Goal: Information Seeking & Learning: Learn about a topic

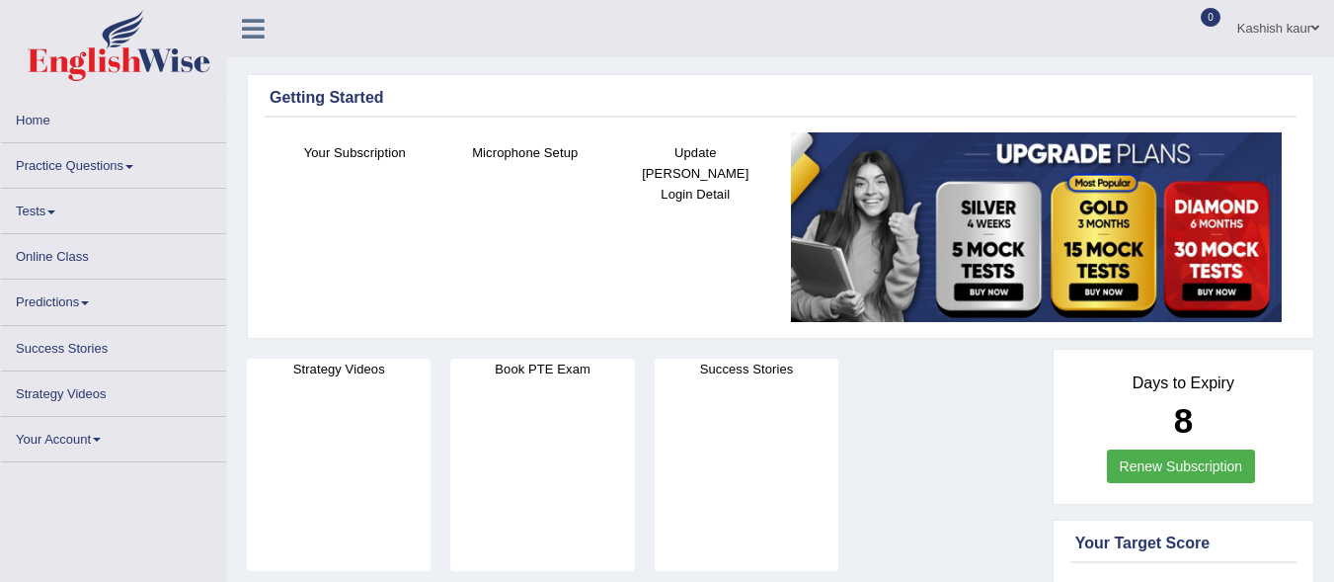
click at [130, 175] on link "Practice Questions" at bounding box center [113, 162] width 225 height 39
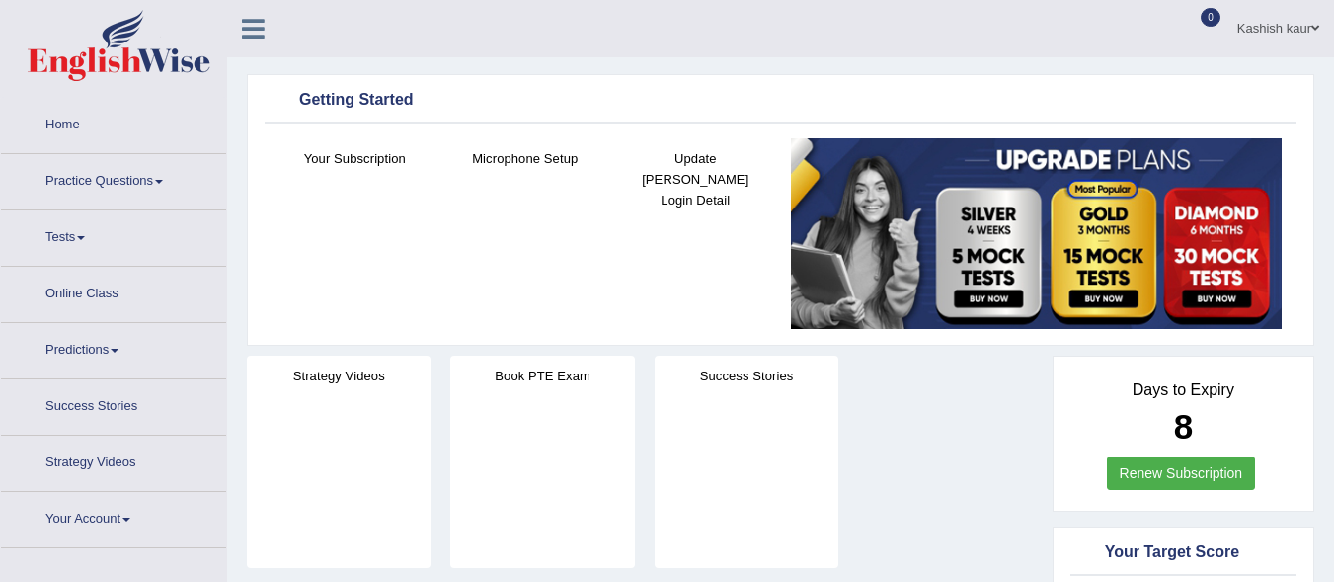
click at [158, 181] on link "Practice Questions" at bounding box center [113, 178] width 225 height 49
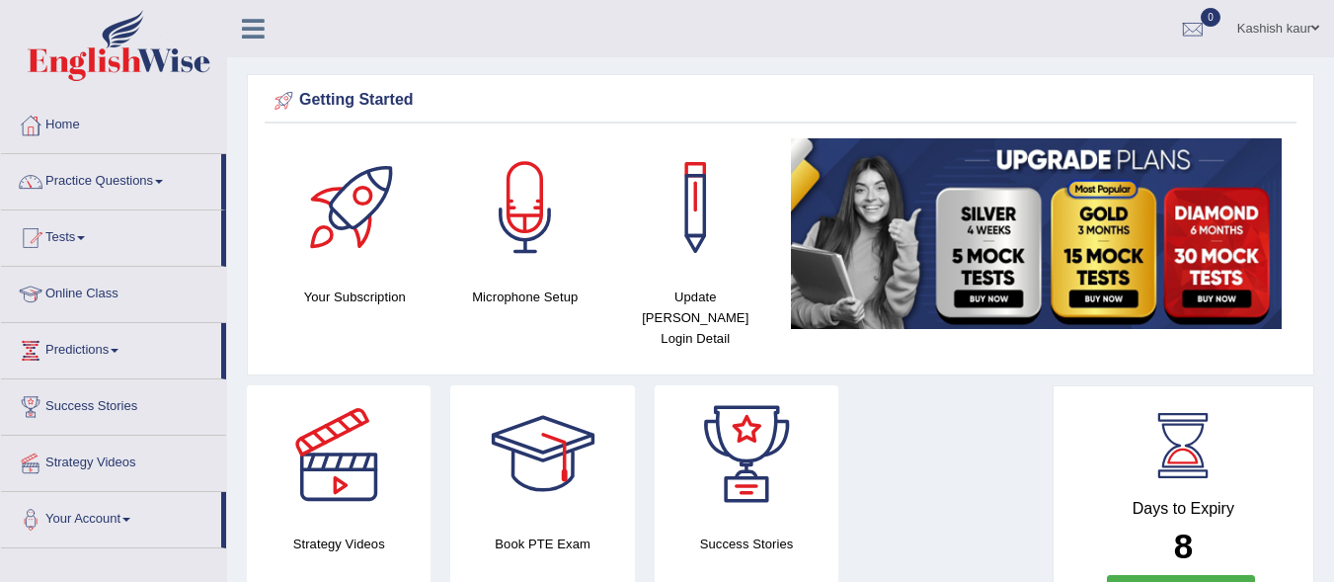
click at [158, 181] on link "Practice Questions" at bounding box center [111, 178] width 220 height 49
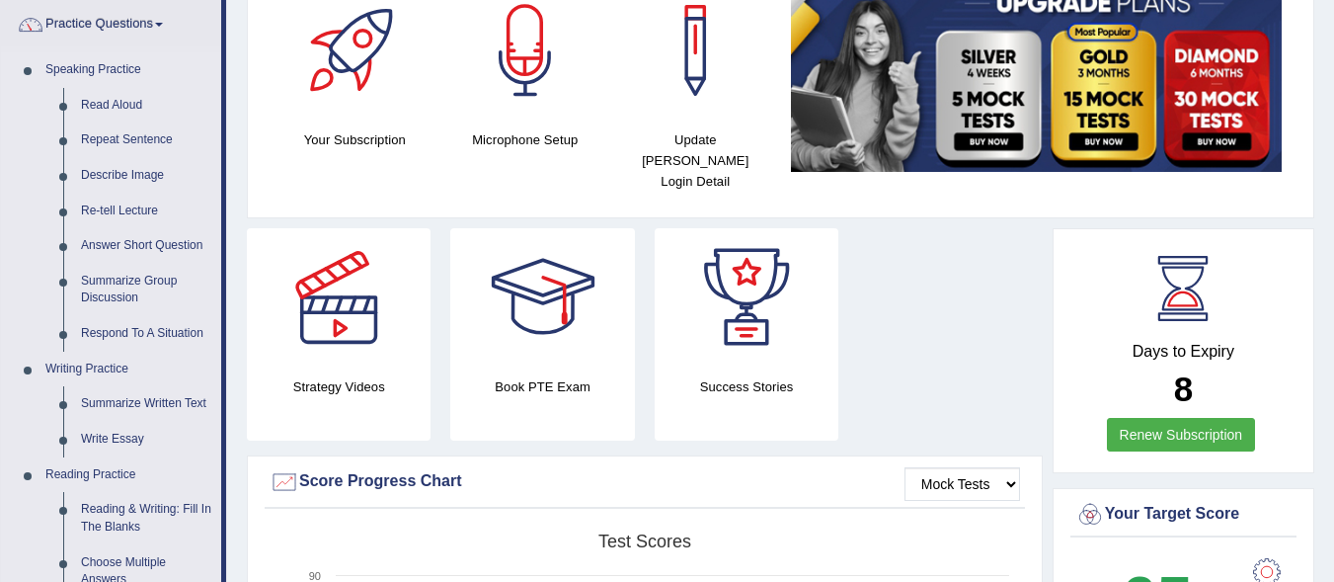
scroll to position [152, 0]
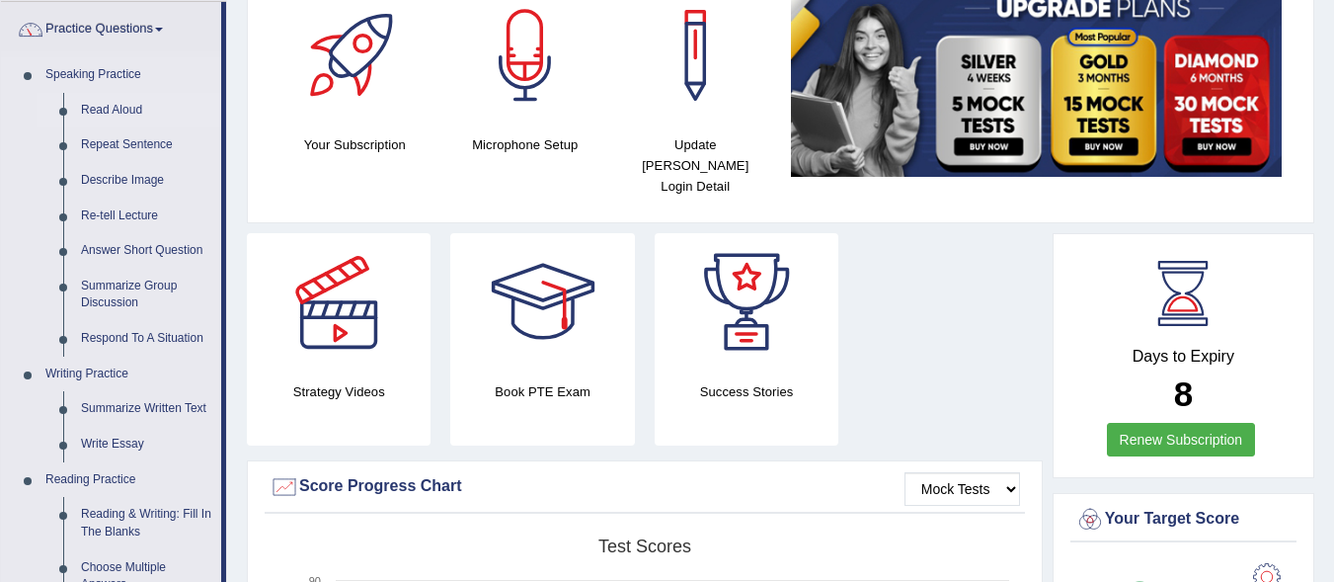
click at [98, 101] on link "Read Aloud" at bounding box center [146, 111] width 149 height 36
click at [118, 107] on link "Read Aloud" at bounding box center [146, 111] width 149 height 36
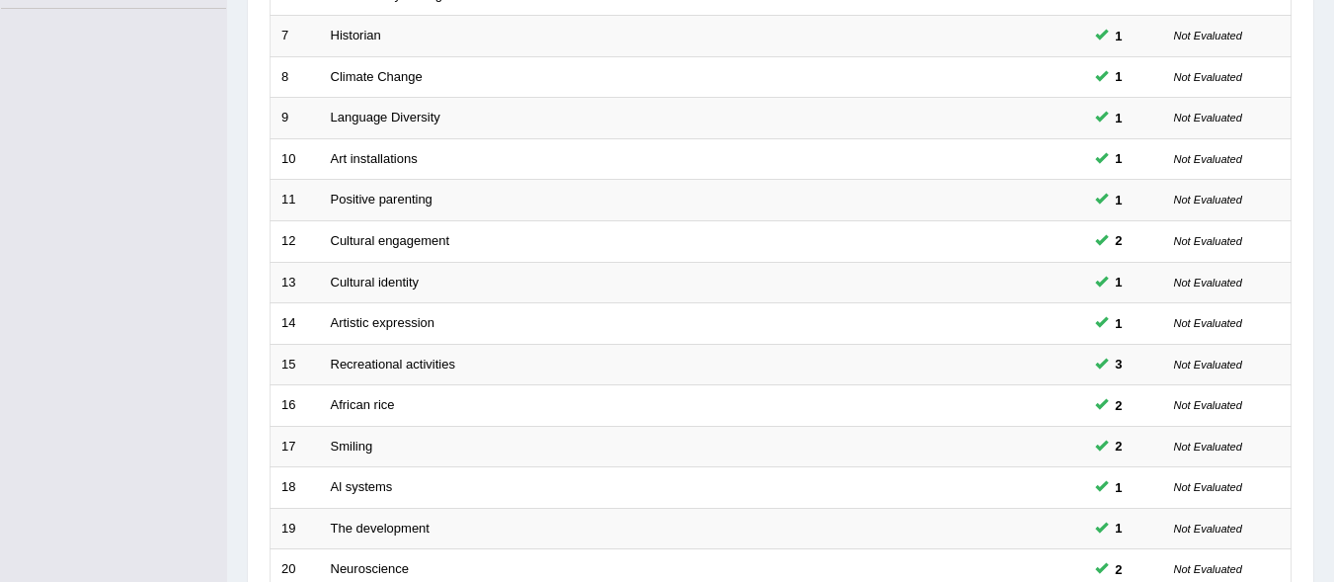
scroll to position [726, 0]
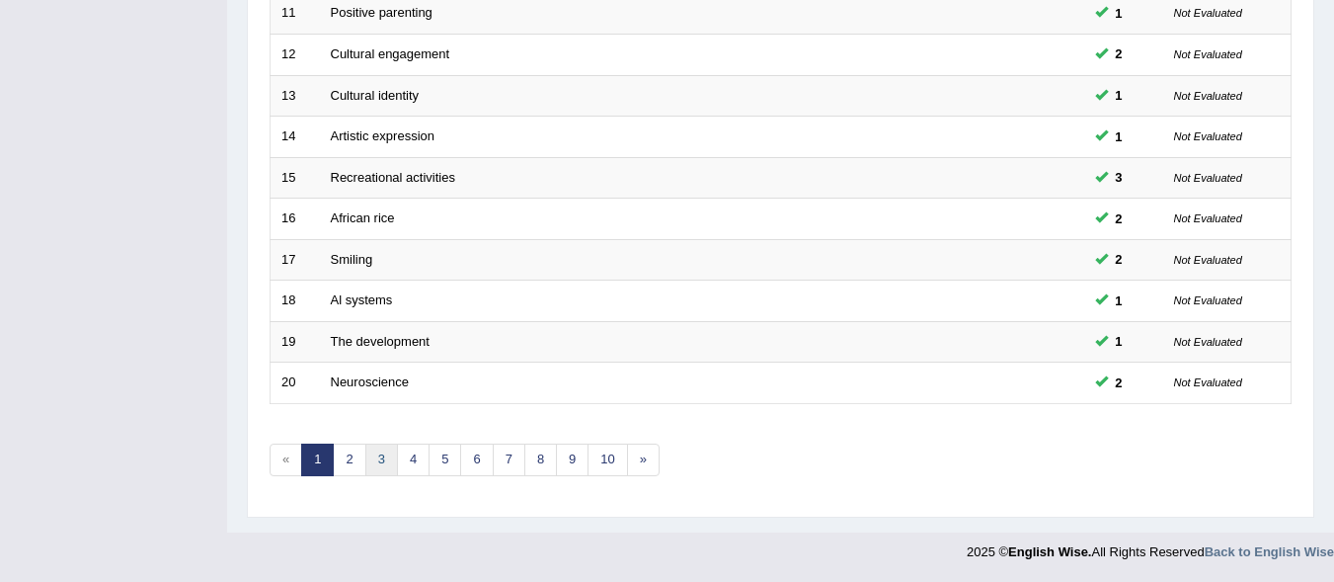
click at [370, 466] on link "3" at bounding box center [381, 459] width 33 height 33
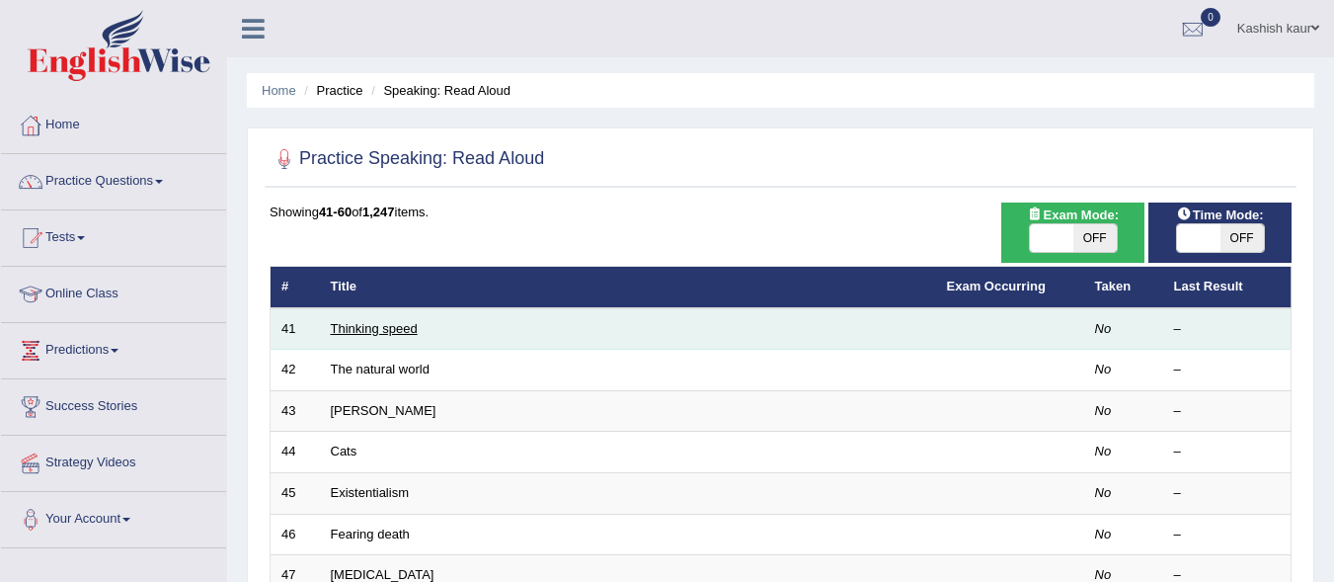
click at [369, 334] on link "Thinking speed" at bounding box center [374, 328] width 87 height 15
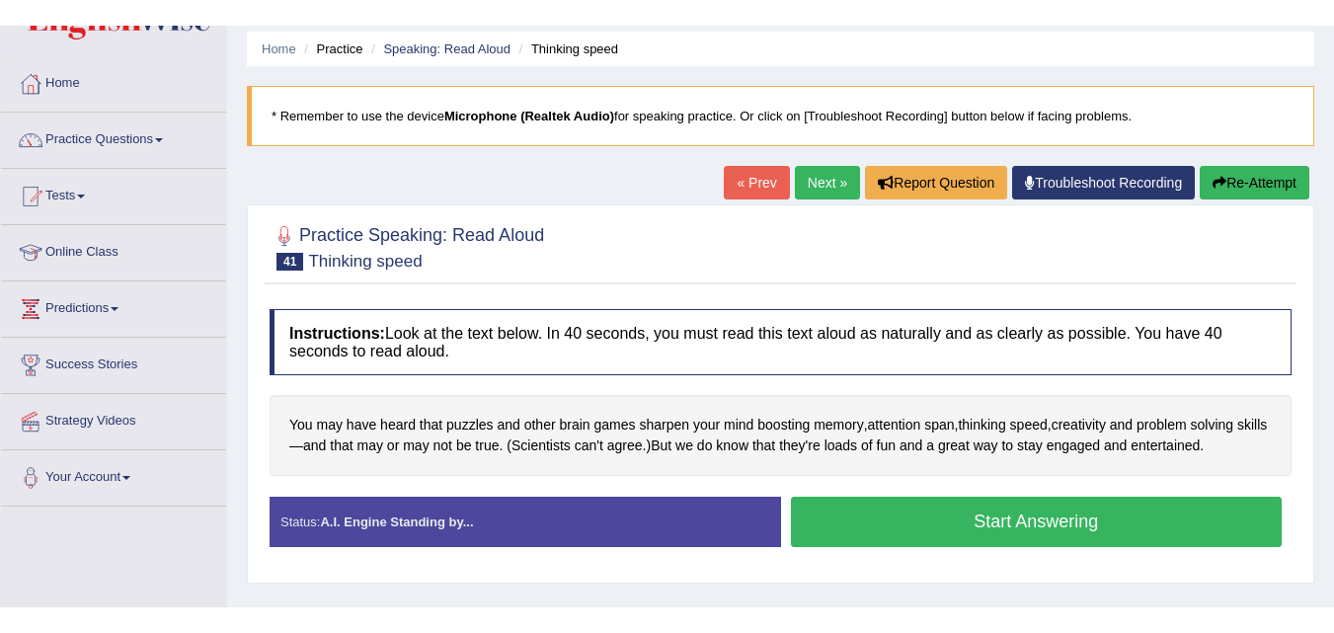
scroll to position [81, 0]
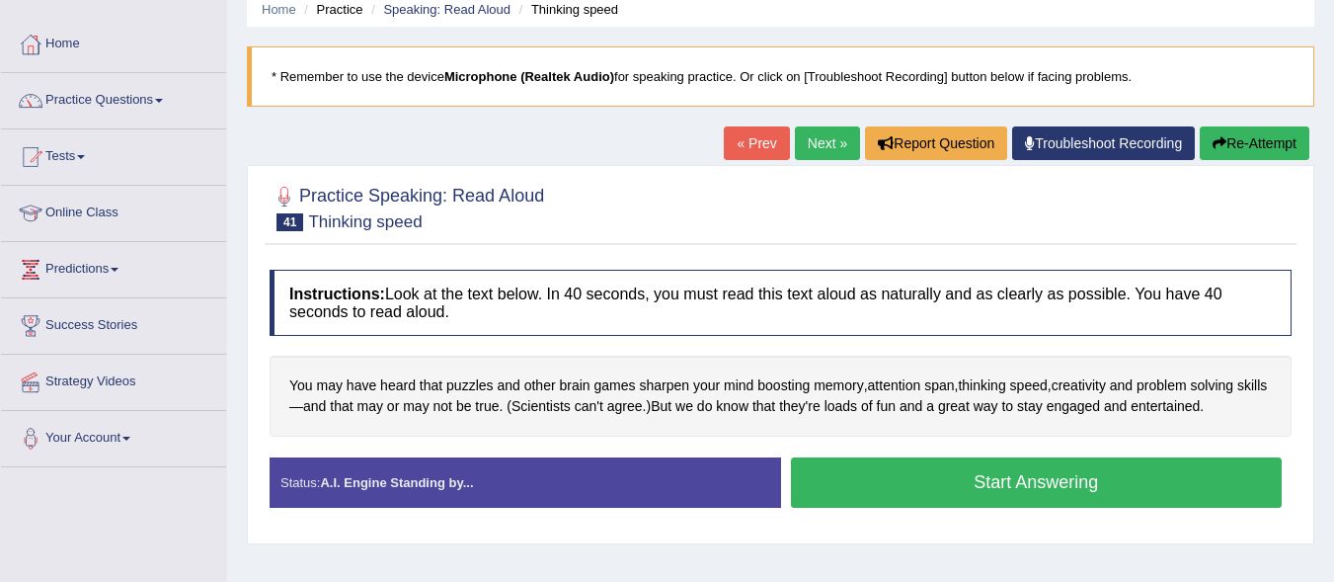
click at [1013, 479] on button "Start Answering" at bounding box center [1037, 482] width 492 height 50
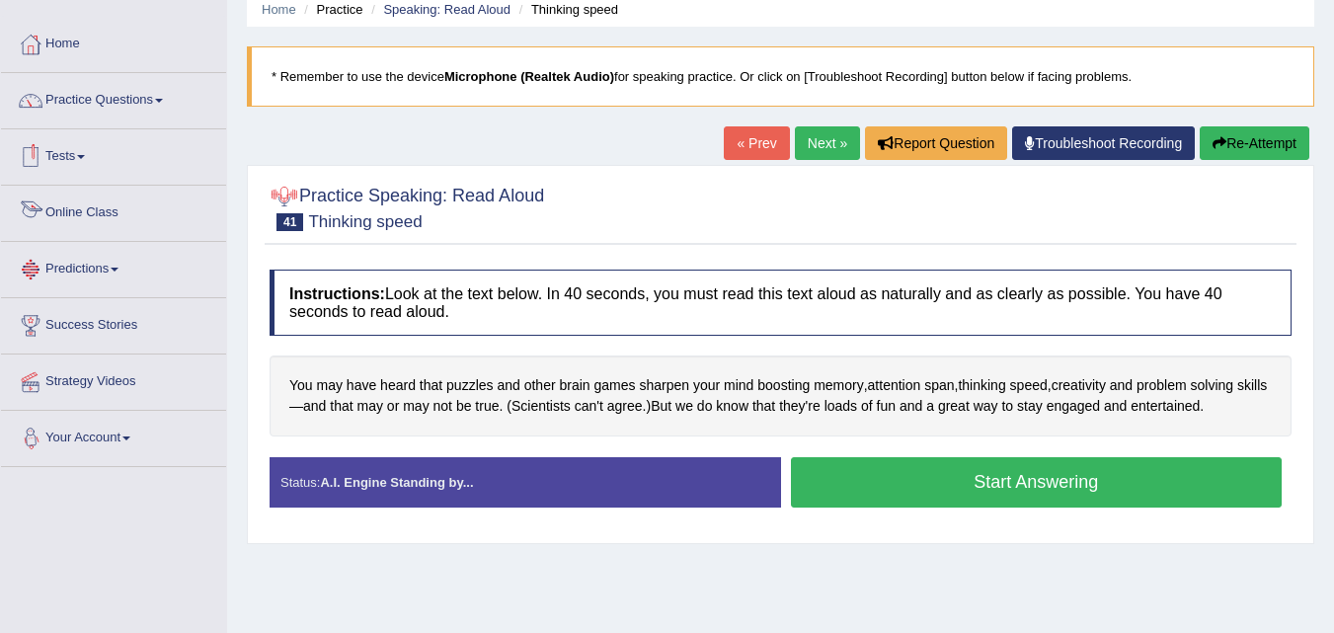
click at [127, 444] on link "Your Account" at bounding box center [113, 435] width 225 height 49
click at [551, 80] on b "Microphone (Realtek Audio)" at bounding box center [529, 76] width 170 height 15
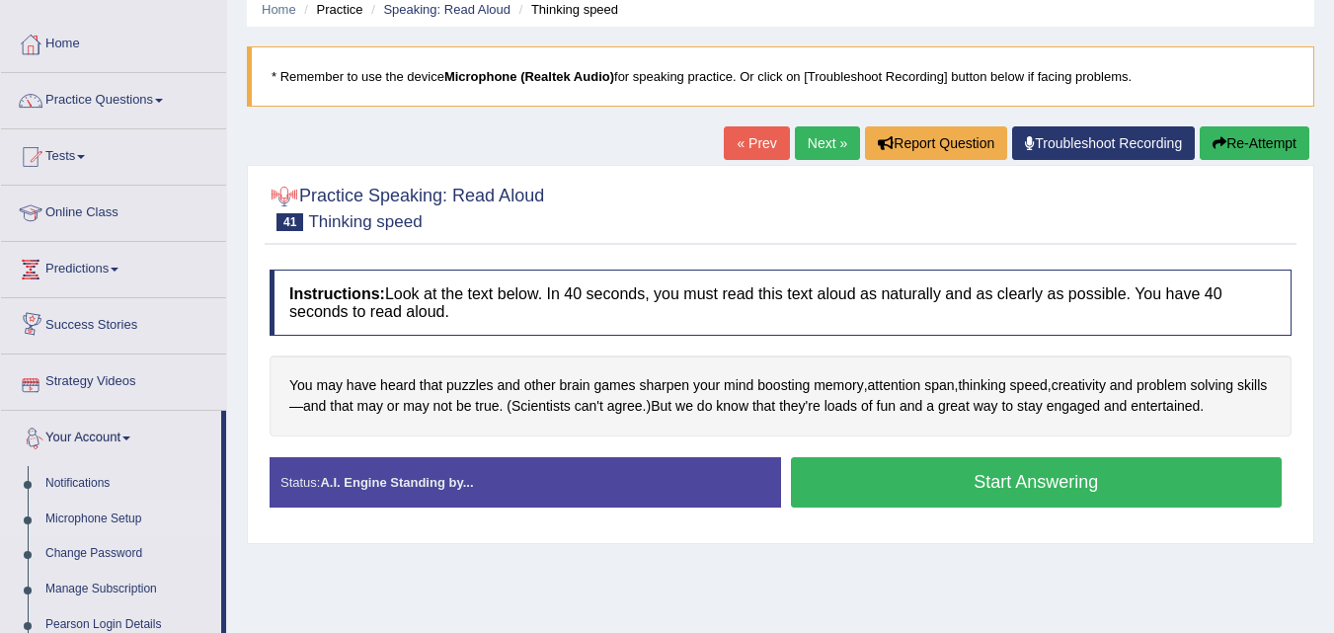
click at [114, 523] on link "Microphone Setup" at bounding box center [129, 520] width 185 height 36
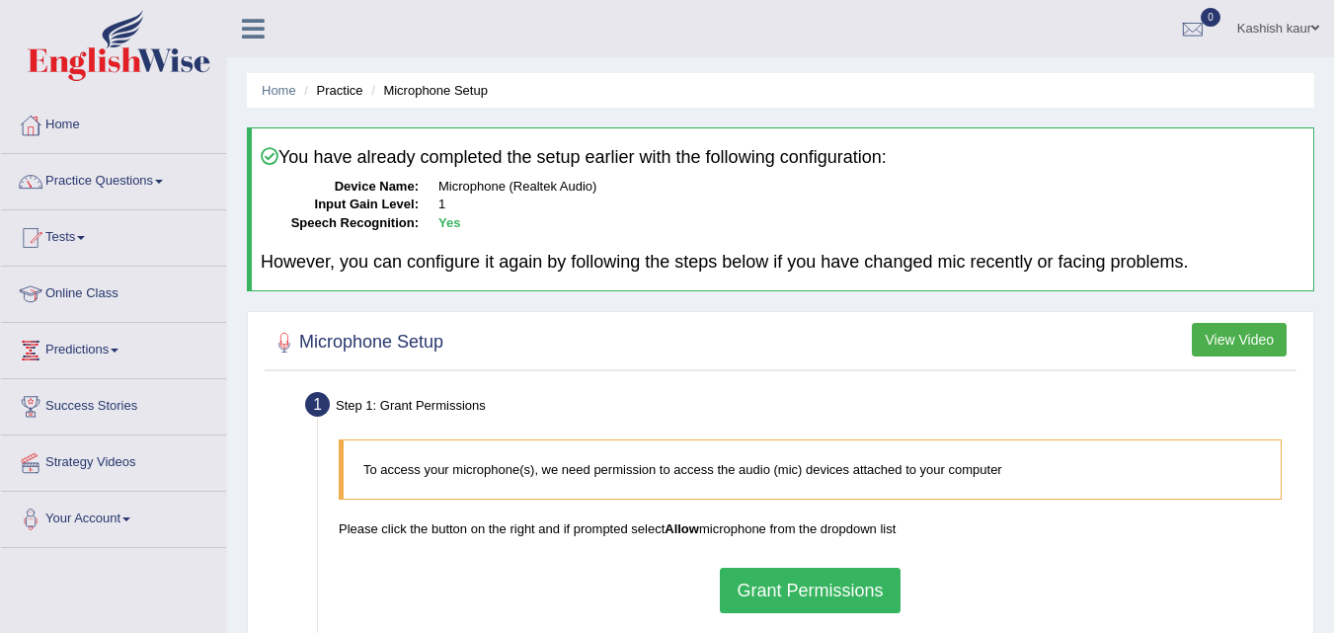
scroll to position [5, 0]
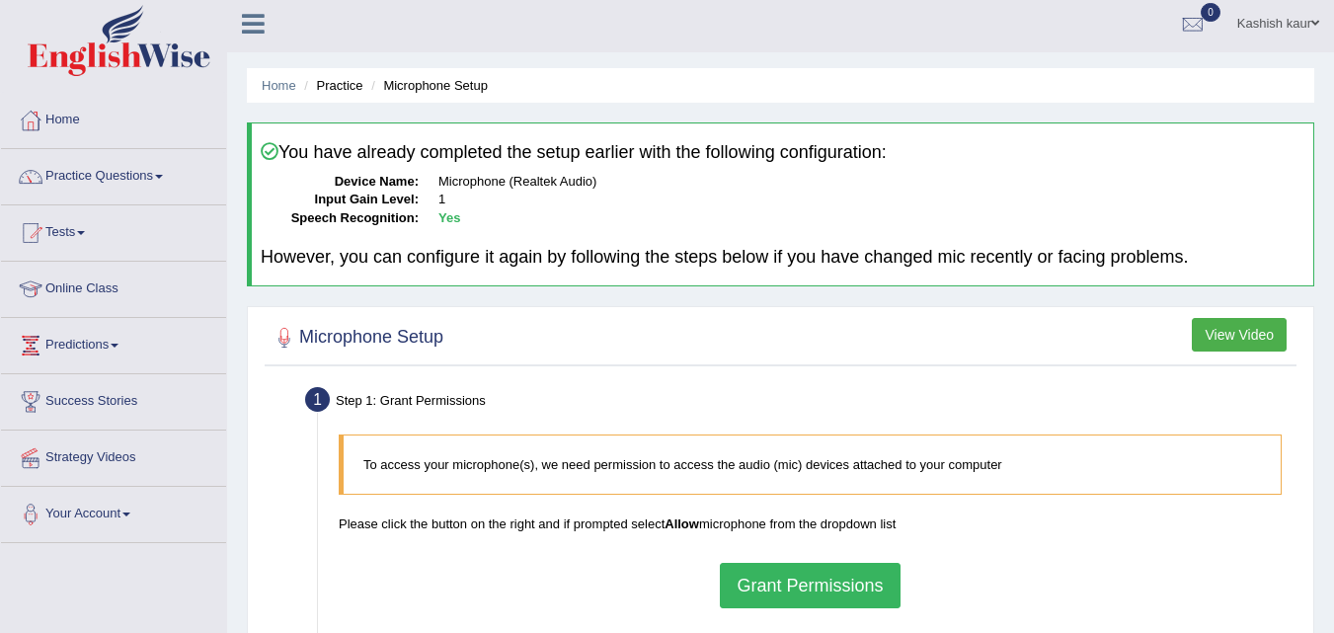
click at [823, 578] on button "Grant Permissions" at bounding box center [810, 585] width 180 height 45
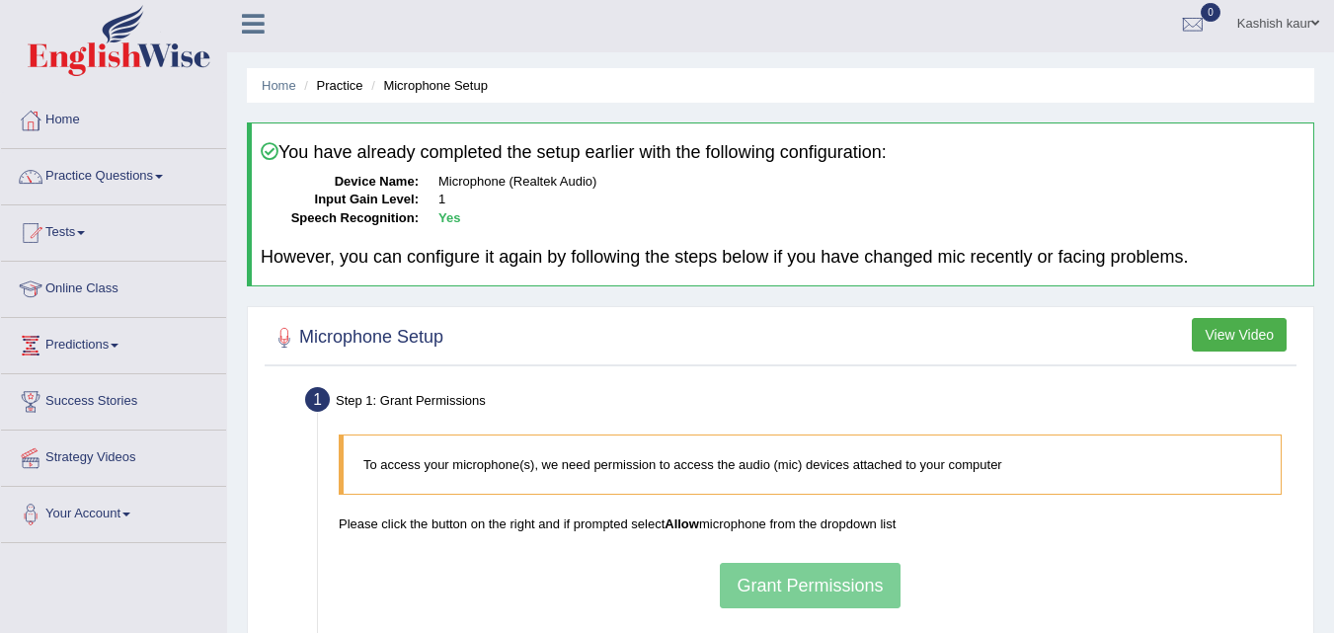
click at [823, 502] on div "To access your microphone(s), we need permission to access the audio (mic) devi…" at bounding box center [810, 521] width 963 height 193
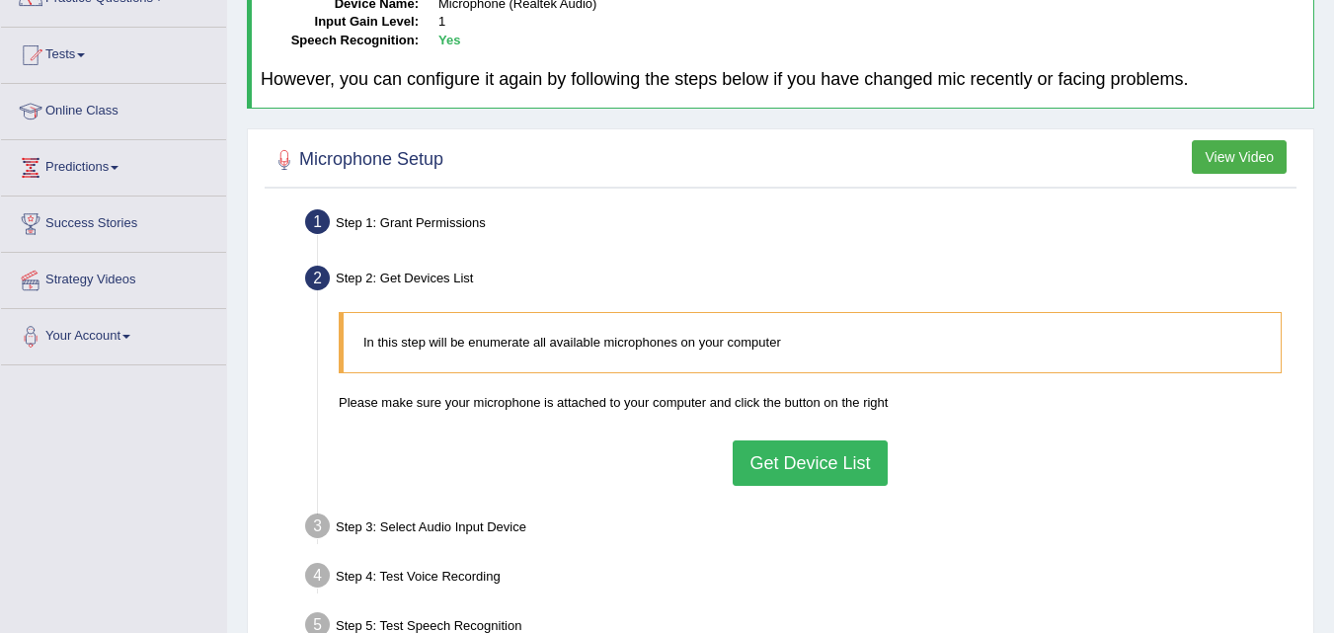
scroll to position [253, 0]
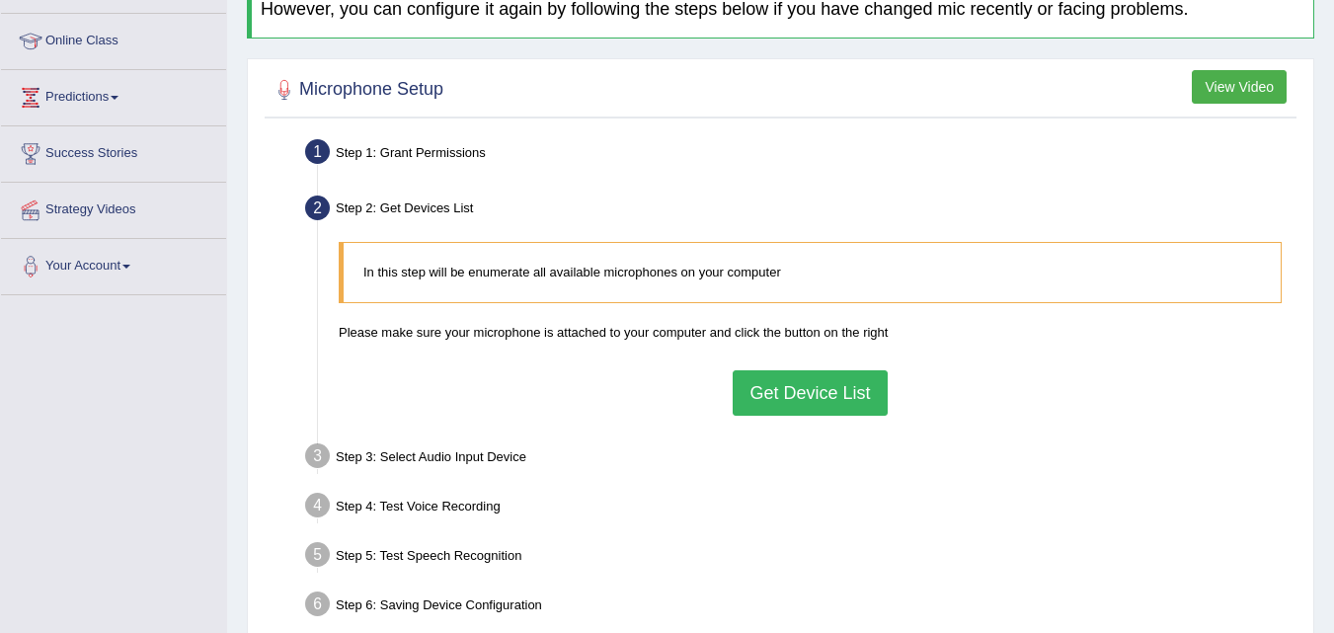
click at [803, 396] on button "Get Device List" at bounding box center [810, 392] width 154 height 45
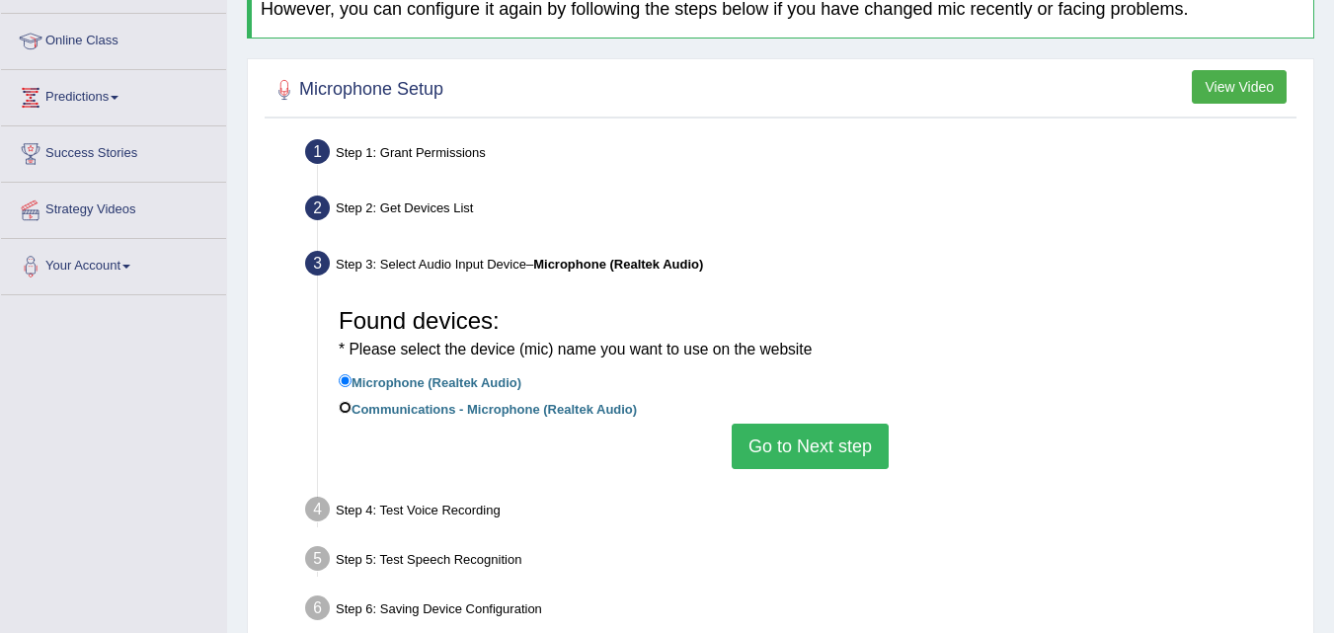
click at [346, 412] on input "Communications - Microphone (Realtek Audio)" at bounding box center [345, 407] width 13 height 13
radio input "true"
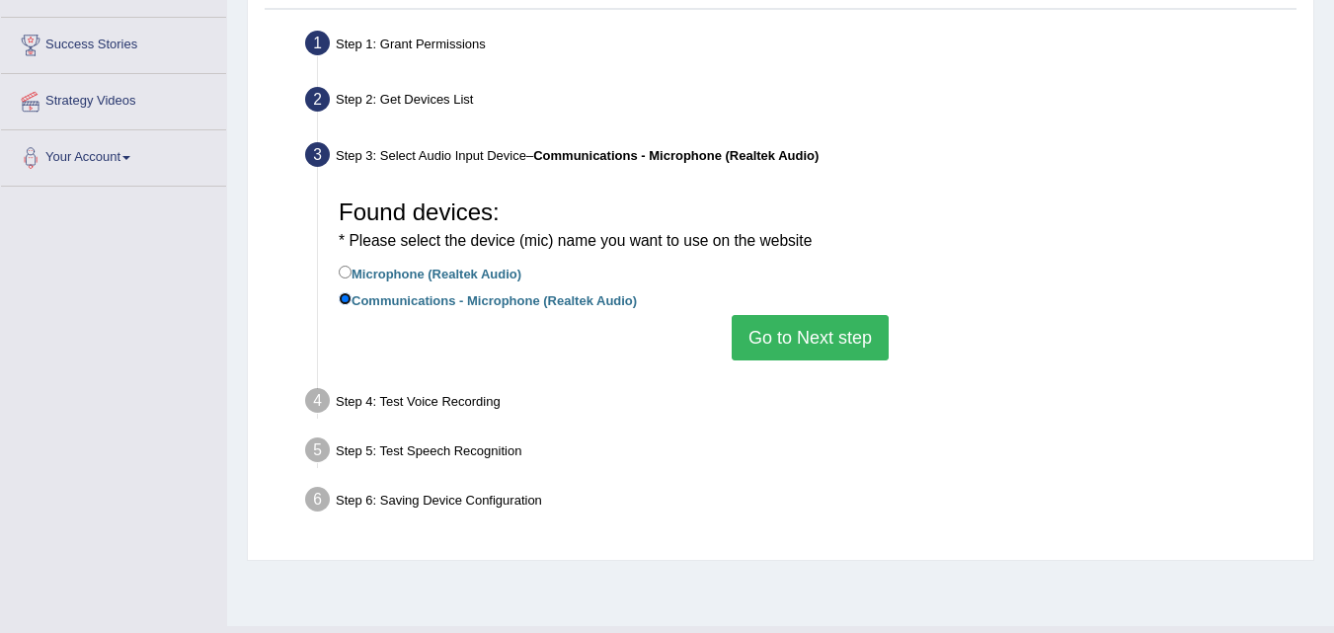
scroll to position [366, 0]
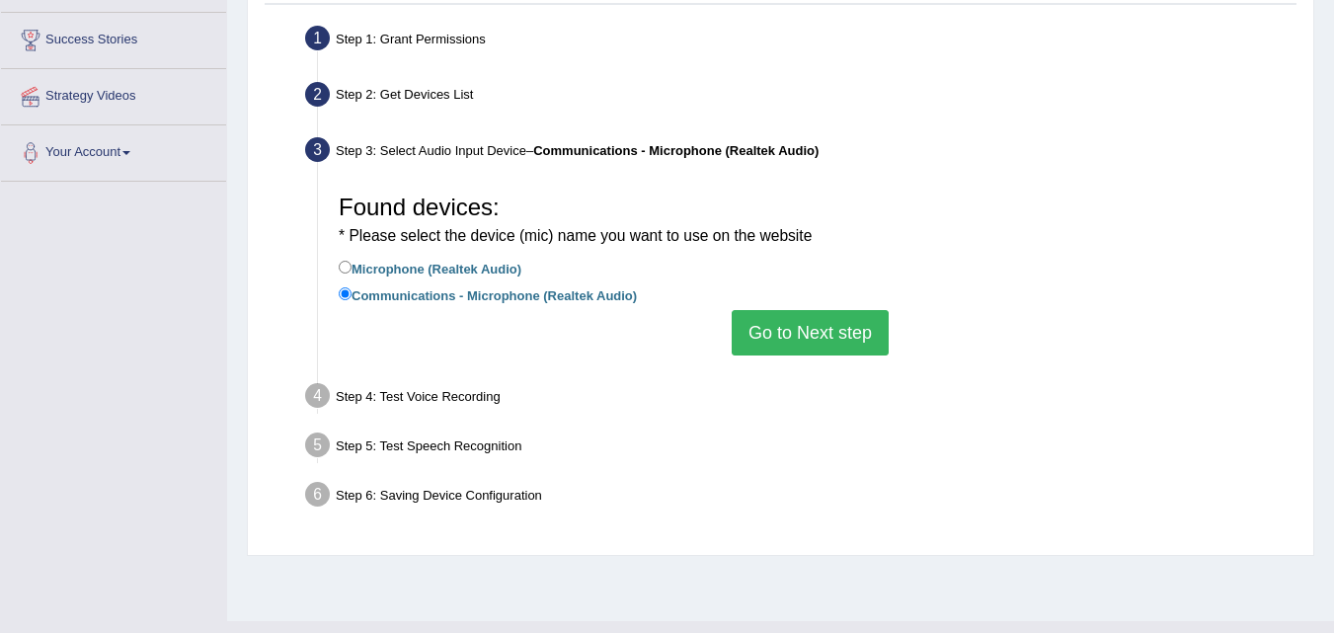
click at [802, 324] on button "Go to Next step" at bounding box center [810, 332] width 157 height 45
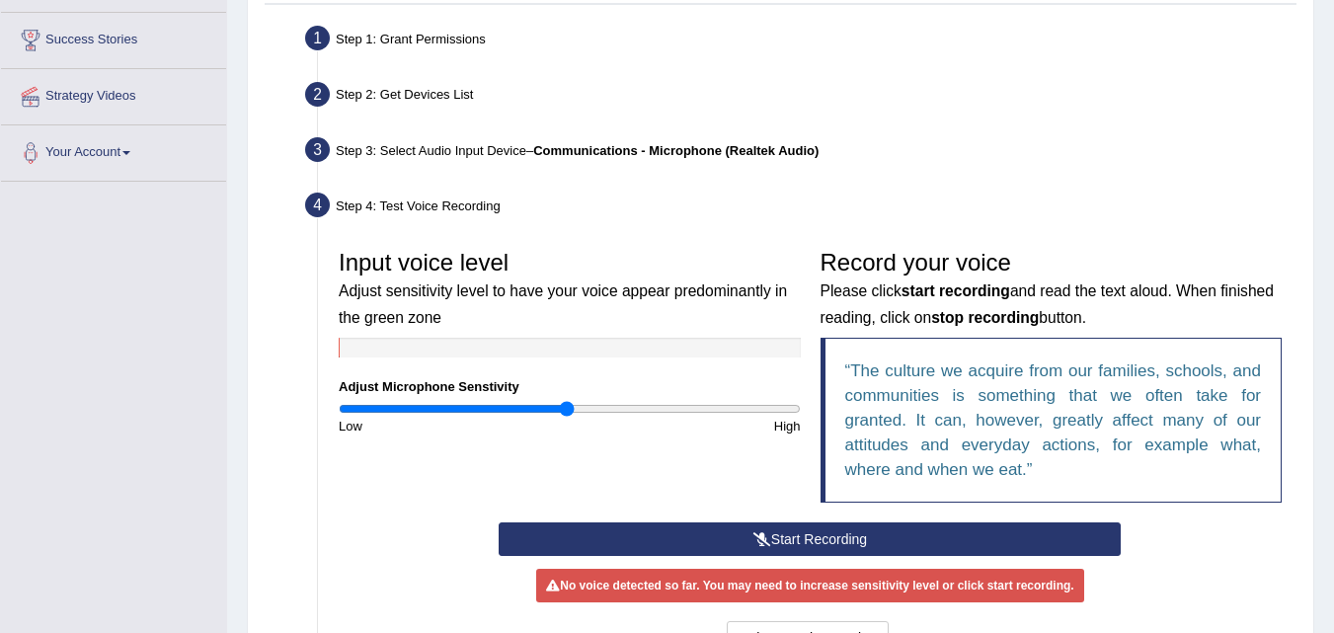
click at [917, 534] on button "Start Recording" at bounding box center [810, 539] width 622 height 34
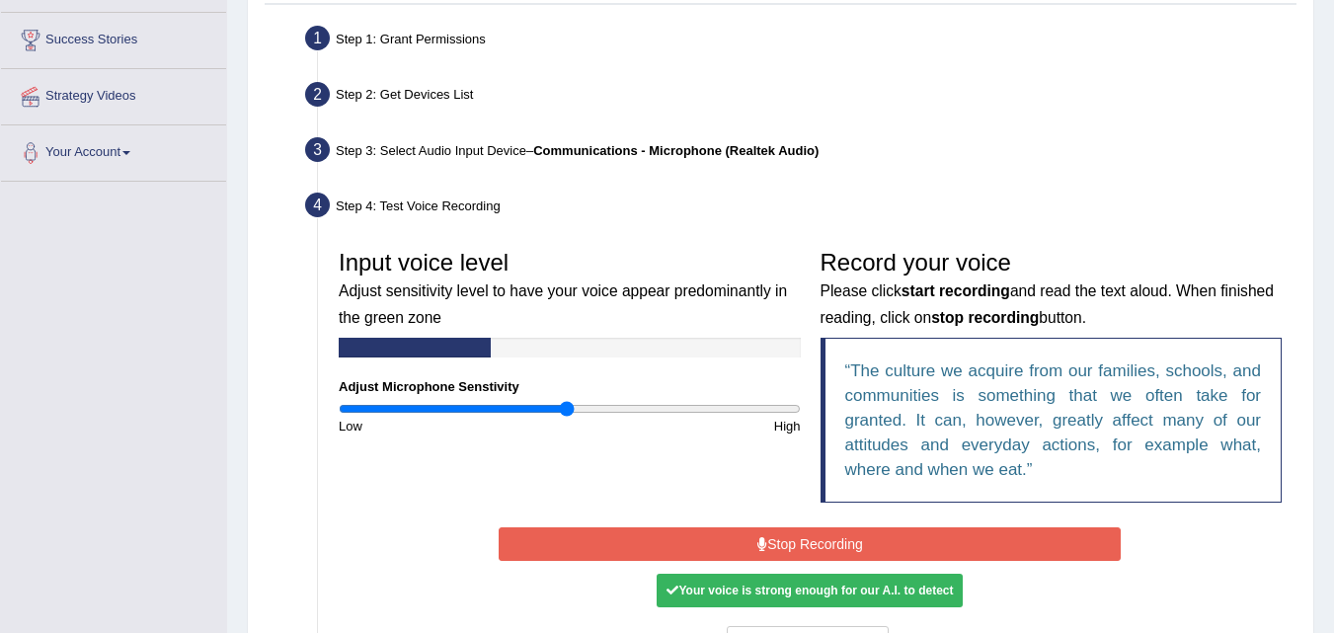
click at [917, 534] on button "Stop Recording" at bounding box center [810, 544] width 622 height 34
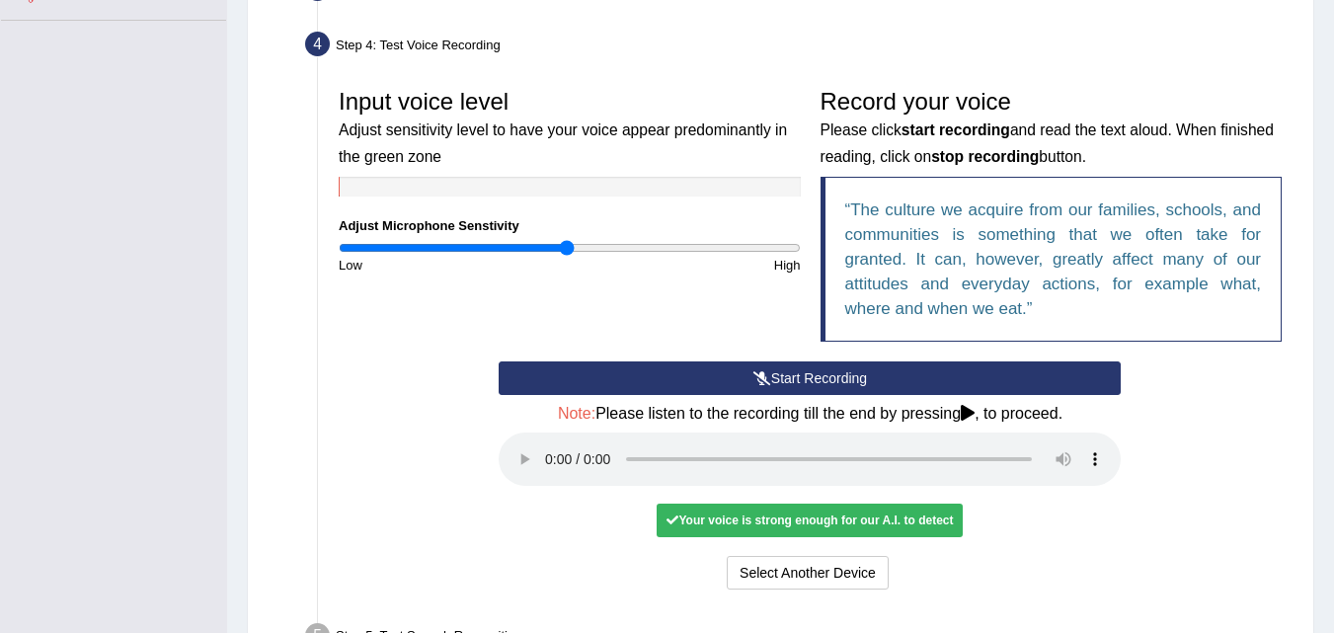
scroll to position [629, 0]
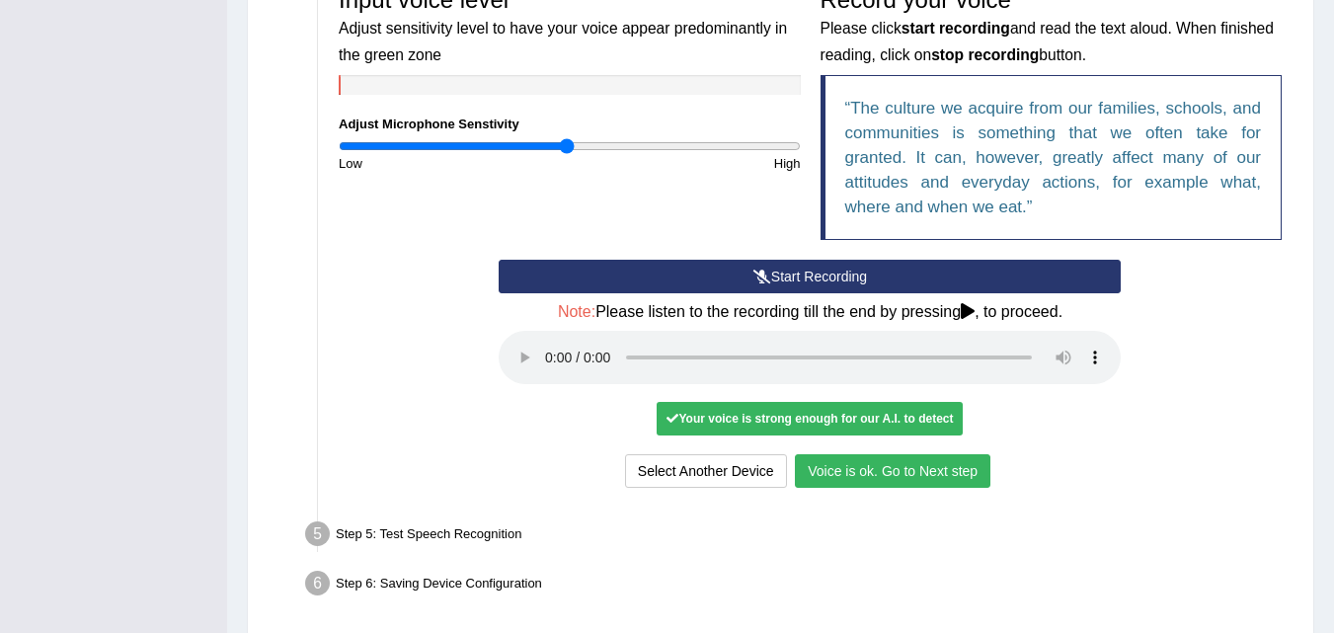
click at [933, 465] on button "Voice is ok. Go to Next step" at bounding box center [893, 471] width 196 height 34
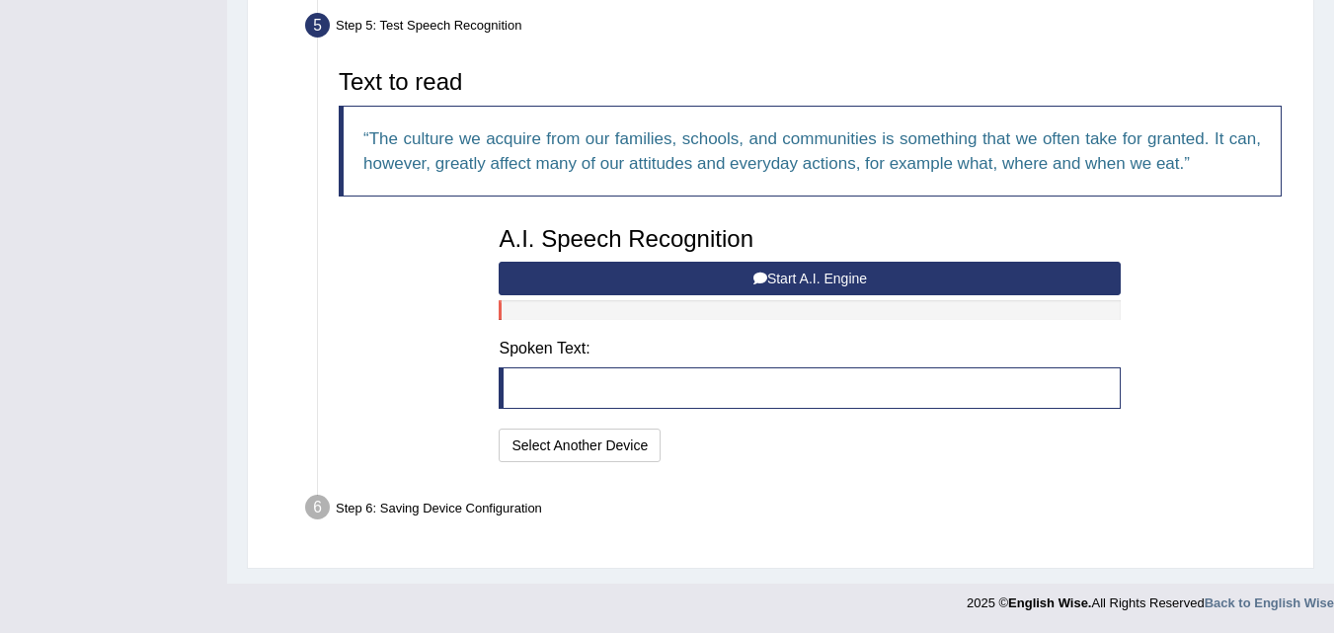
scroll to position [602, 0]
click at [739, 283] on button "Start A.I. Engine" at bounding box center [810, 279] width 622 height 34
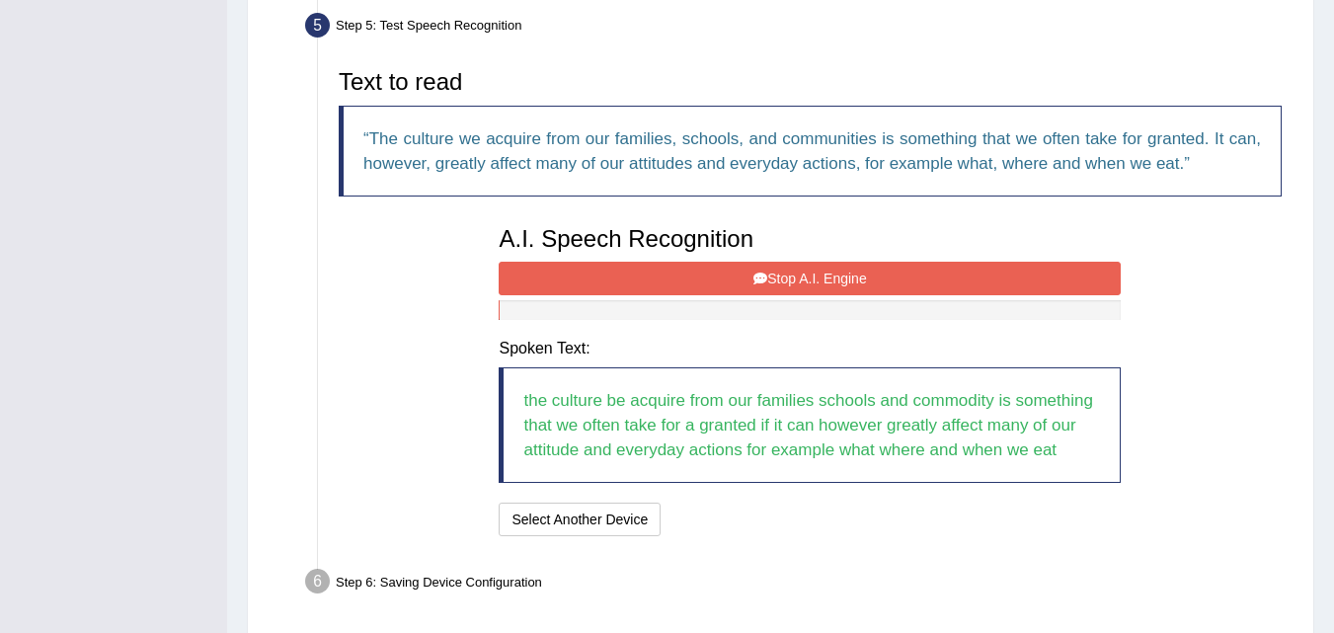
click at [831, 280] on button "Stop A.I. Engine" at bounding box center [810, 279] width 622 height 34
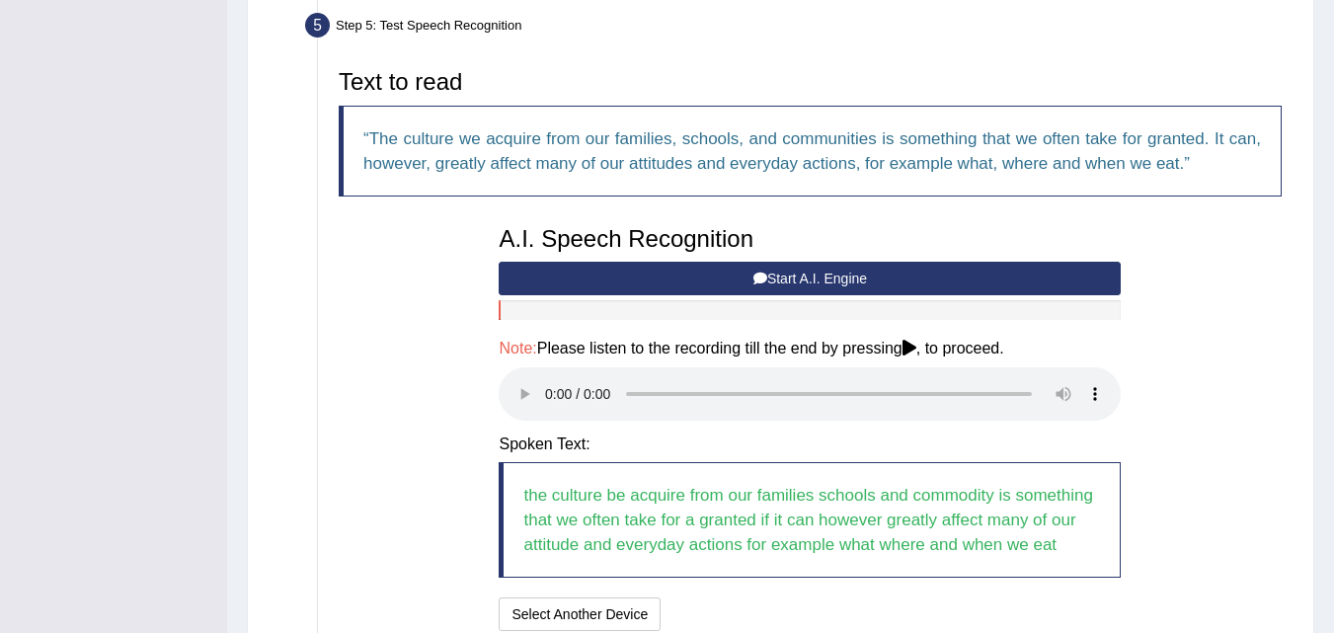
scroll to position [772, 0]
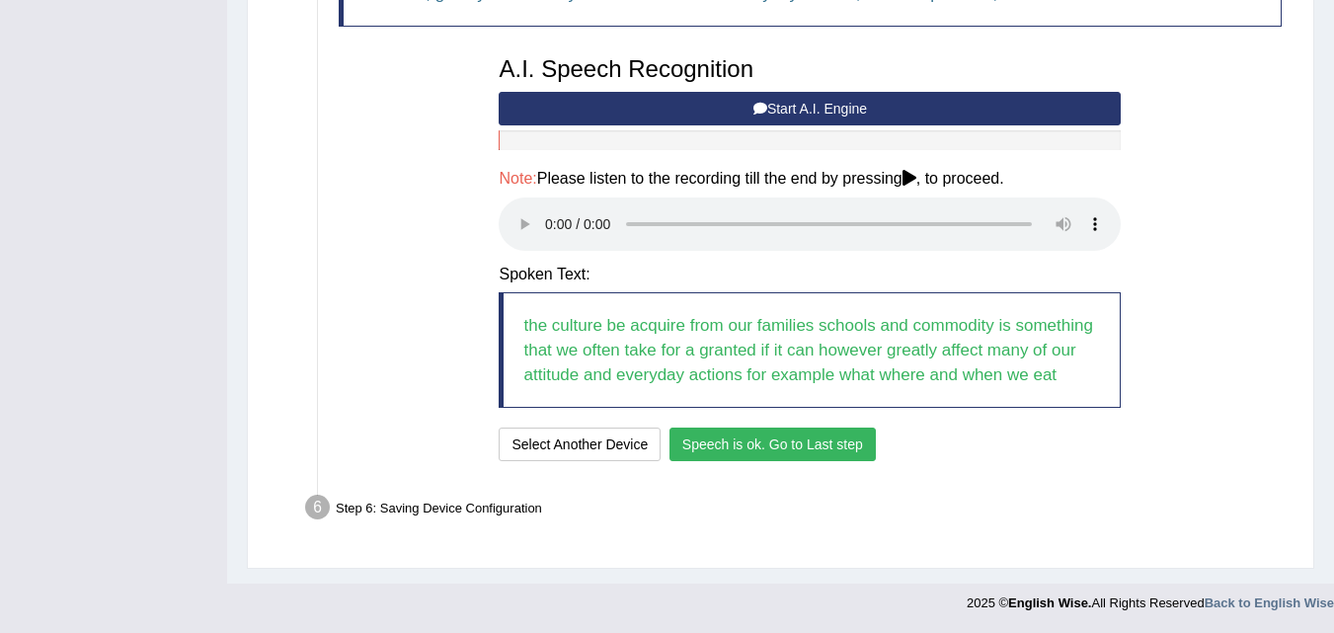
click at [784, 455] on button "Speech is ok. Go to Last step" at bounding box center [773, 445] width 206 height 34
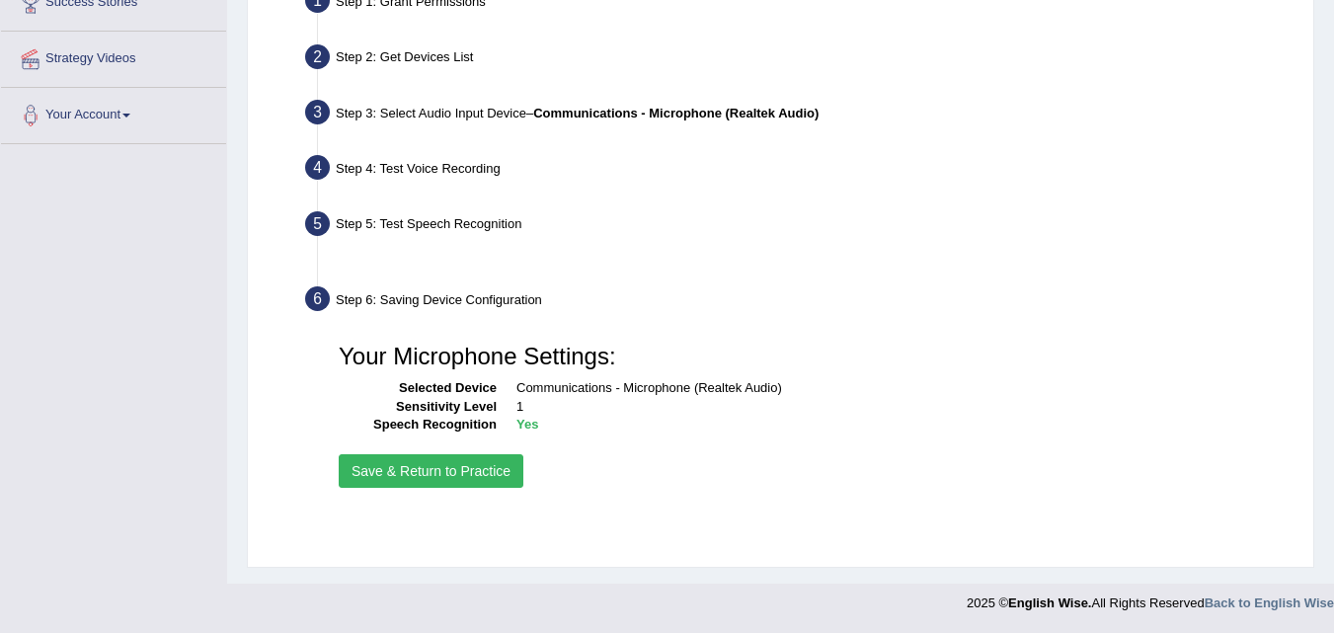
scroll to position [404, 0]
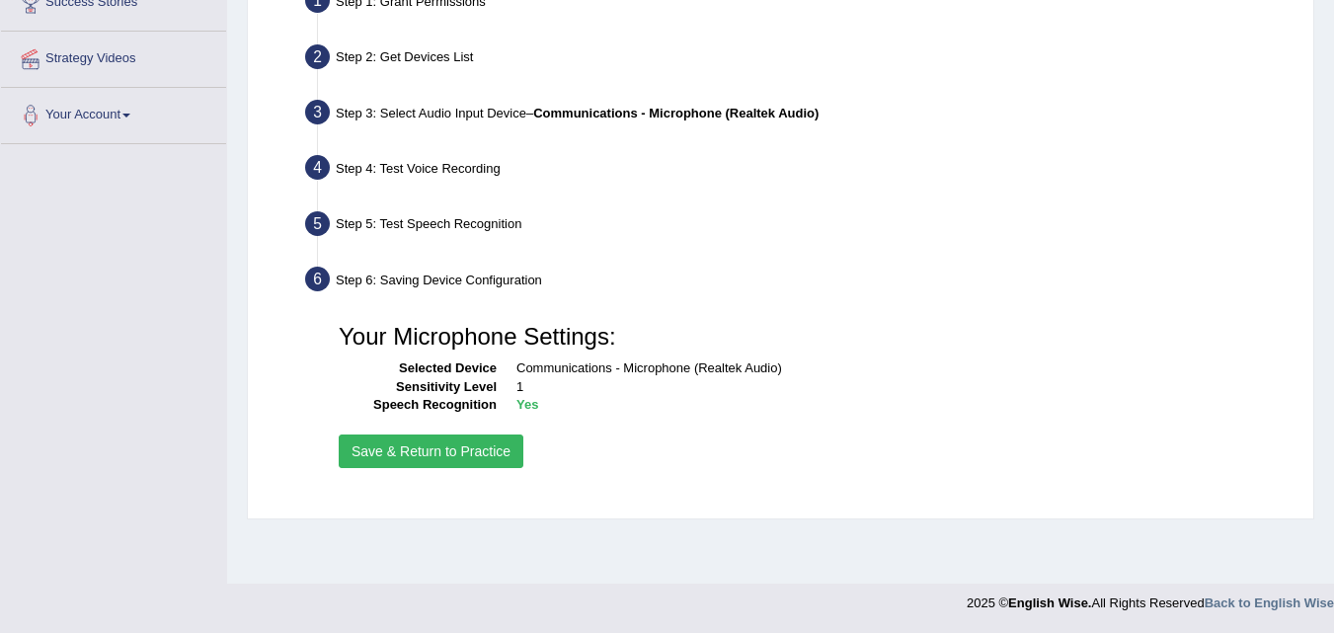
click at [488, 449] on button "Save & Return to Practice" at bounding box center [431, 452] width 185 height 34
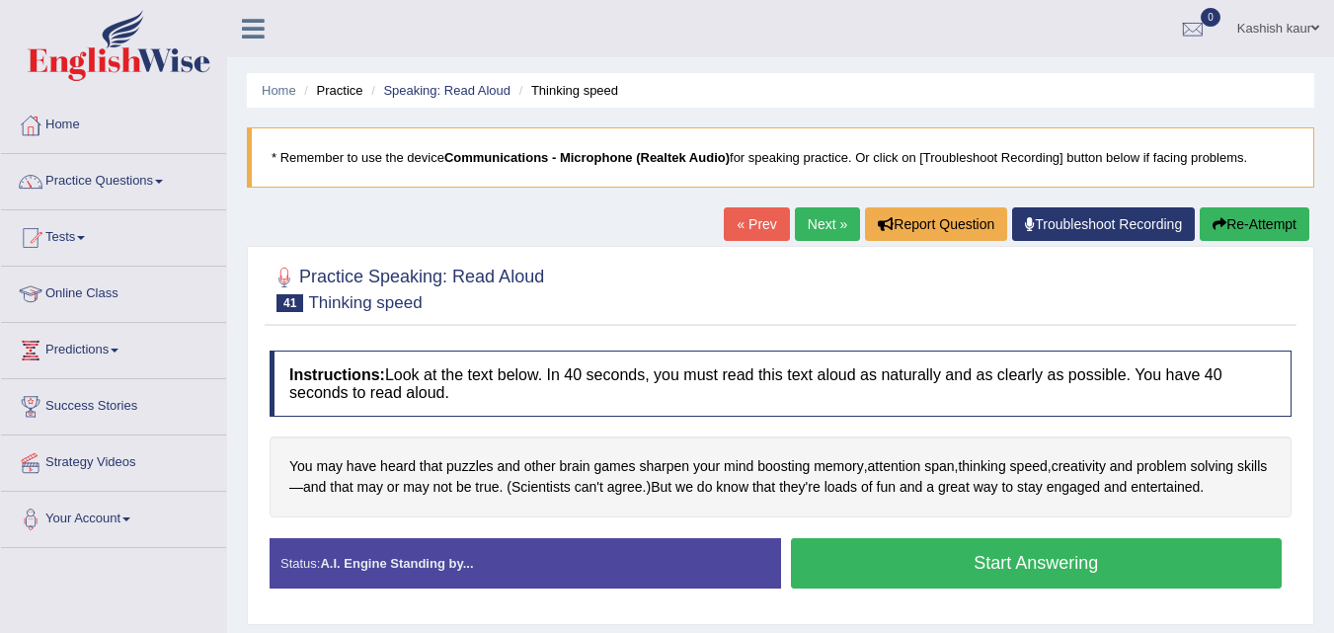
click at [1067, 572] on button "Start Answering" at bounding box center [1037, 563] width 492 height 50
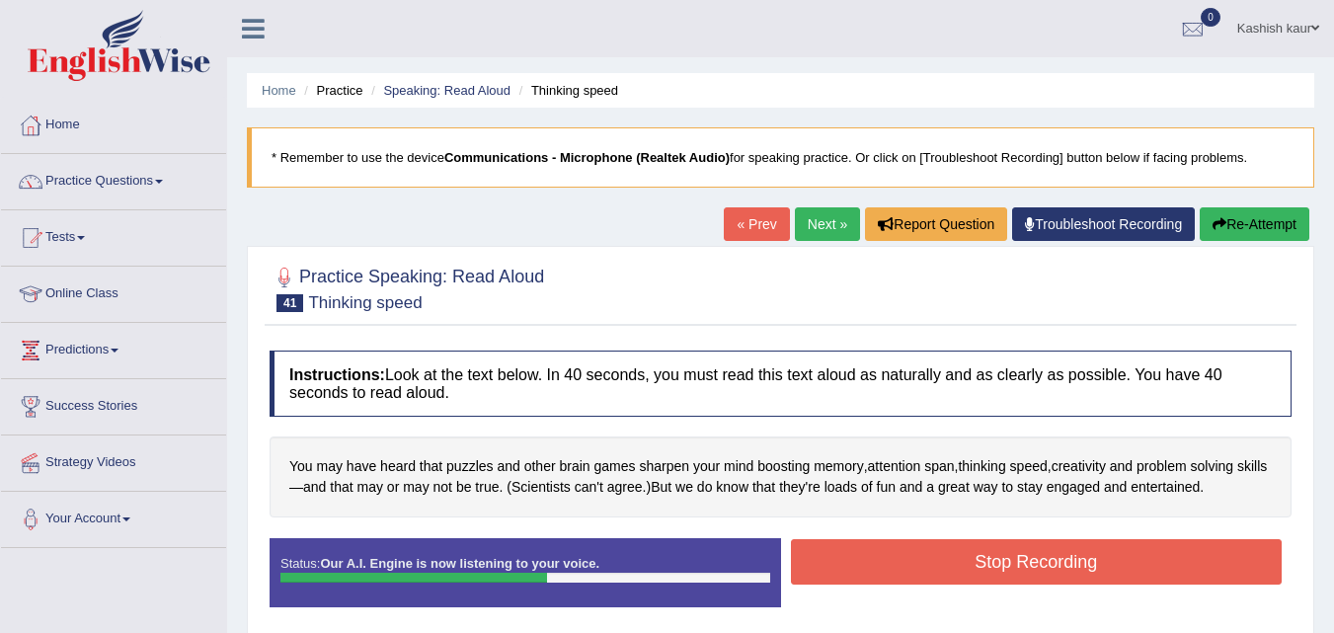
click at [1067, 572] on button "Stop Recording" at bounding box center [1037, 561] width 492 height 45
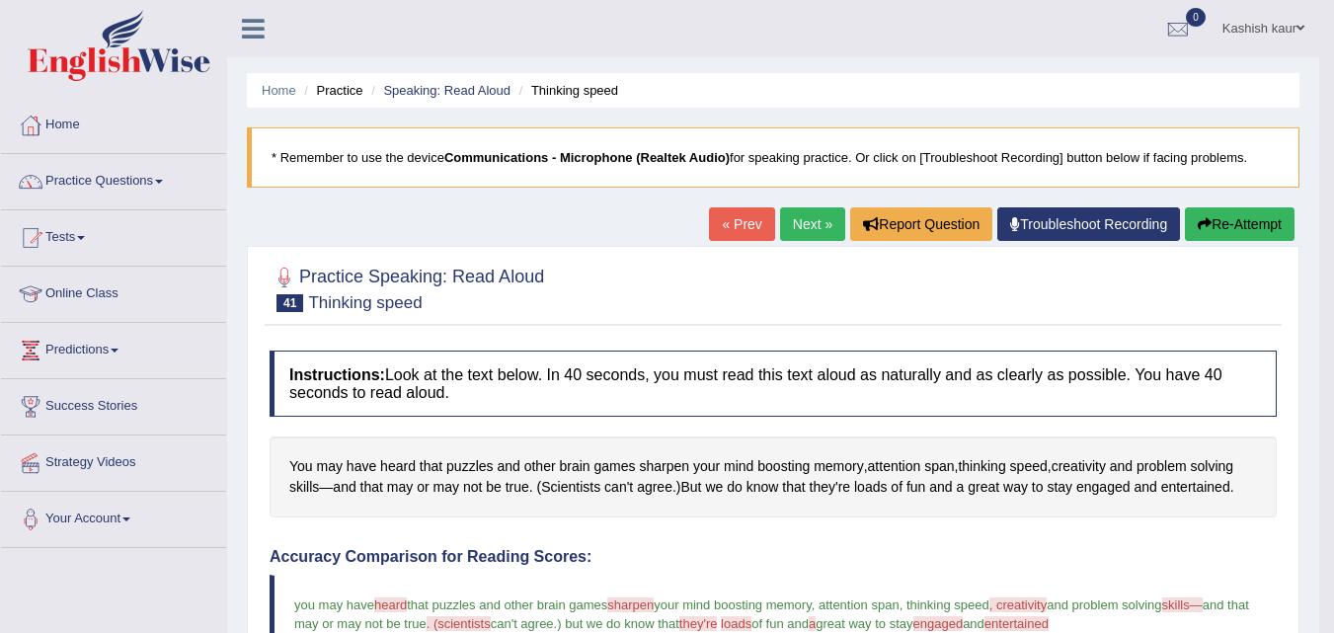
click at [294, 205] on div "Home Practice Speaking: Read Aloud Thinking speed * Remember to use the device …" at bounding box center [773, 630] width 1092 height 1260
click at [798, 231] on link "Next »" at bounding box center [812, 224] width 65 height 34
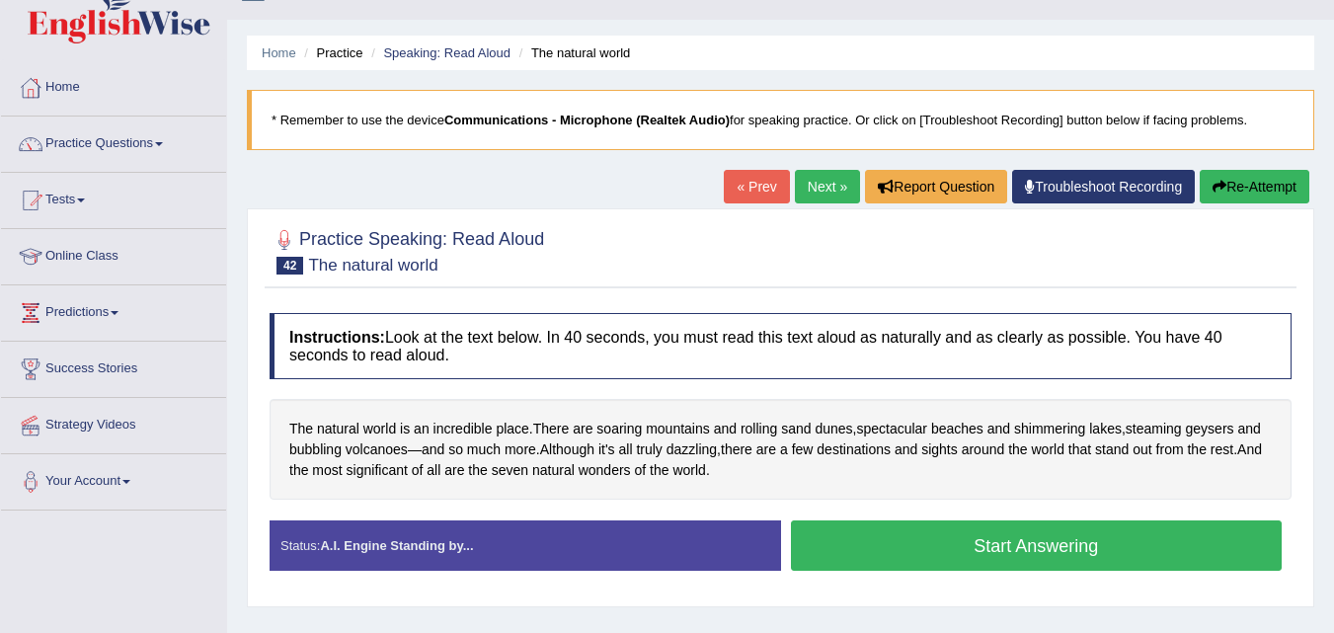
click at [940, 559] on button "Start Answering" at bounding box center [1037, 546] width 492 height 50
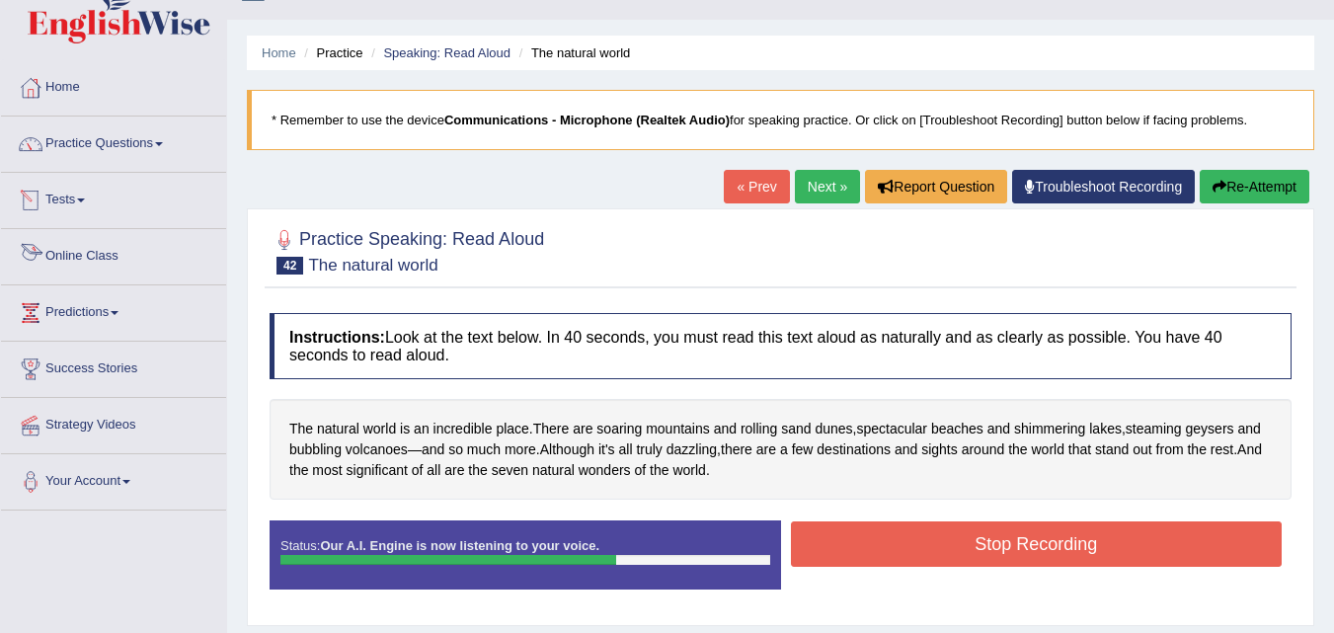
click at [106, 254] on link "Online Class" at bounding box center [113, 253] width 225 height 49
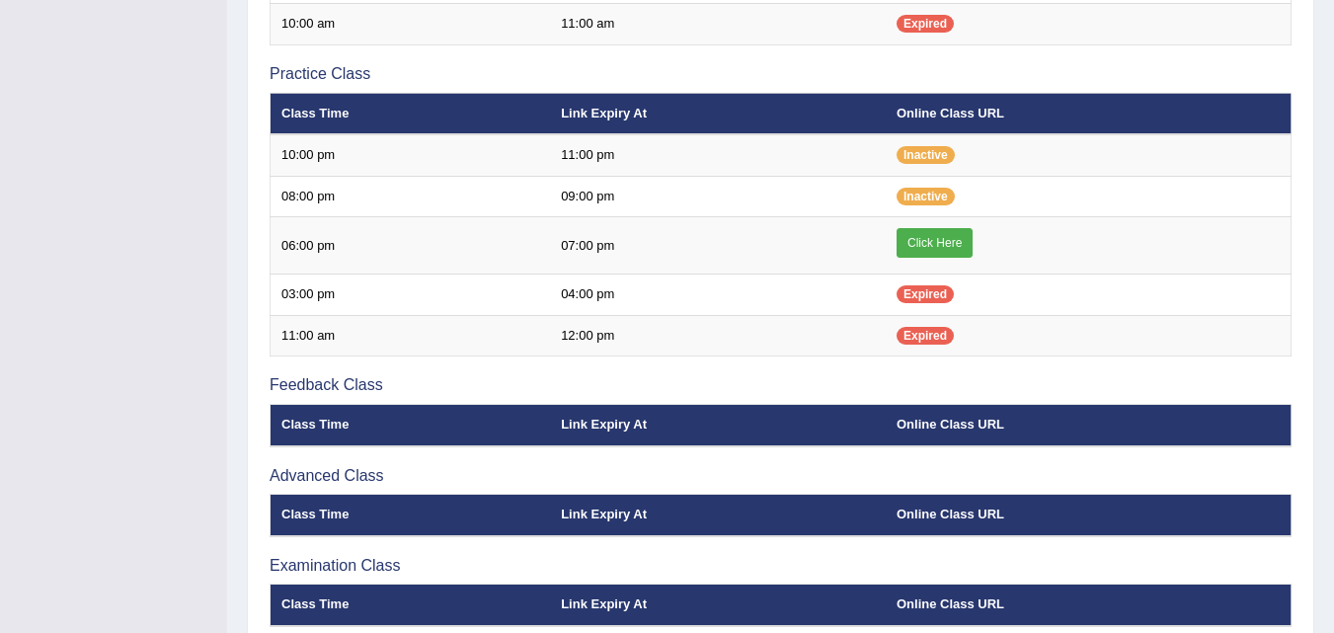
click at [934, 247] on link "Click Here" at bounding box center [935, 243] width 76 height 30
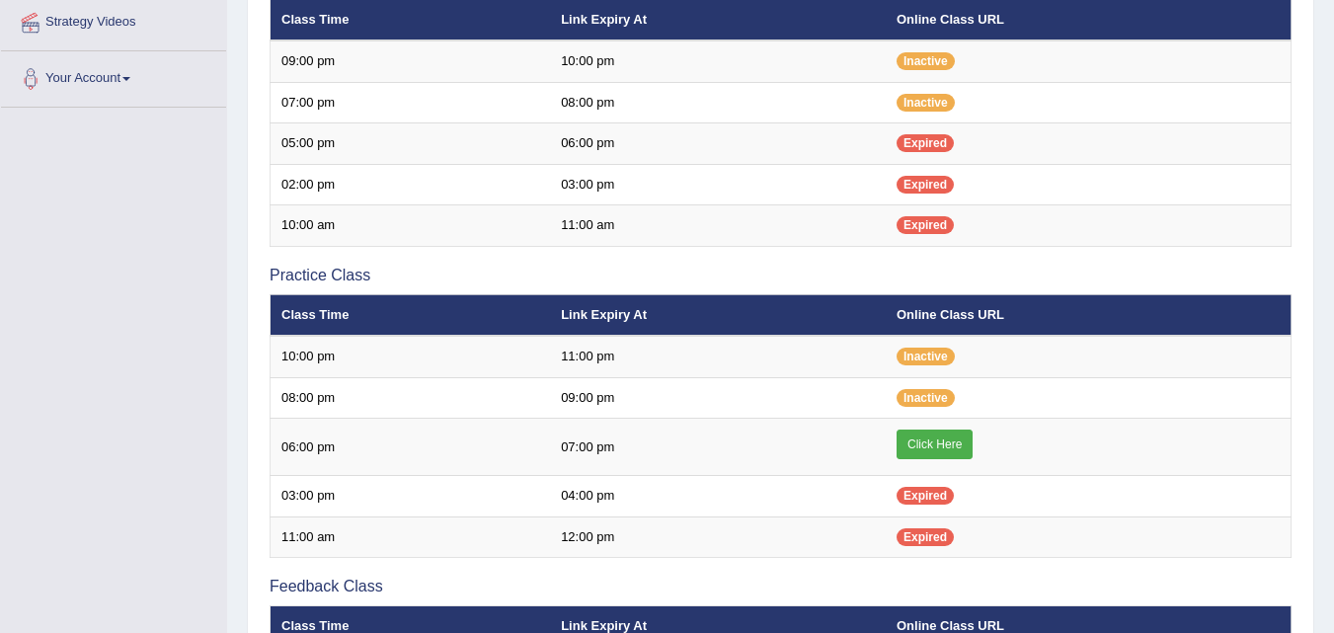
scroll to position [442, 0]
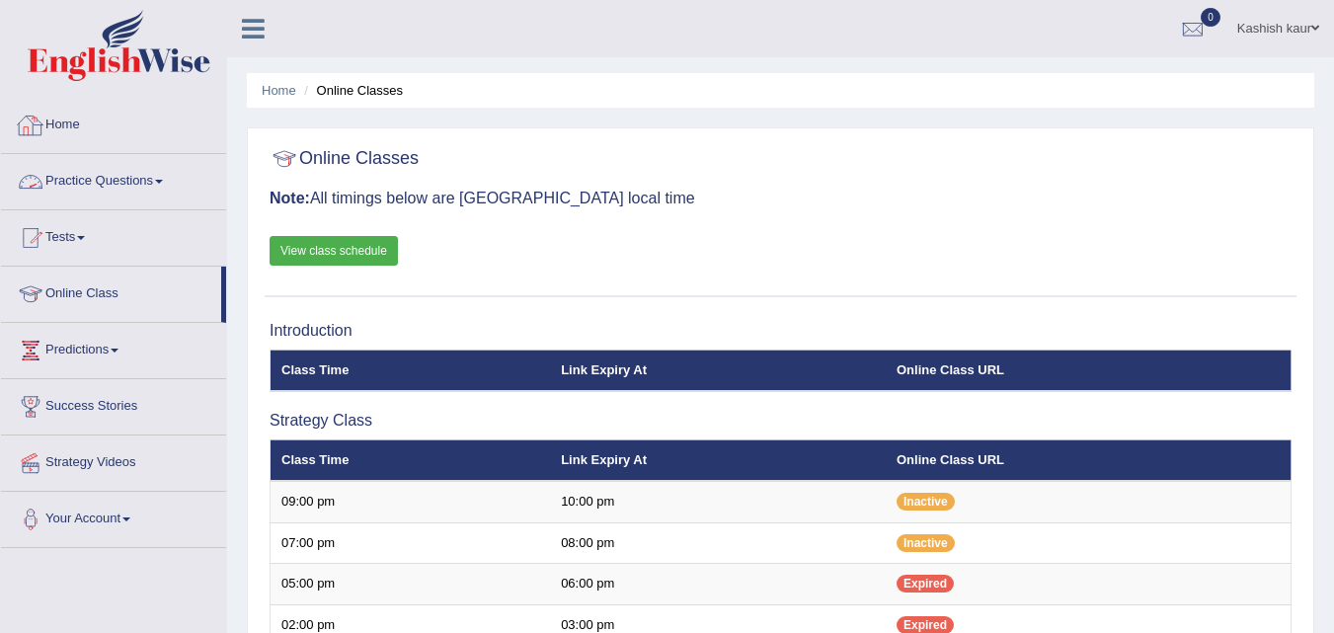
click at [103, 173] on link "Practice Questions" at bounding box center [113, 178] width 225 height 49
click at [163, 172] on link "Practice Questions" at bounding box center [113, 178] width 225 height 49
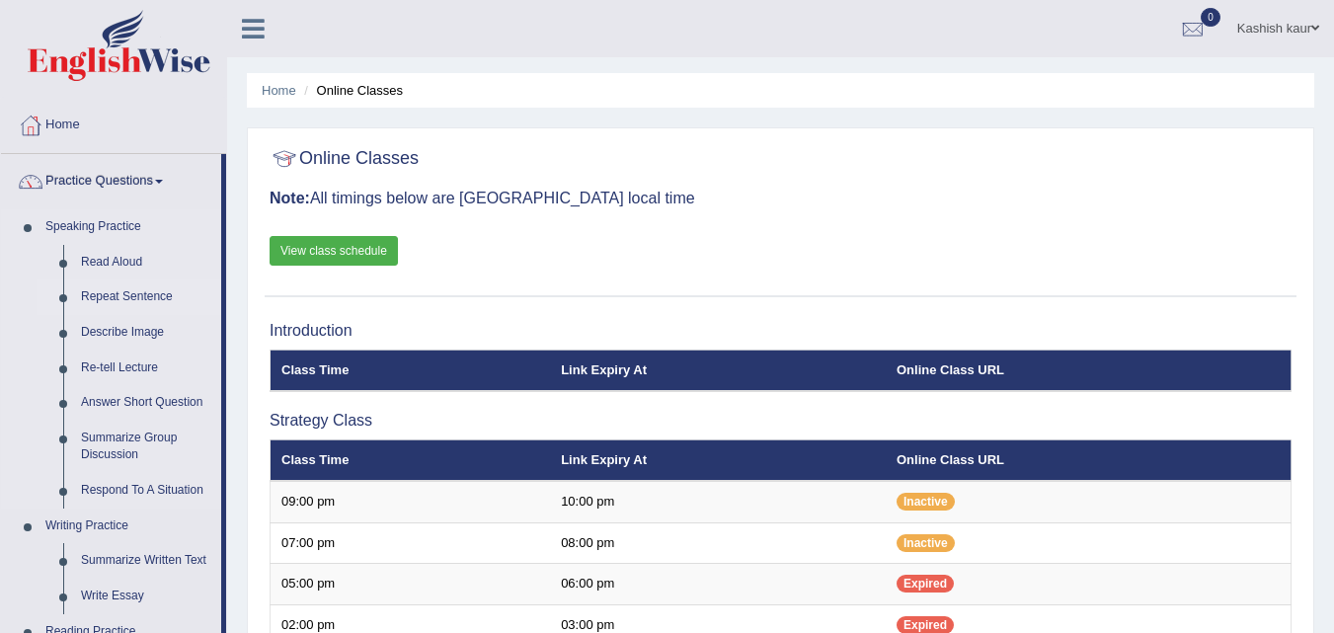
click at [130, 294] on link "Repeat Sentence" at bounding box center [146, 298] width 149 height 36
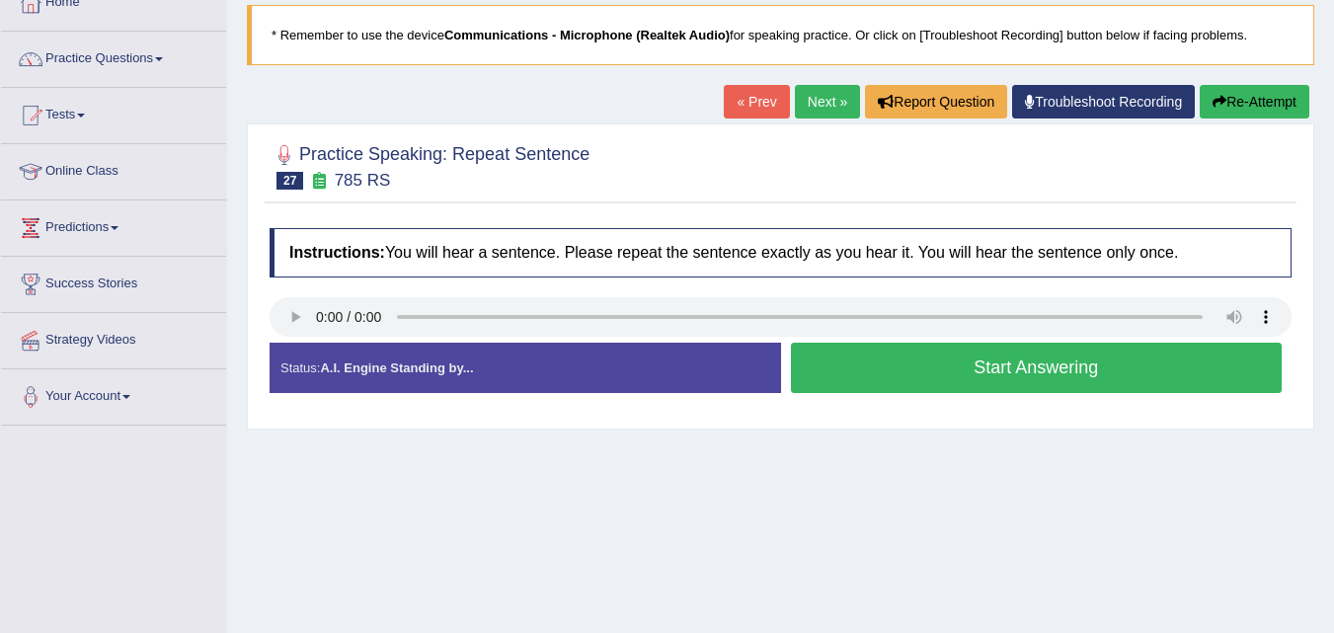
click at [300, 318] on div "Home Practice Speaking: Repeat Sentence 785 RS * Remember to use the device Com…" at bounding box center [780, 372] width 1107 height 988
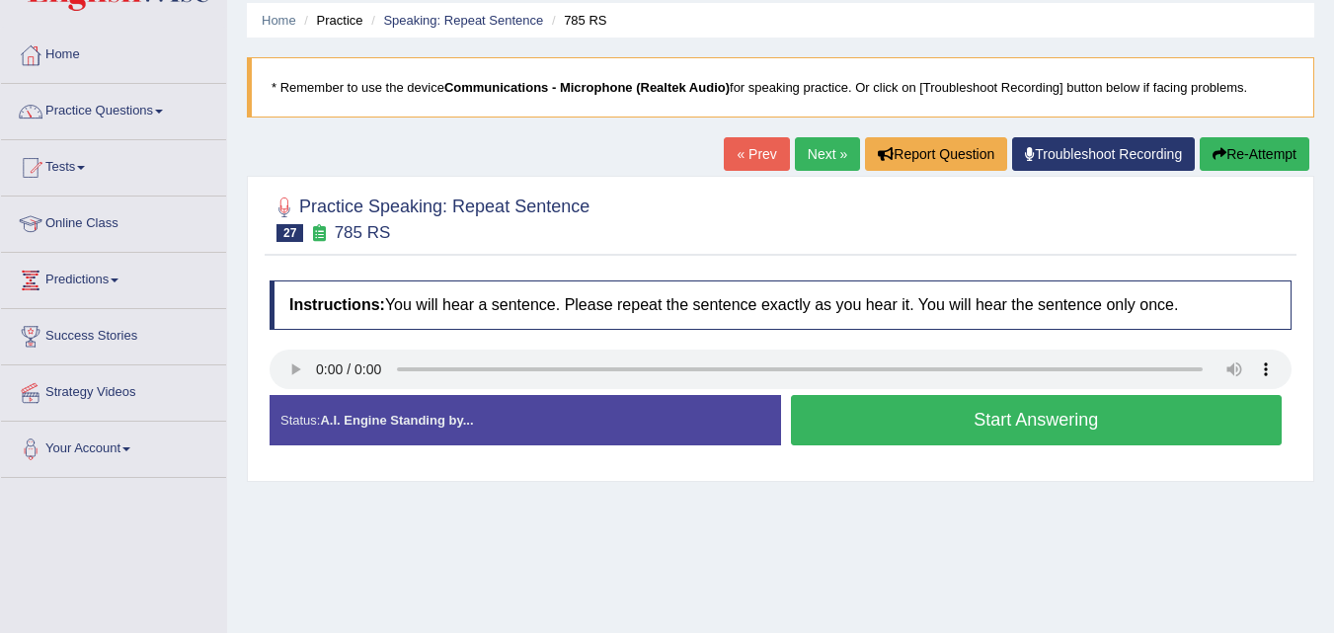
scroll to position [61, 0]
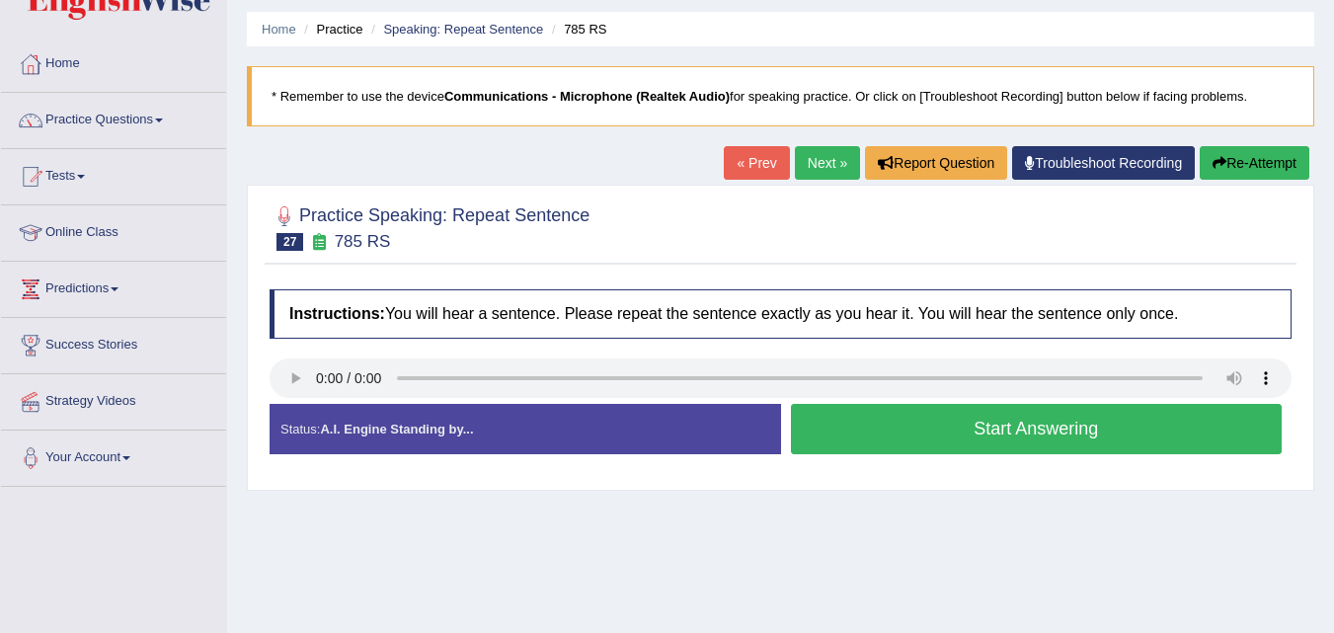
click at [921, 439] on button "Start Answering" at bounding box center [1037, 429] width 492 height 50
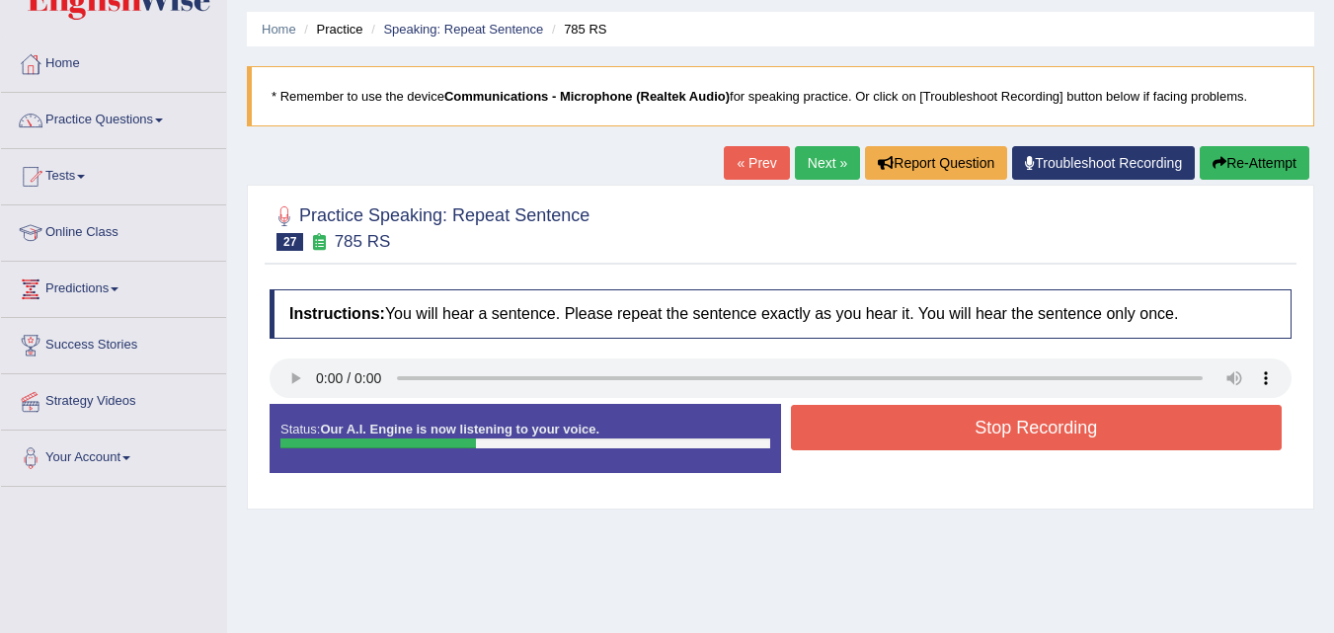
click at [921, 439] on button "Stop Recording" at bounding box center [1037, 427] width 492 height 45
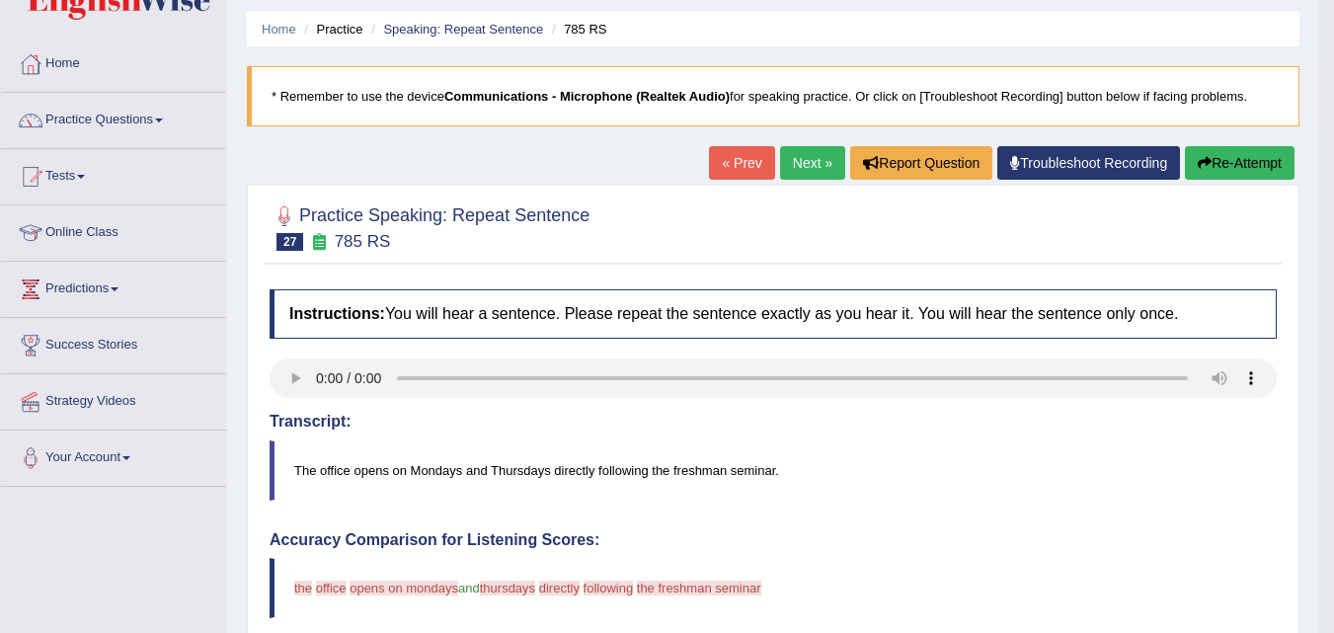
click at [780, 166] on link "Next »" at bounding box center [812, 163] width 65 height 34
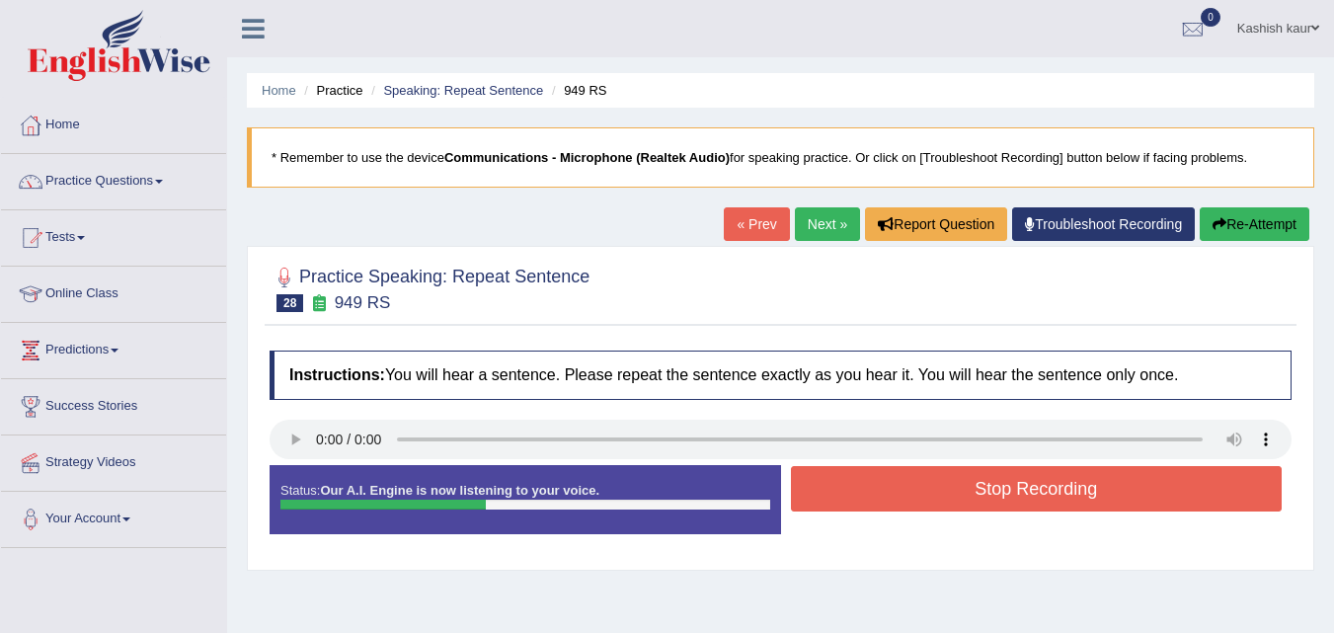
click at [953, 493] on button "Stop Recording" at bounding box center [1037, 488] width 492 height 45
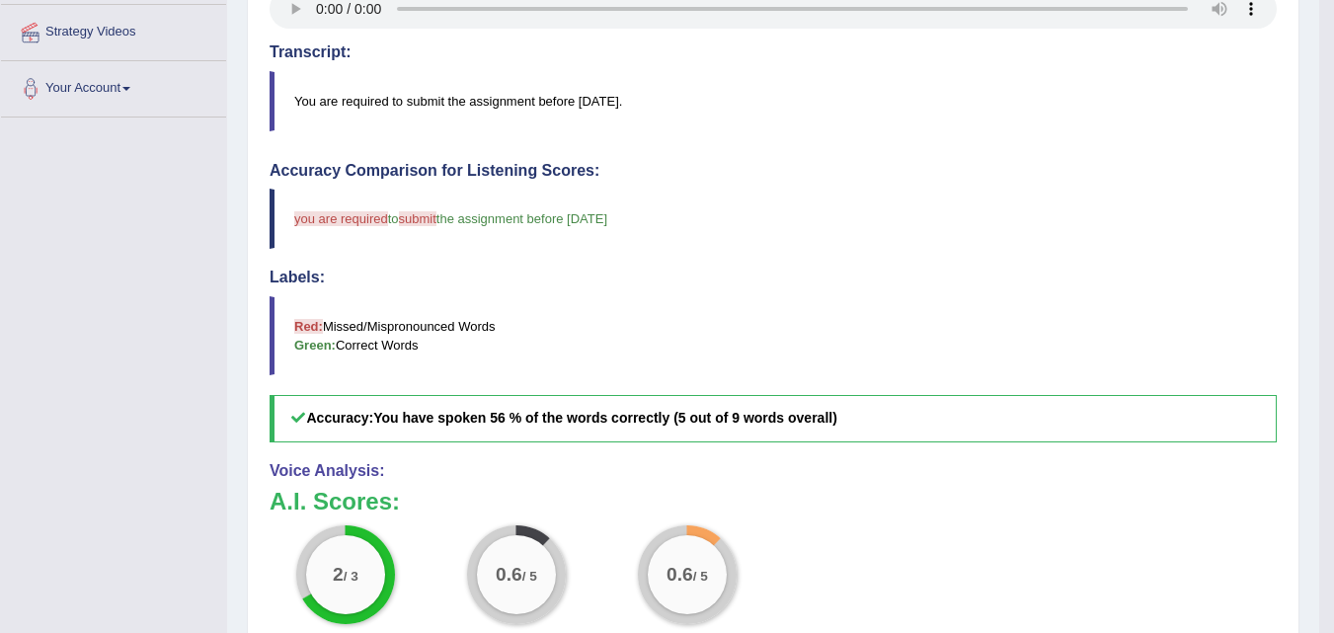
scroll to position [123, 0]
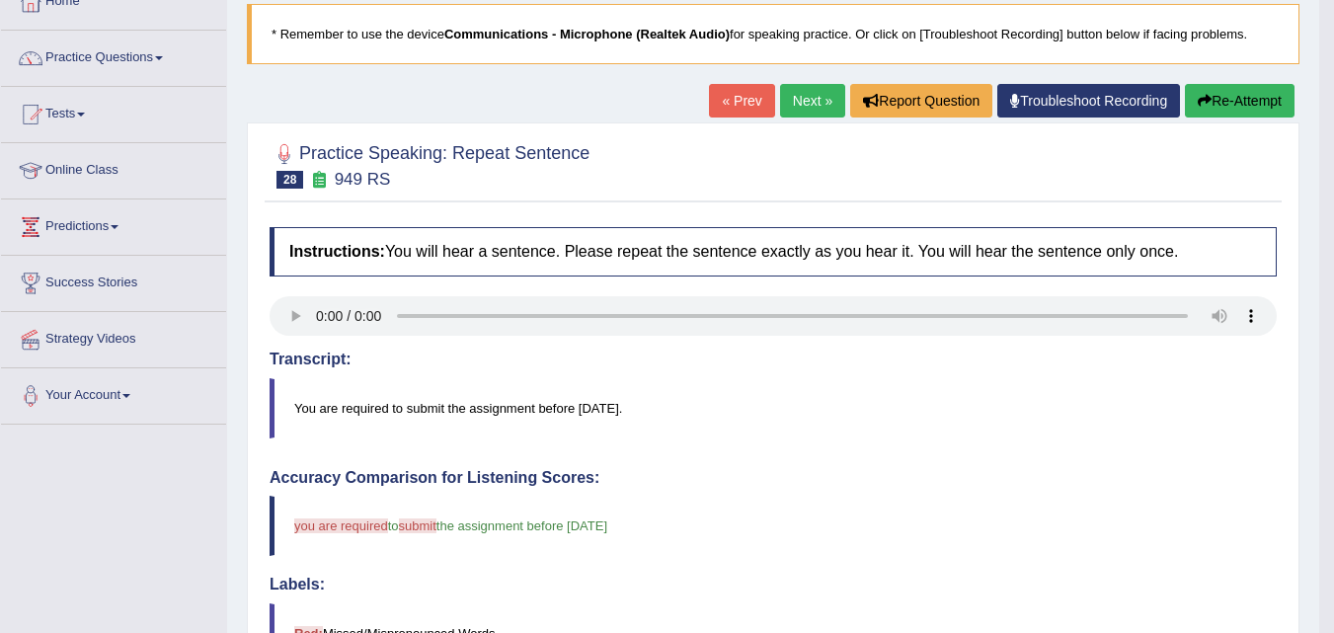
click at [803, 84] on link "Next »" at bounding box center [812, 101] width 65 height 34
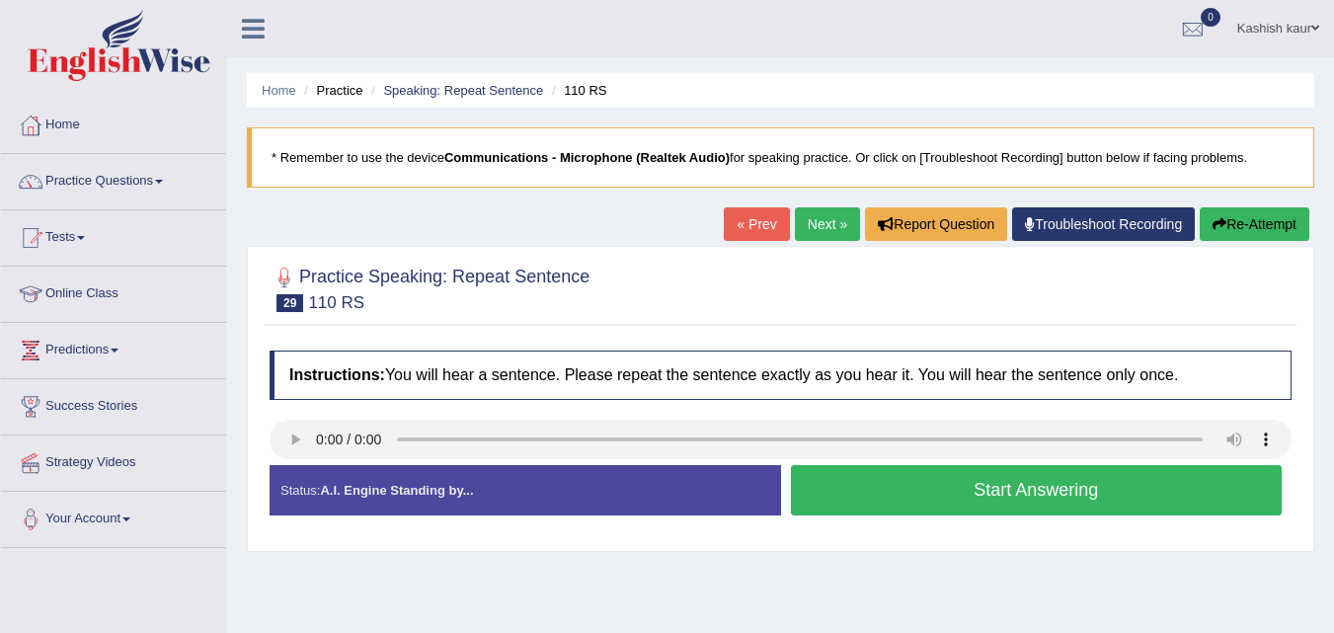
click at [1016, 488] on button "Start Answering" at bounding box center [1037, 490] width 492 height 50
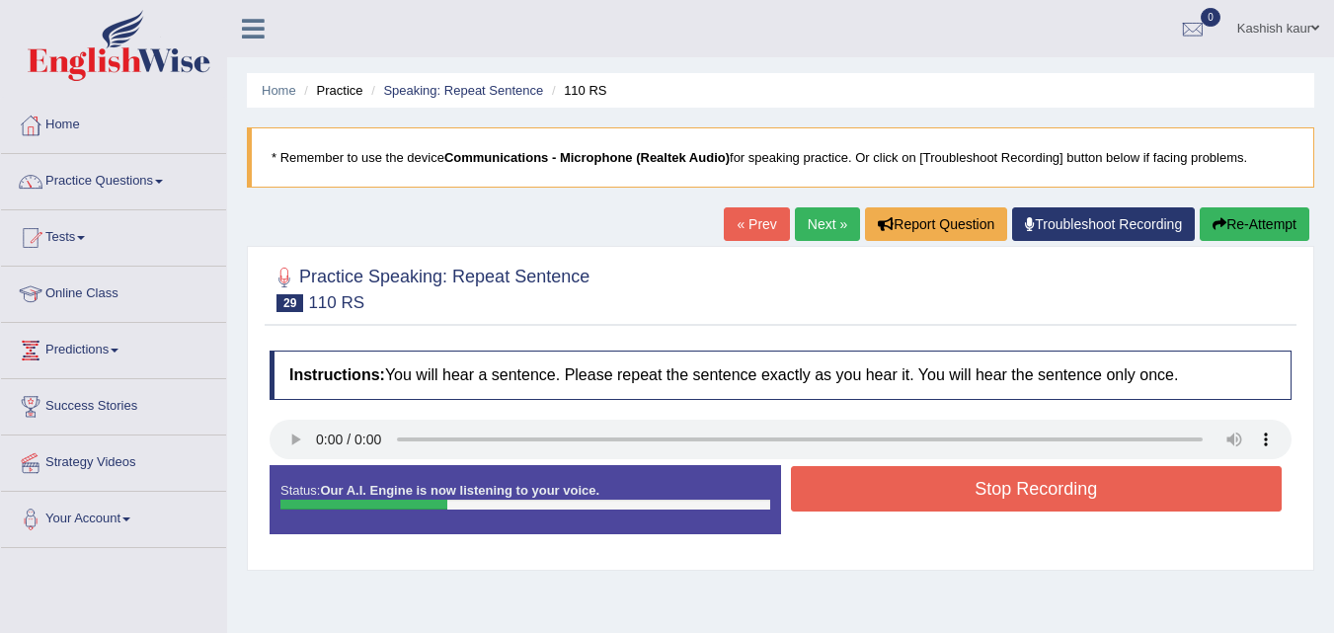
click at [1016, 488] on button "Stop Recording" at bounding box center [1037, 488] width 492 height 45
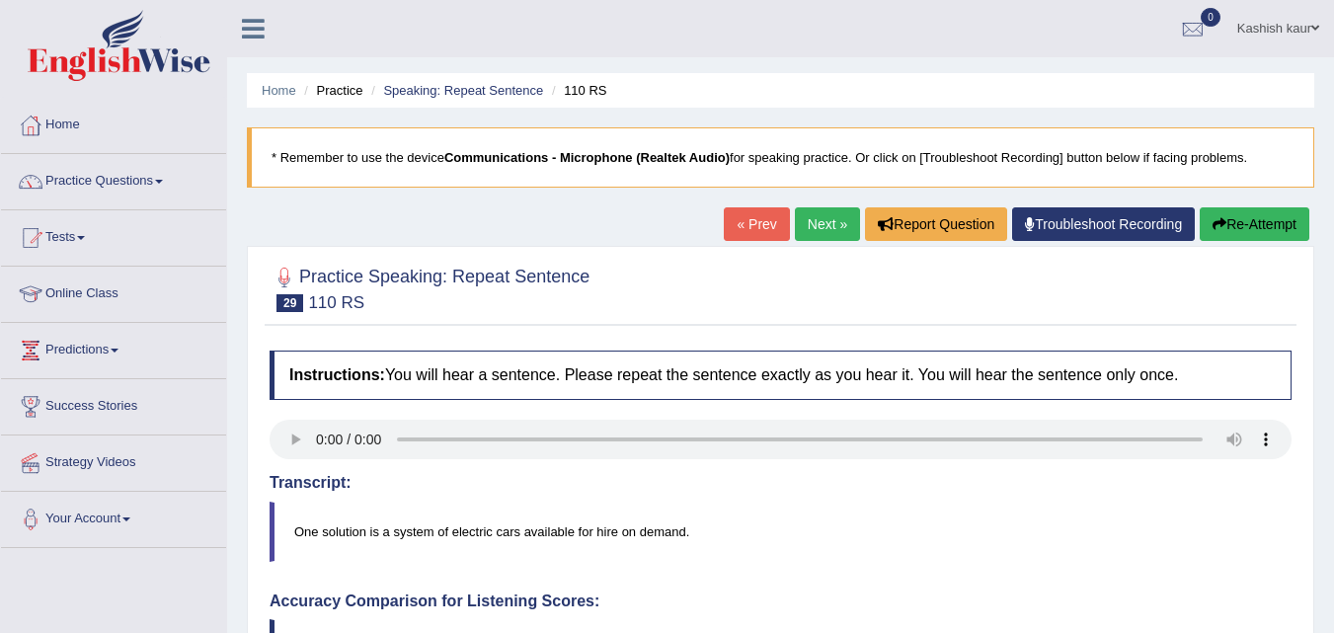
click at [818, 217] on link "Next »" at bounding box center [827, 224] width 65 height 34
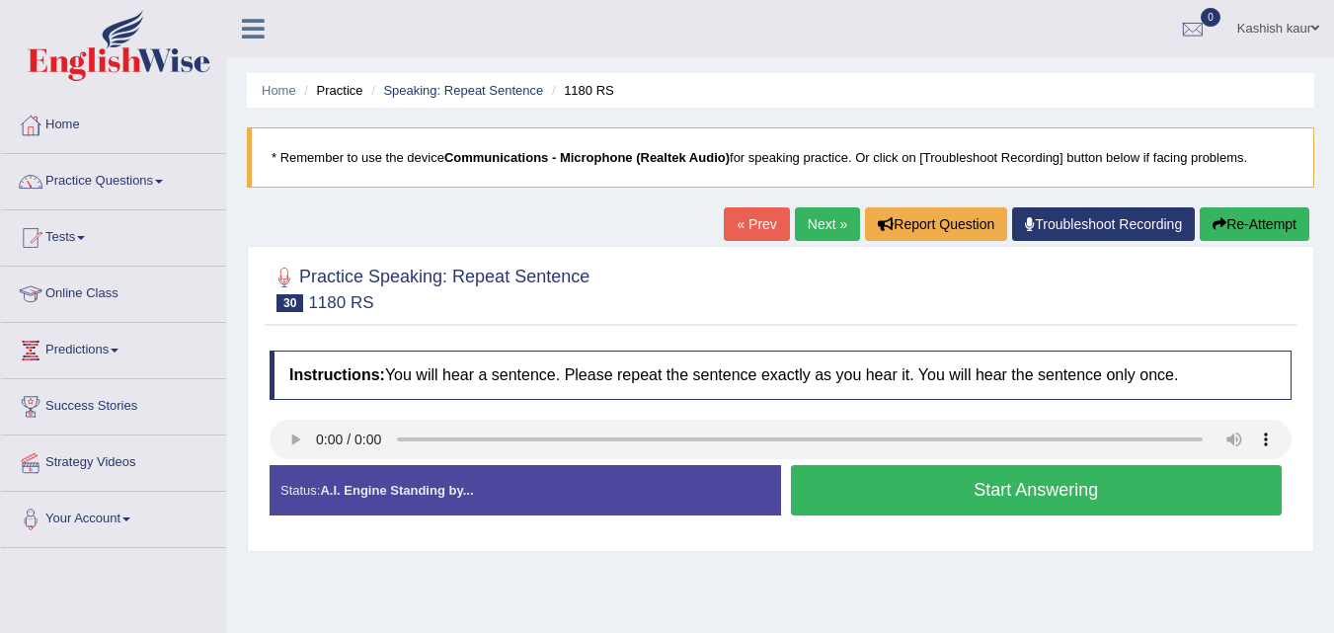
click at [1046, 494] on button "Start Answering" at bounding box center [1037, 490] width 492 height 50
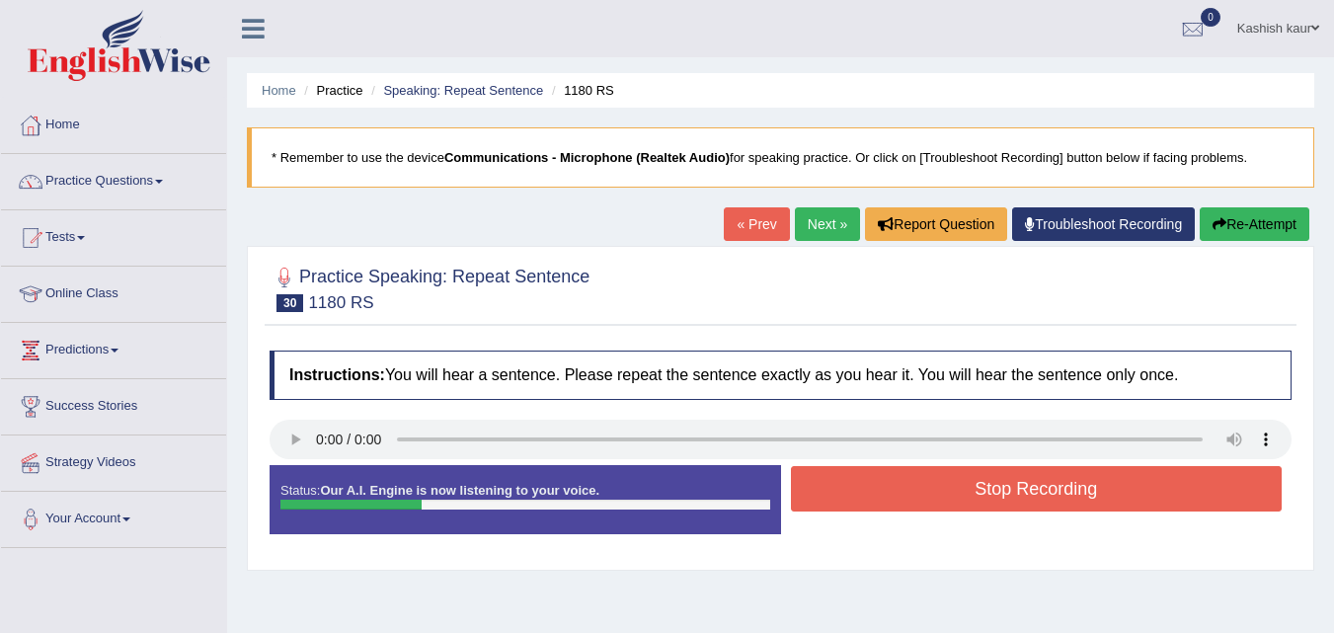
click at [1046, 494] on button "Stop Recording" at bounding box center [1037, 488] width 492 height 45
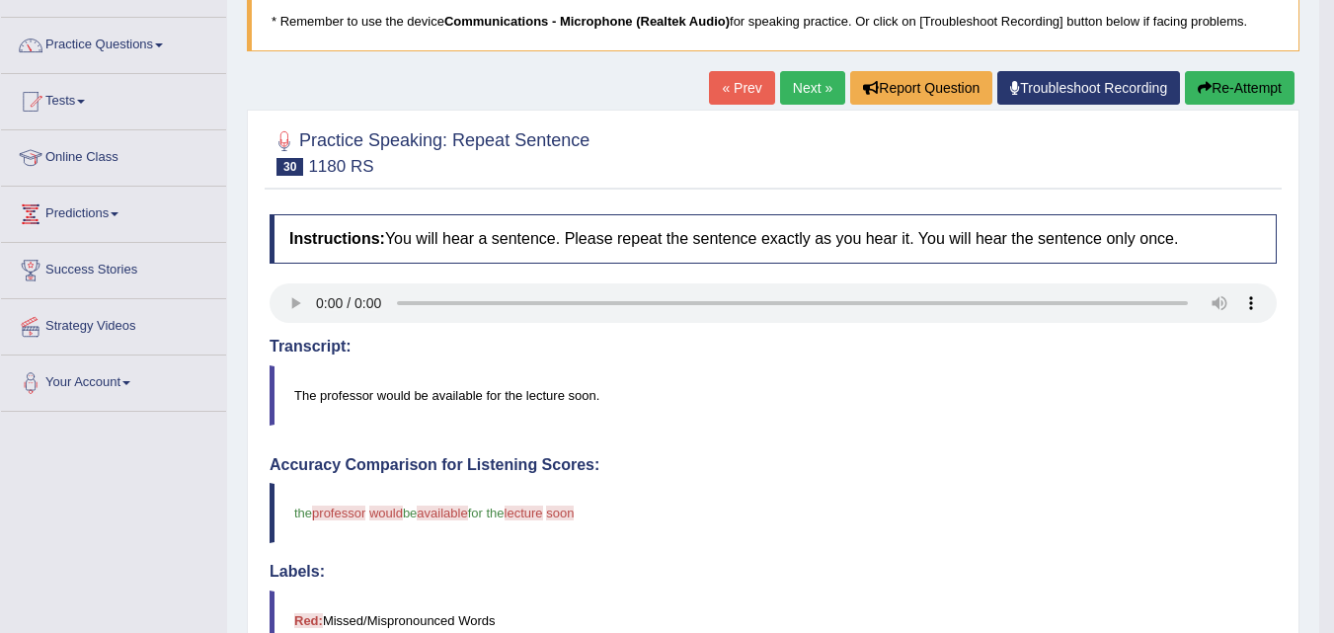
scroll to position [40, 0]
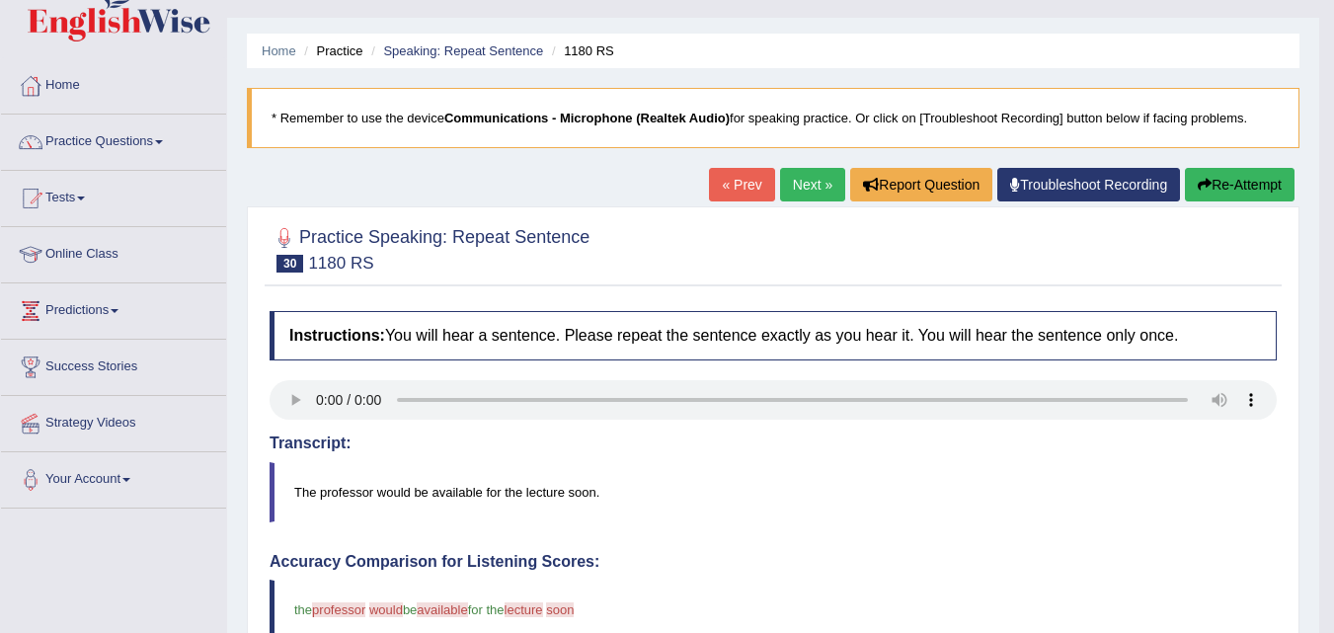
click at [780, 189] on link "Next »" at bounding box center [812, 185] width 65 height 34
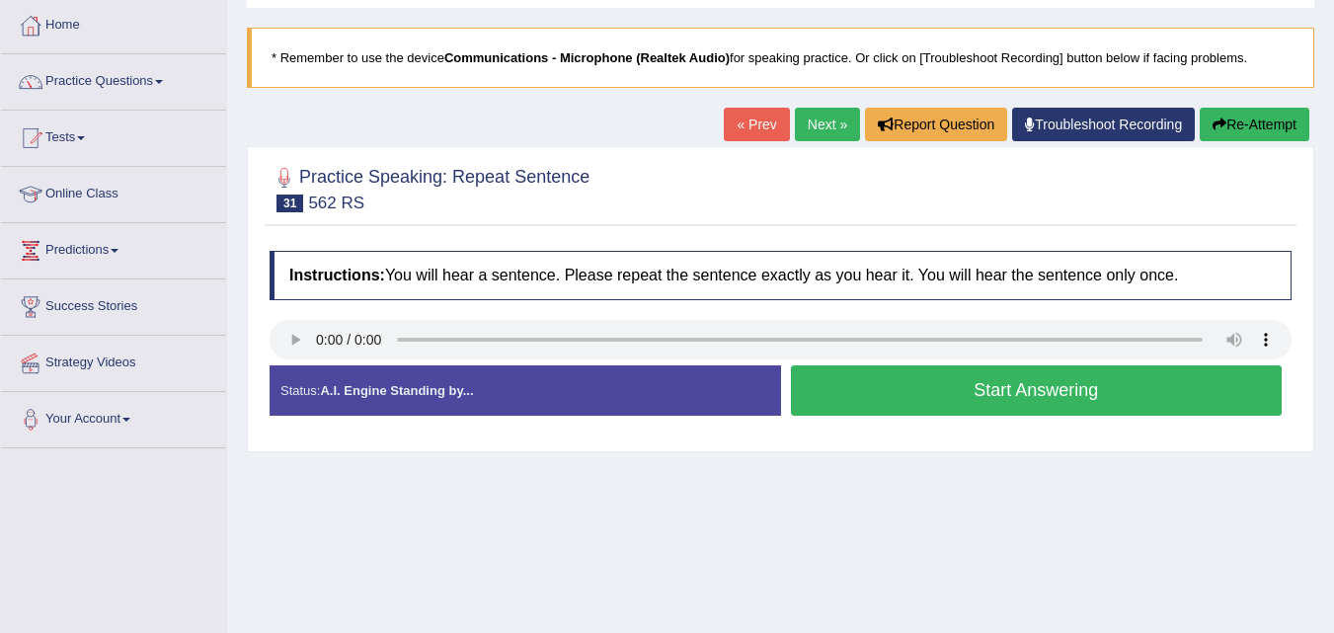
click at [965, 378] on button "Start Answering" at bounding box center [1037, 390] width 492 height 50
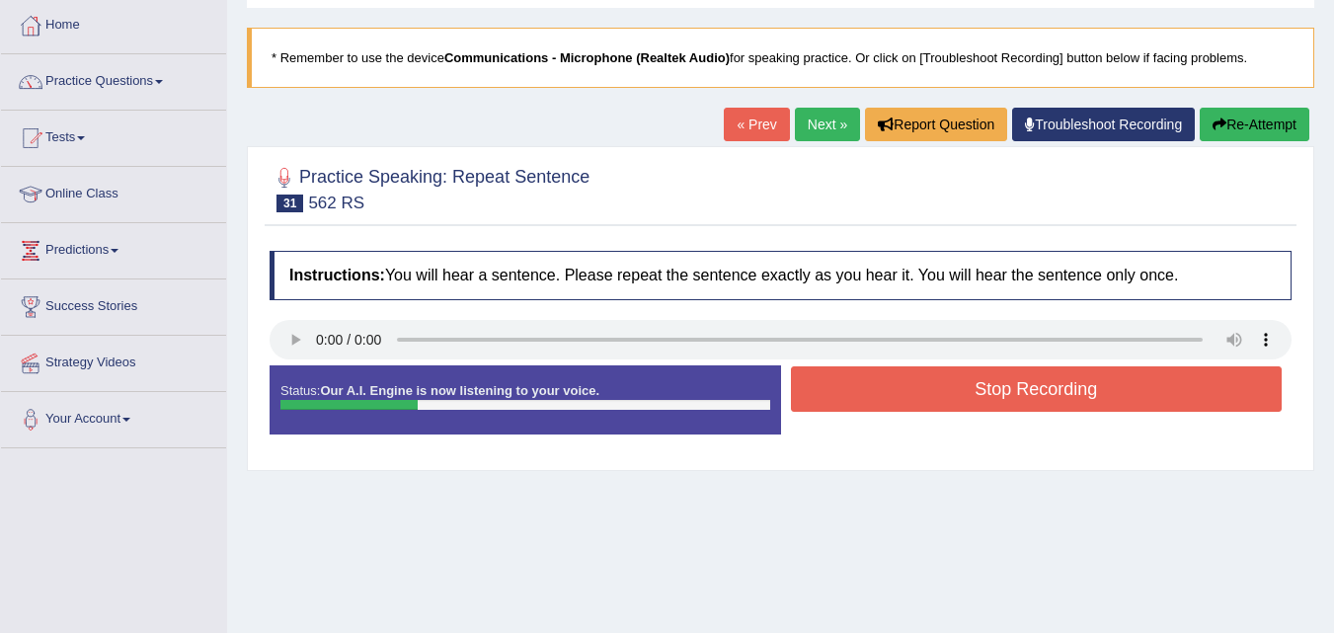
click at [965, 378] on button "Stop Recording" at bounding box center [1037, 388] width 492 height 45
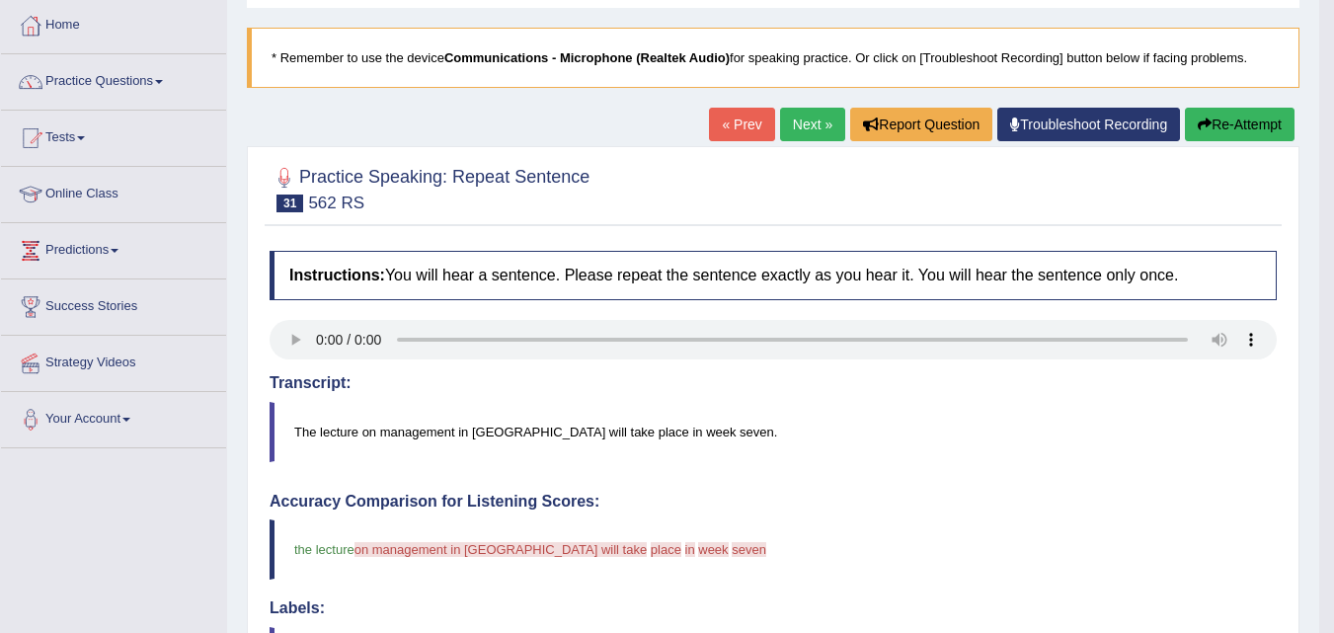
click at [783, 131] on link "Next »" at bounding box center [812, 125] width 65 height 34
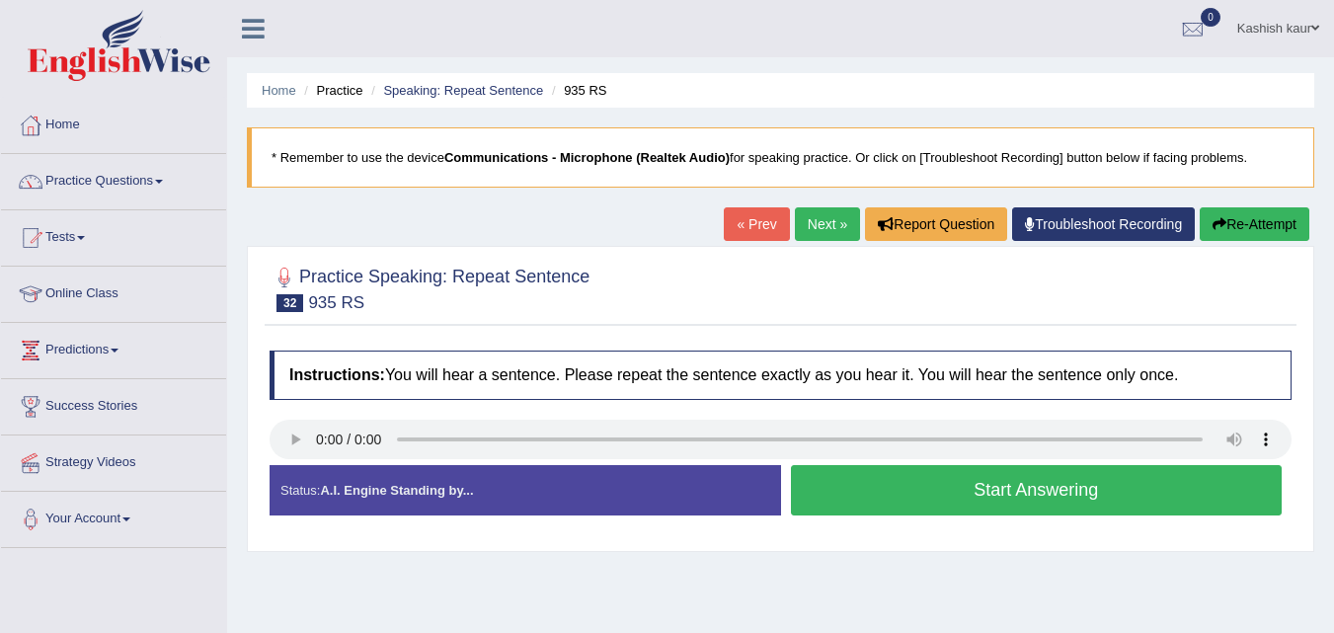
click at [938, 507] on button "Start Answering" at bounding box center [1037, 490] width 492 height 50
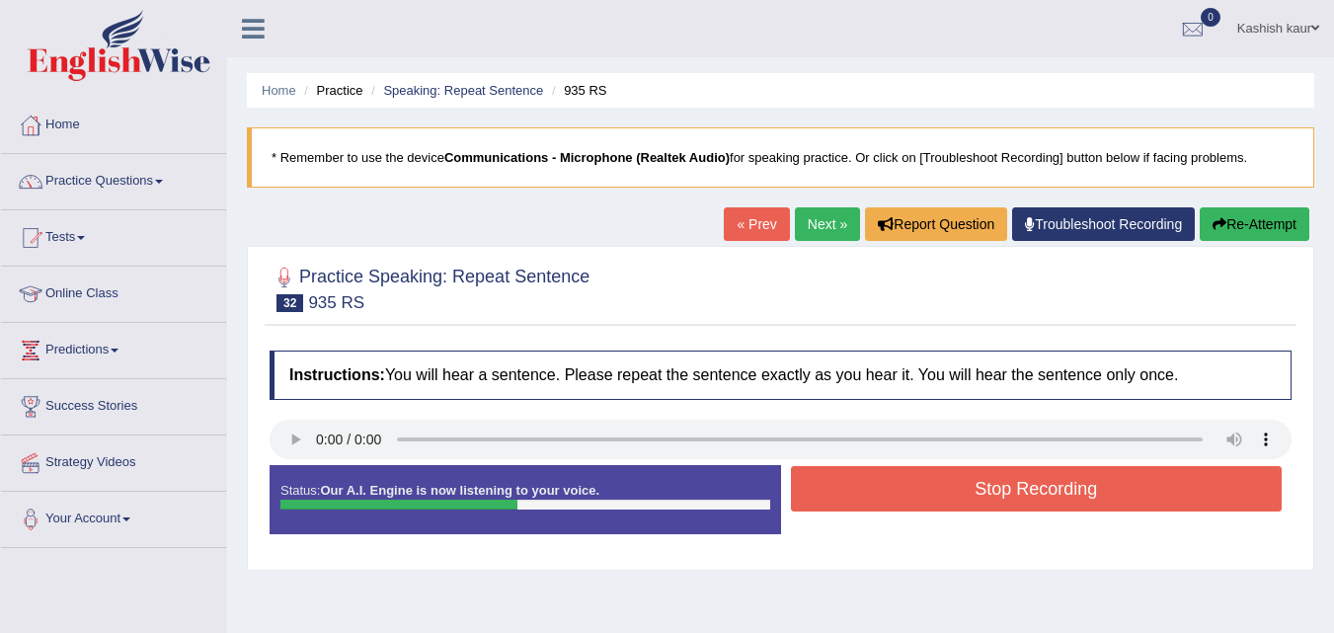
click at [950, 497] on button "Stop Recording" at bounding box center [1037, 488] width 492 height 45
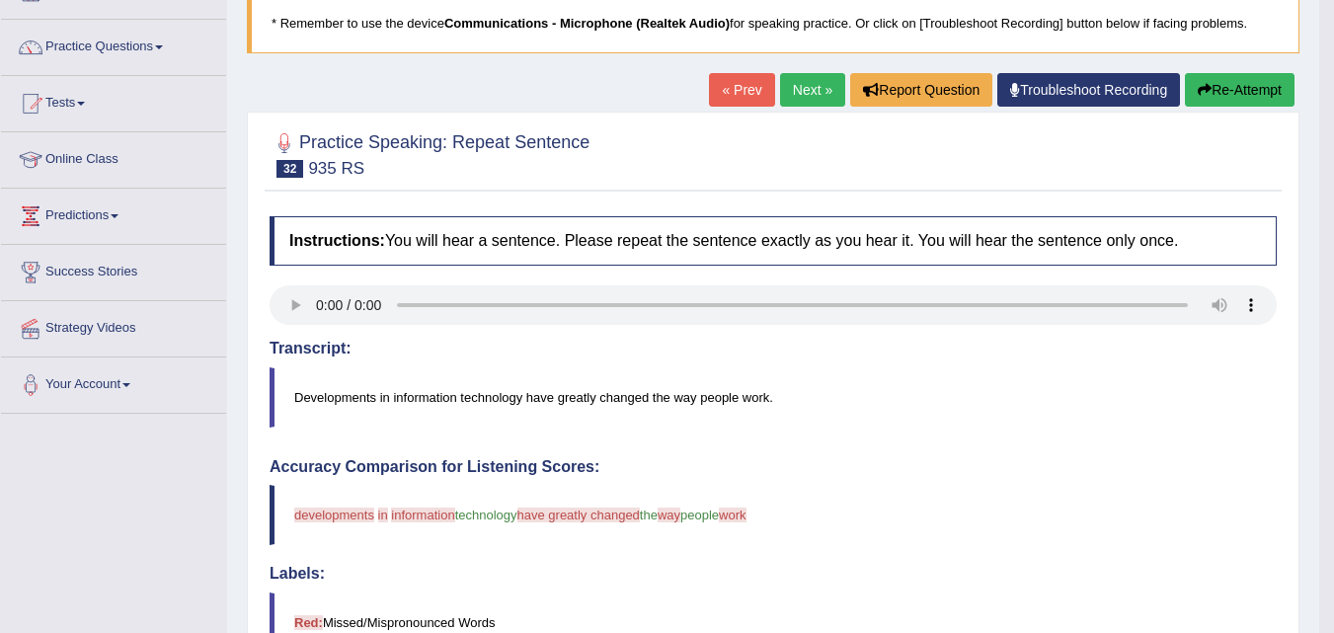
scroll to position [82, 0]
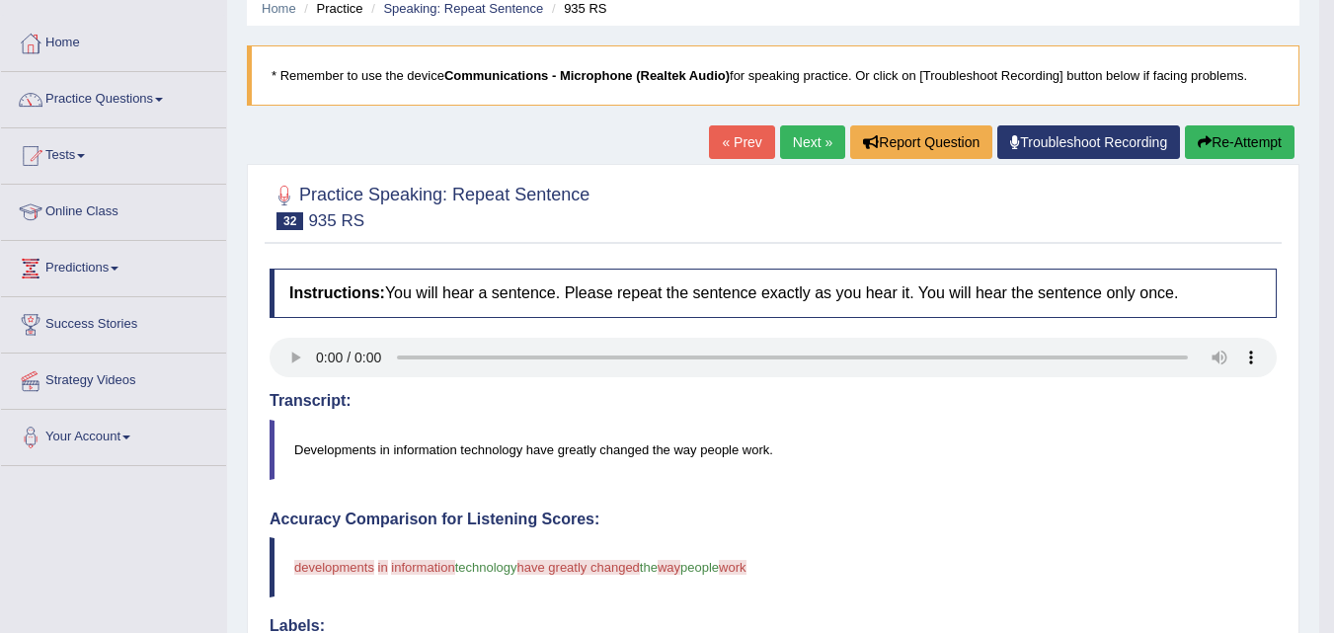
click at [789, 141] on link "Next »" at bounding box center [812, 142] width 65 height 34
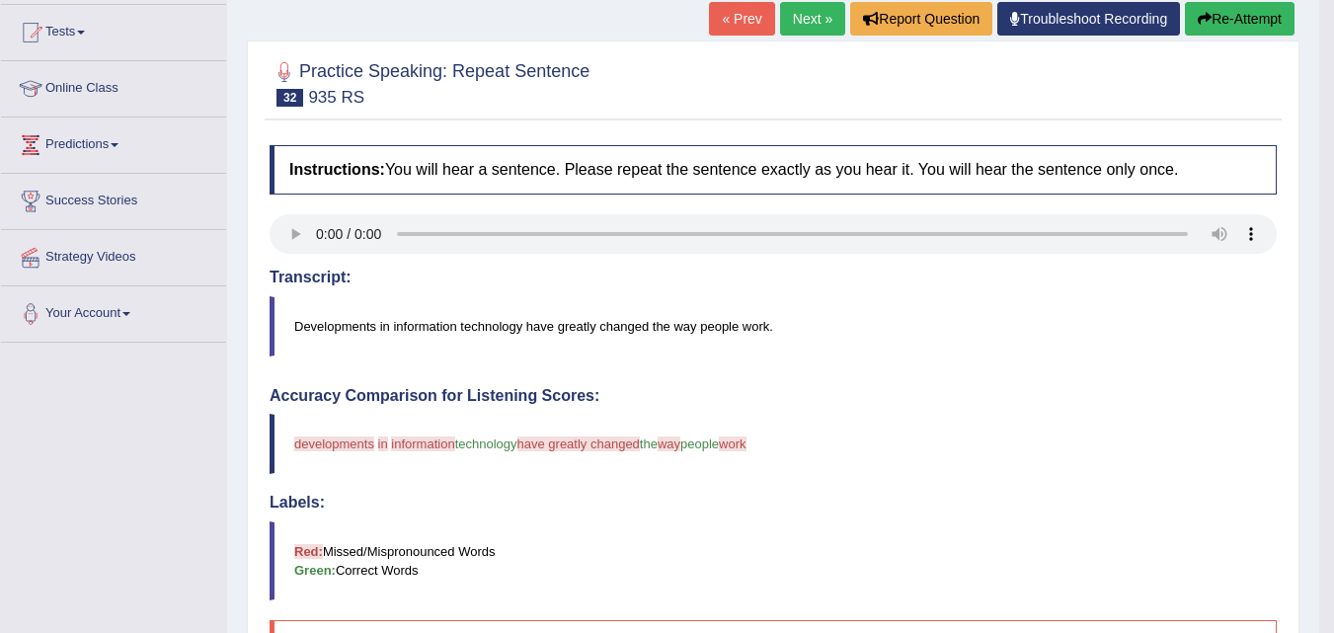
scroll to position [212, 0]
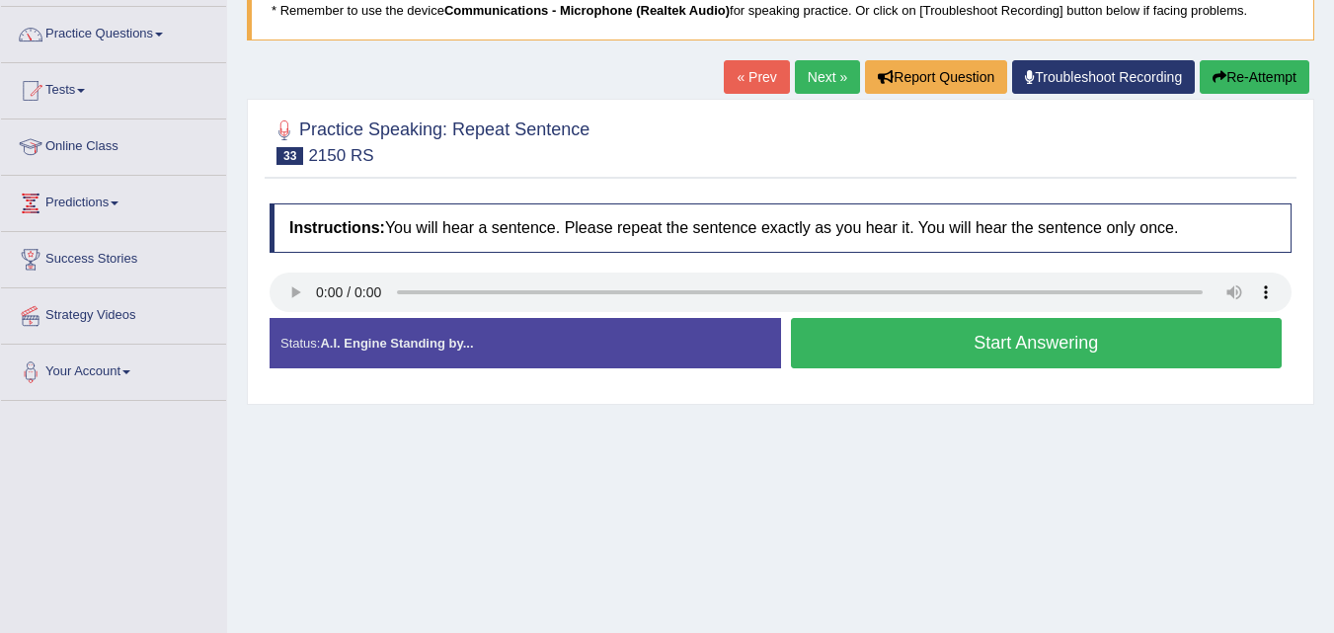
click at [948, 349] on button "Start Answering" at bounding box center [1037, 343] width 492 height 50
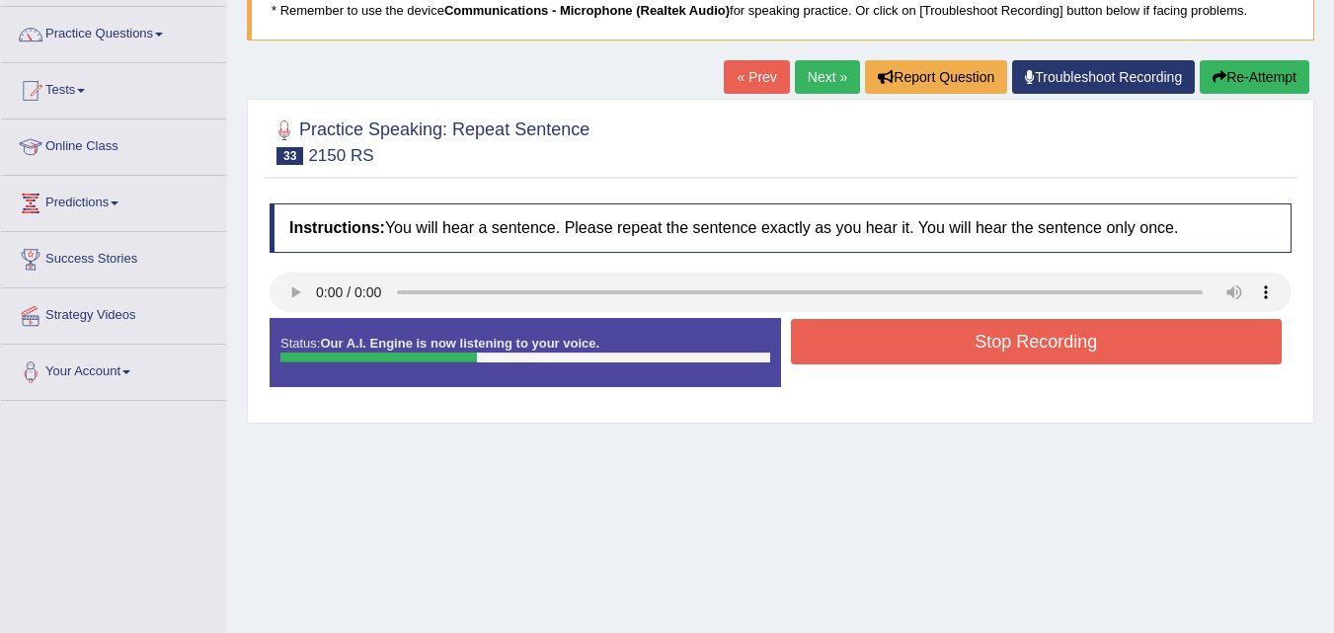
click at [948, 349] on button "Stop Recording" at bounding box center [1037, 341] width 492 height 45
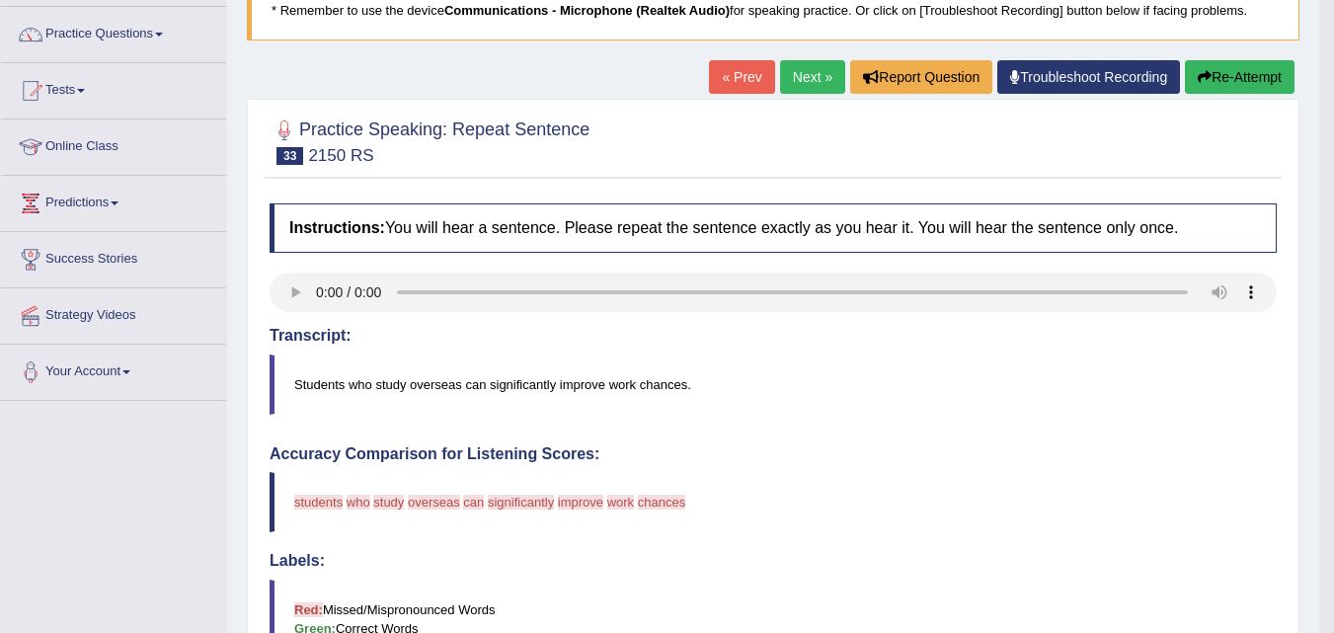
click at [805, 83] on link "Next »" at bounding box center [812, 77] width 65 height 34
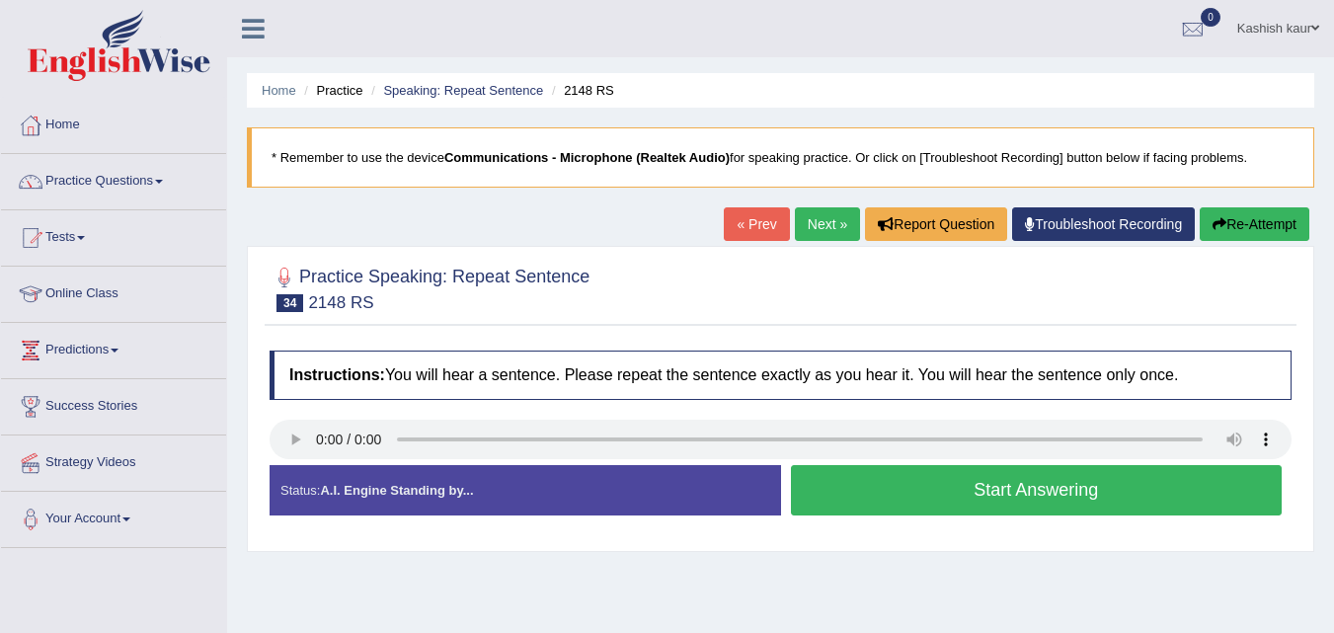
click at [1004, 490] on button "Start Answering" at bounding box center [1037, 490] width 492 height 50
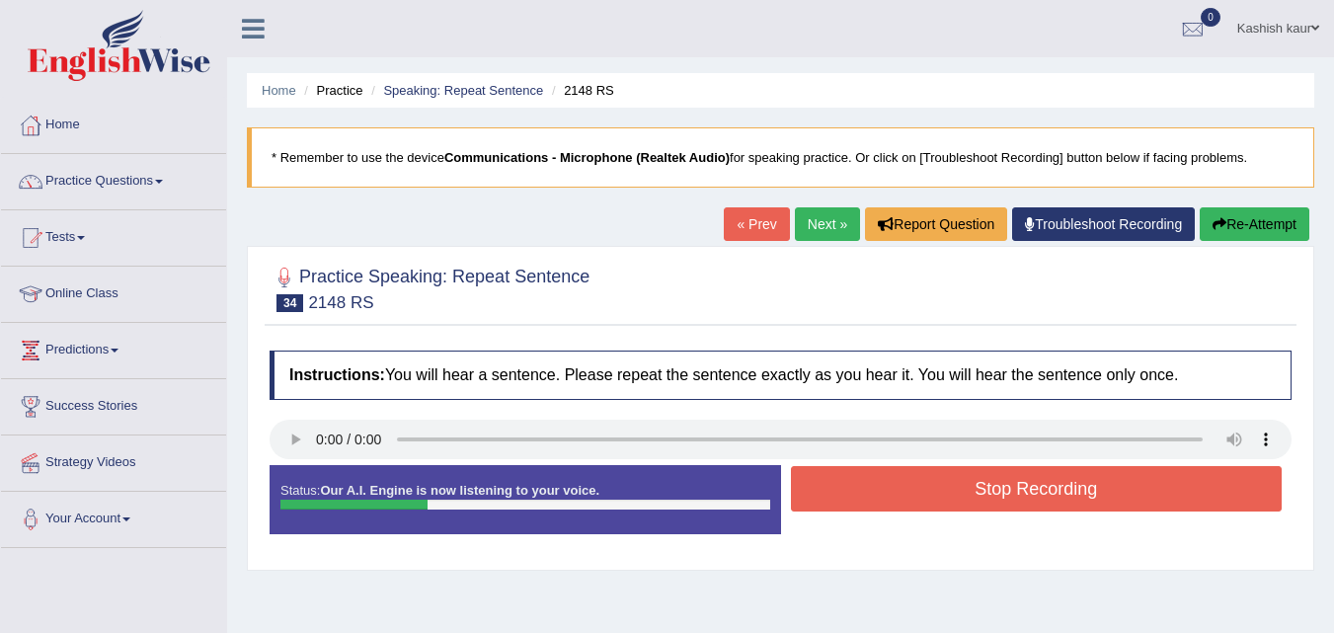
click at [1004, 490] on button "Stop Recording" at bounding box center [1037, 488] width 492 height 45
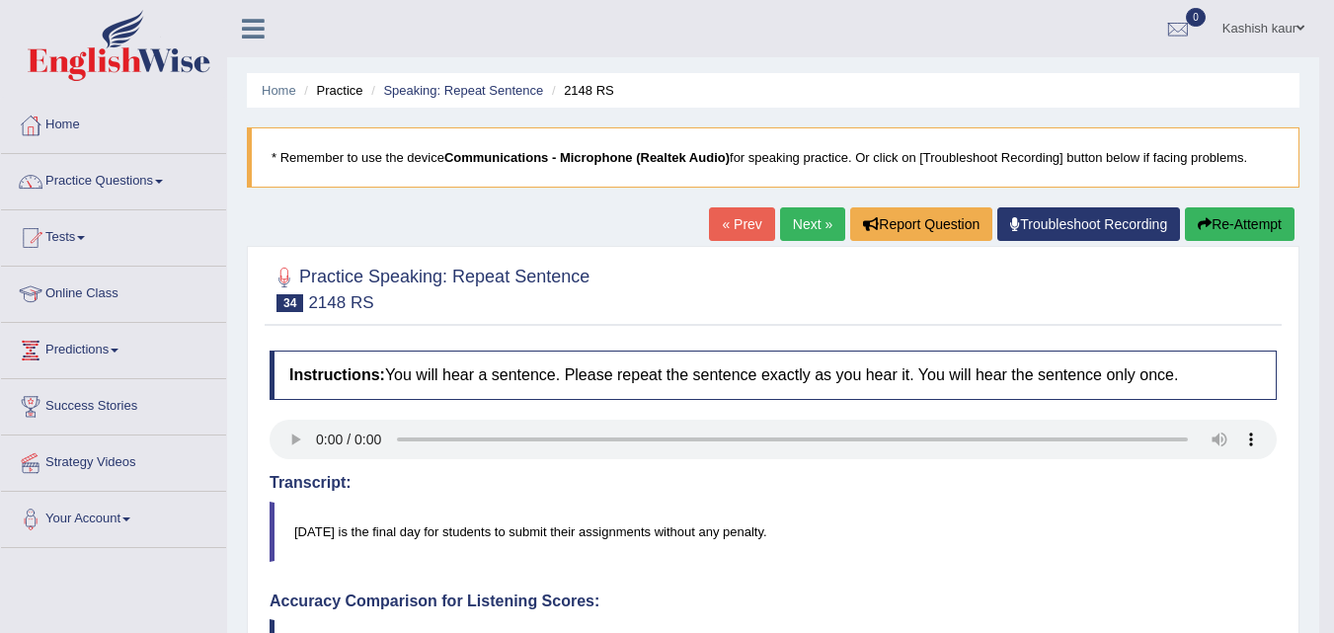
click at [816, 220] on link "Next »" at bounding box center [812, 224] width 65 height 34
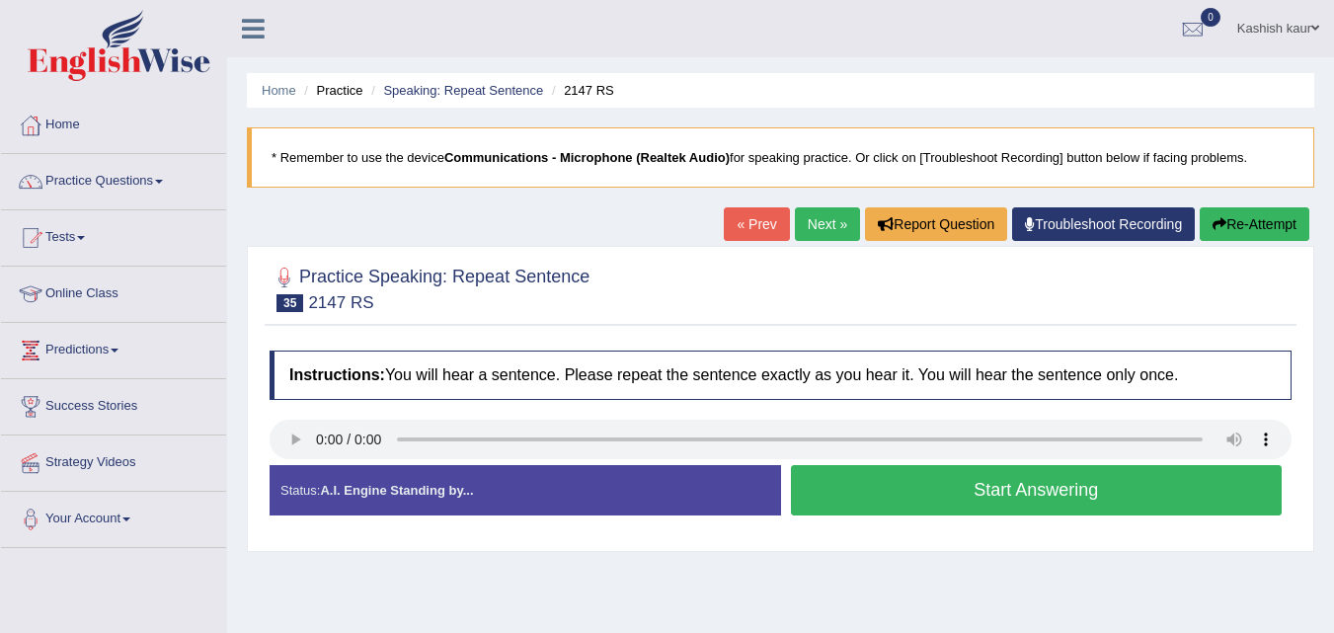
click at [929, 508] on button "Start Answering" at bounding box center [1037, 490] width 492 height 50
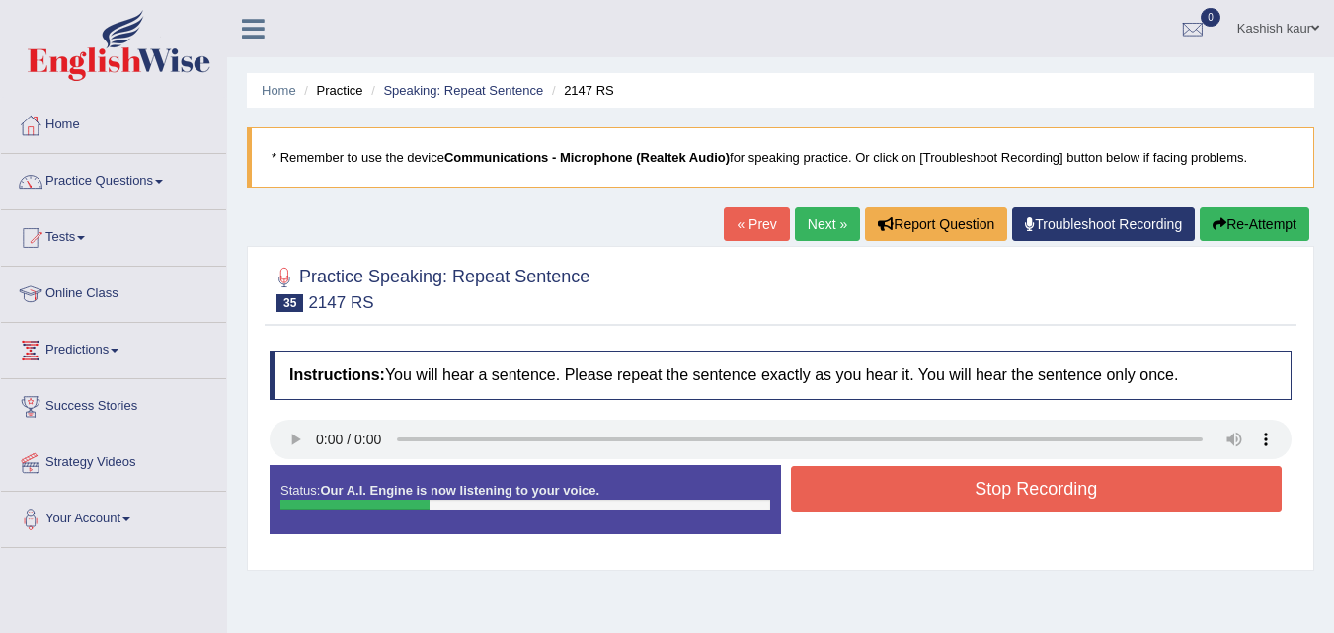
click at [929, 508] on button "Stop Recording" at bounding box center [1037, 488] width 492 height 45
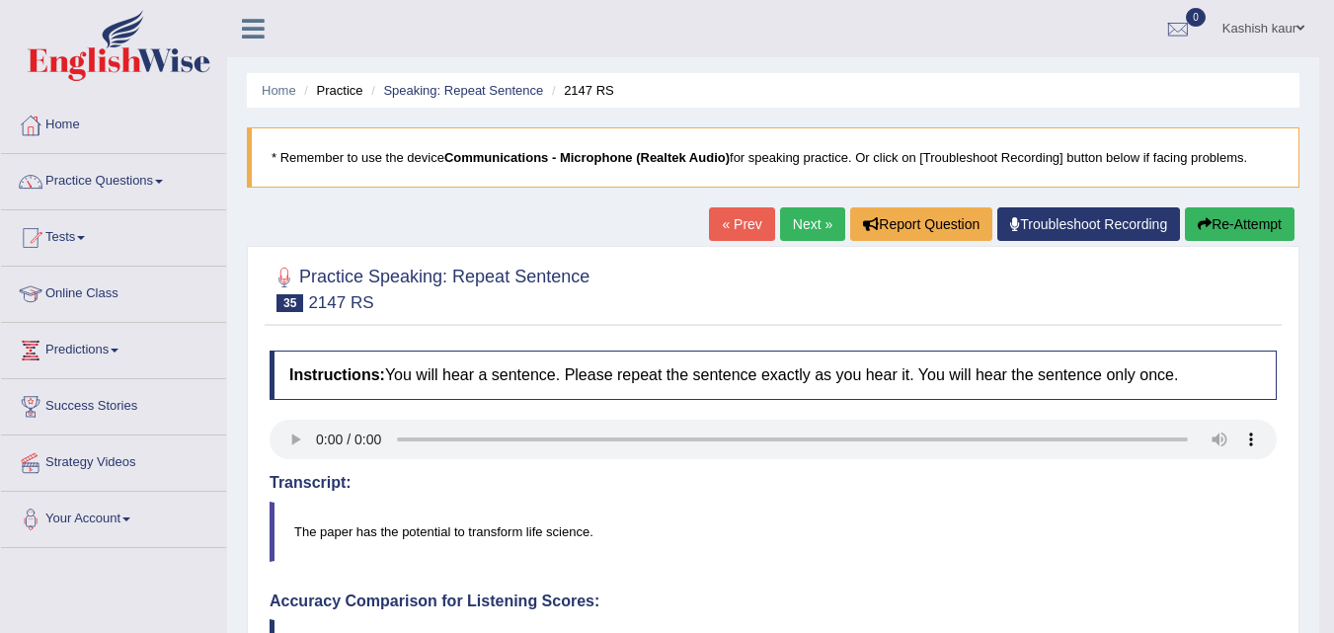
click at [803, 217] on link "Next »" at bounding box center [812, 224] width 65 height 34
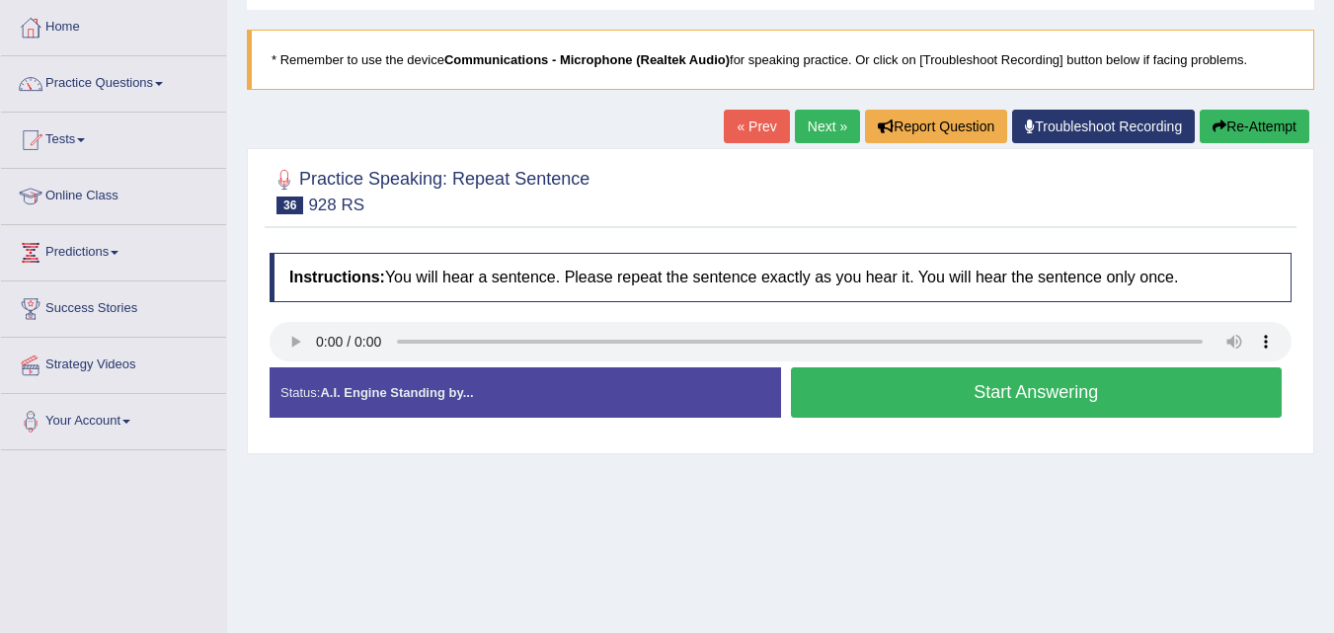
click at [1035, 398] on button "Start Answering" at bounding box center [1037, 392] width 492 height 50
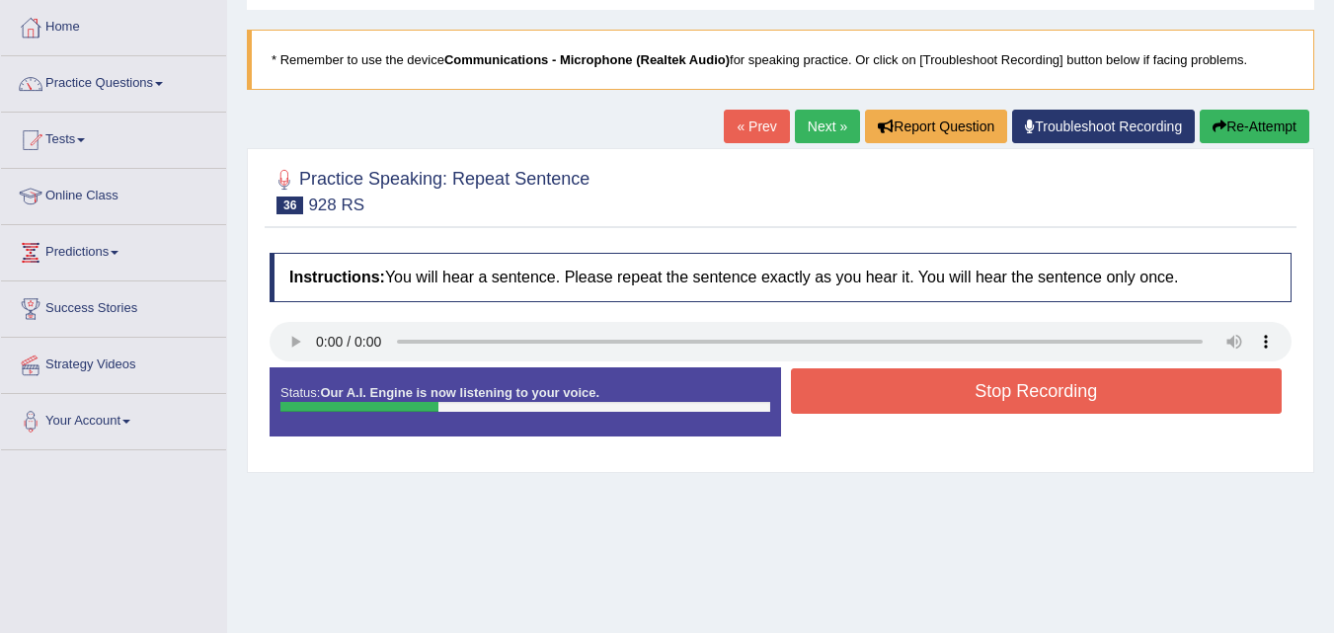
click at [1035, 398] on button "Stop Recording" at bounding box center [1037, 390] width 492 height 45
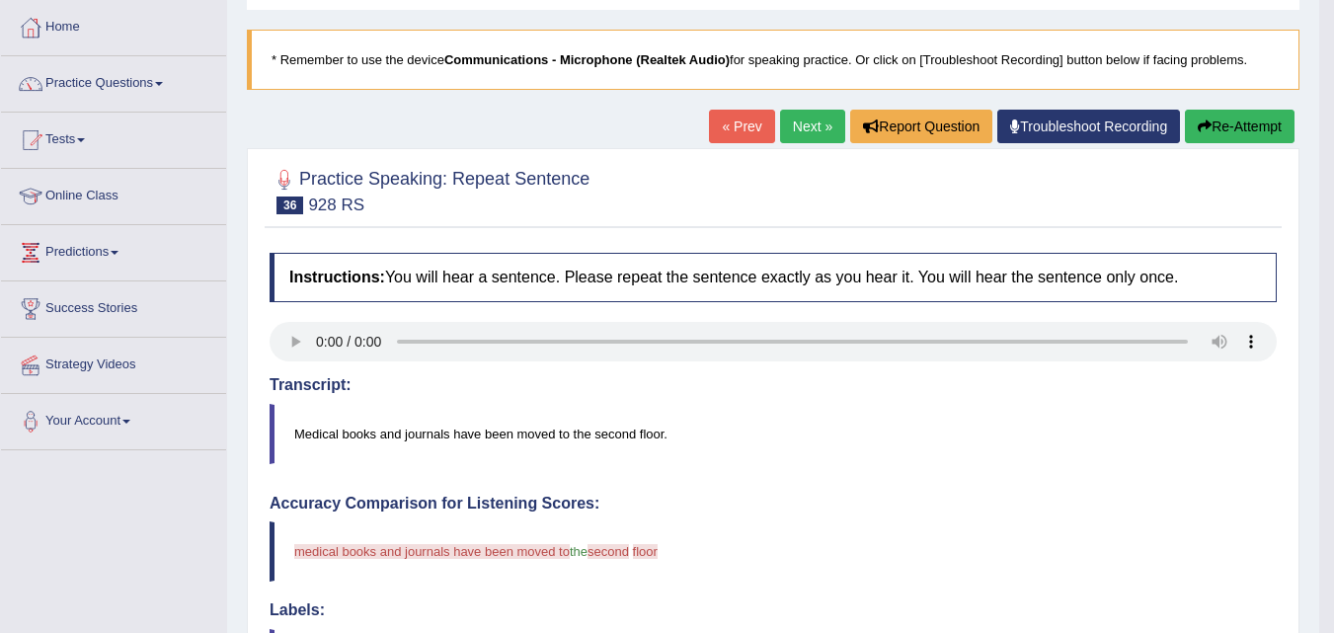
click at [1213, 117] on button "Re-Attempt" at bounding box center [1240, 127] width 110 height 34
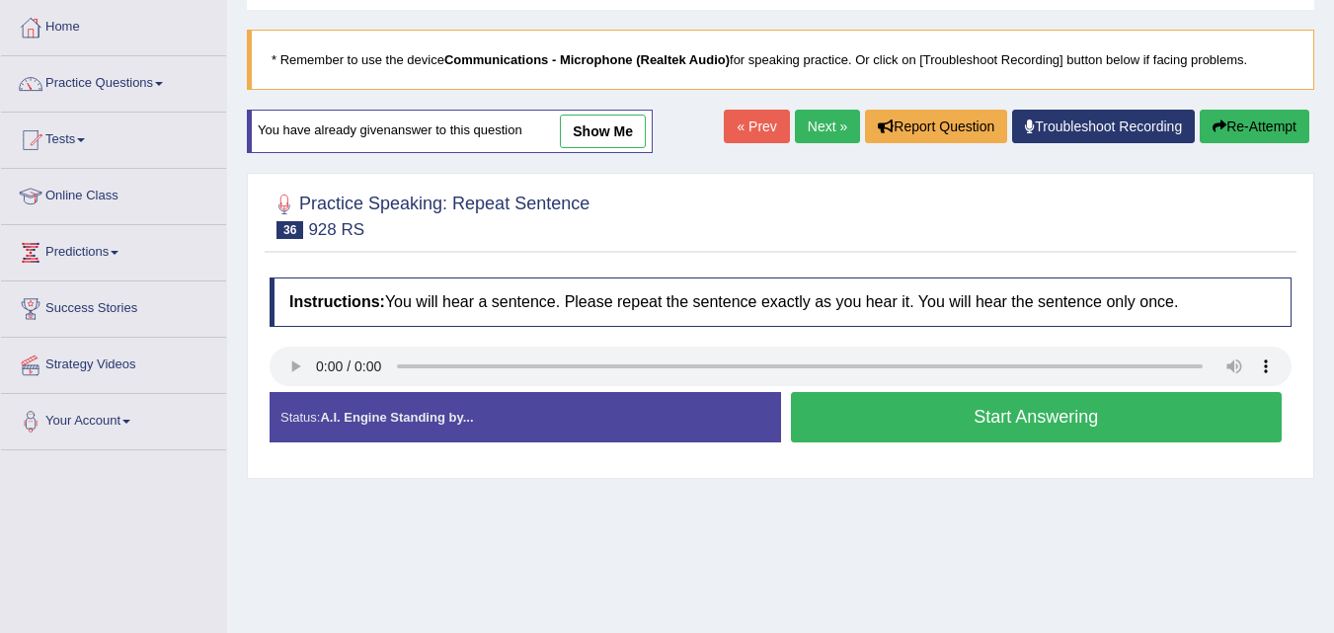
click at [951, 424] on button "Start Answering" at bounding box center [1037, 417] width 492 height 50
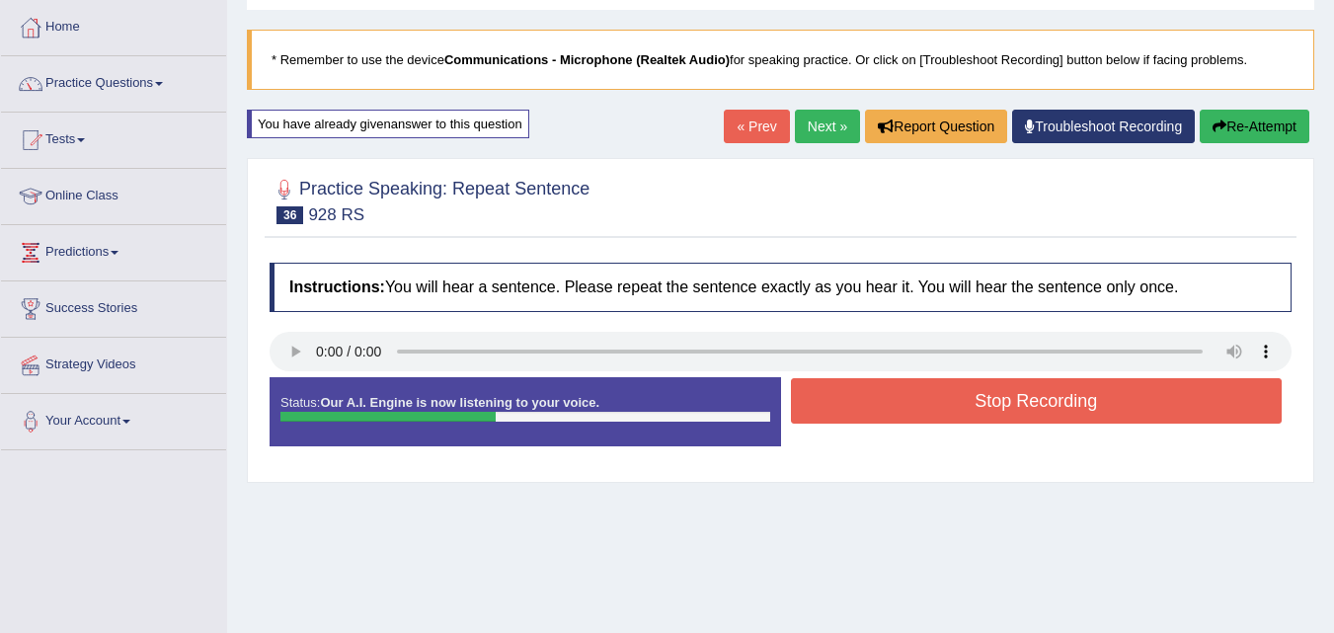
click at [951, 424] on button "Stop Recording" at bounding box center [1037, 400] width 492 height 45
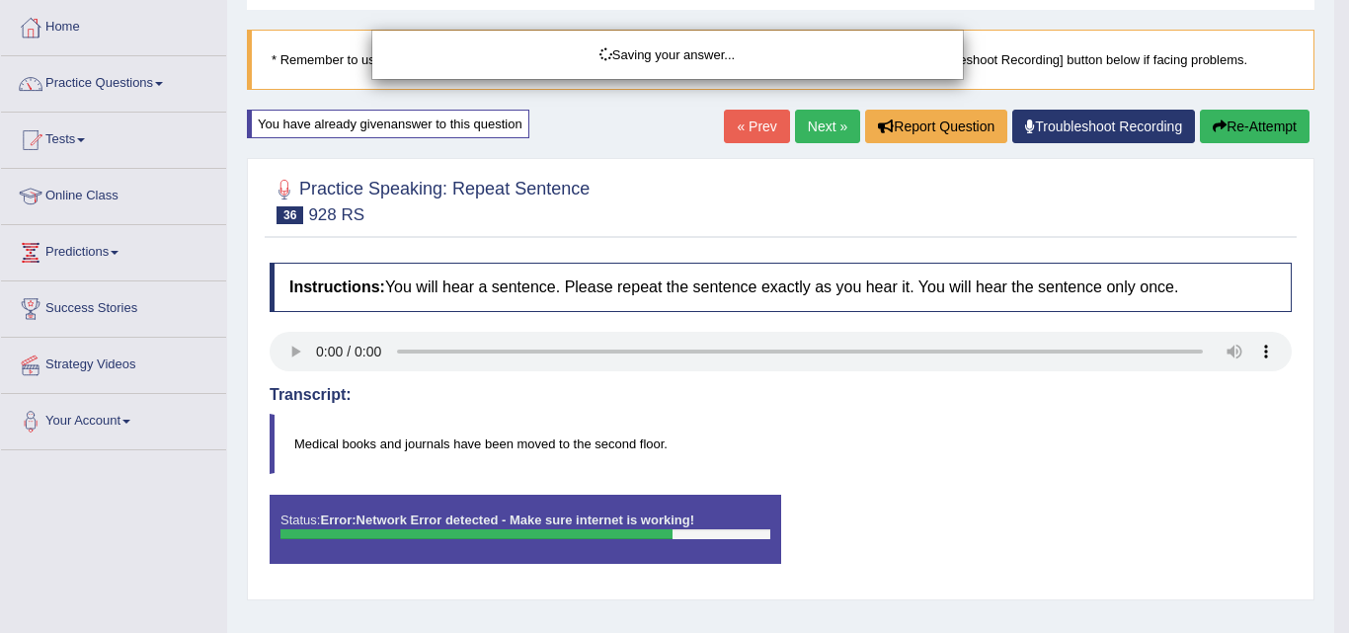
click at [120, 80] on div "Saving your answer..." at bounding box center [674, 316] width 1349 height 633
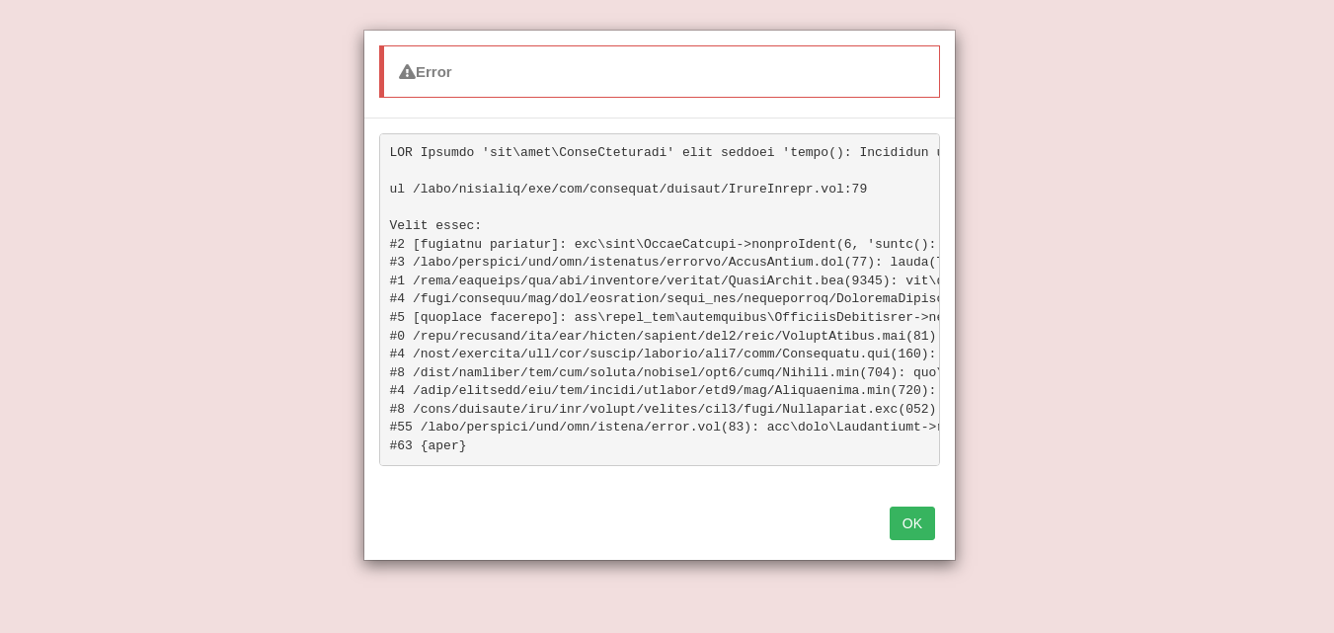
click at [152, 83] on div "Error OK" at bounding box center [667, 316] width 1334 height 633
click at [919, 534] on button "OK" at bounding box center [912, 524] width 45 height 34
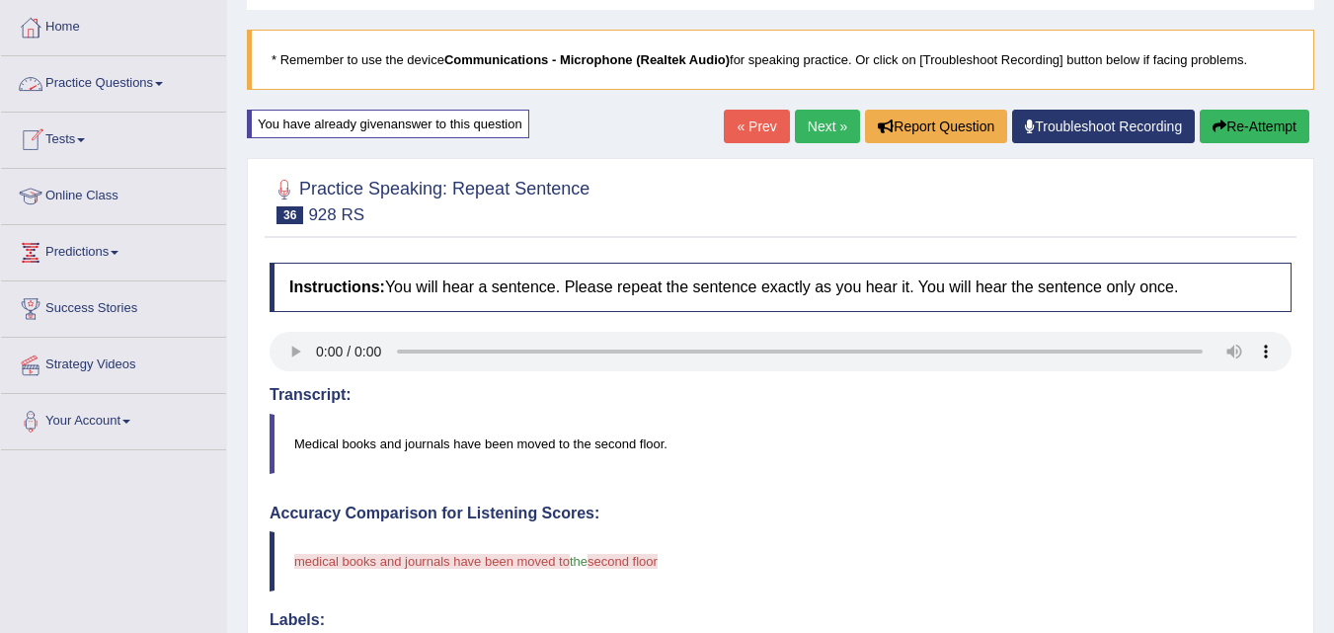
click at [145, 83] on link "Practice Questions" at bounding box center [113, 80] width 225 height 49
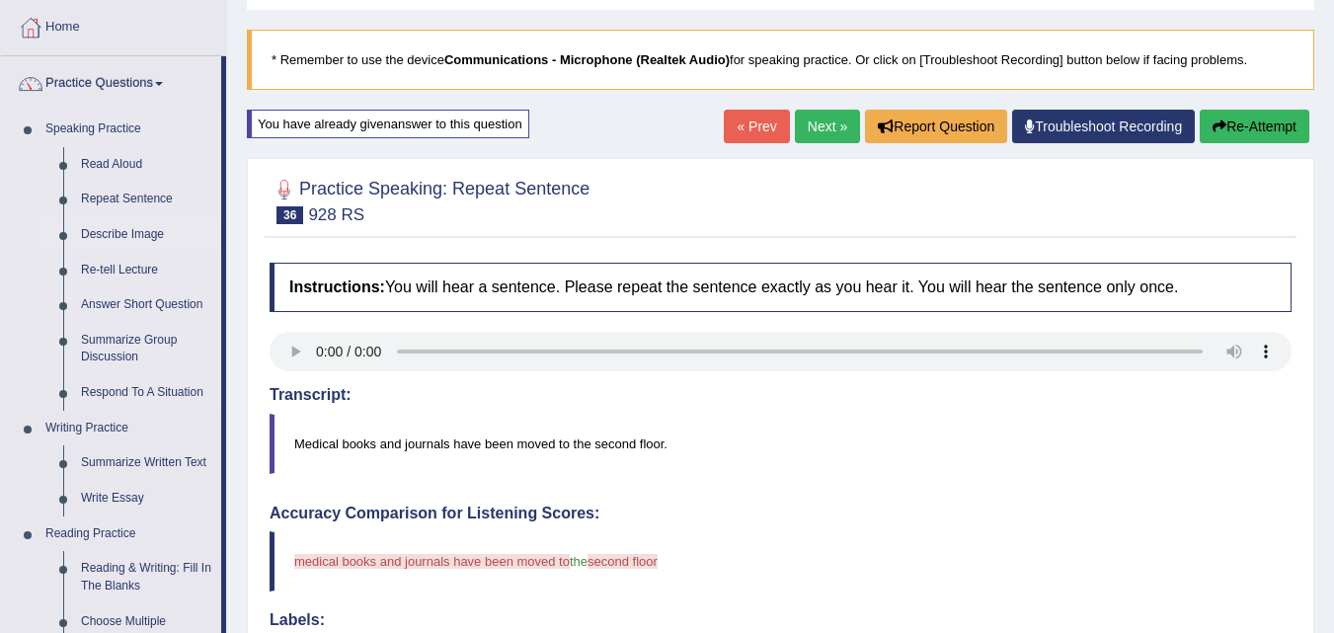
click at [143, 230] on link "Describe Image" at bounding box center [146, 235] width 149 height 36
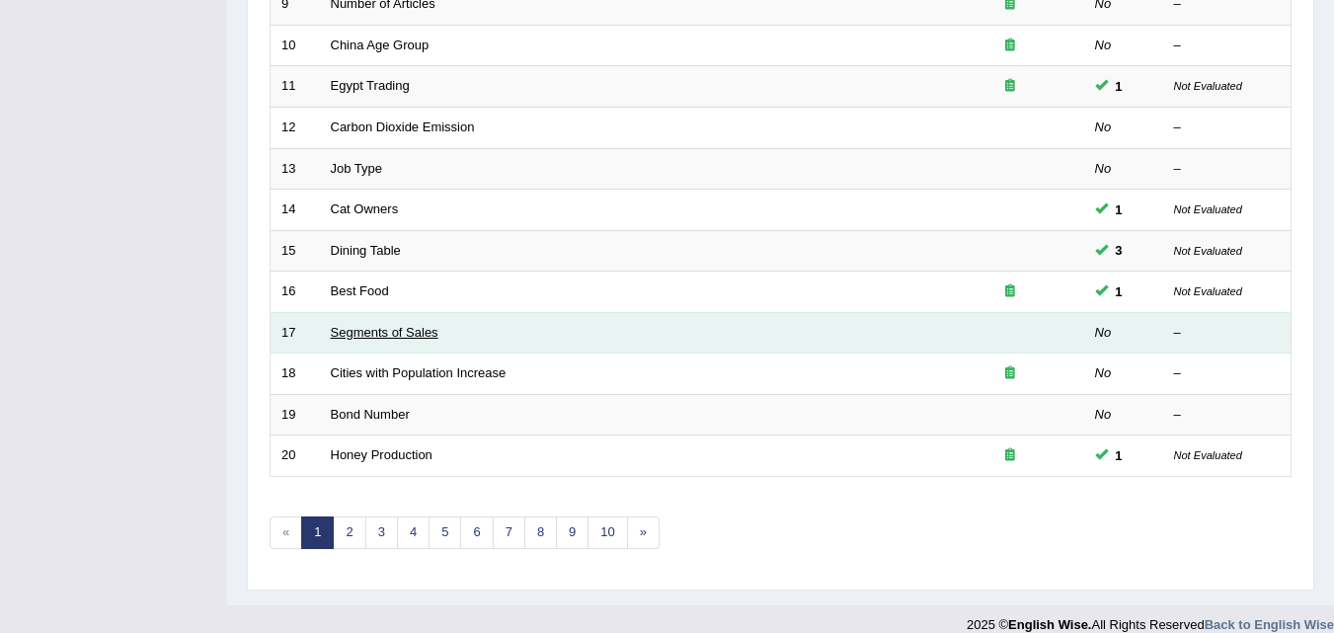
click at [421, 331] on link "Segments of Sales" at bounding box center [385, 332] width 108 height 15
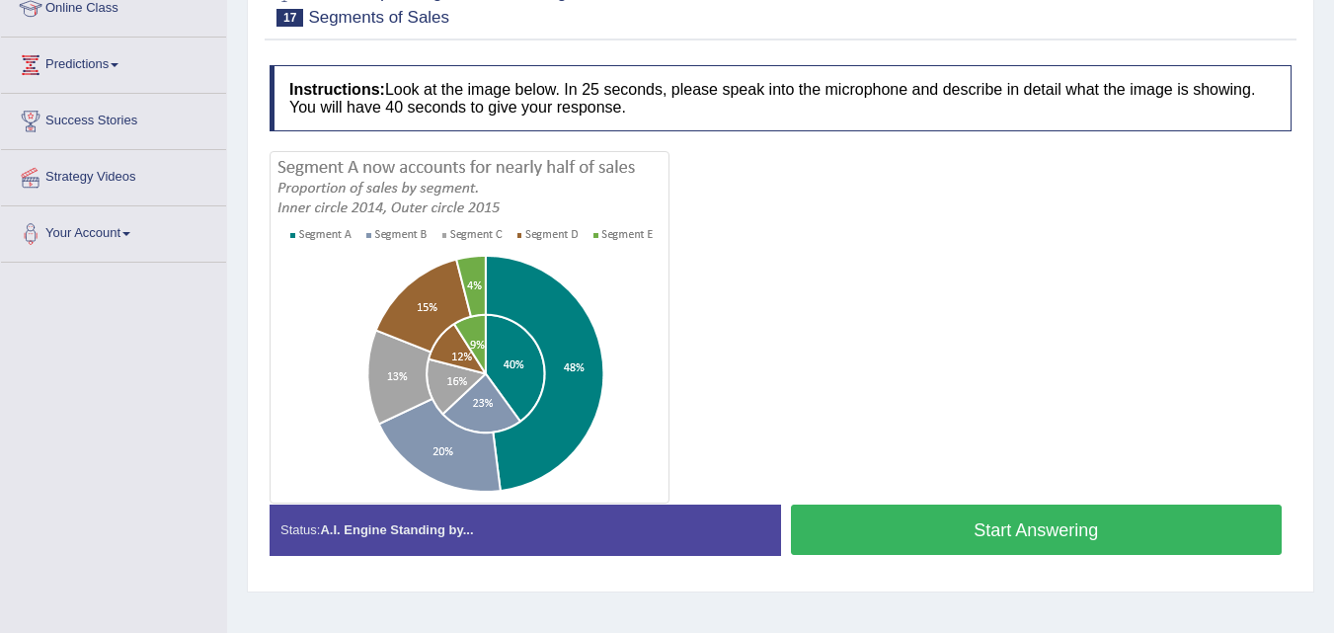
click at [998, 524] on button "Start Answering" at bounding box center [1037, 530] width 492 height 50
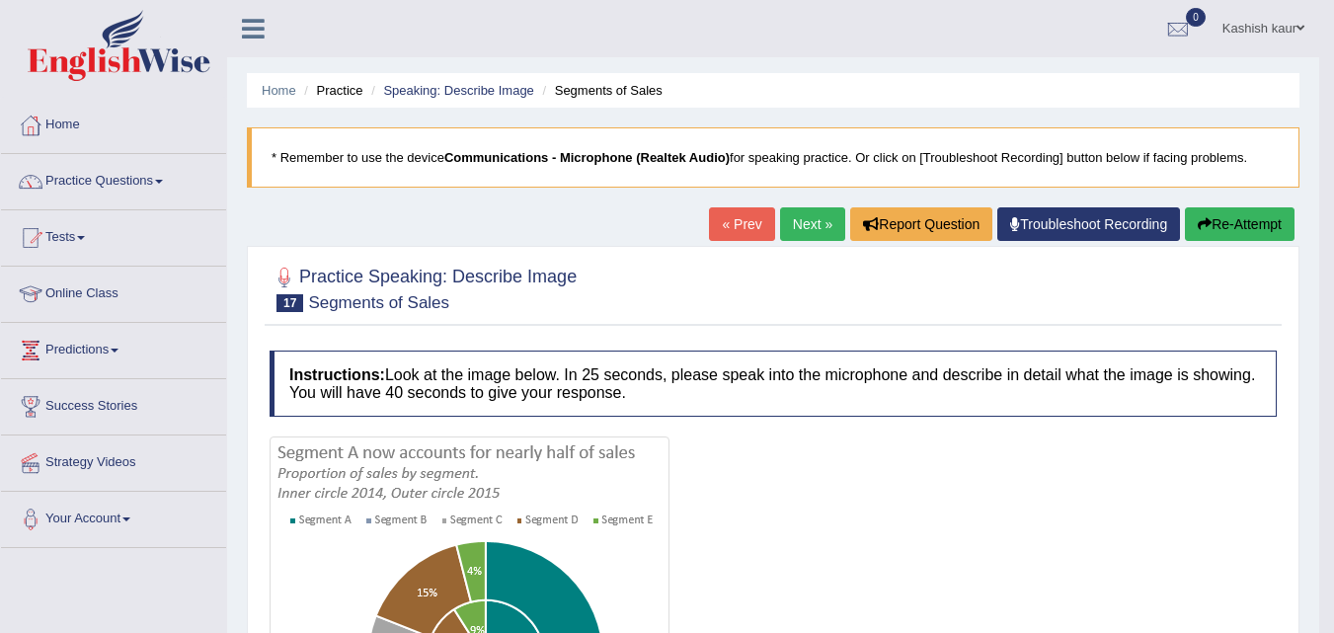
click at [808, 233] on link "Next »" at bounding box center [812, 224] width 65 height 34
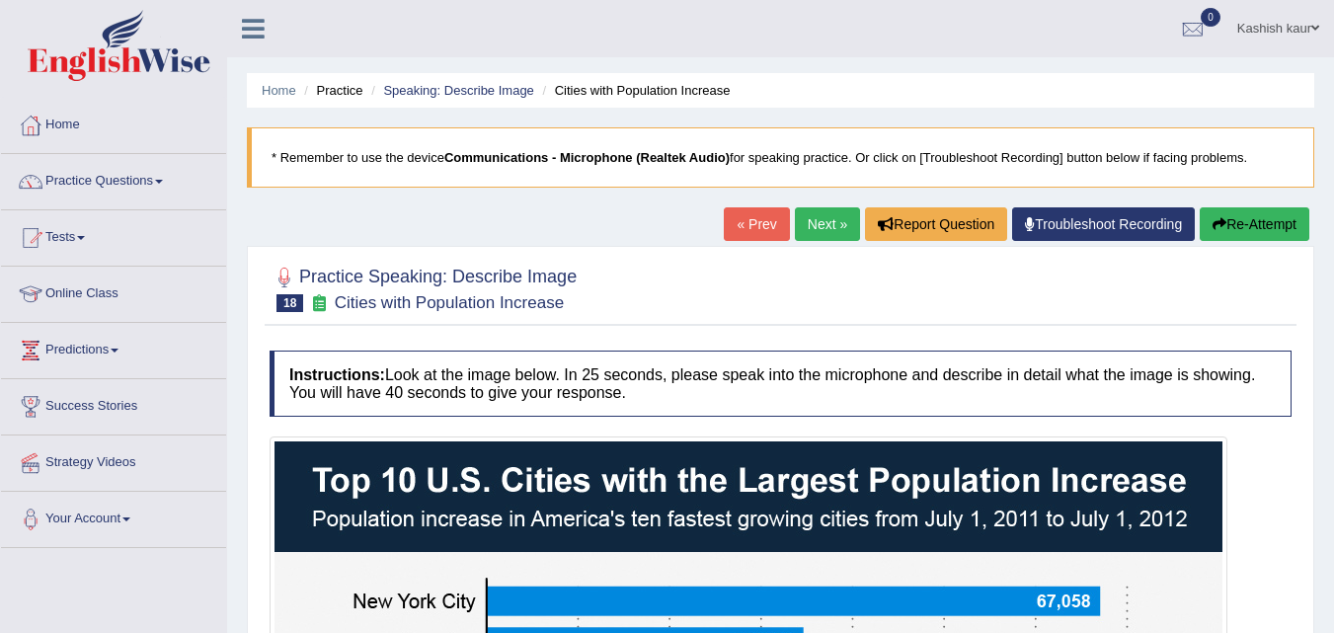
click at [812, 225] on link "Next »" at bounding box center [827, 224] width 65 height 34
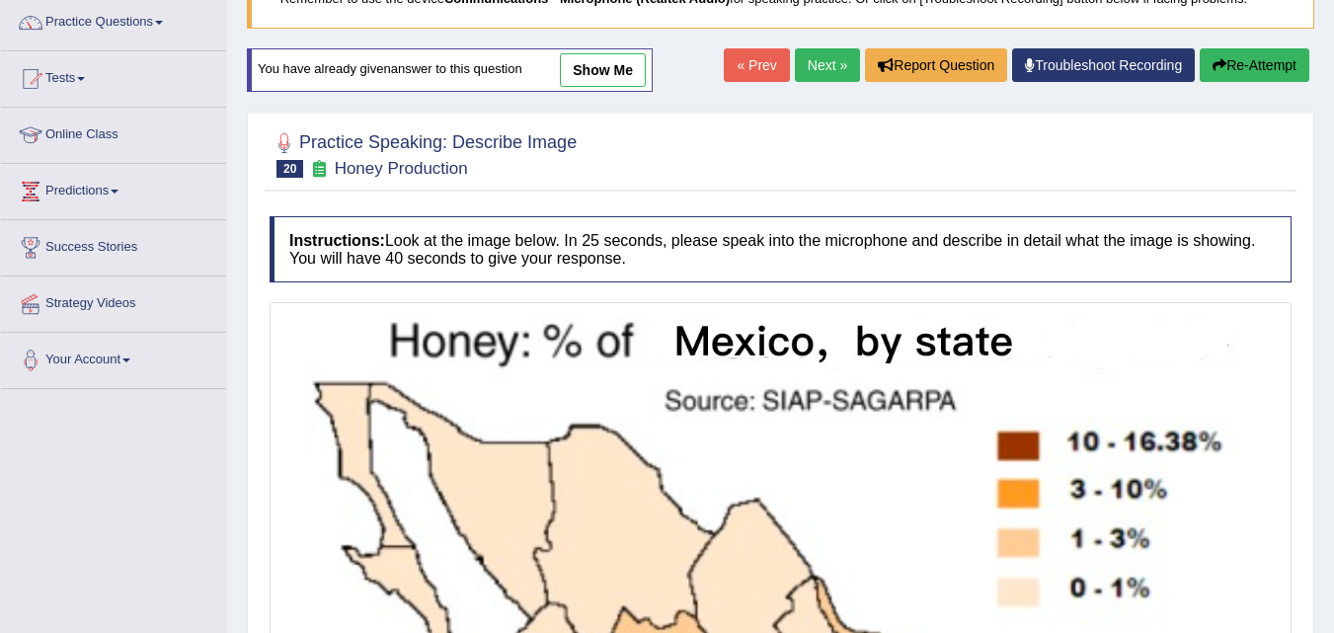
scroll to position [157, 0]
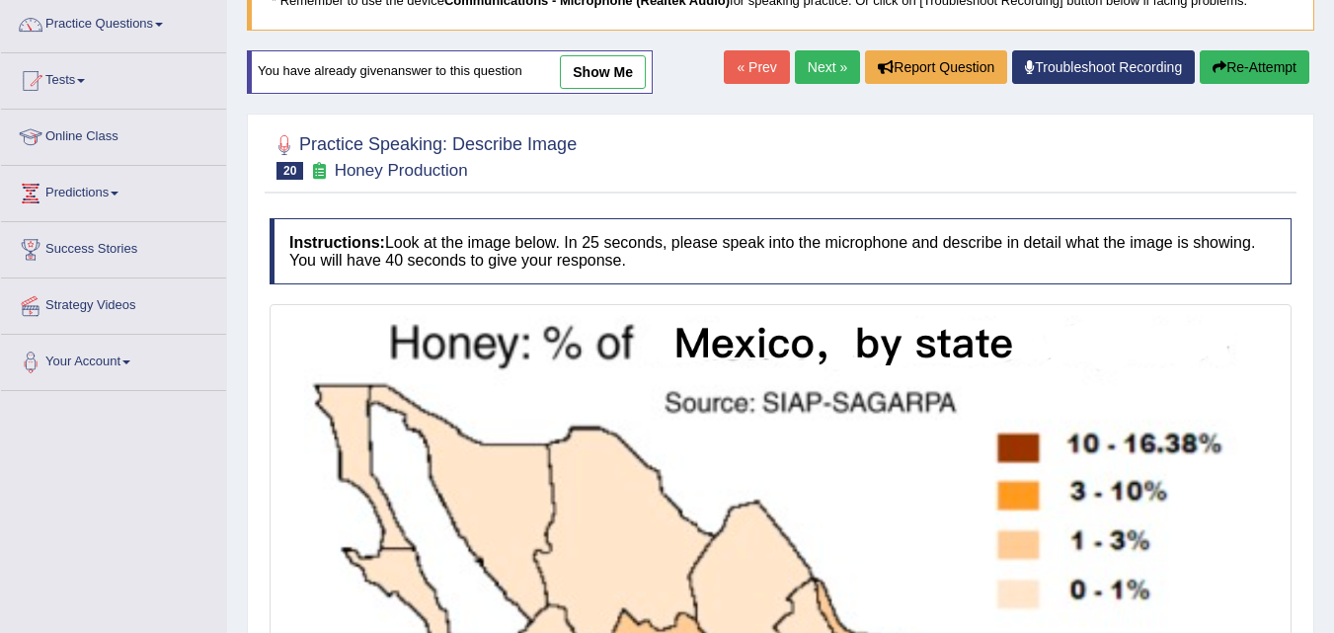
click at [799, 82] on link "Next »" at bounding box center [827, 67] width 65 height 34
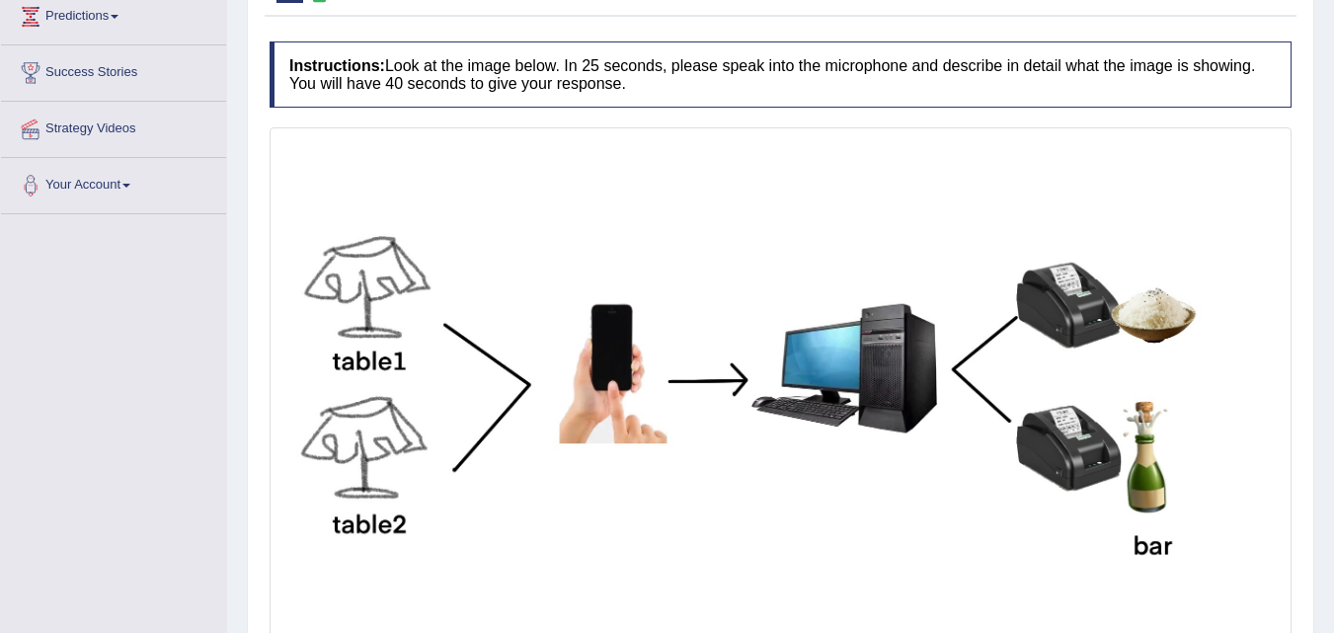
scroll to position [101, 0]
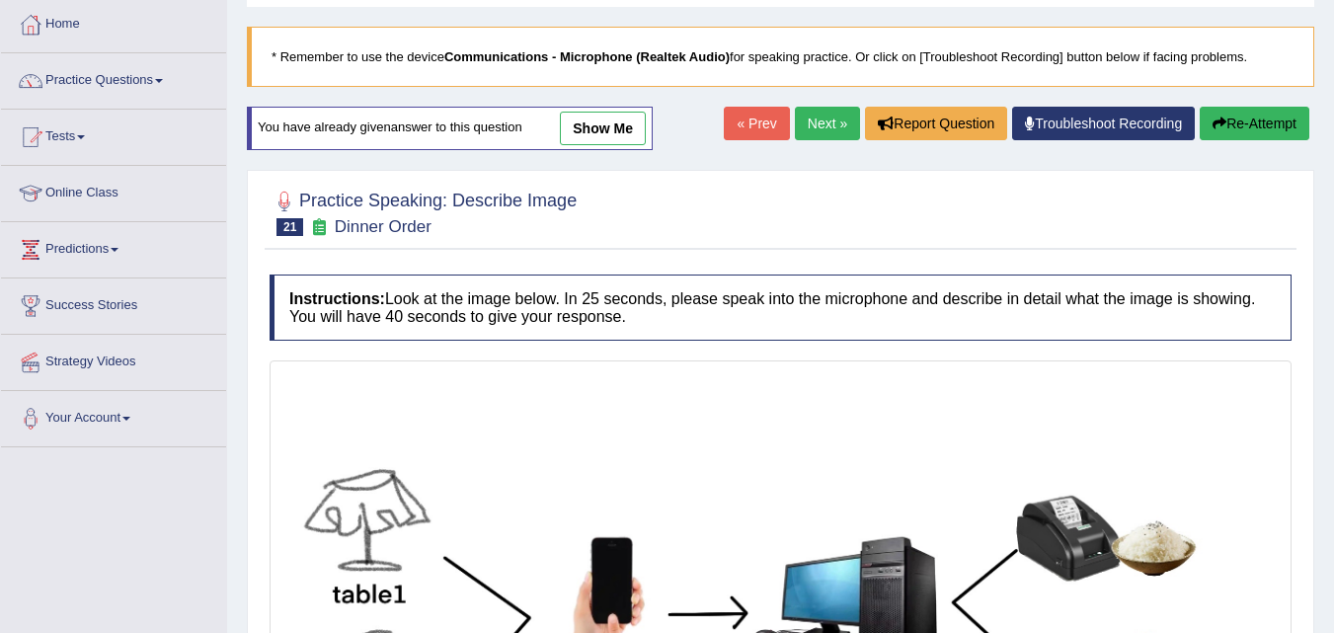
click at [795, 120] on link "Next »" at bounding box center [827, 124] width 65 height 34
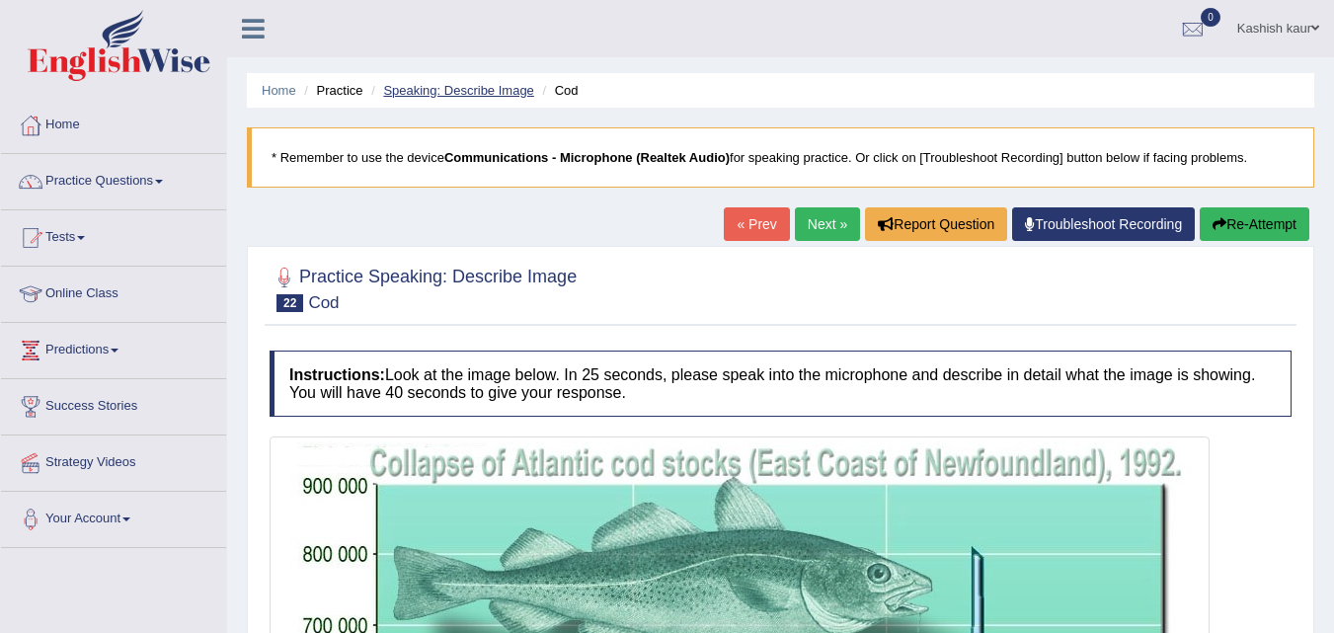
click at [416, 91] on link "Speaking: Describe Image" at bounding box center [458, 90] width 150 height 15
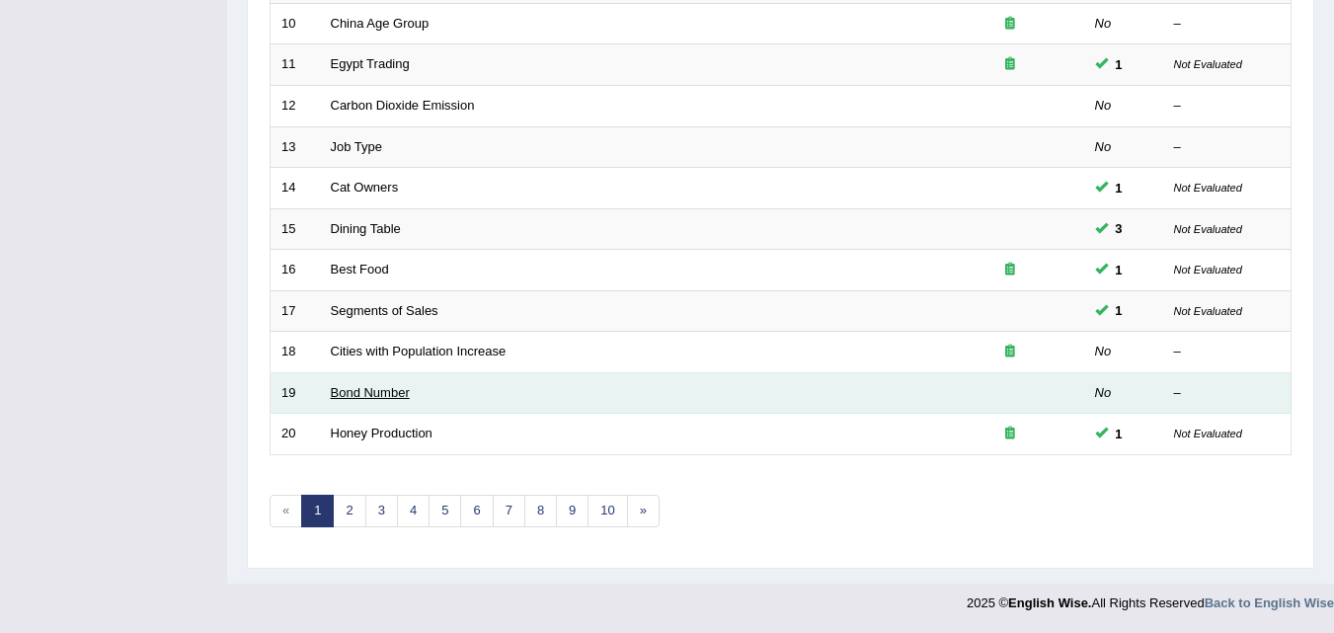
click at [361, 391] on link "Bond Number" at bounding box center [370, 392] width 79 height 15
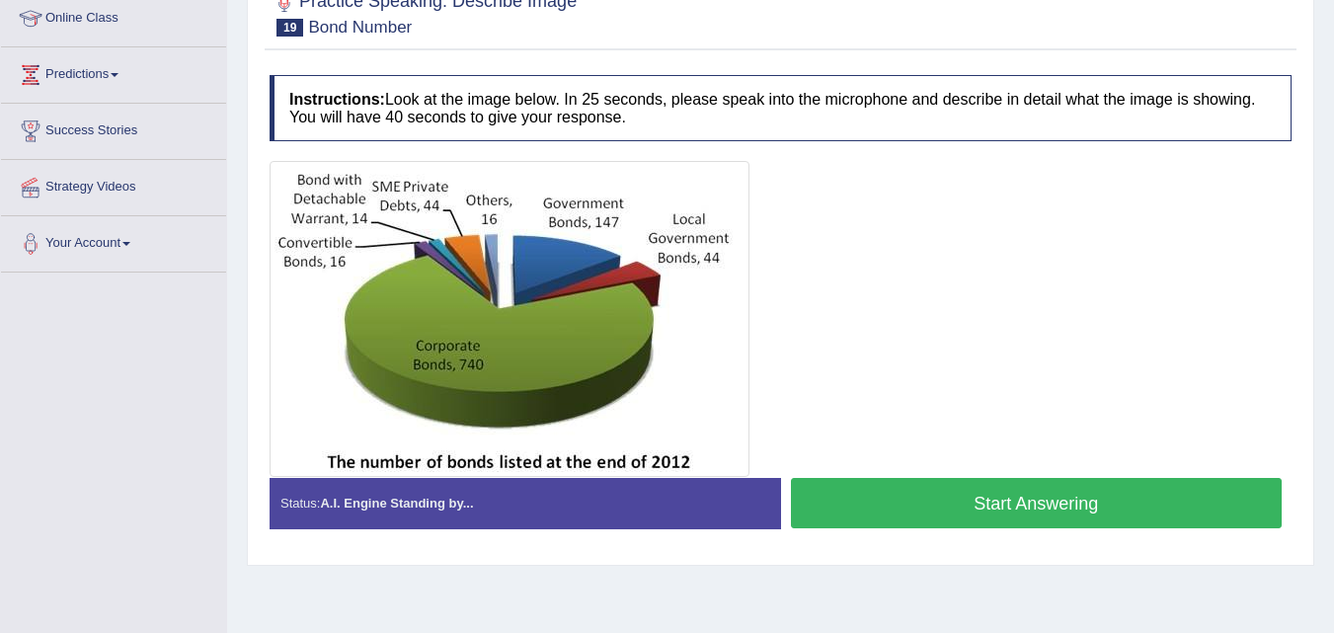
click at [1014, 491] on button "Start Answering" at bounding box center [1037, 503] width 492 height 50
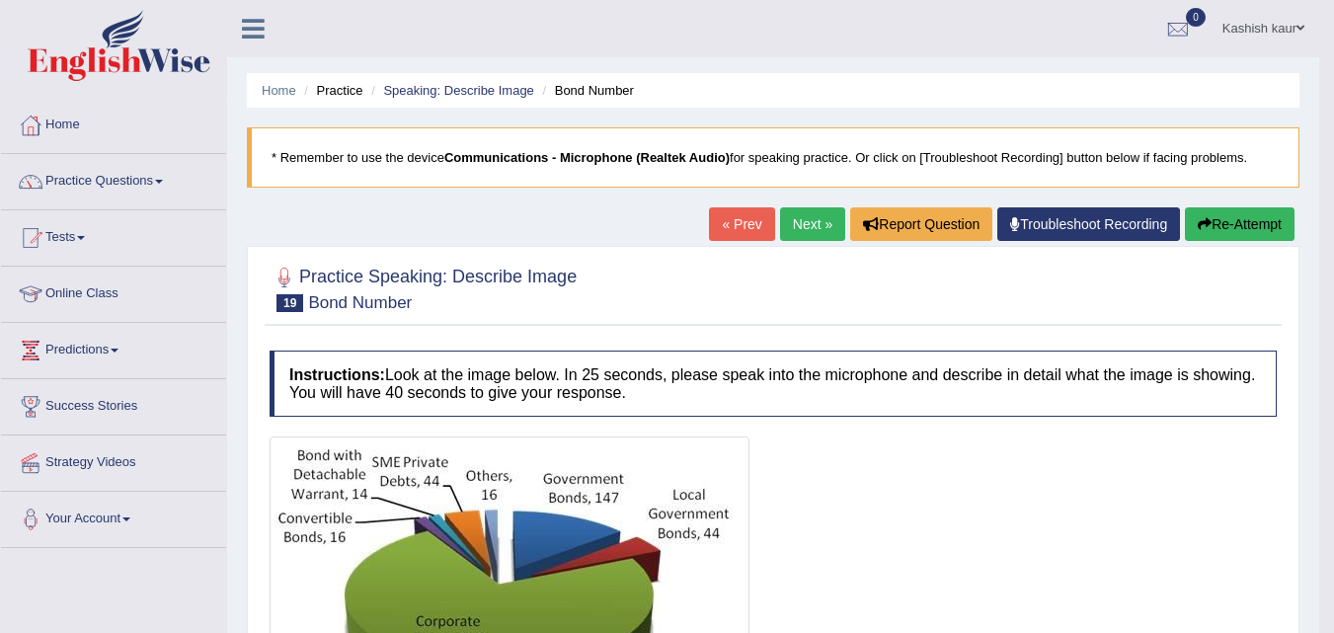
click at [785, 228] on link "Next »" at bounding box center [812, 224] width 65 height 34
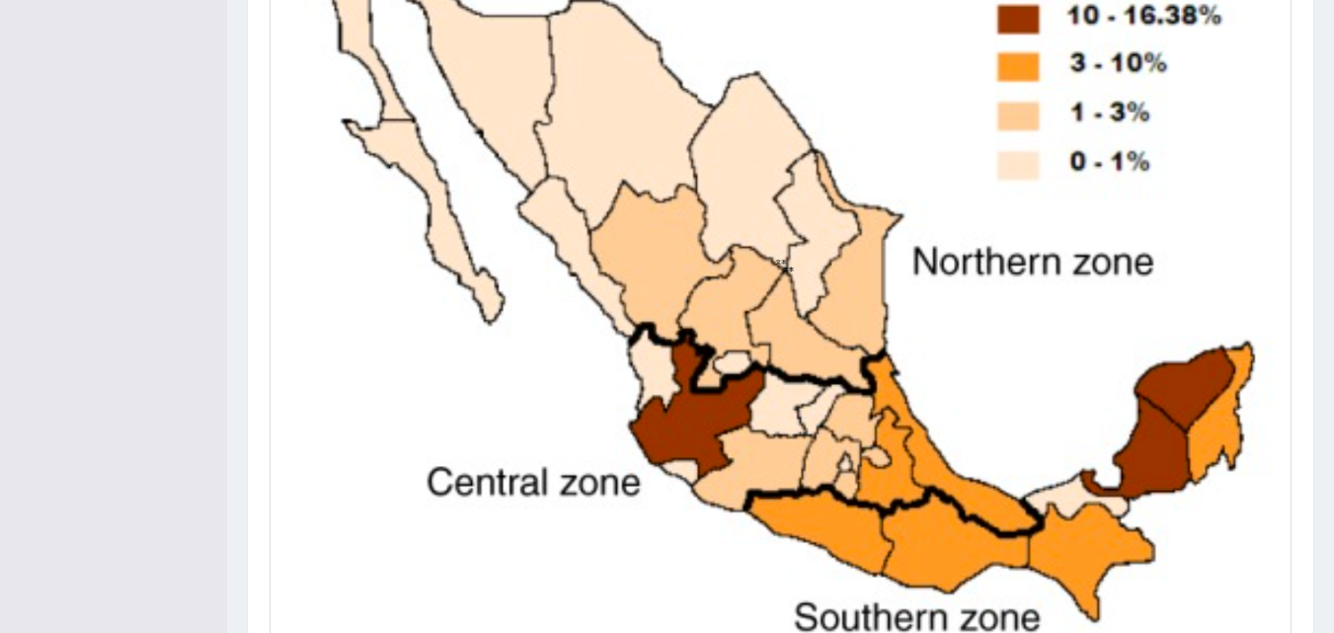
scroll to position [596, 0]
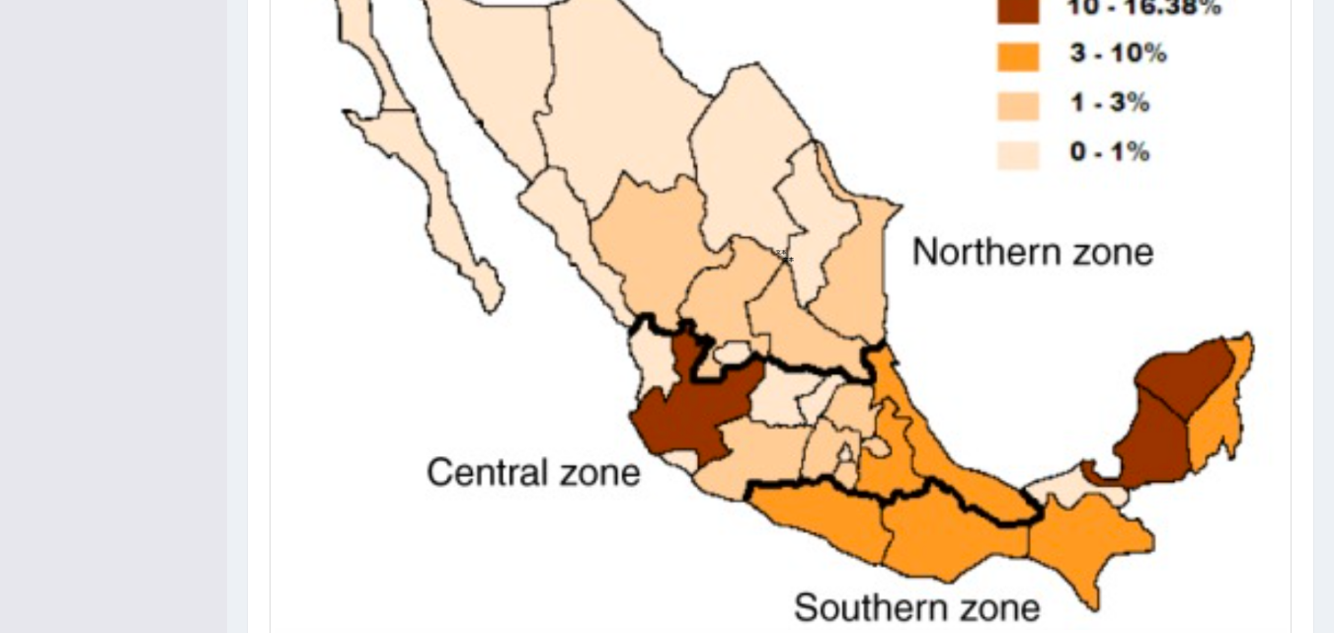
drag, startPoint x: 1333, startPoint y: 442, endPoint x: 1331, endPoint y: 311, distance: 131.4
click at [1331, 311] on div "Home Practice Speaking: Describe Image Honey Production * Remember to use the d…" at bounding box center [780, 72] width 1107 height 1336
drag, startPoint x: 1331, startPoint y: 311, endPoint x: 1330, endPoint y: 223, distance: 87.9
click at [1330, 223] on div "Home Practice Speaking: Describe Image Honey Production * Remember to use the d…" at bounding box center [780, 72] width 1107 height 1336
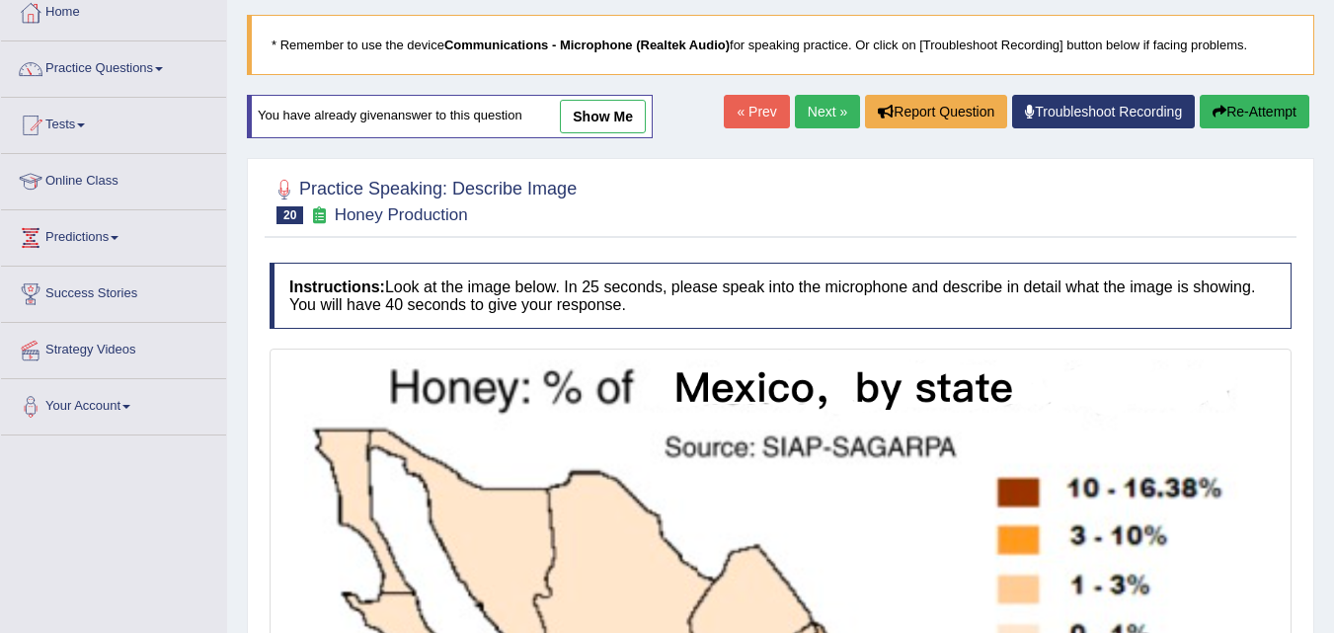
scroll to position [0, 0]
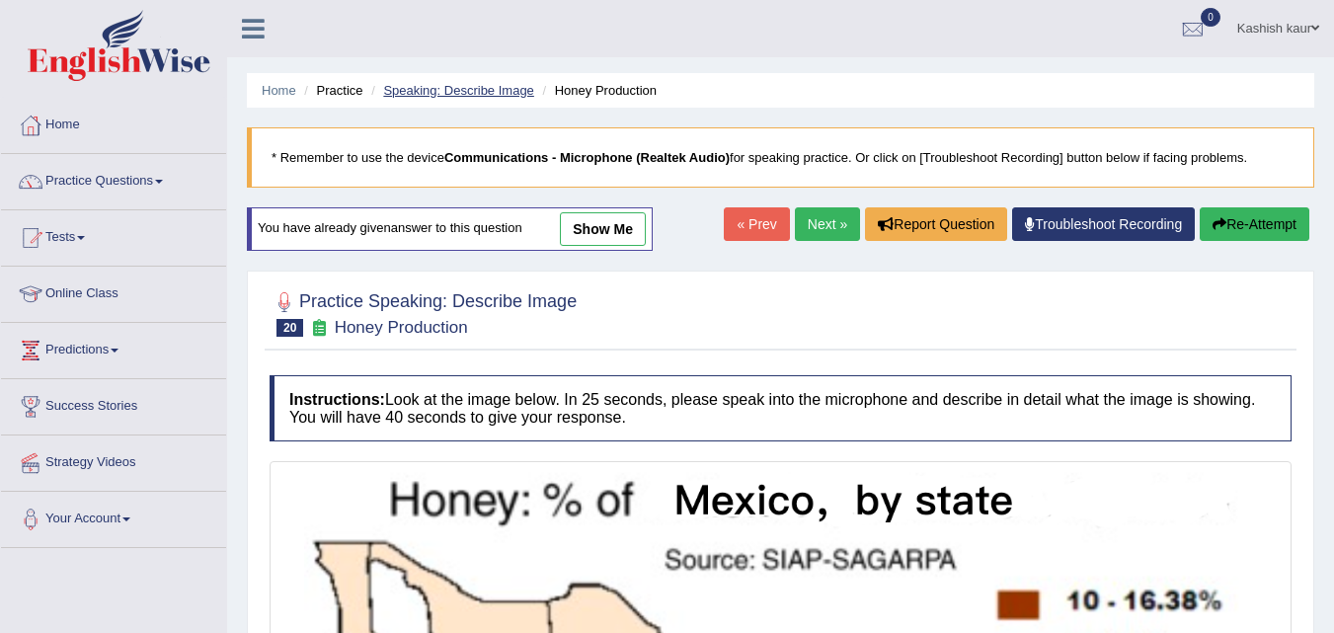
click at [453, 83] on link "Speaking: Describe Image" at bounding box center [458, 90] width 150 height 15
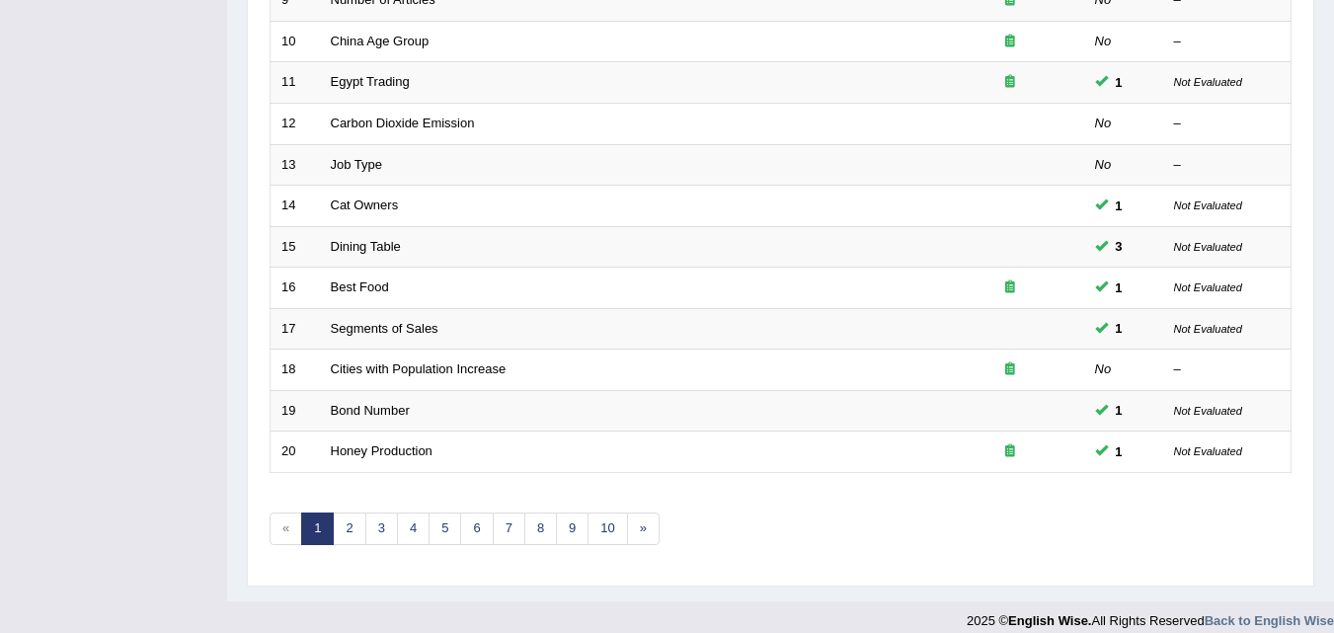
scroll to position [675, 0]
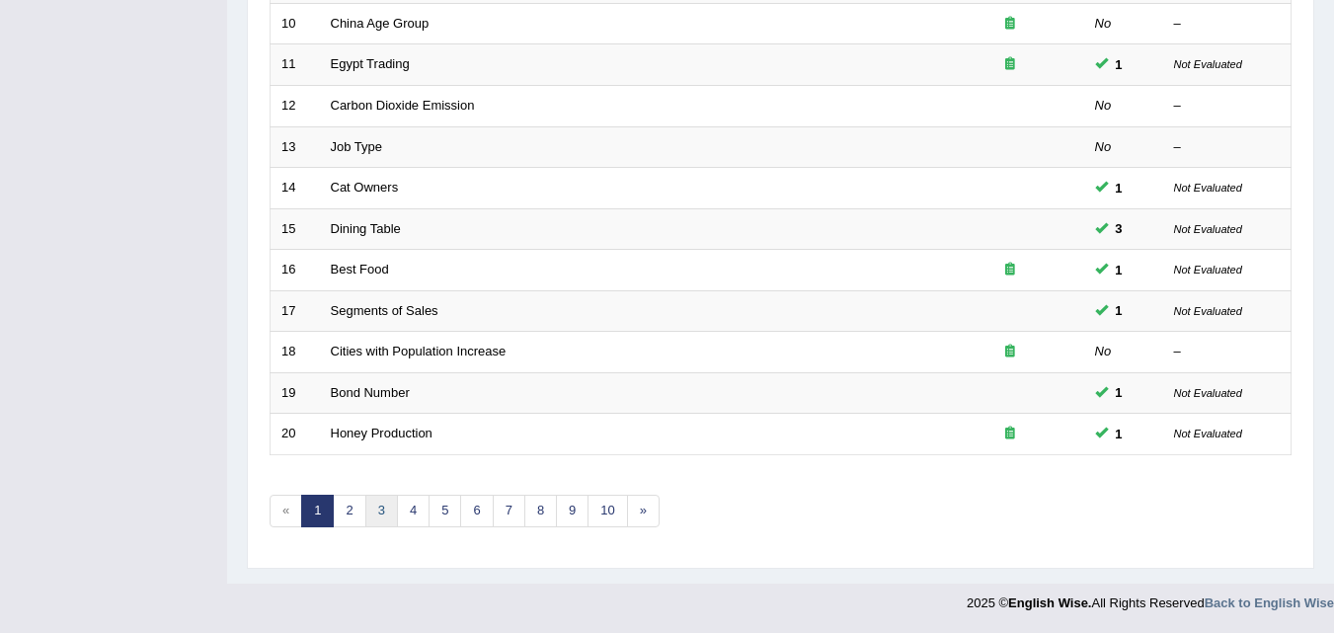
click at [368, 510] on link "3" at bounding box center [381, 511] width 33 height 33
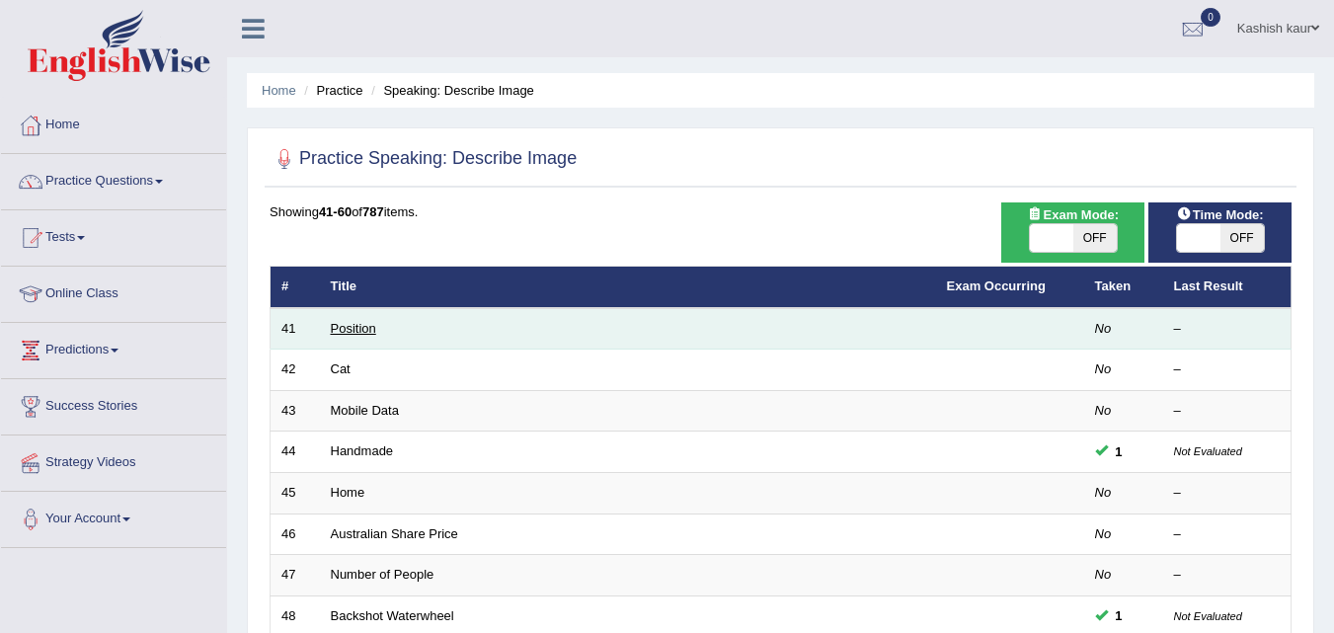
click at [360, 326] on link "Position" at bounding box center [353, 328] width 45 height 15
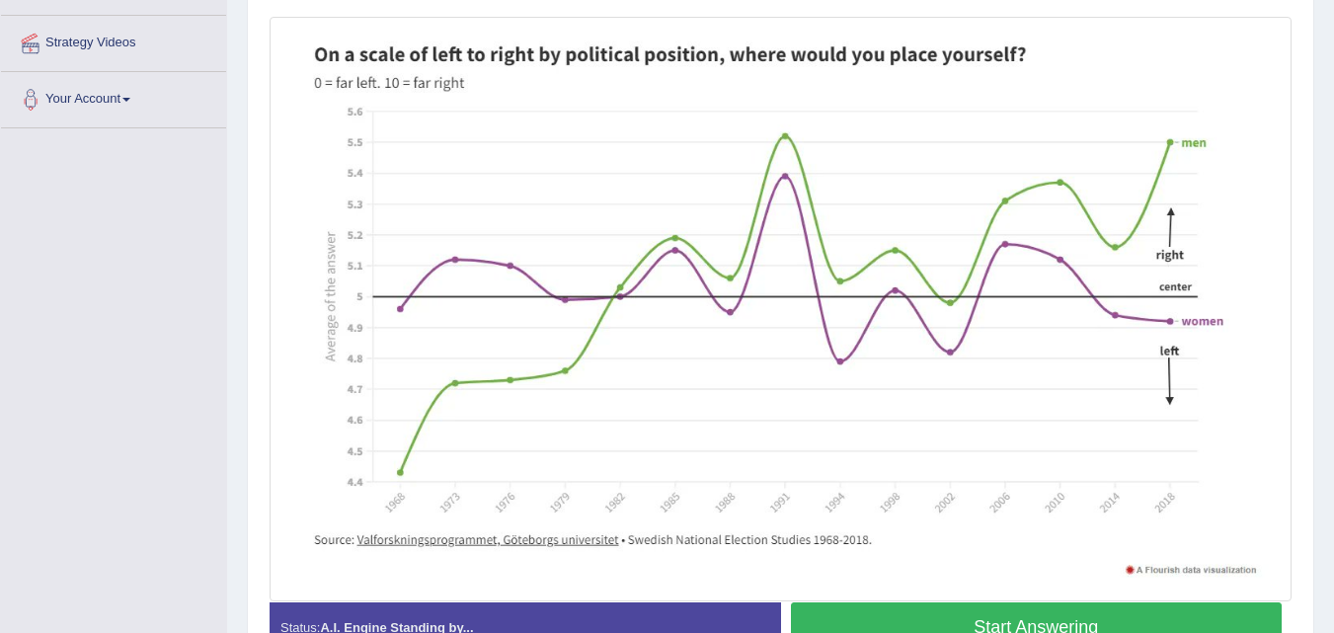
scroll to position [426, 0]
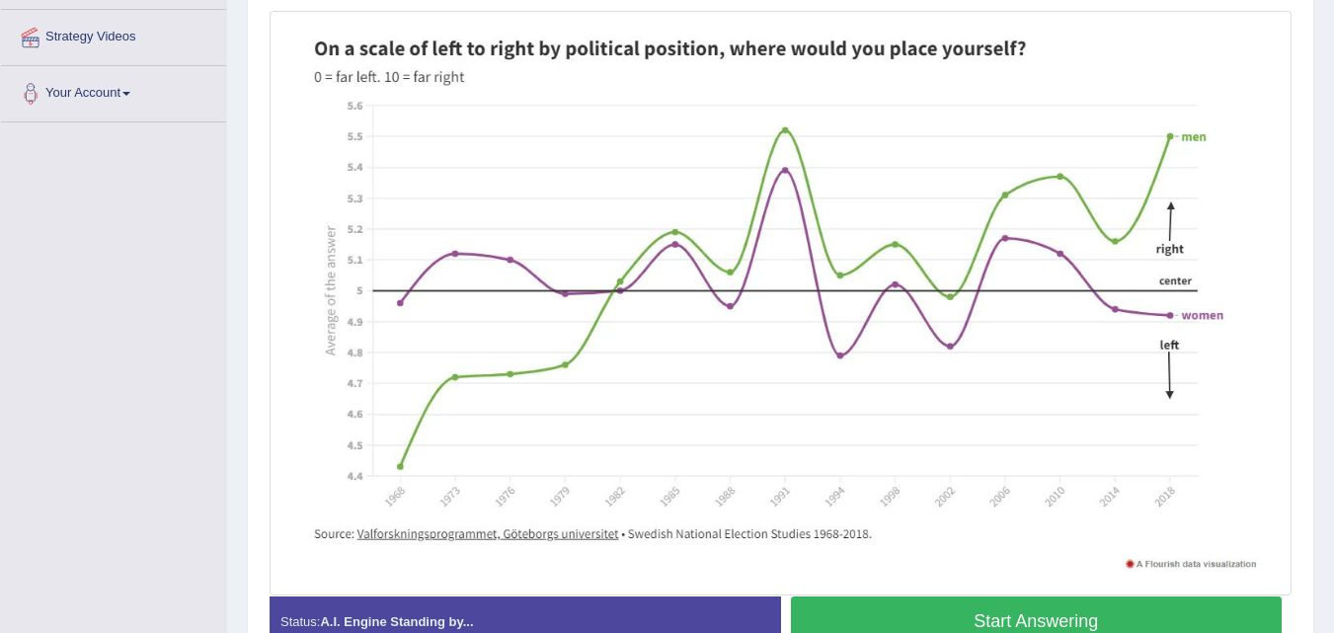
drag, startPoint x: 0, startPoint y: 0, endPoint x: 1257, endPoint y: 442, distance: 1332.6
click at [1186, 606] on button "Start Answering" at bounding box center [1037, 622] width 492 height 50
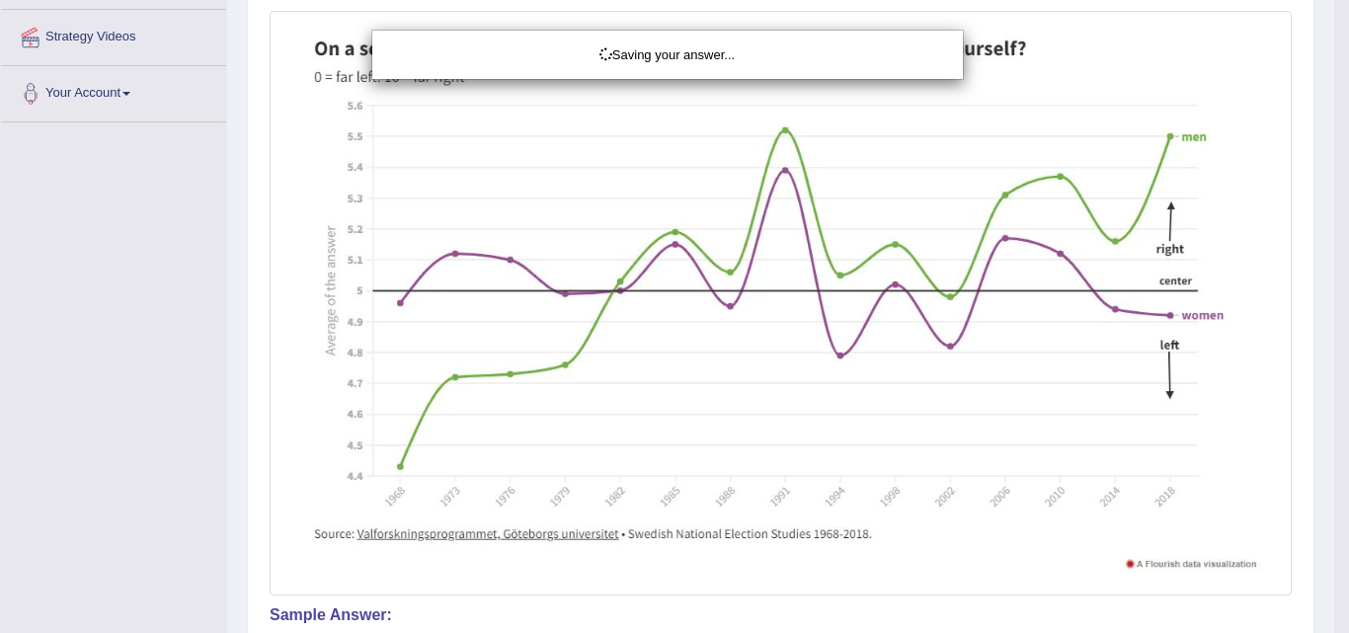
drag, startPoint x: 1333, startPoint y: 446, endPoint x: 1323, endPoint y: 484, distance: 39.1
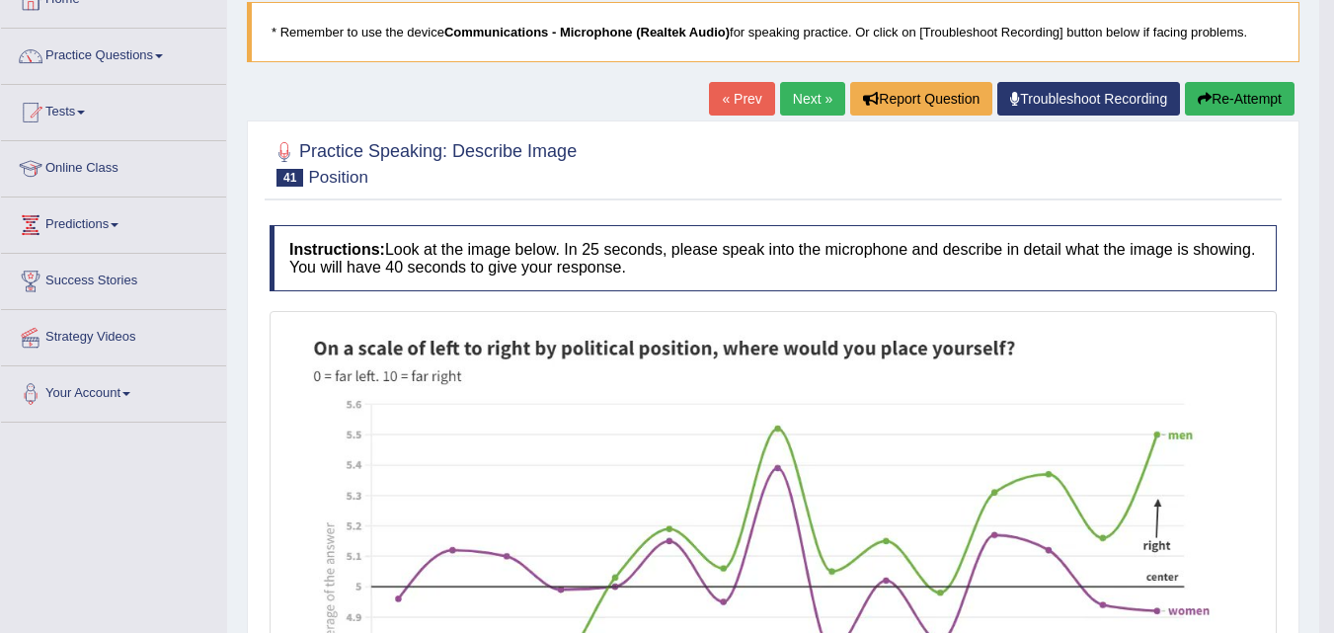
scroll to position [31, 0]
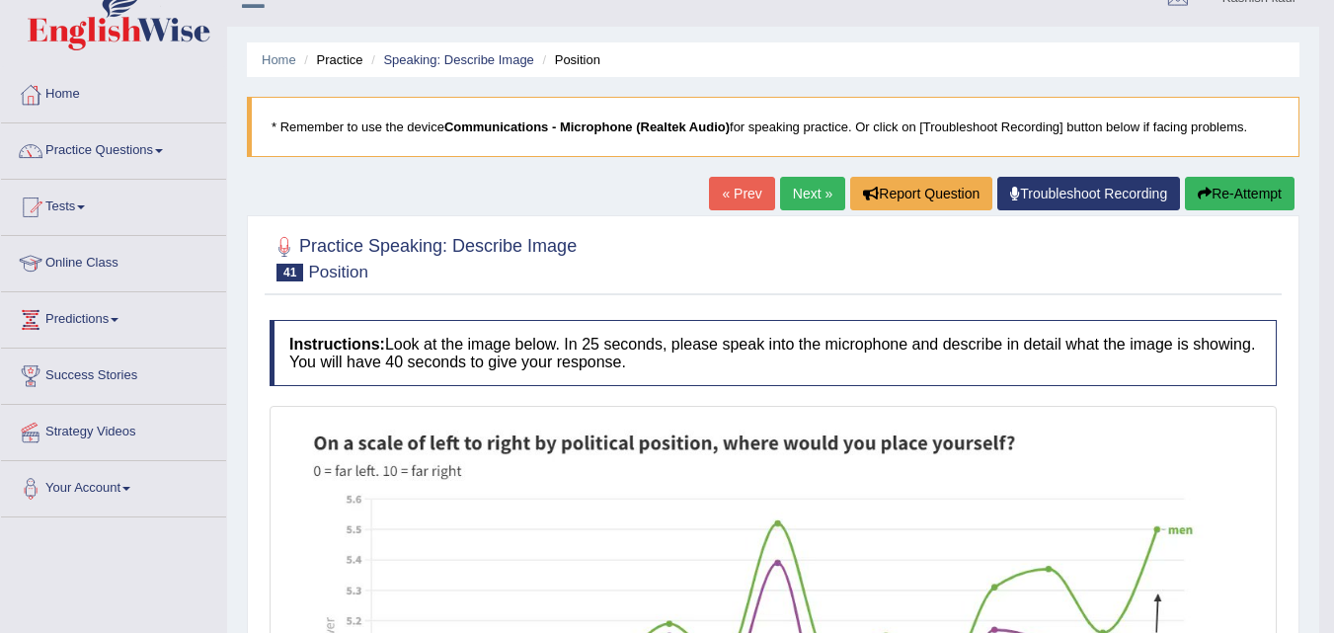
click at [788, 201] on link "Next »" at bounding box center [812, 194] width 65 height 34
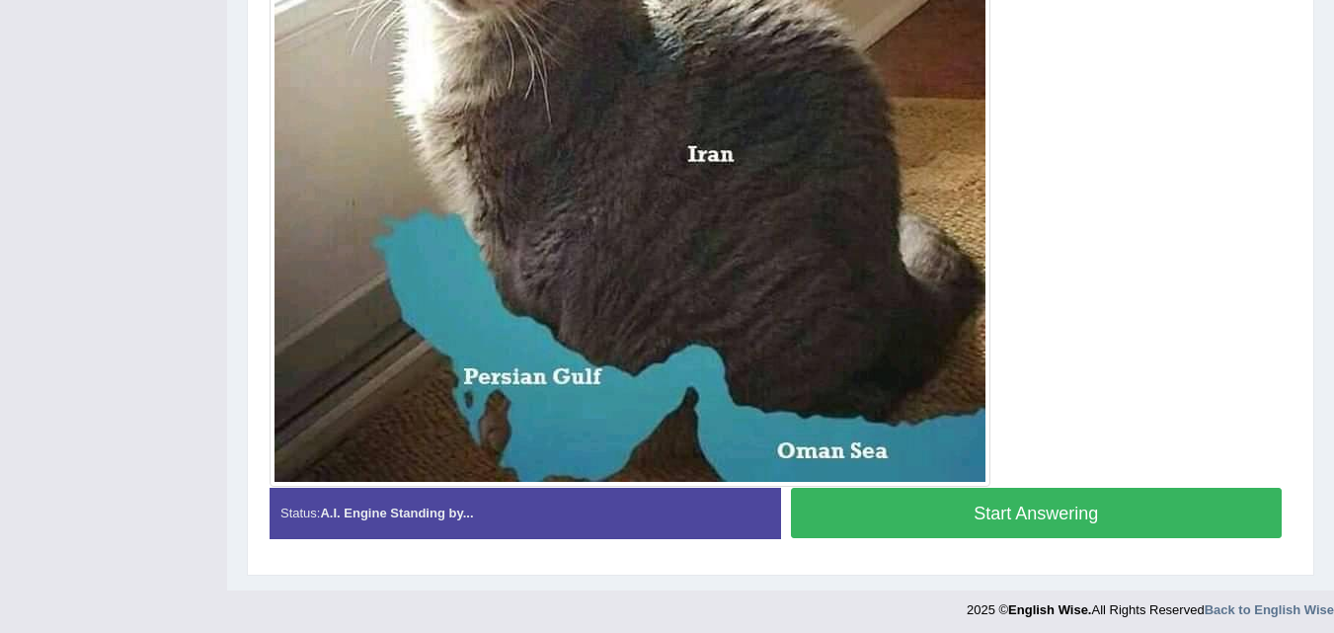
scroll to position [678, 0]
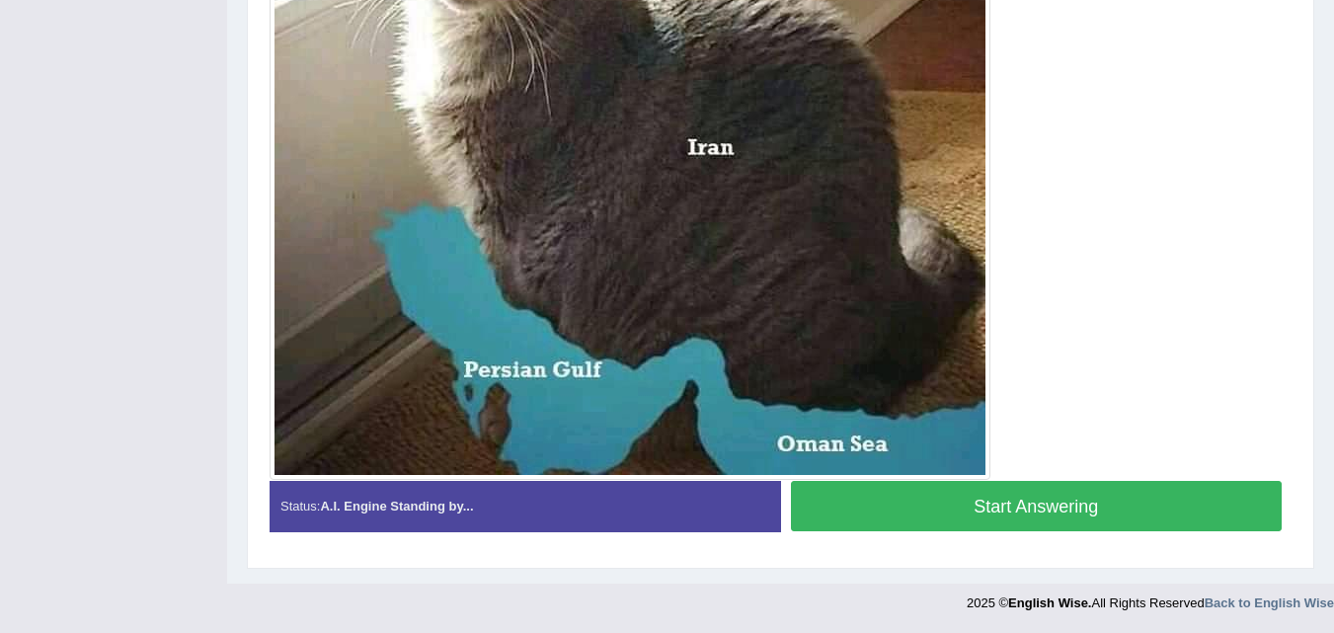
click at [1084, 514] on button "Start Answering" at bounding box center [1037, 506] width 492 height 50
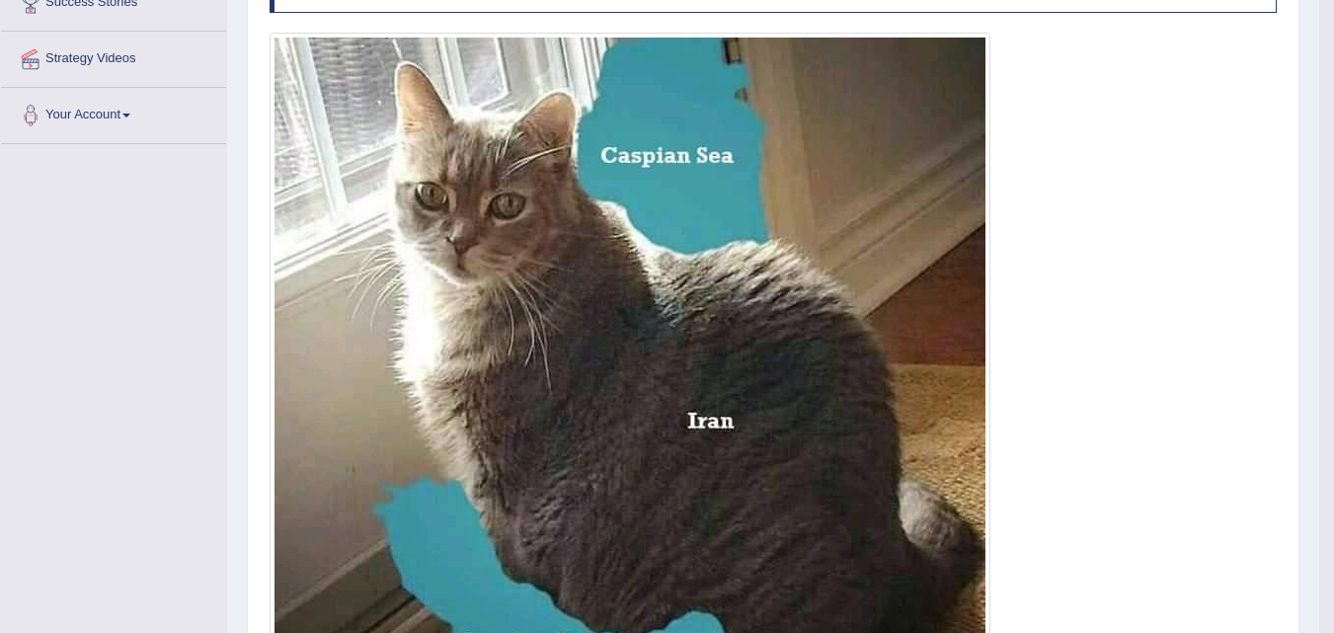
scroll to position [440, 0]
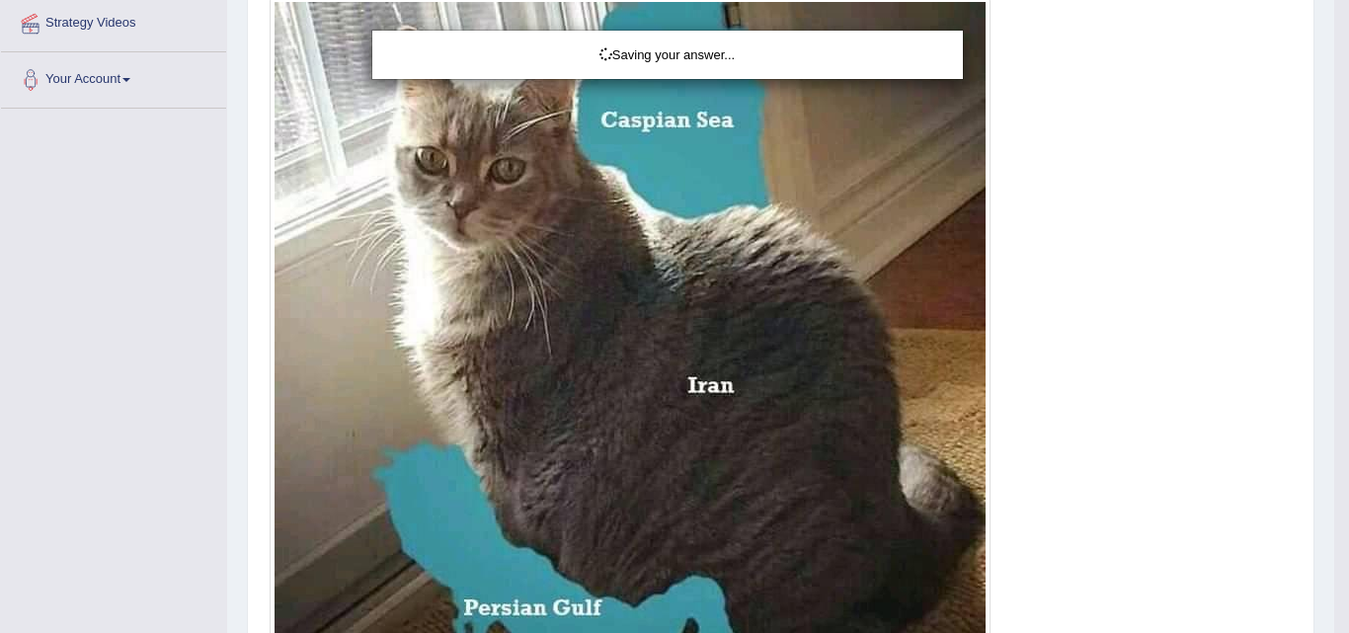
drag, startPoint x: 1345, startPoint y: 442, endPoint x: 1343, endPoint y: 370, distance: 71.1
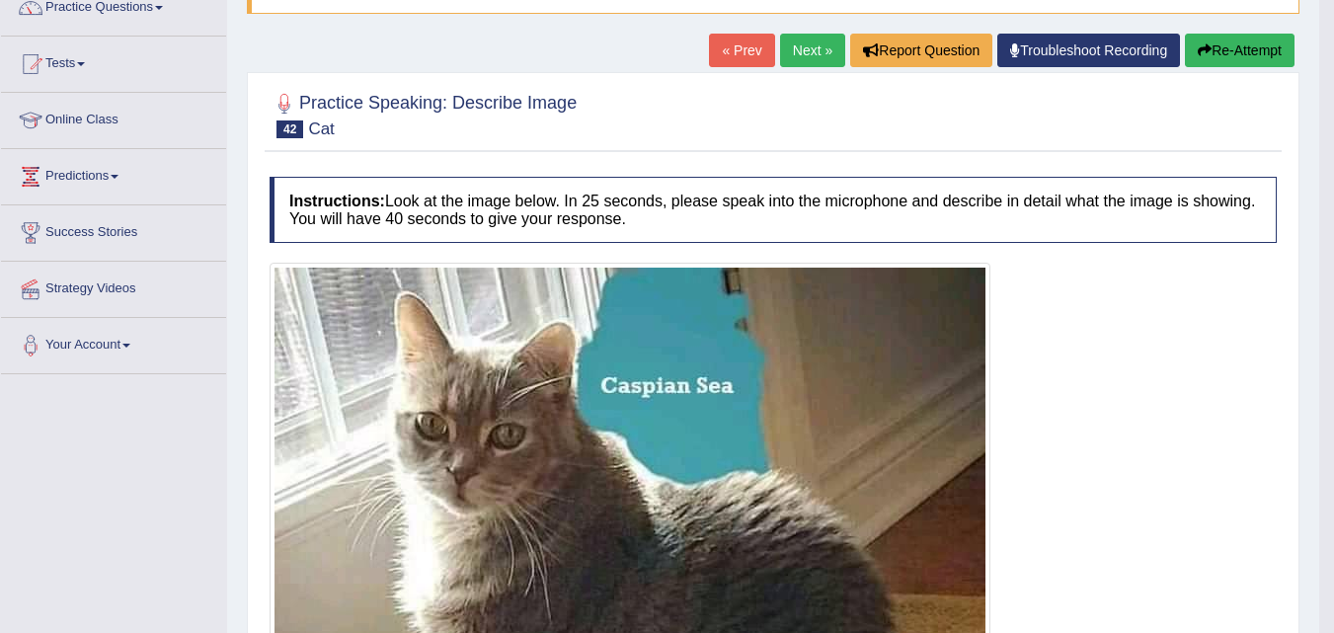
scroll to position [119, 0]
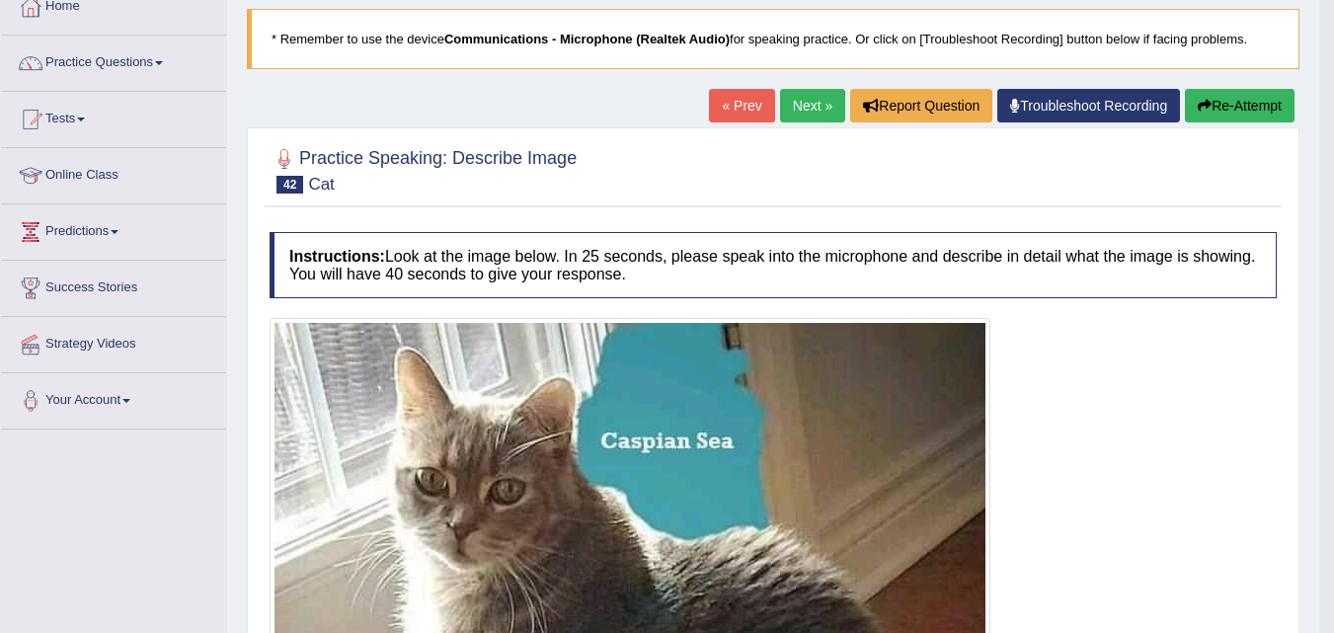
click at [792, 107] on link "Next »" at bounding box center [812, 106] width 65 height 34
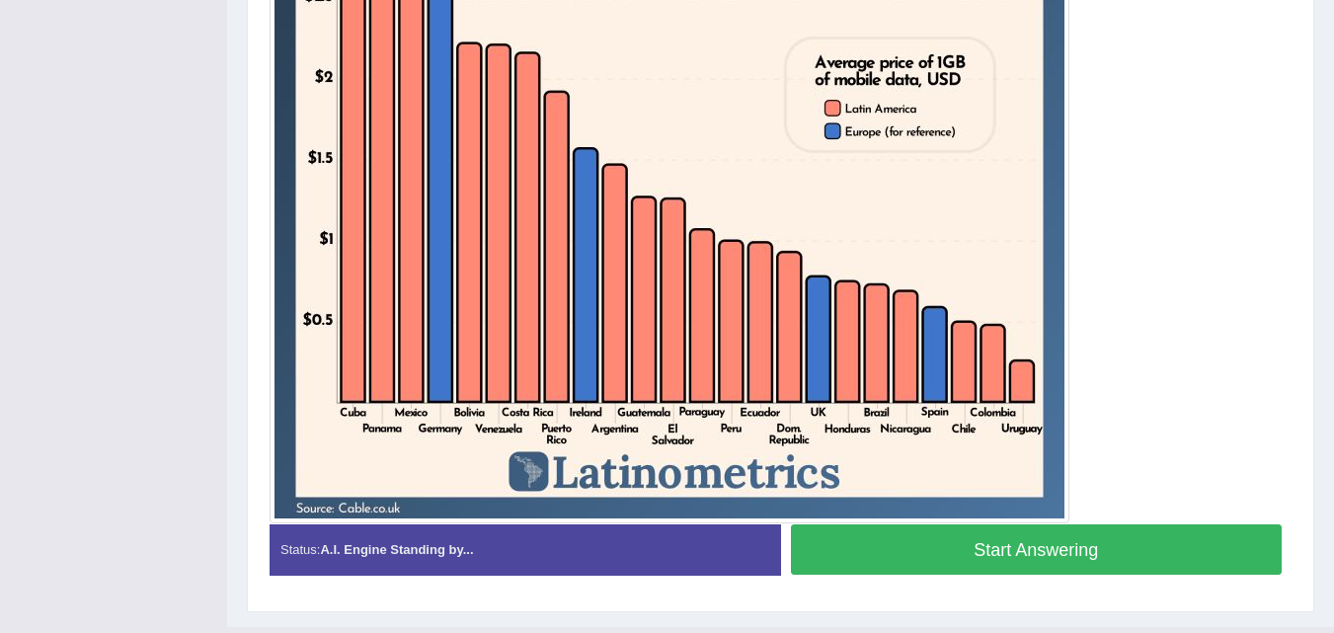
scroll to position [727, 0]
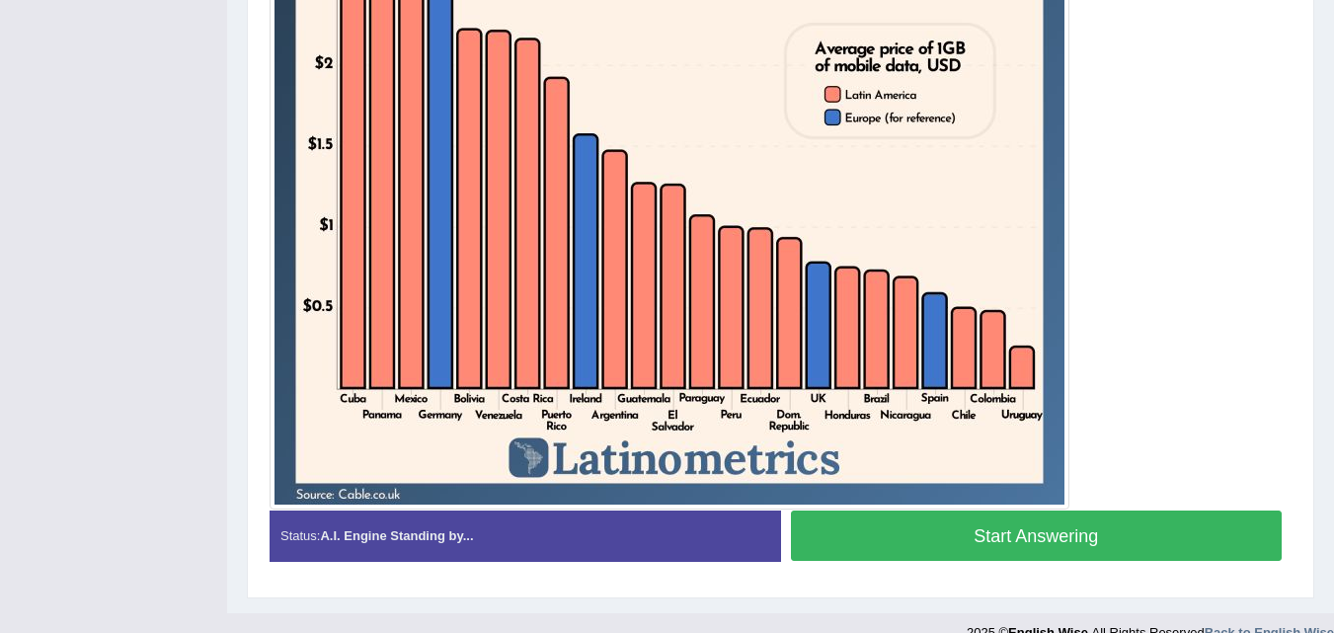
click at [1155, 544] on button "Start Answering" at bounding box center [1037, 536] width 492 height 50
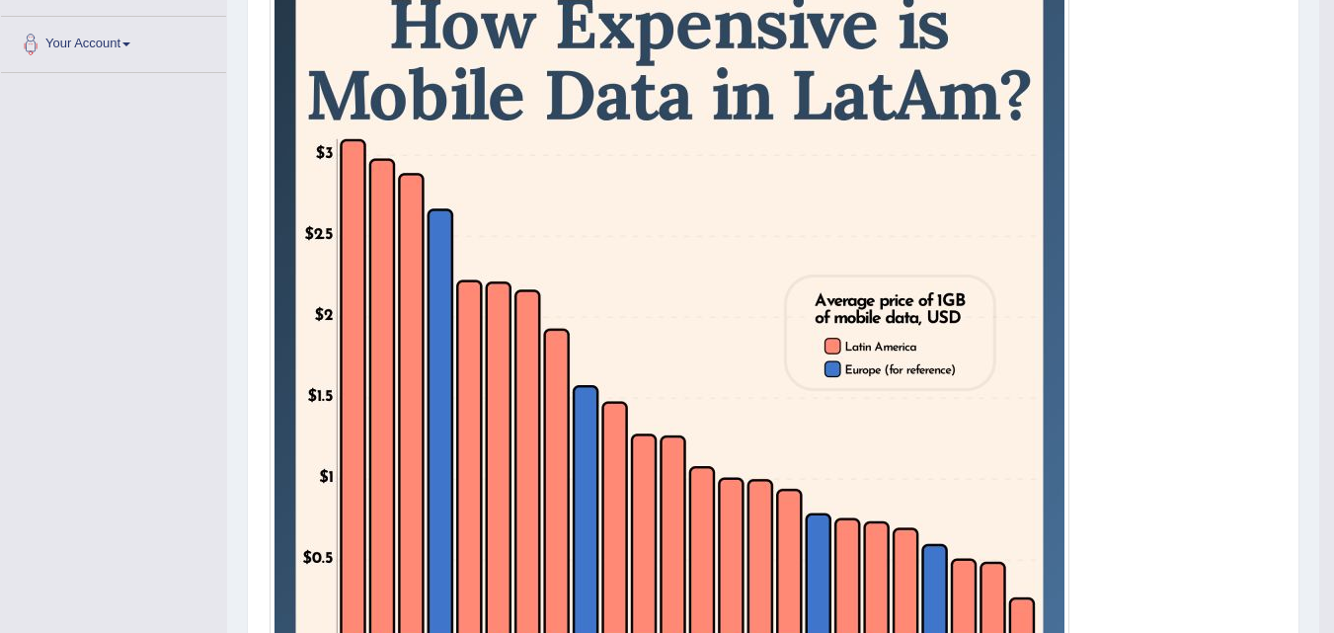
scroll to position [480, 0]
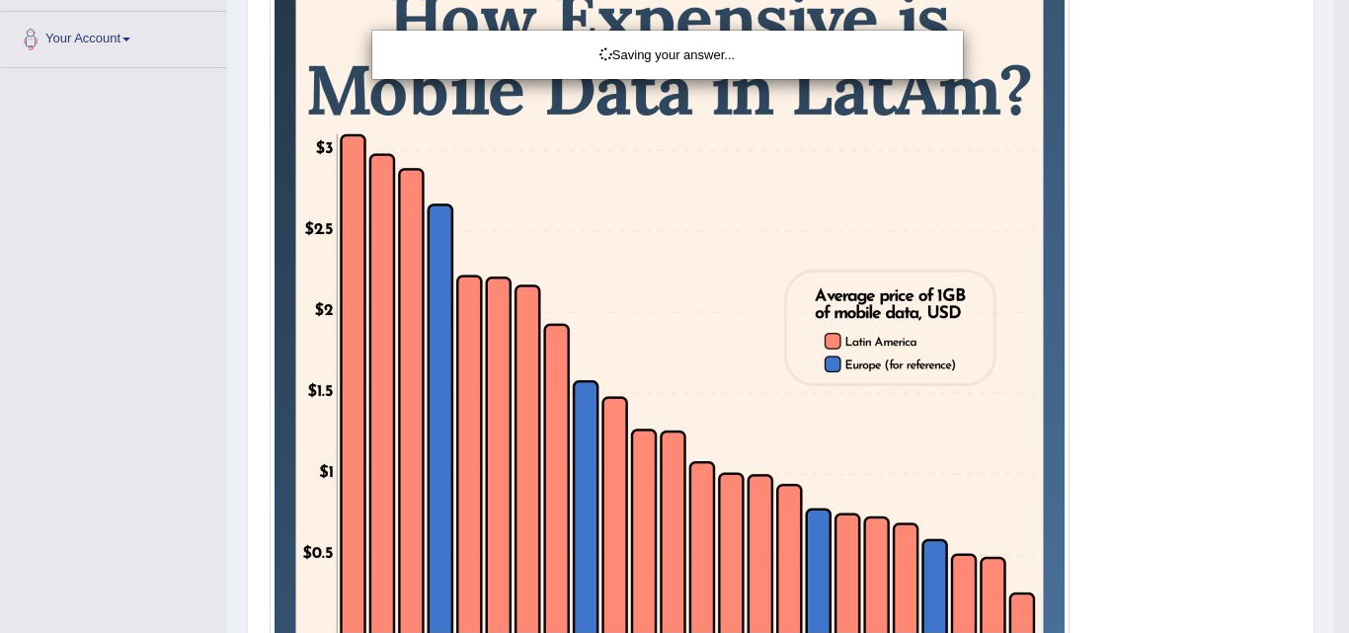
drag, startPoint x: 1348, startPoint y: 470, endPoint x: 1328, endPoint y: 373, distance: 98.8
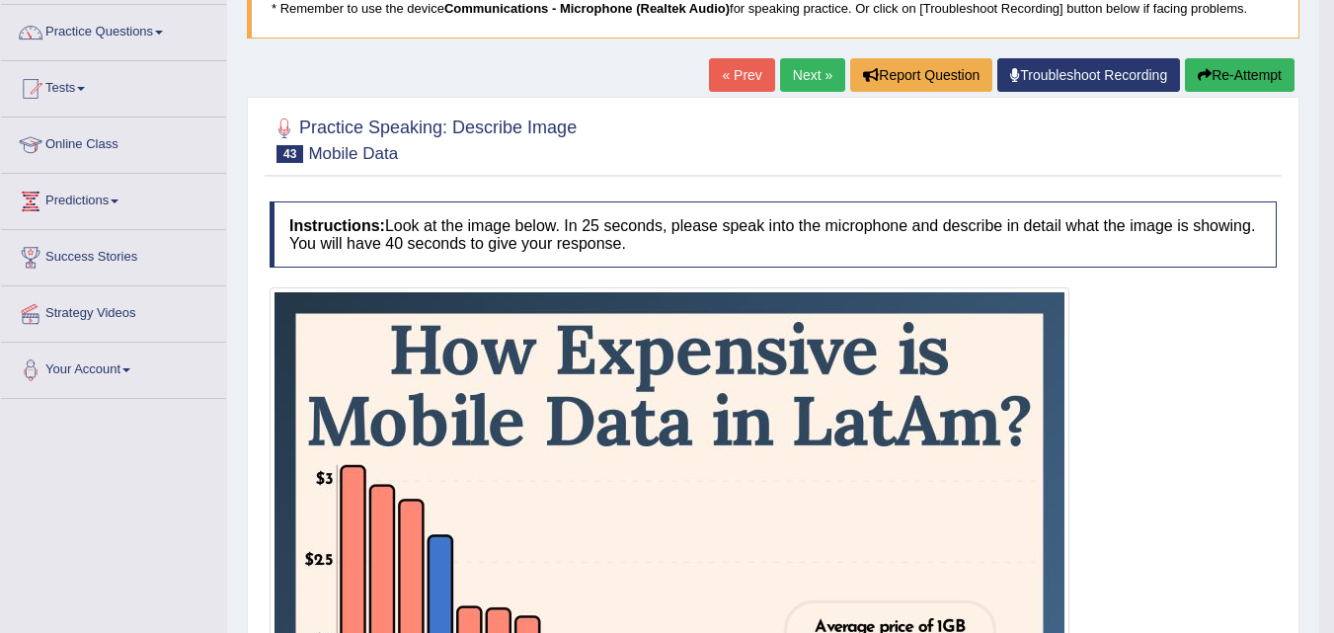
scroll to position [124, 0]
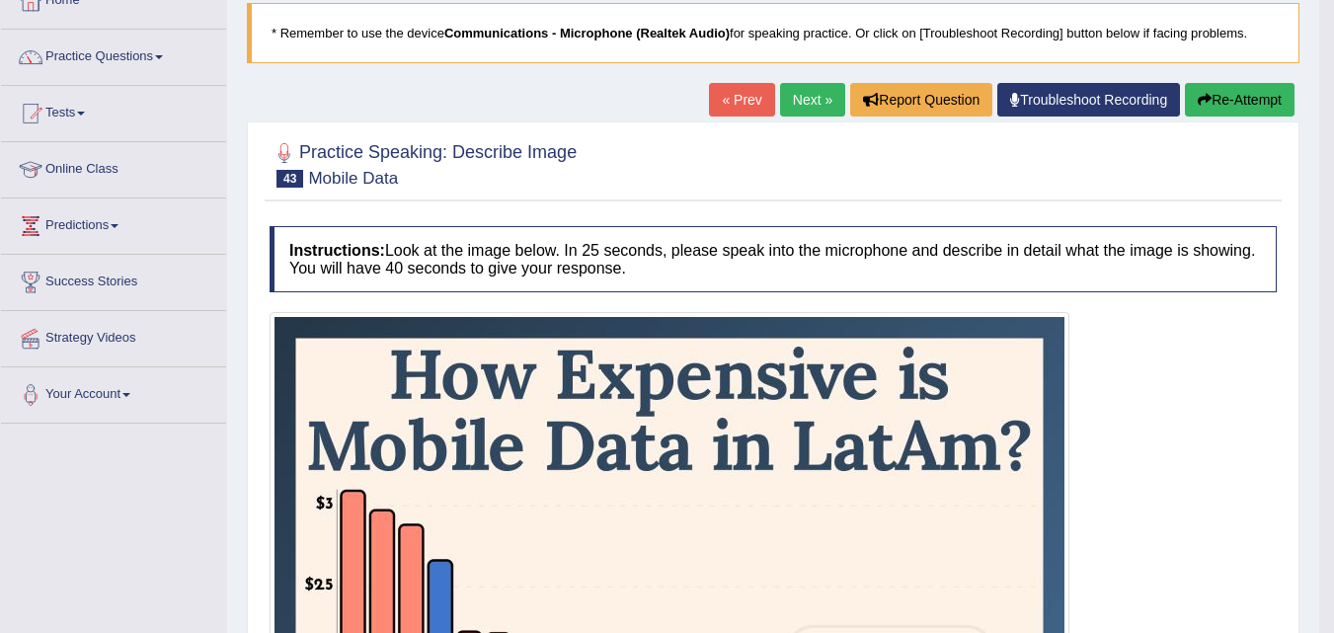
click at [806, 101] on link "Next »" at bounding box center [812, 100] width 65 height 34
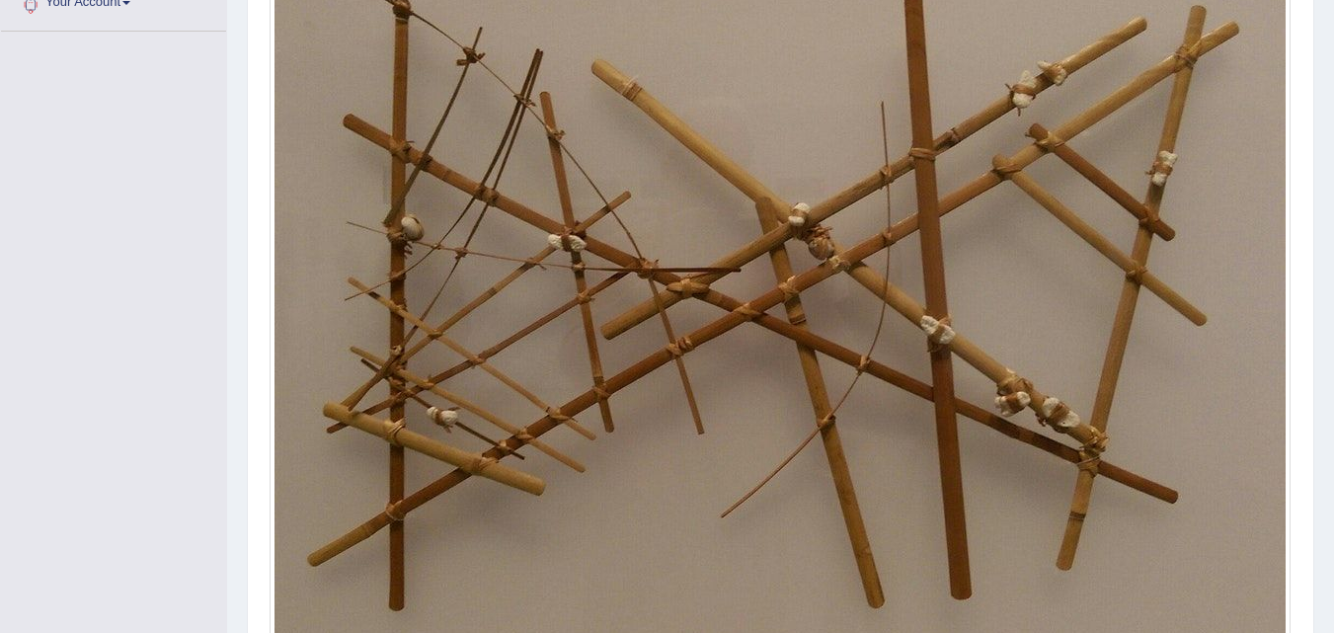
scroll to position [697, 0]
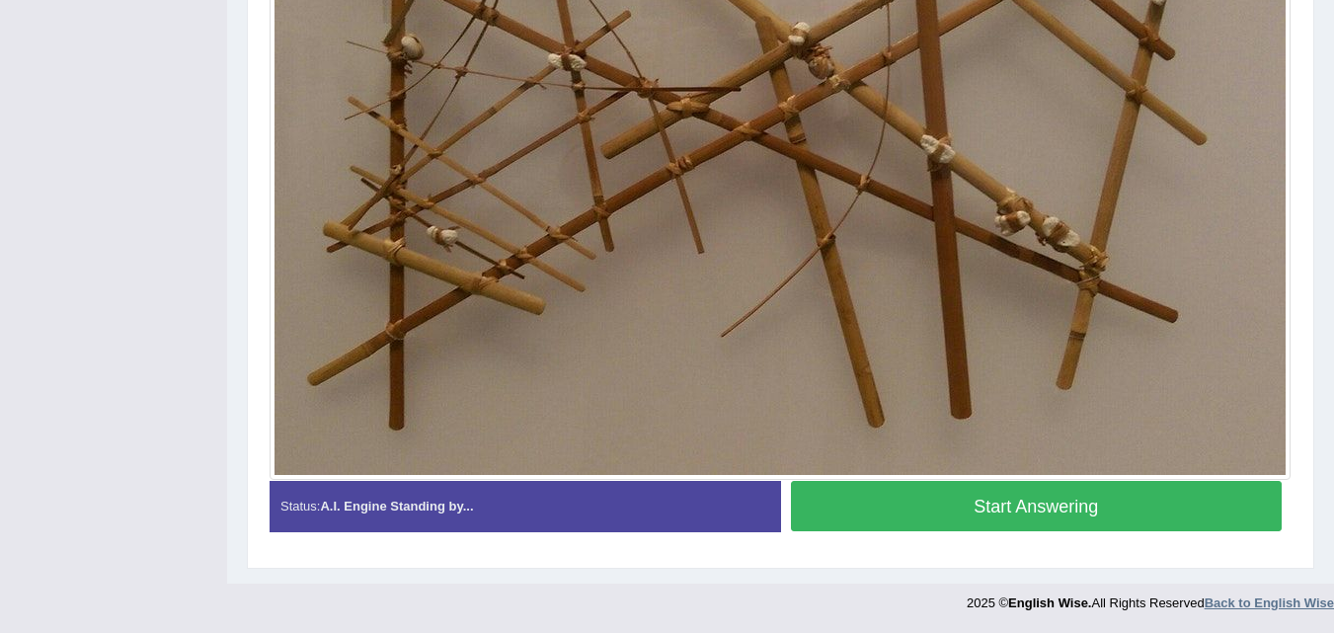
drag, startPoint x: 1343, startPoint y: 191, endPoint x: 1301, endPoint y: 602, distance: 413.1
click at [1034, 526] on button "Start Answering" at bounding box center [1037, 506] width 492 height 50
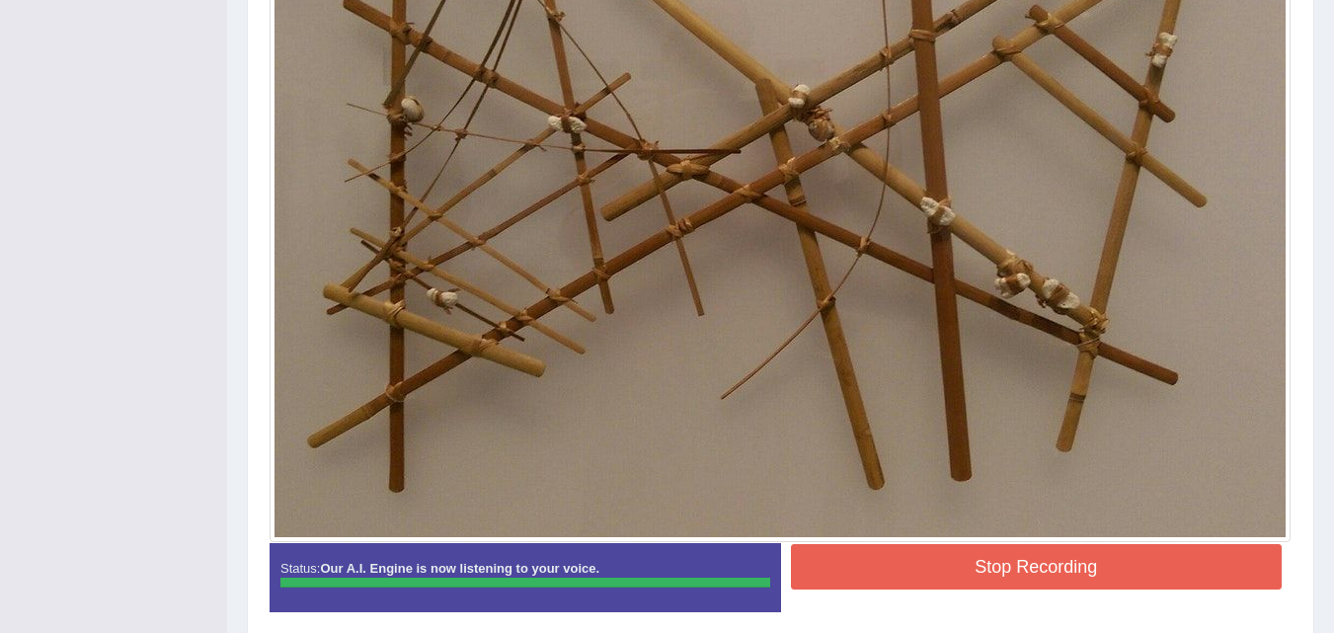
scroll to position [626, 0]
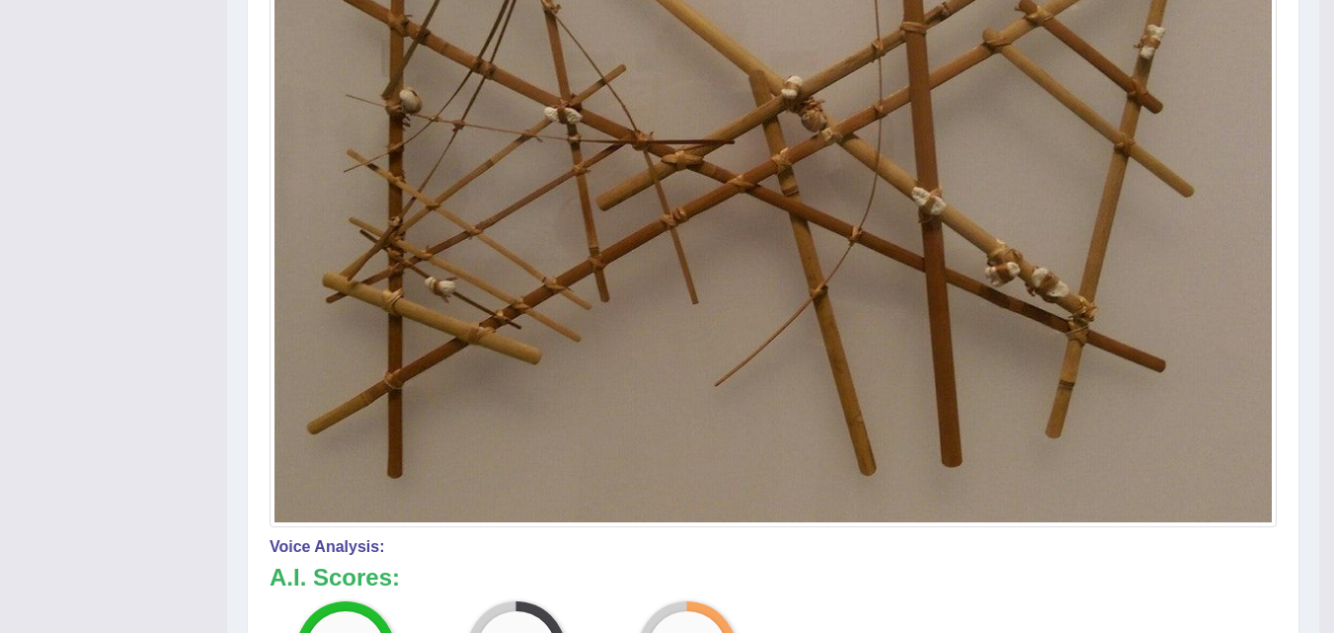
drag, startPoint x: 1348, startPoint y: 396, endPoint x: 1340, endPoint y: 475, distance: 79.4
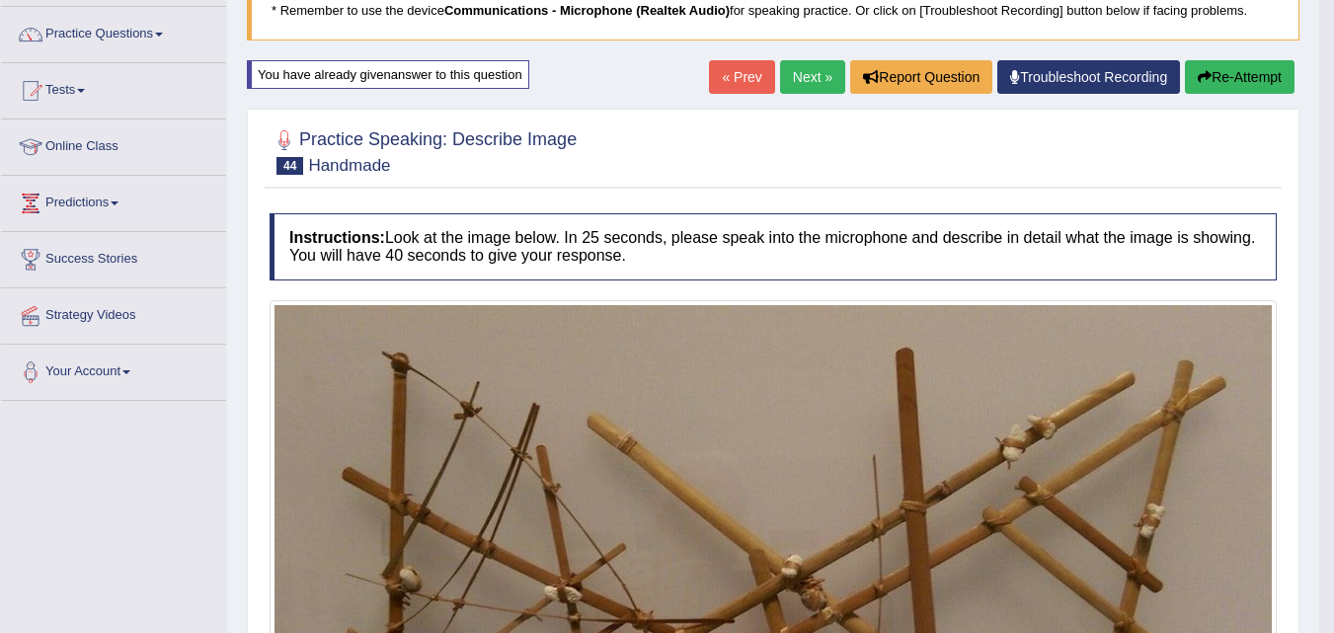
scroll to position [93, 0]
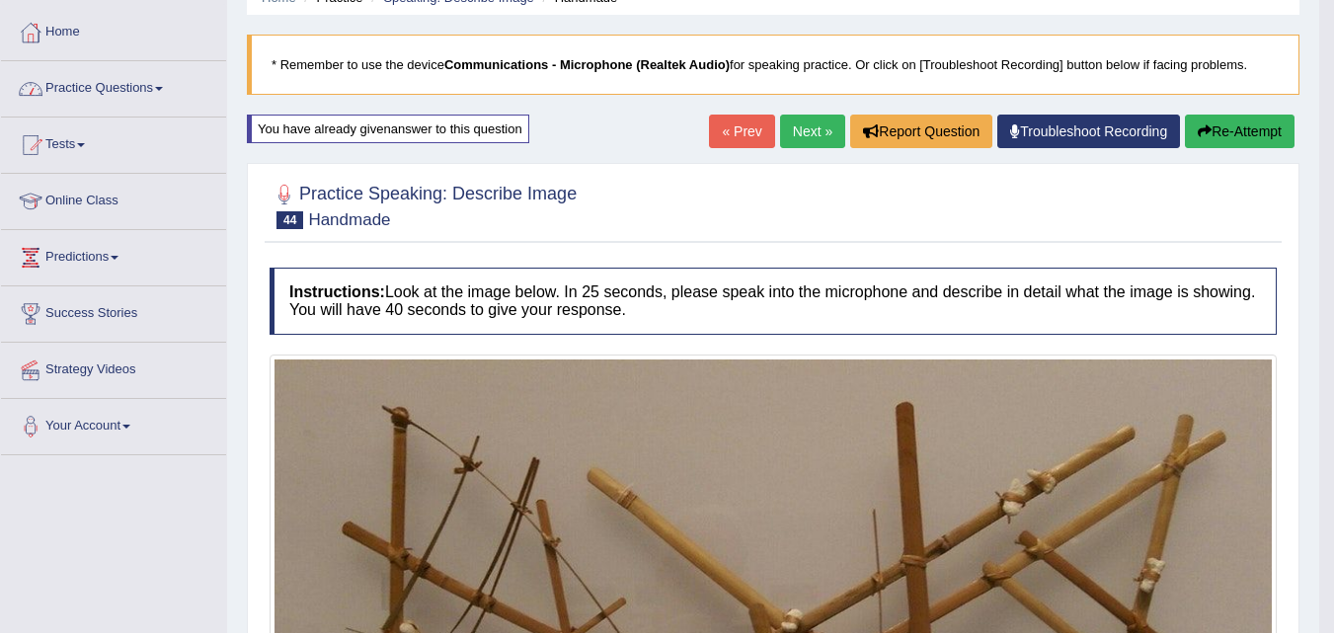
click at [135, 84] on link "Practice Questions" at bounding box center [113, 85] width 225 height 49
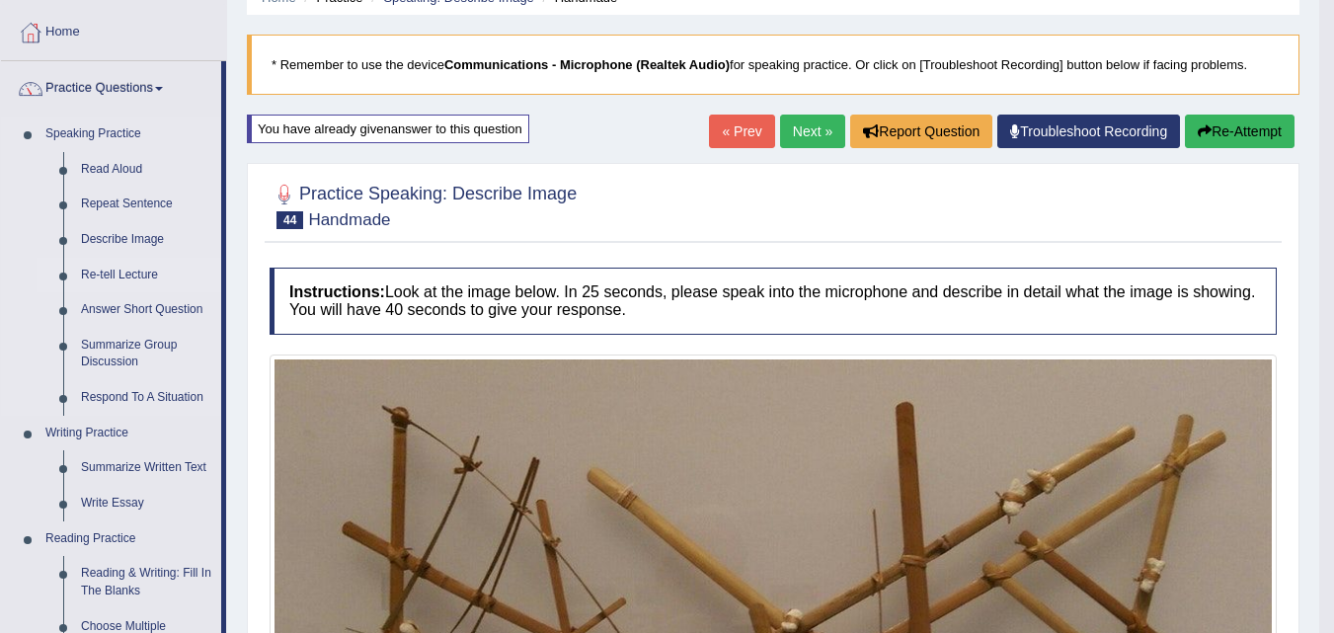
click at [120, 274] on link "Re-tell Lecture" at bounding box center [146, 276] width 149 height 36
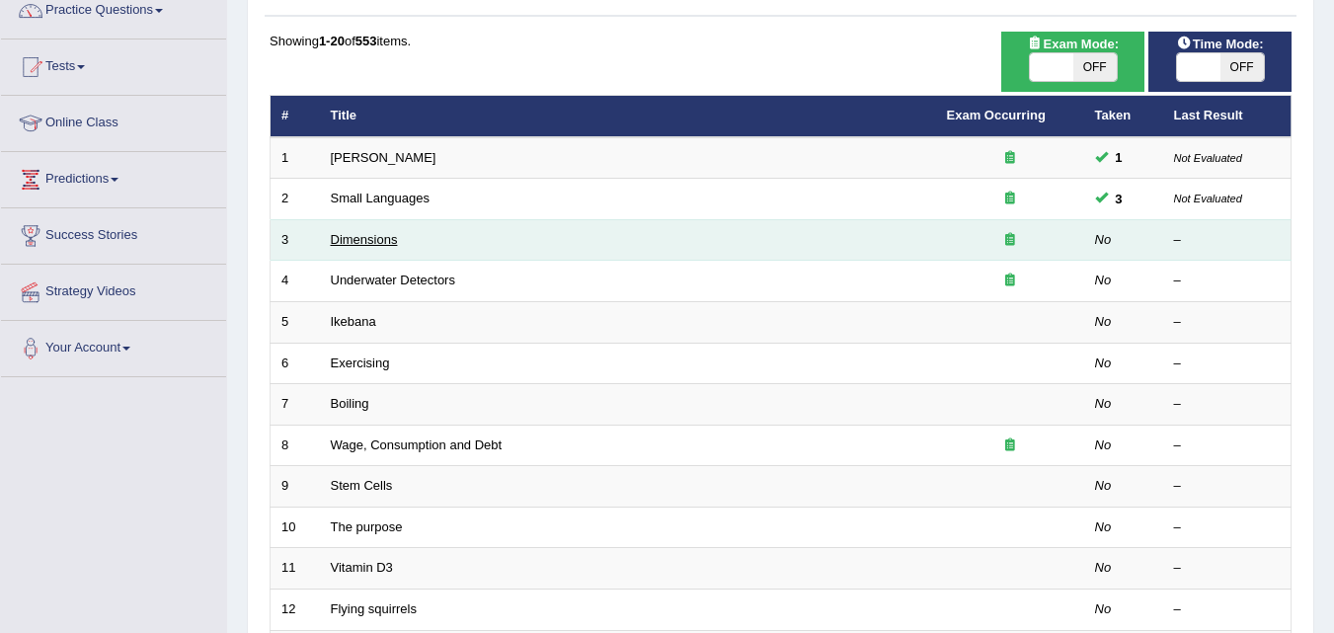
click at [376, 240] on link "Dimensions" at bounding box center [364, 239] width 67 height 15
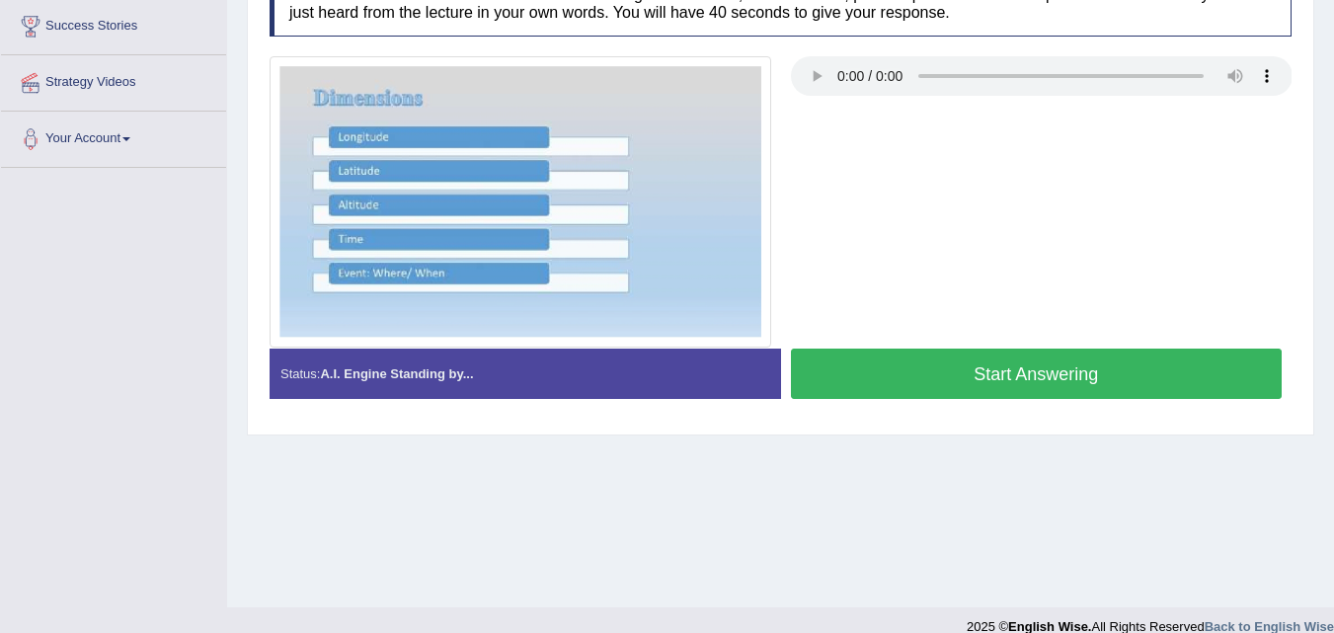
scroll to position [404, 0]
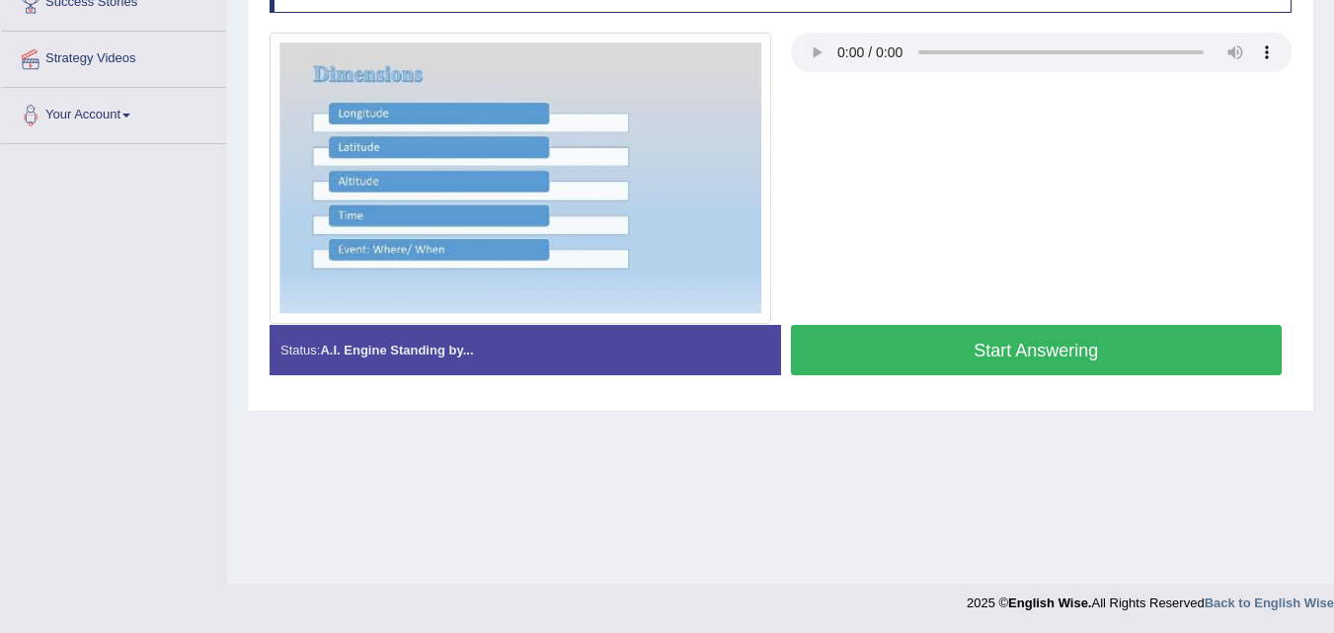
click at [811, 88] on div at bounding box center [781, 178] width 1042 height 291
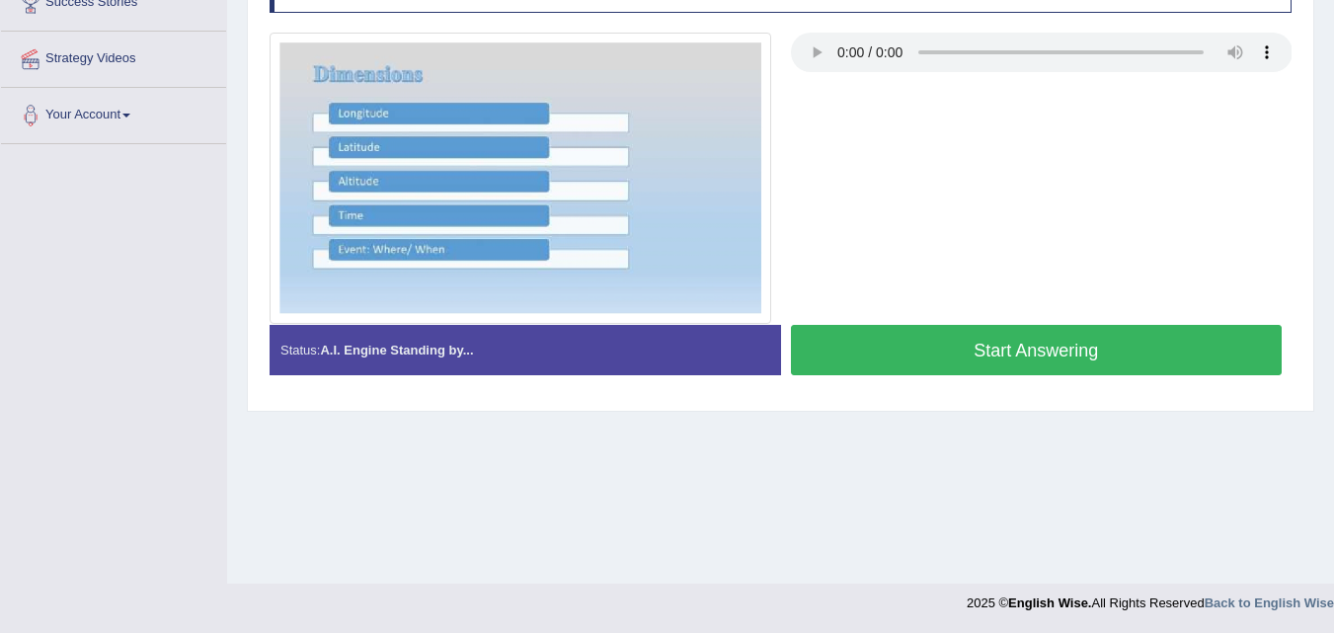
click at [811, 88] on div at bounding box center [781, 178] width 1042 height 291
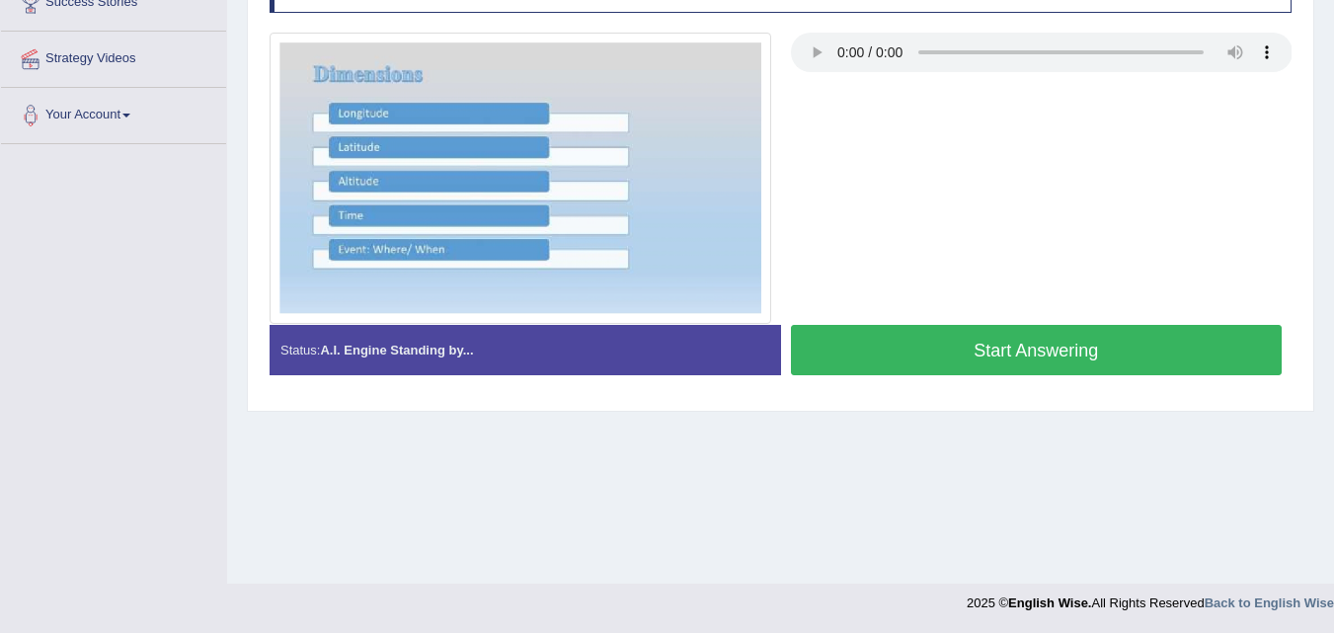
click at [811, 88] on div at bounding box center [781, 178] width 1042 height 291
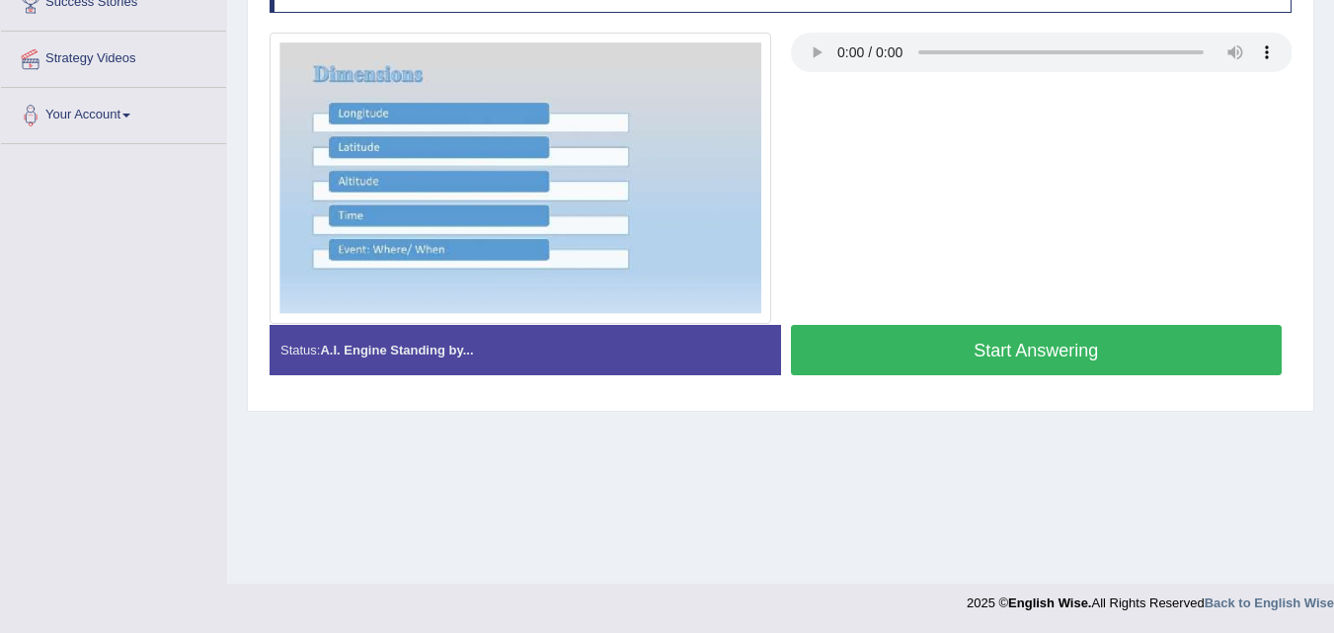
click at [811, 88] on div at bounding box center [781, 178] width 1042 height 291
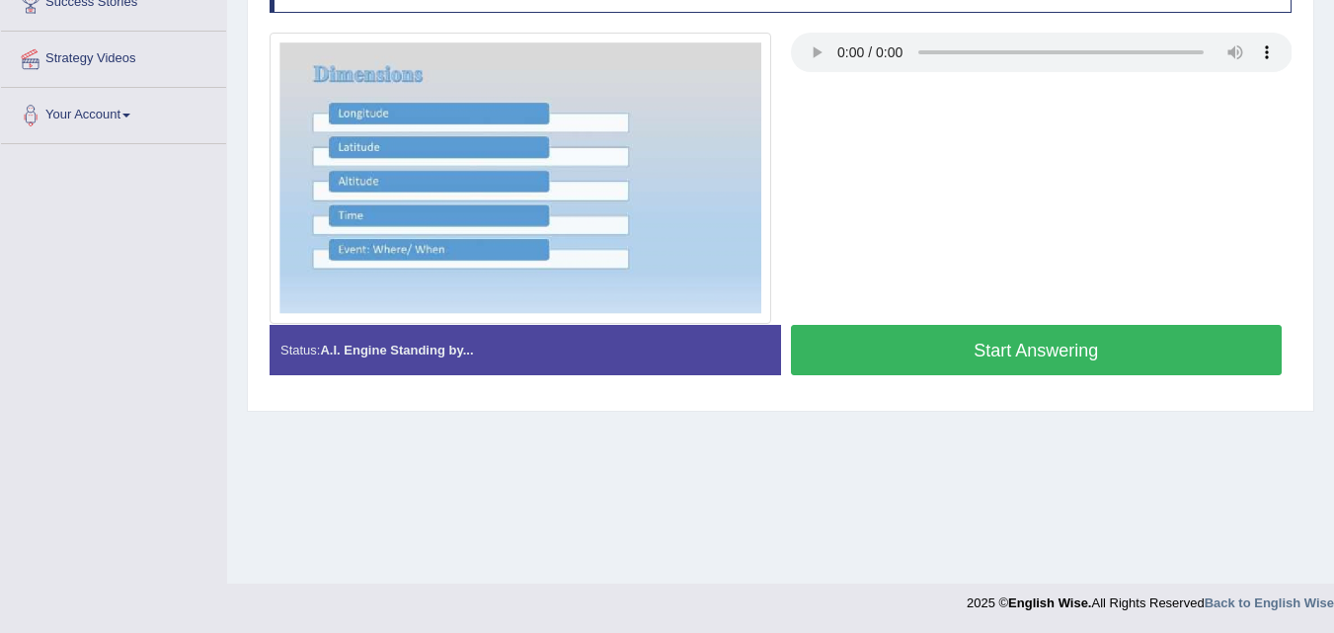
click at [811, 88] on div at bounding box center [781, 178] width 1042 height 291
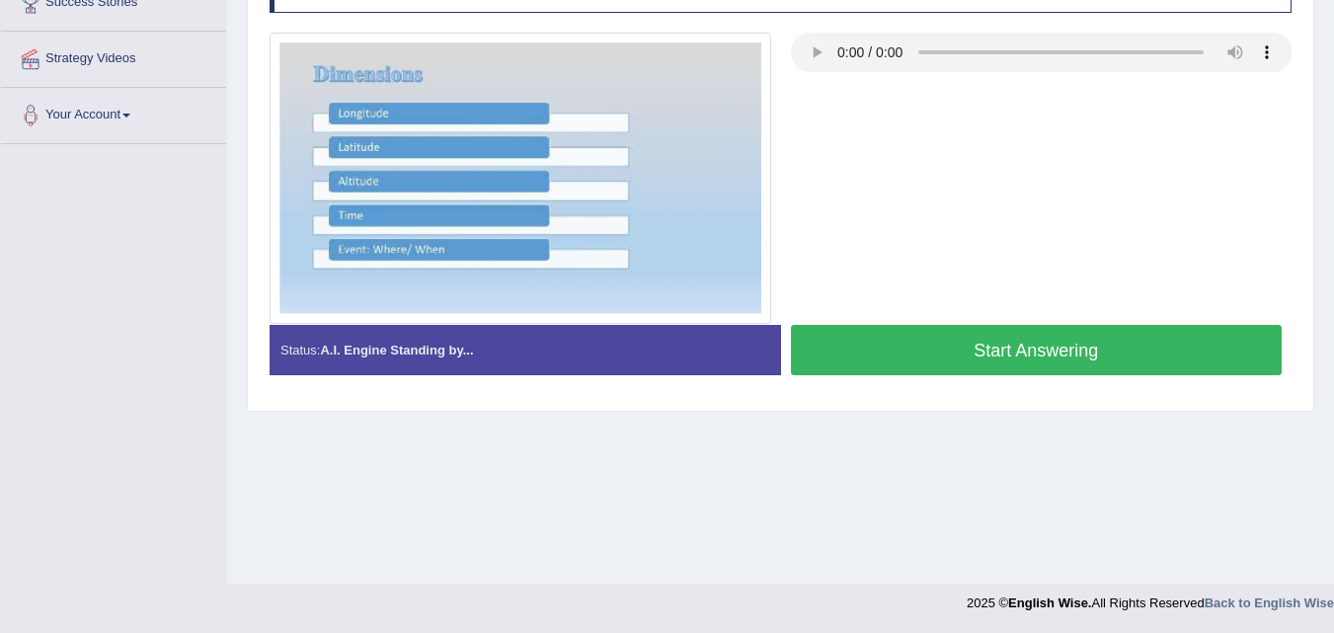
click at [811, 88] on div at bounding box center [781, 178] width 1042 height 291
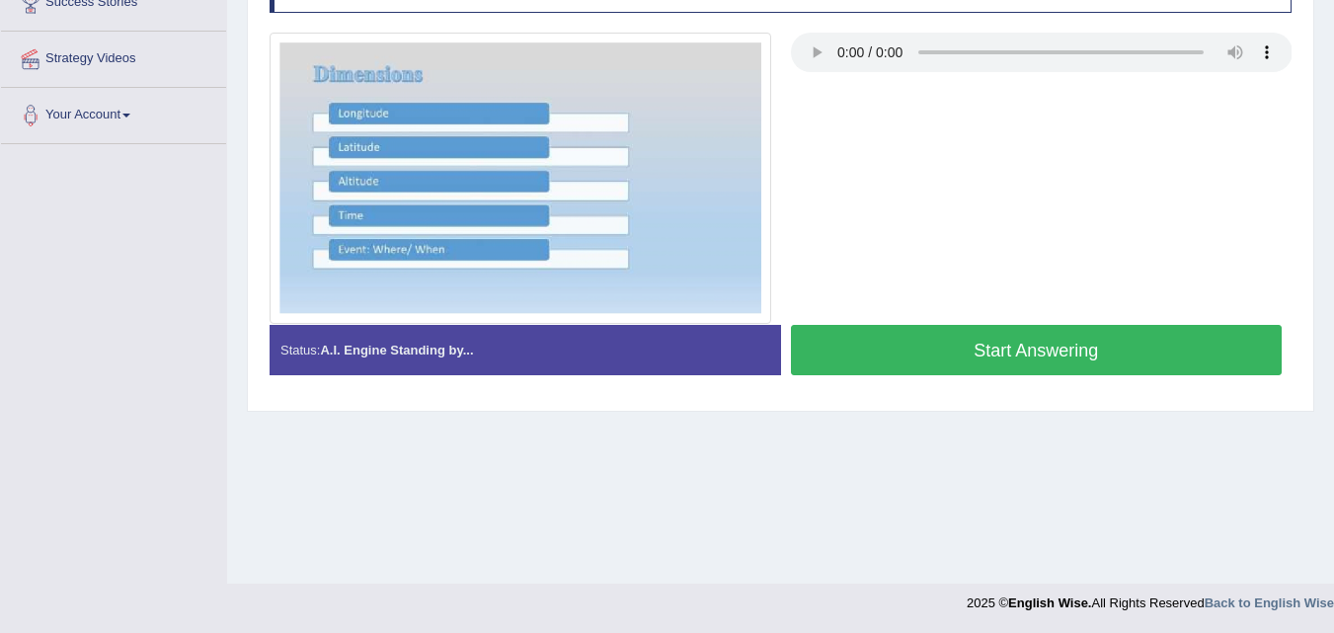
click at [811, 88] on div at bounding box center [781, 178] width 1042 height 291
click at [813, 91] on div at bounding box center [781, 178] width 1042 height 291
click at [996, 343] on button "Start Answering" at bounding box center [1037, 350] width 492 height 50
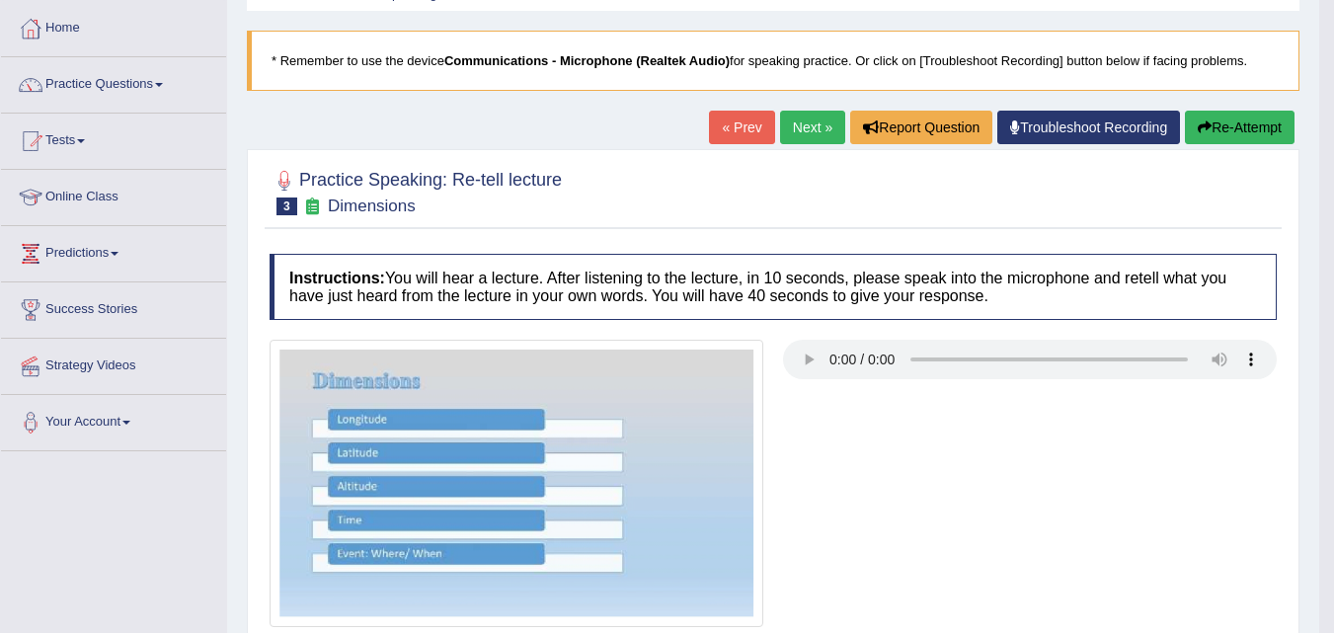
scroll to position [70, 0]
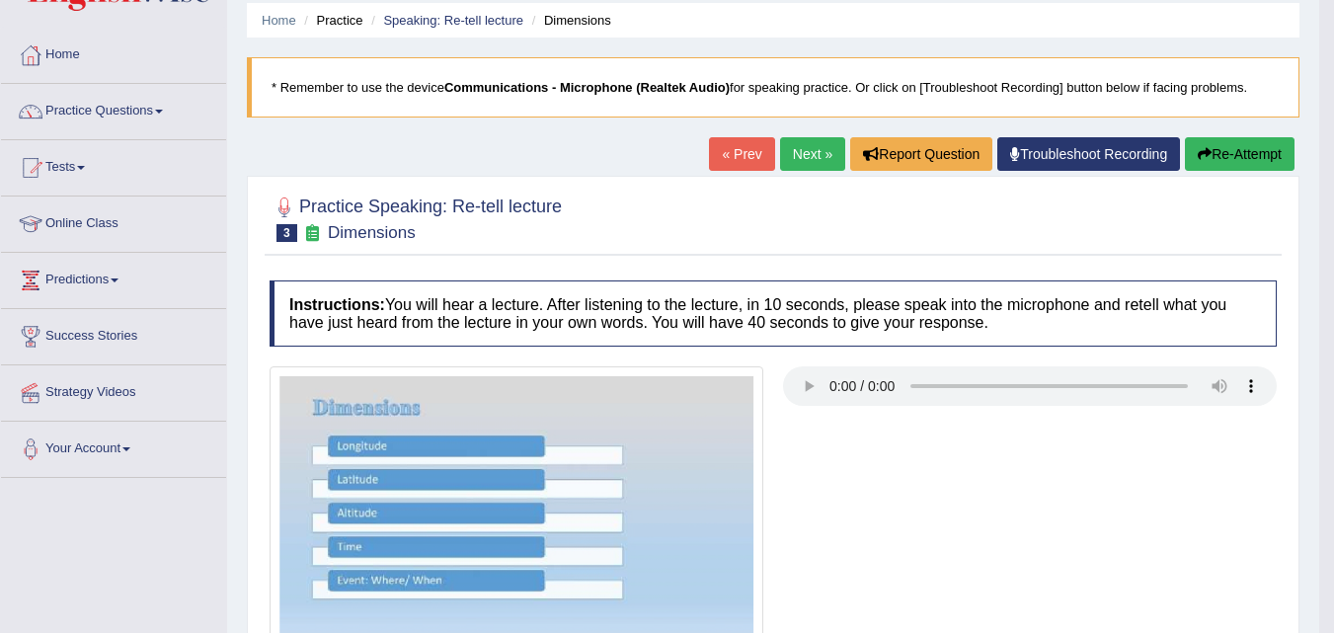
click at [820, 154] on link "Next »" at bounding box center [812, 154] width 65 height 34
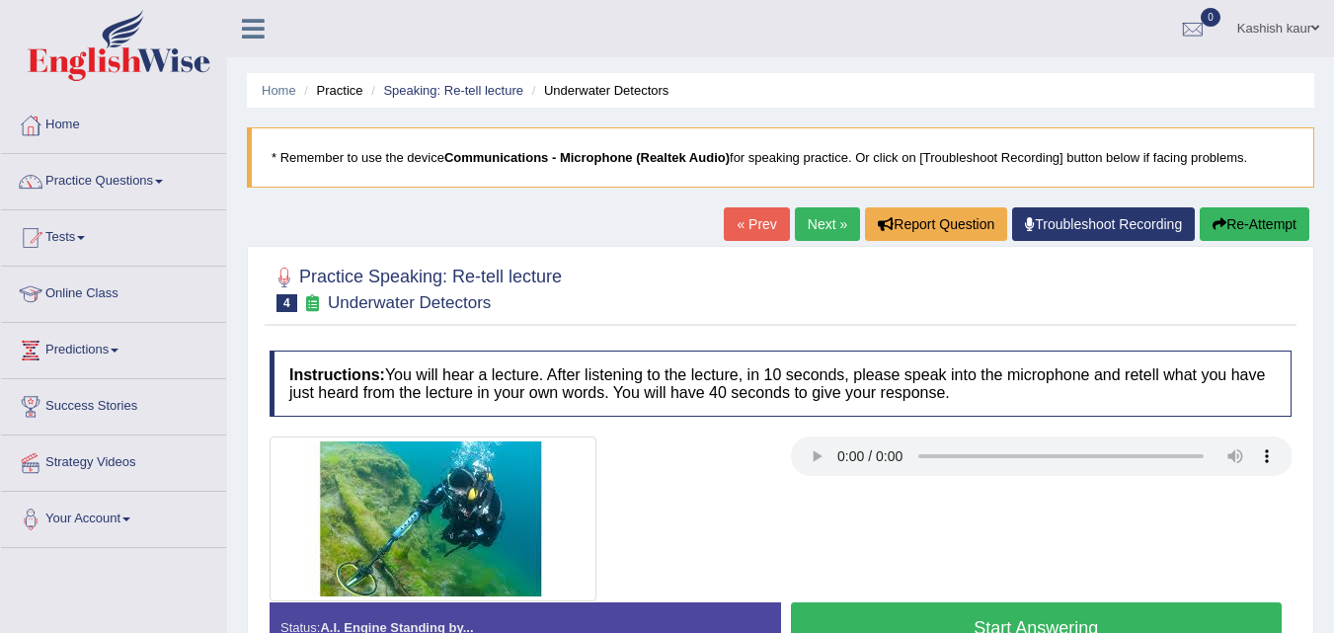
click at [1010, 615] on button "Start Answering" at bounding box center [1037, 627] width 492 height 50
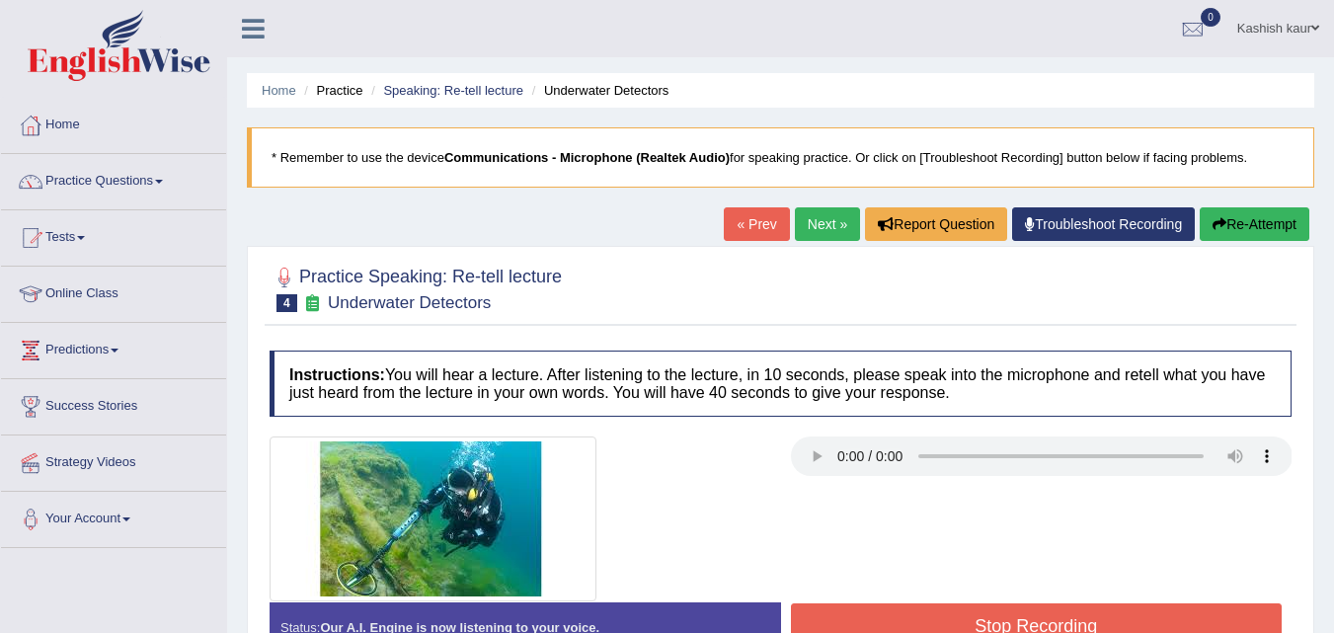
click at [1066, 470] on div "Instructions: You will hear a lecture. After listening to the lecture, in 10 se…" at bounding box center [781, 519] width 1032 height 357
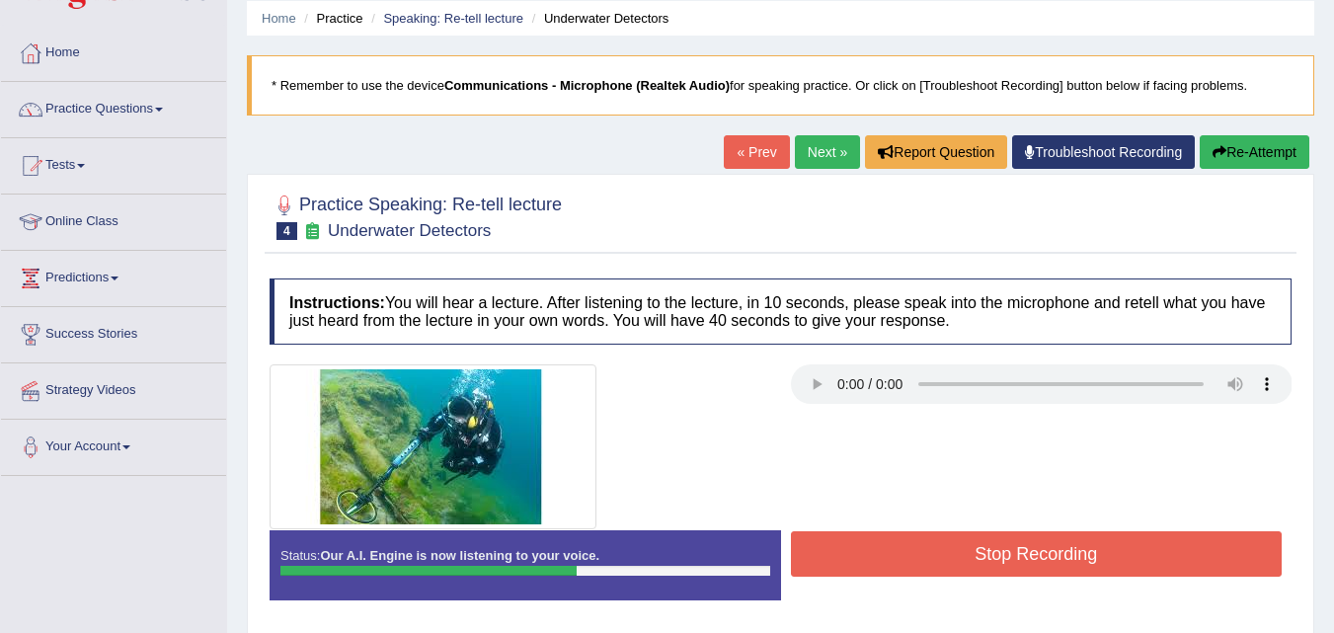
scroll to position [74, 0]
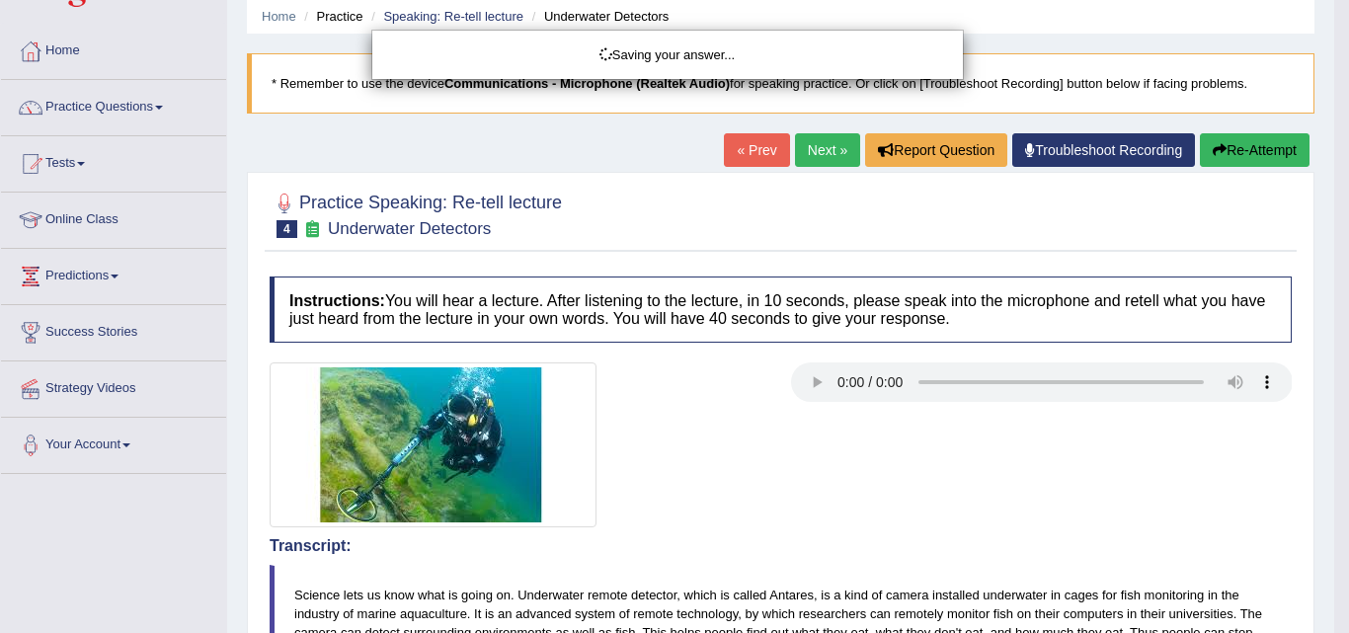
click at [880, 429] on div "Saving your answer..." at bounding box center [674, 316] width 1349 height 633
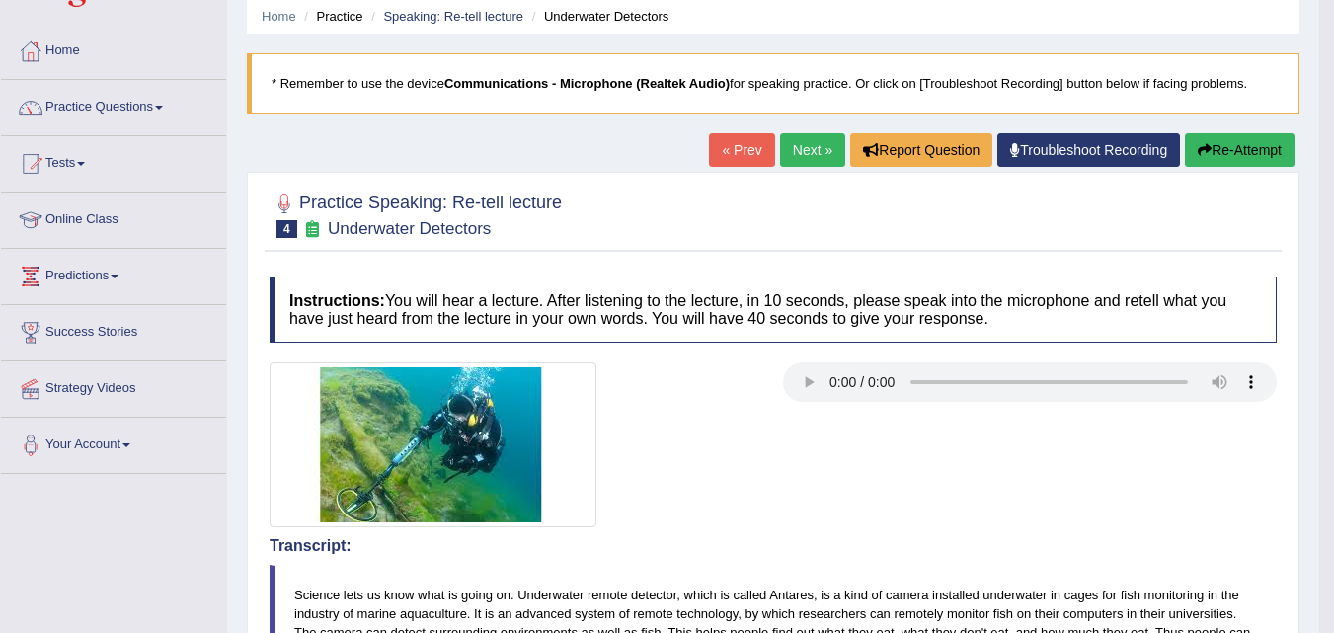
drag, startPoint x: 1340, startPoint y: 157, endPoint x: 1341, endPoint y: 357, distance: 199.5
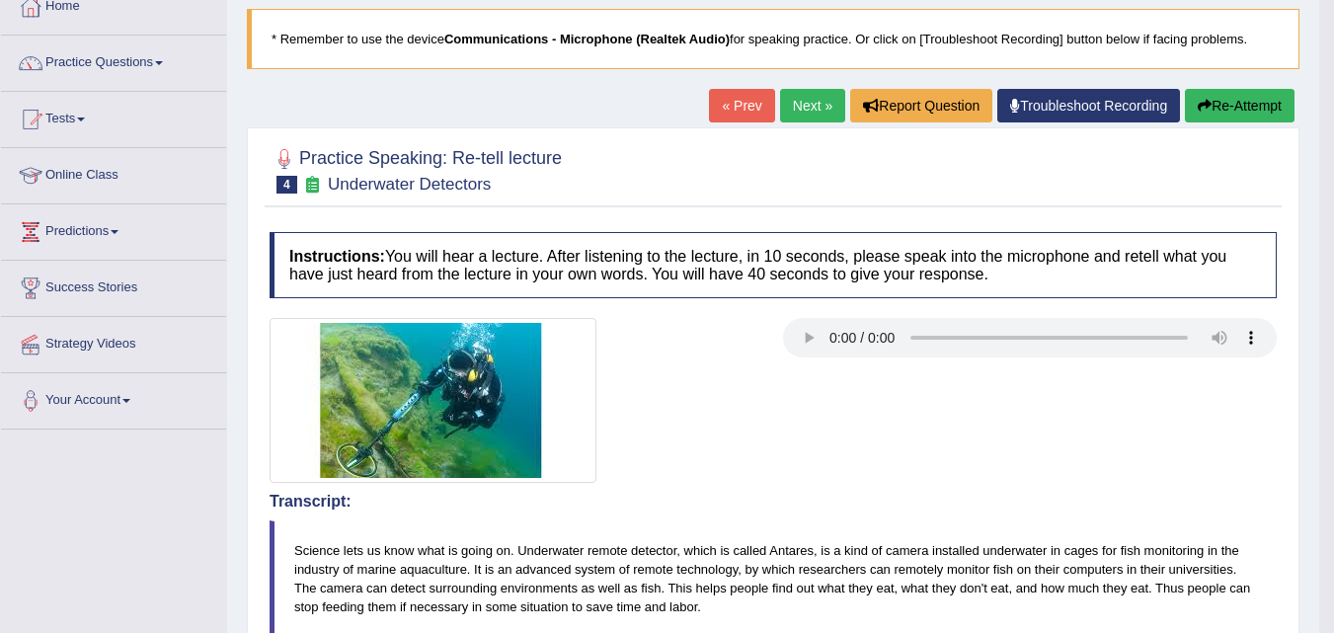
scroll to position [0, 0]
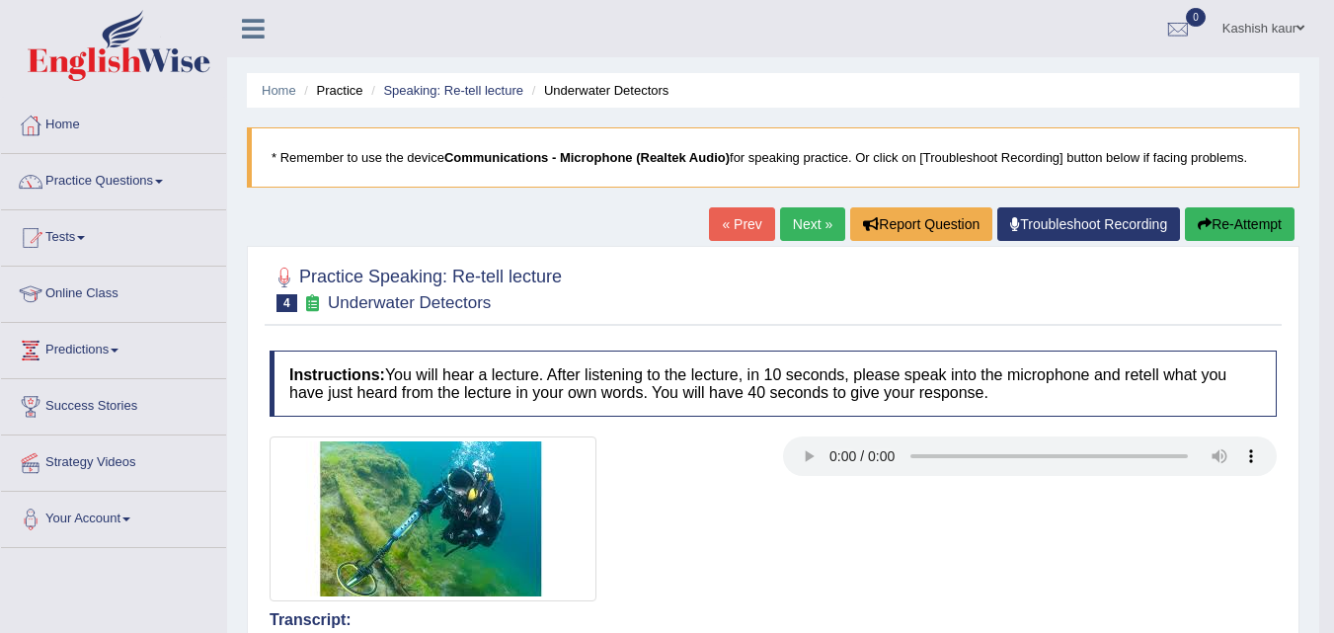
click at [790, 227] on link "Next »" at bounding box center [812, 224] width 65 height 34
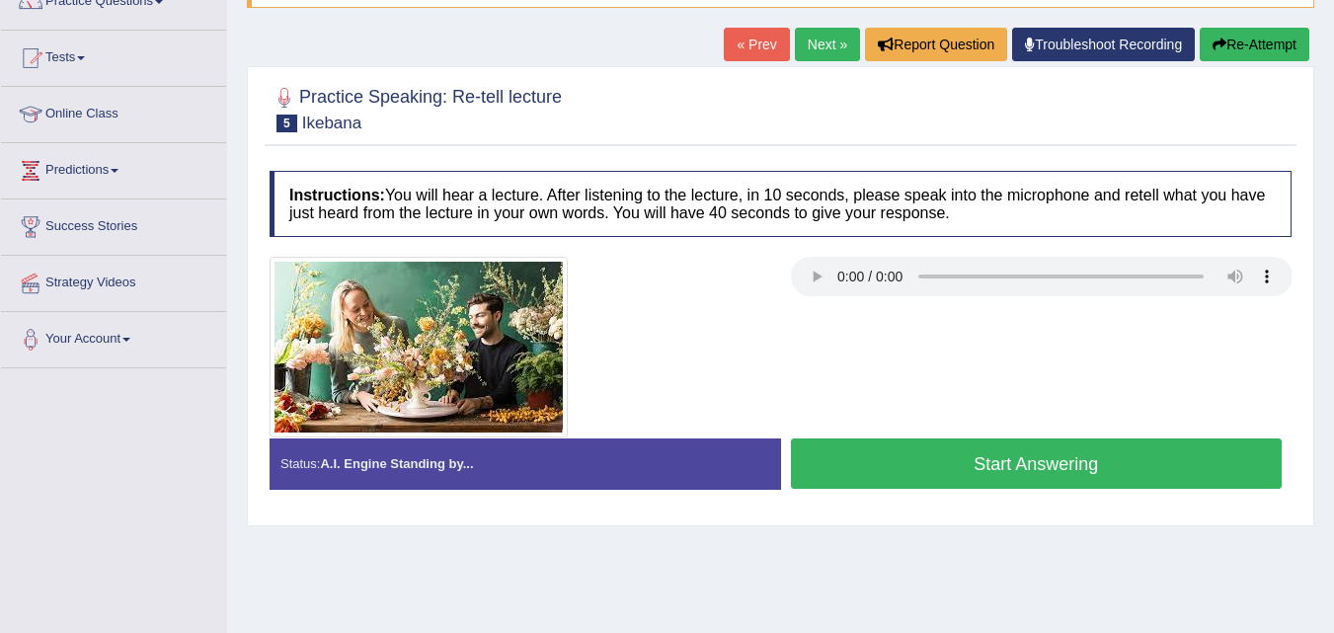
click at [1004, 474] on button "Start Answering" at bounding box center [1037, 464] width 492 height 50
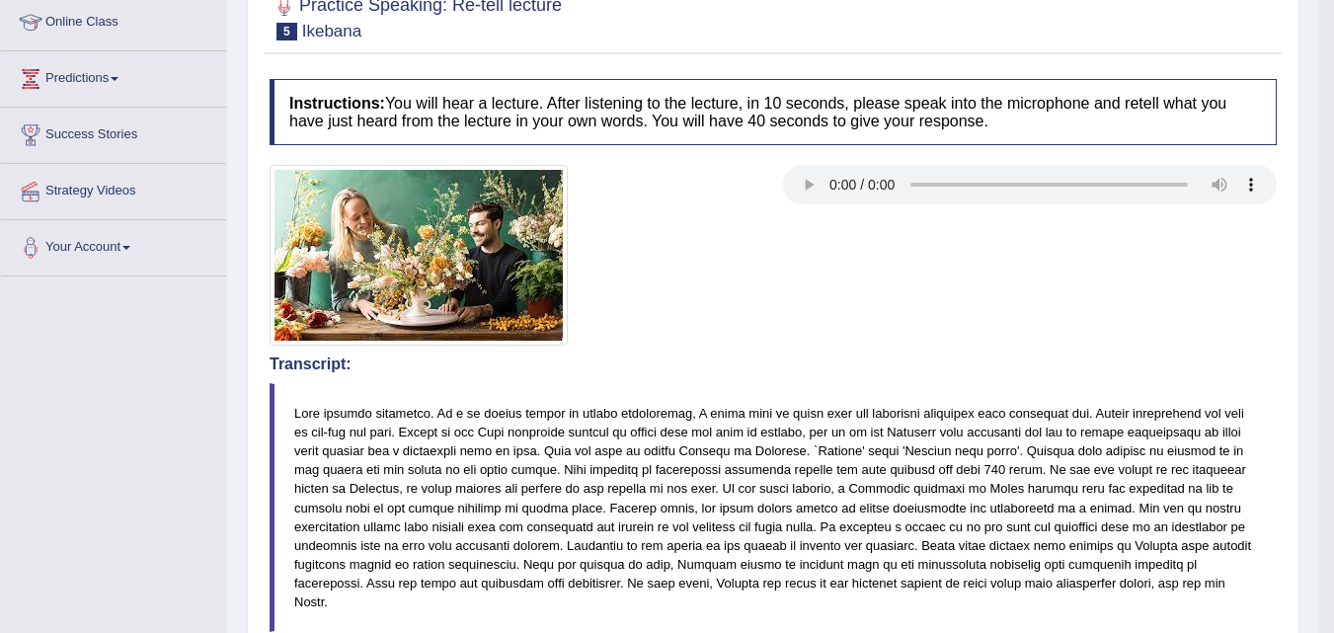
scroll to position [136, 0]
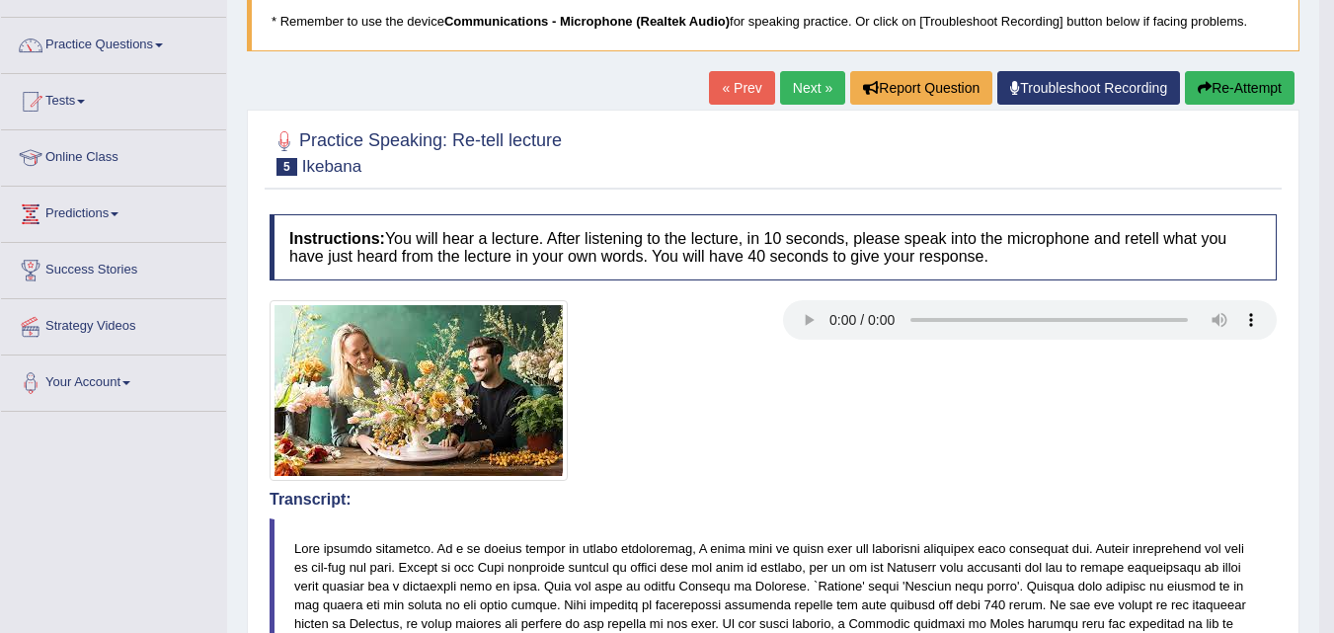
click at [829, 74] on link "Next »" at bounding box center [812, 88] width 65 height 34
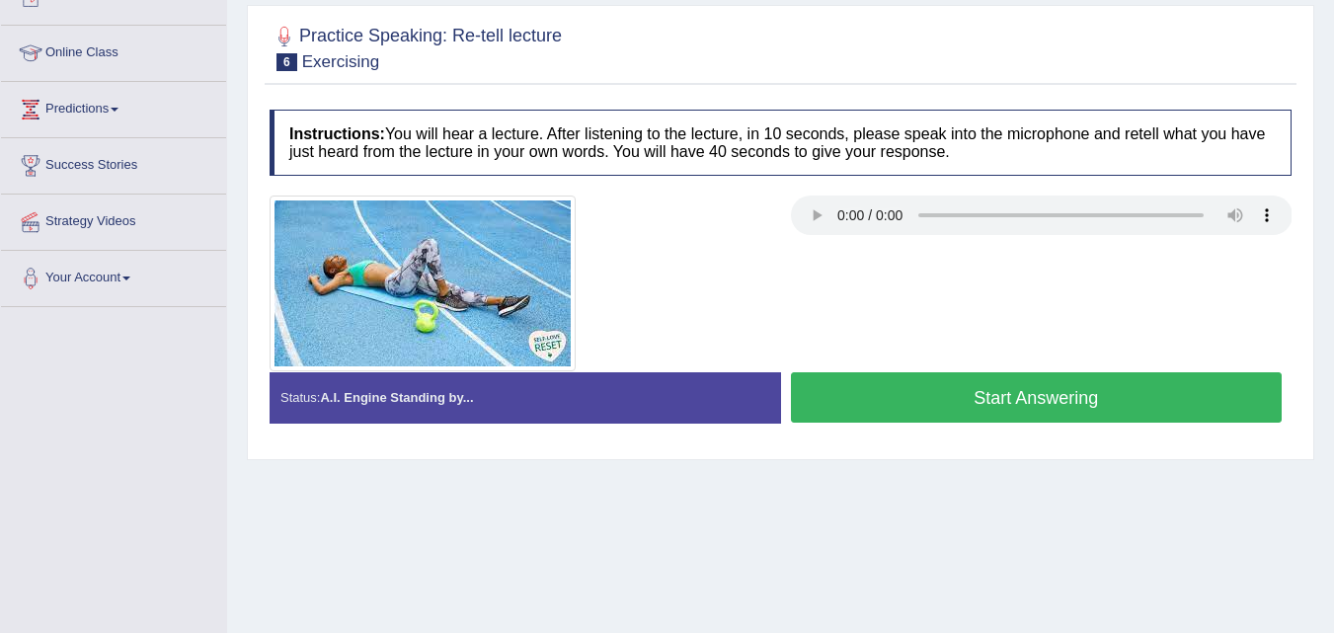
click at [620, 484] on div "Home Practice Speaking: Re-tell lecture Exercising * Remember to use the device…" at bounding box center [780, 253] width 1107 height 988
click at [987, 385] on button "Start Answering" at bounding box center [1037, 397] width 492 height 50
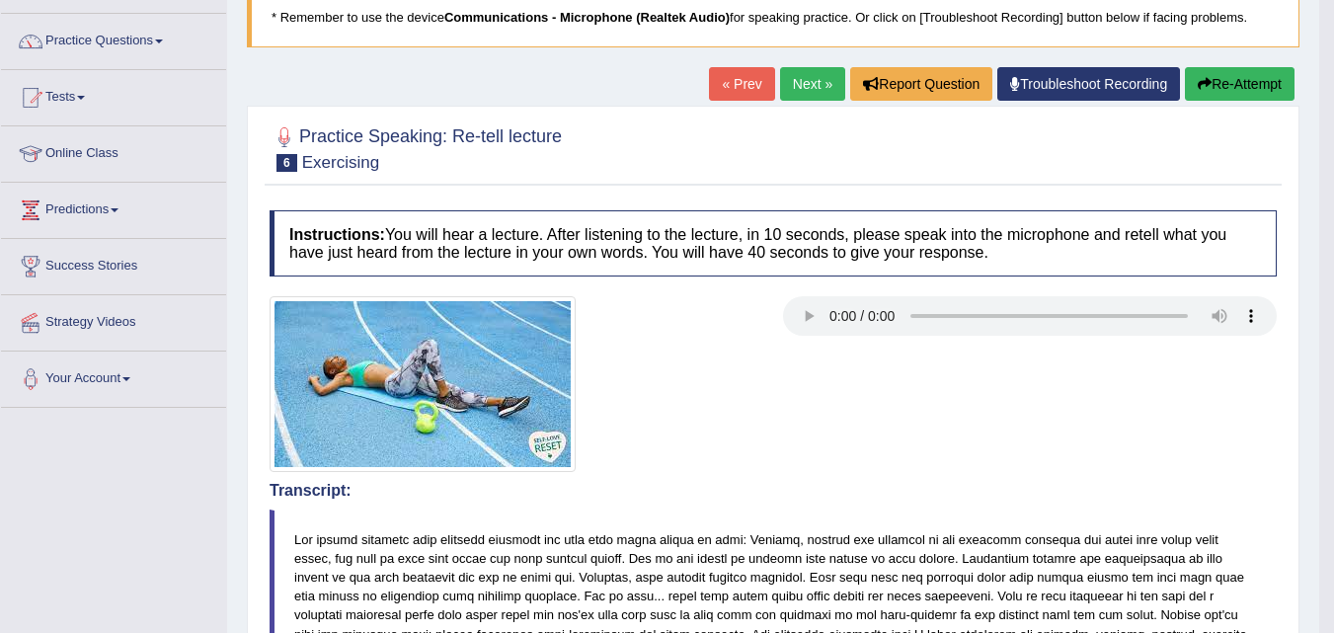
scroll to position [105, 0]
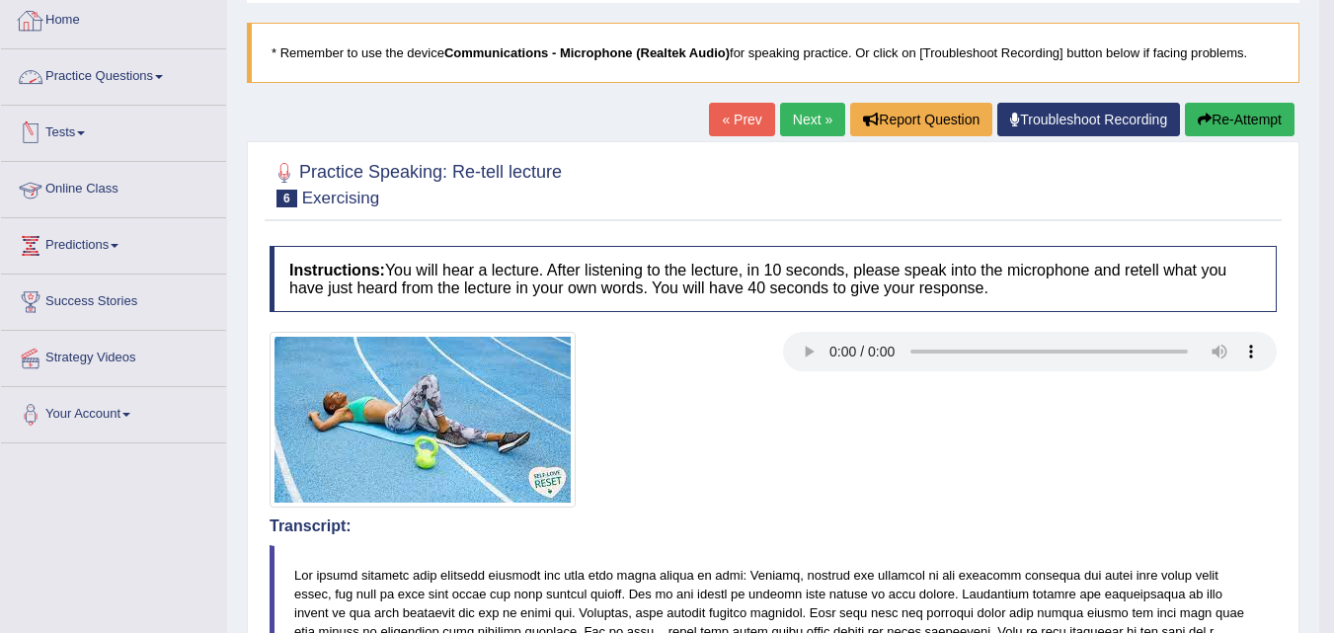
click at [149, 77] on link "Practice Questions" at bounding box center [113, 73] width 225 height 49
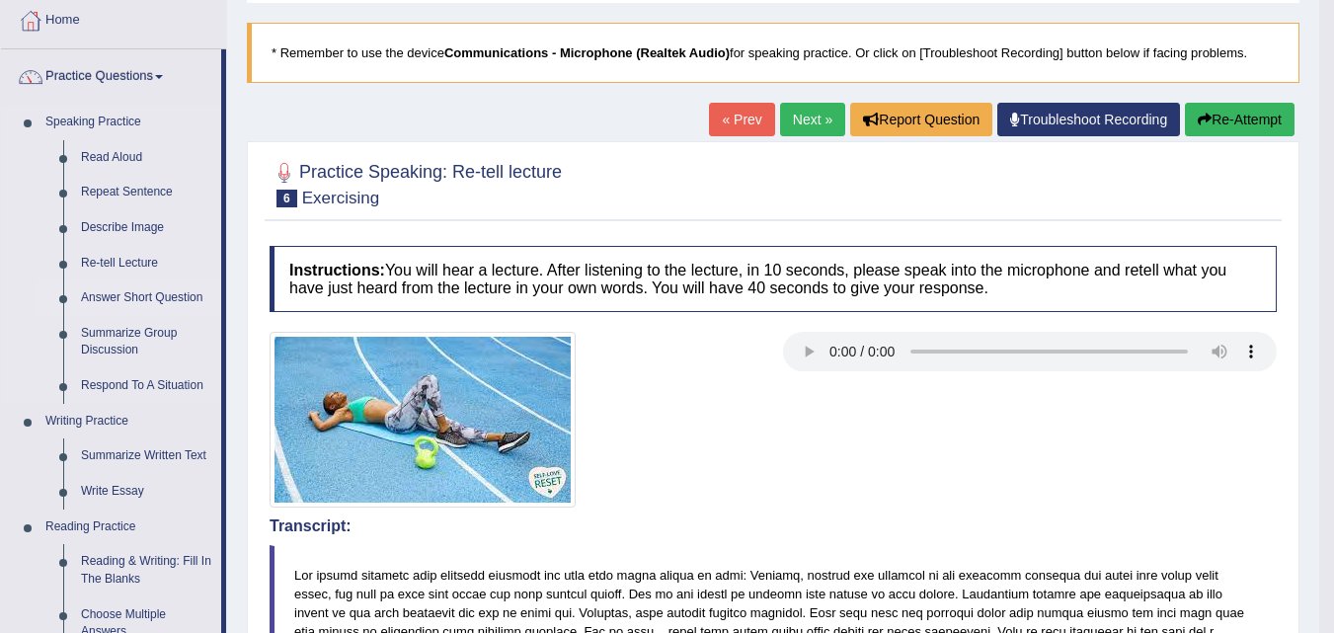
click at [157, 295] on link "Answer Short Question" at bounding box center [146, 299] width 149 height 36
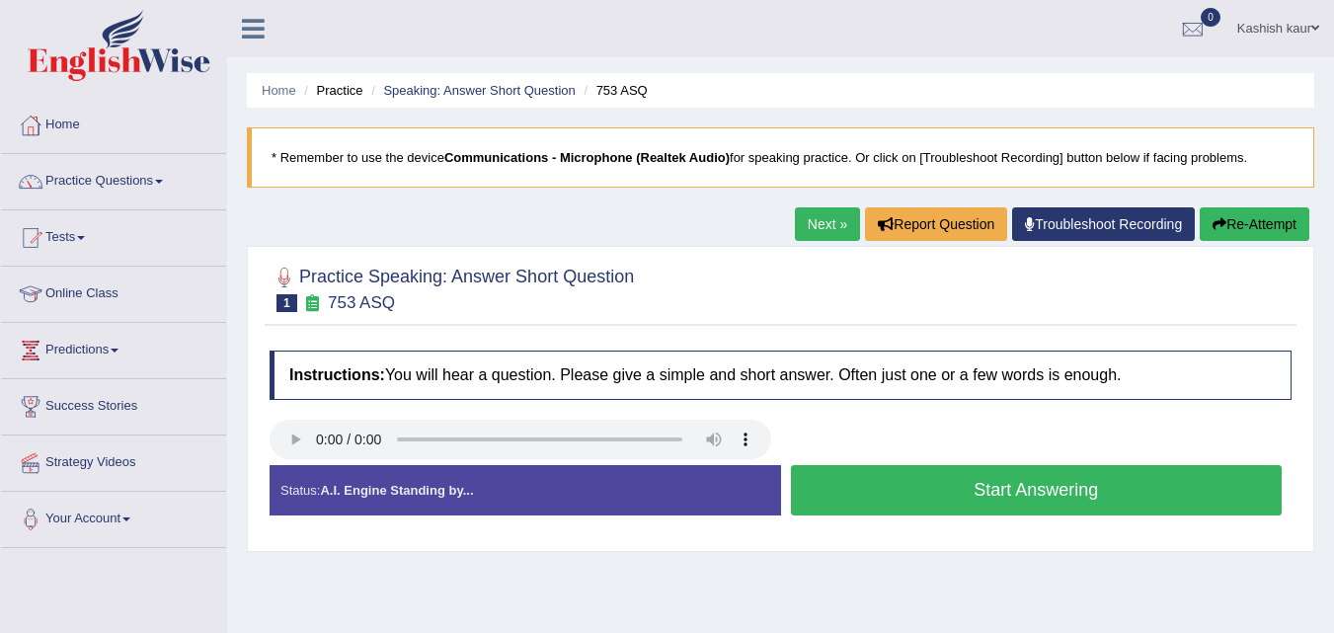
click at [973, 493] on button "Start Answering" at bounding box center [1037, 490] width 492 height 50
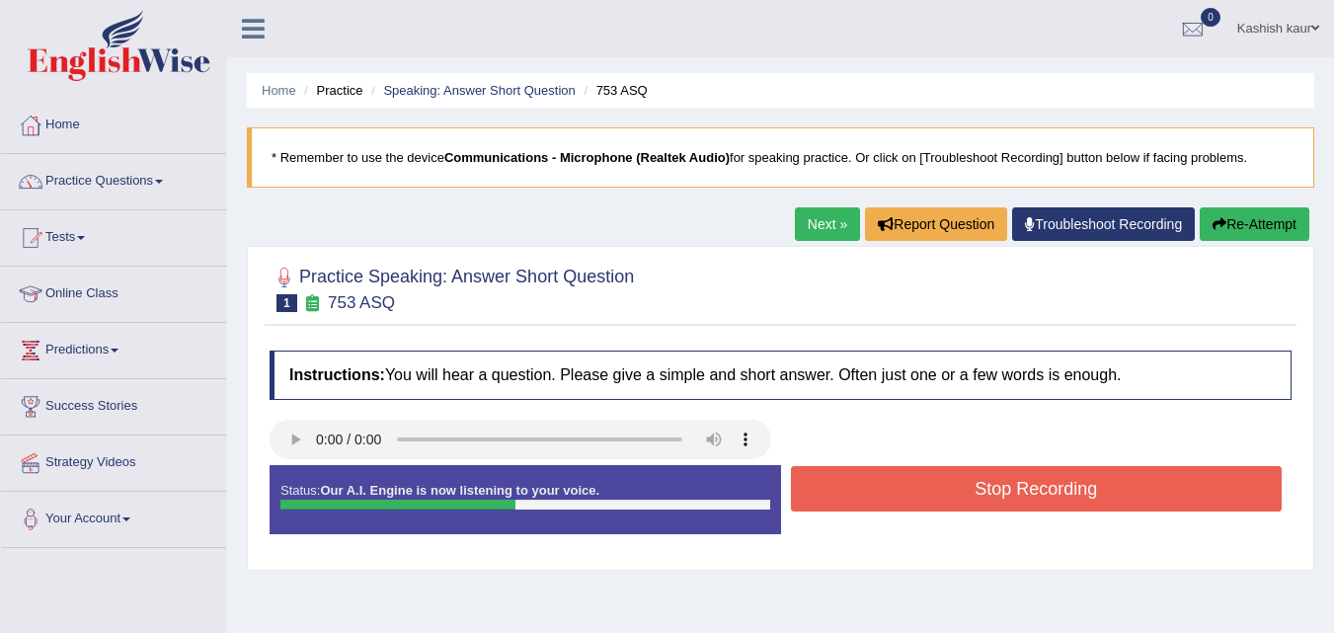
click at [1103, 511] on button "Stop Recording" at bounding box center [1037, 488] width 492 height 45
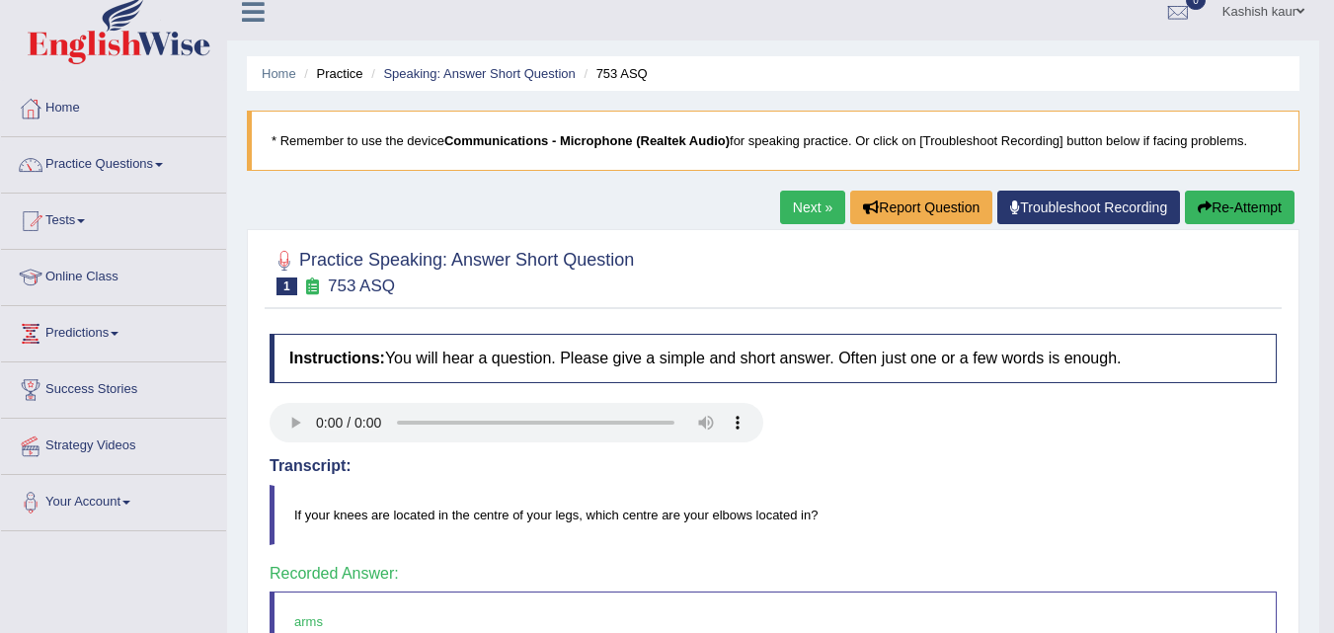
scroll to position [16, 0]
click at [793, 214] on link "Next »" at bounding box center [812, 209] width 65 height 34
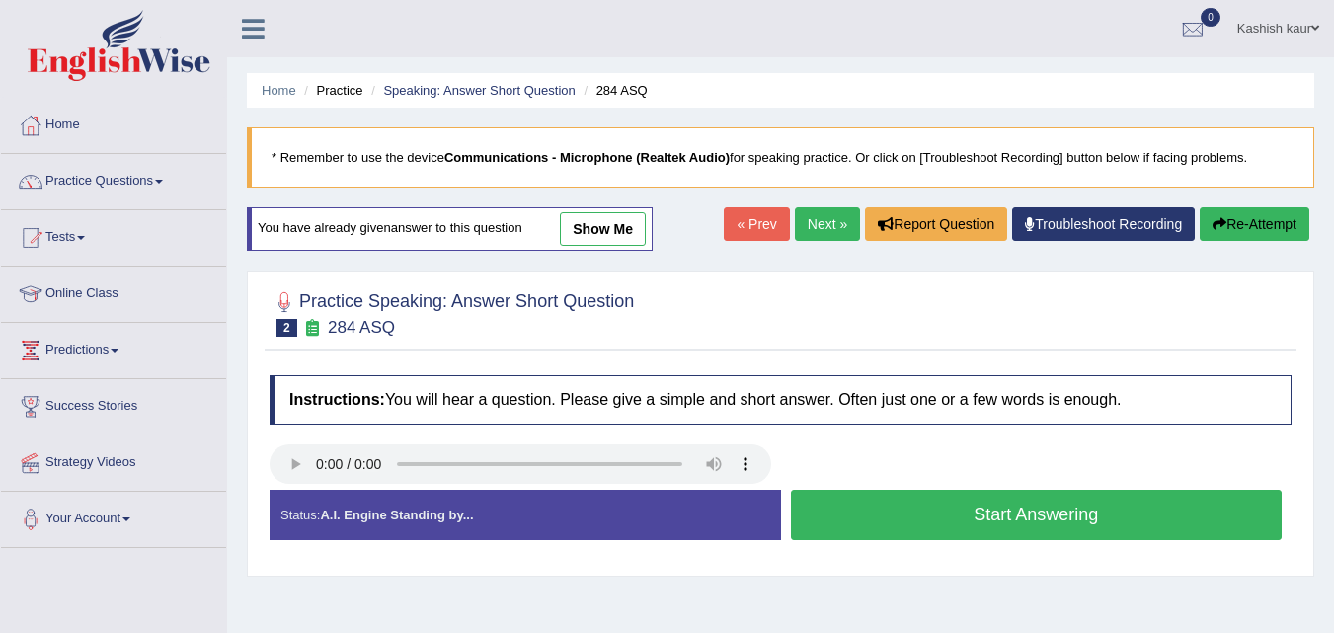
click at [939, 529] on button "Start Answering" at bounding box center [1037, 515] width 492 height 50
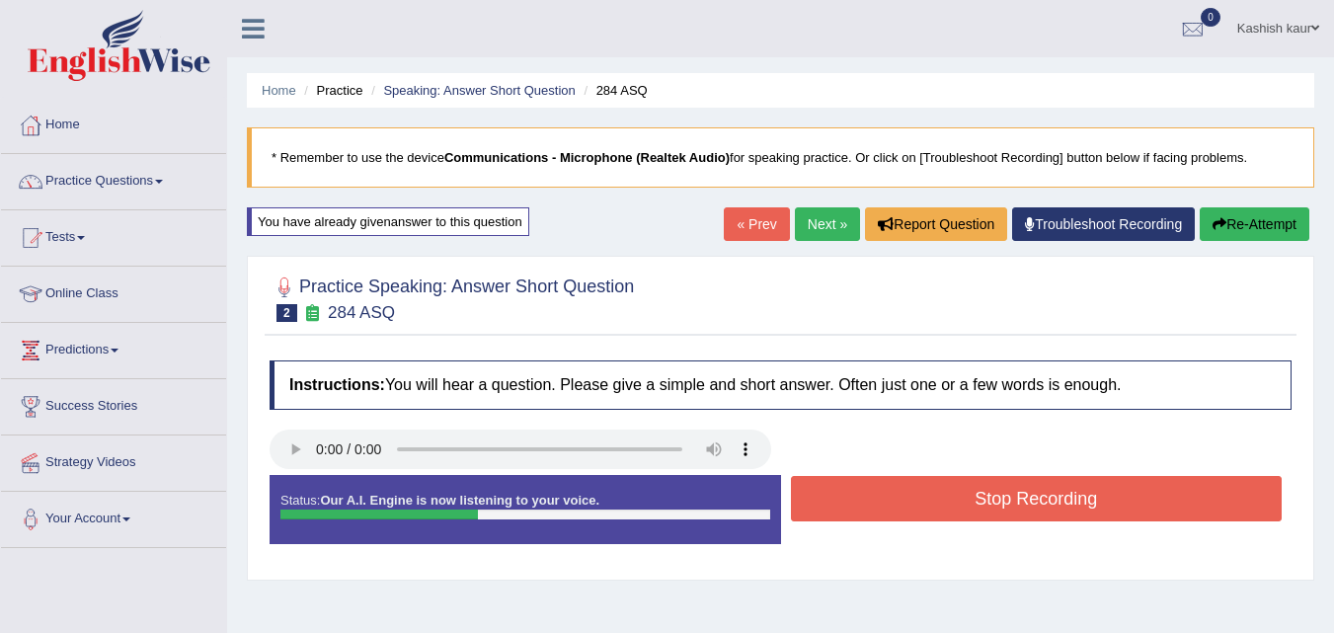
click at [951, 515] on button "Stop Recording" at bounding box center [1037, 498] width 492 height 45
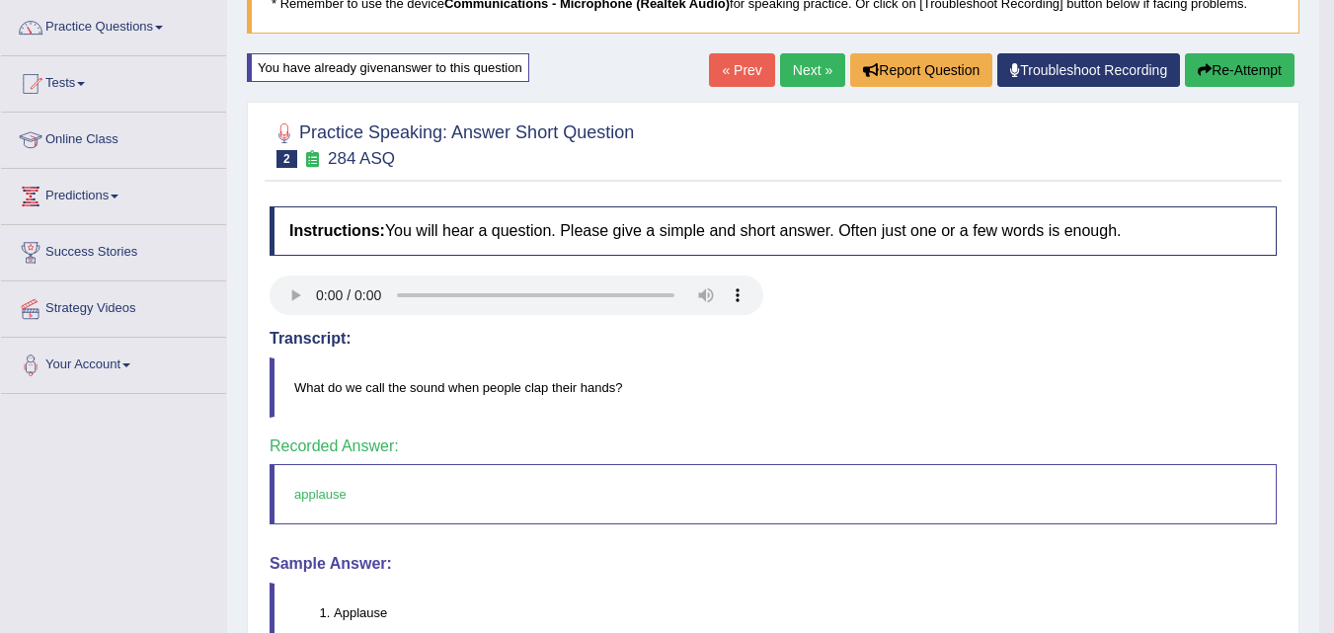
scroll to position [156, 0]
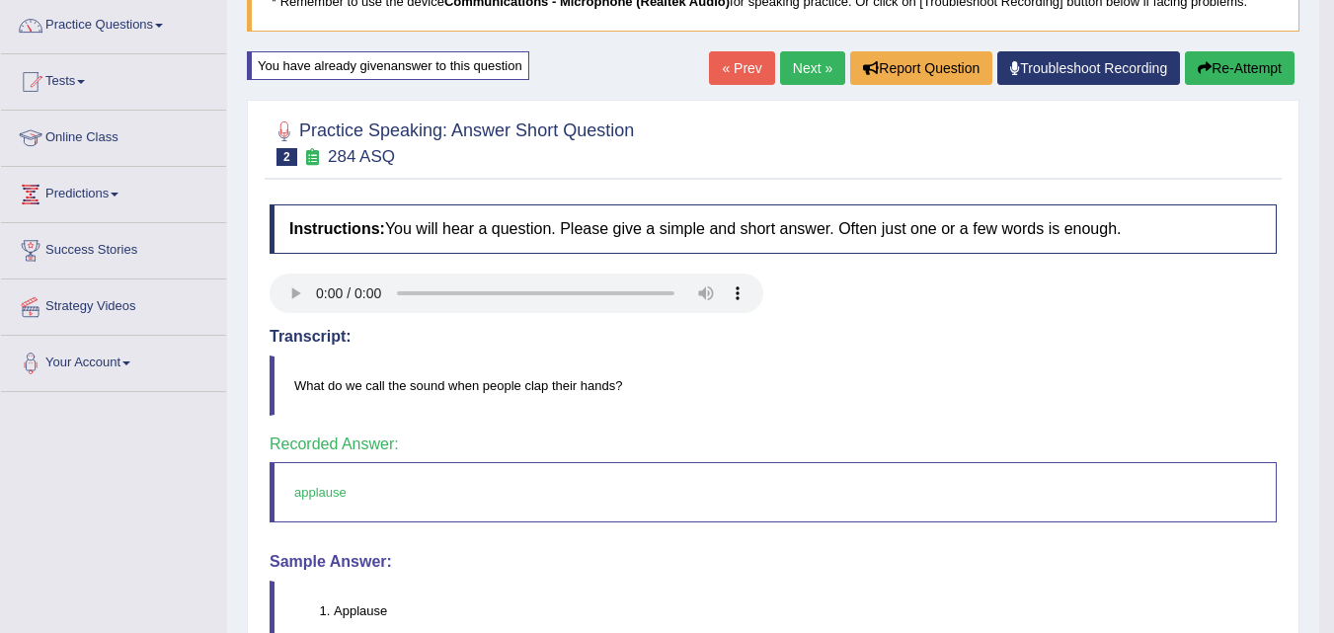
click at [780, 74] on link "Next »" at bounding box center [812, 68] width 65 height 34
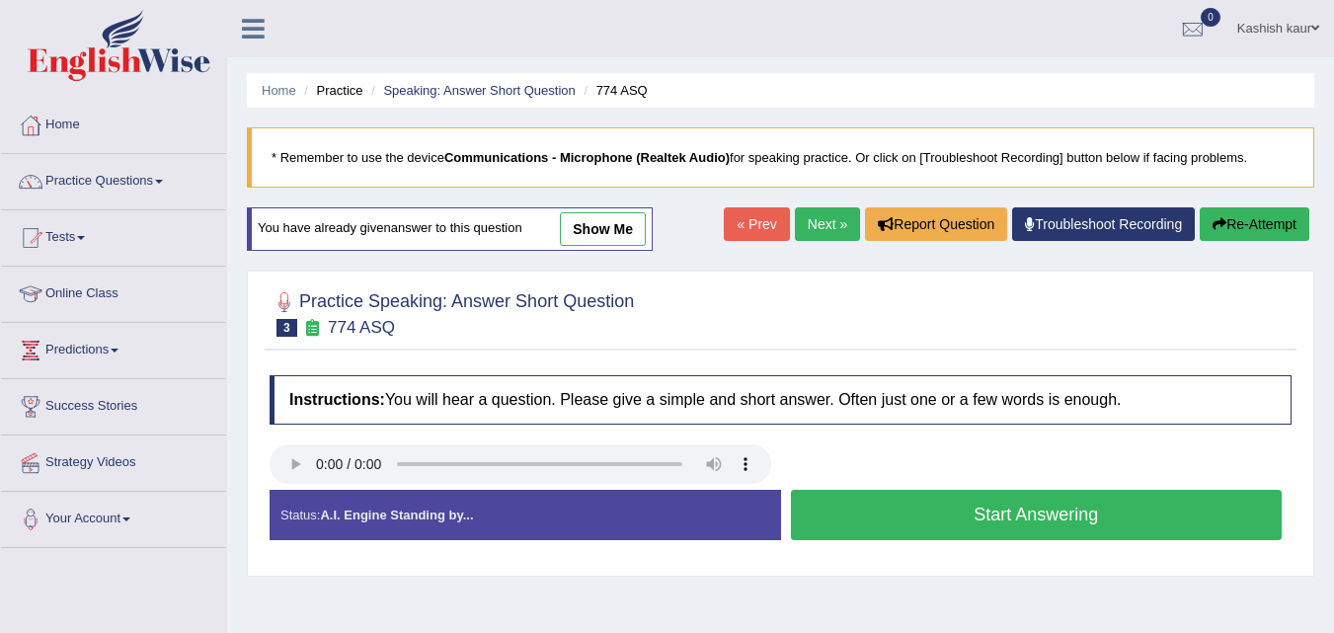
click at [968, 508] on button "Start Answering" at bounding box center [1037, 515] width 492 height 50
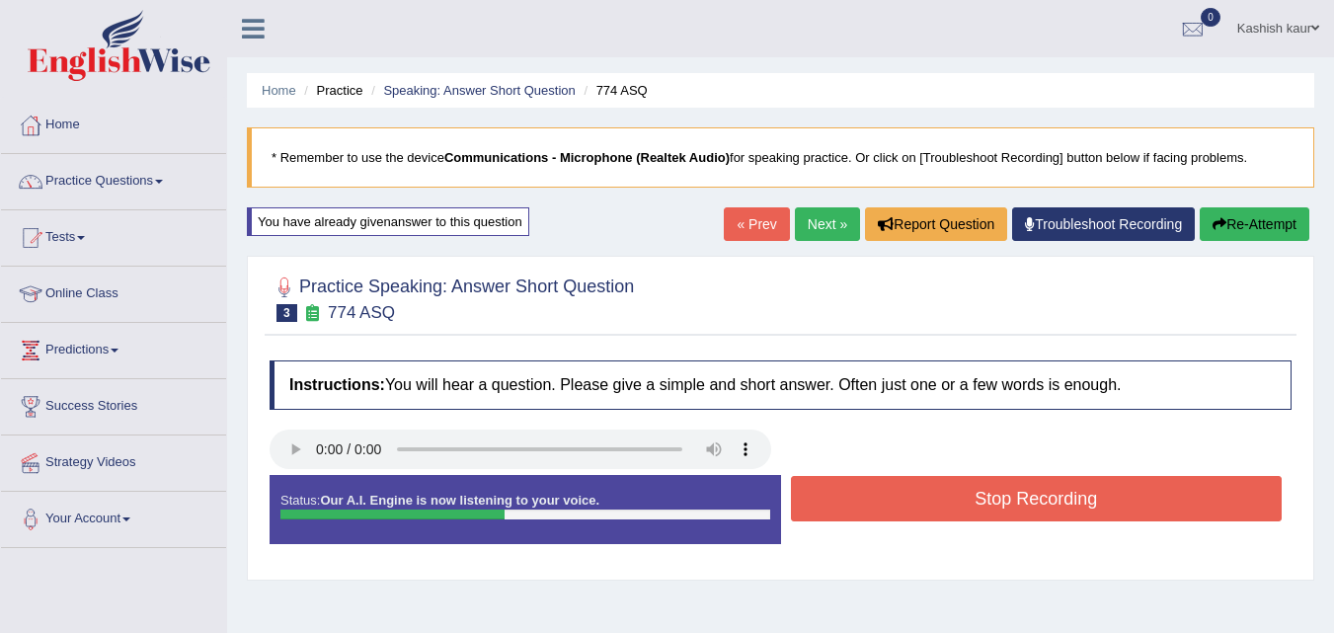
click at [968, 508] on button "Stop Recording" at bounding box center [1037, 498] width 492 height 45
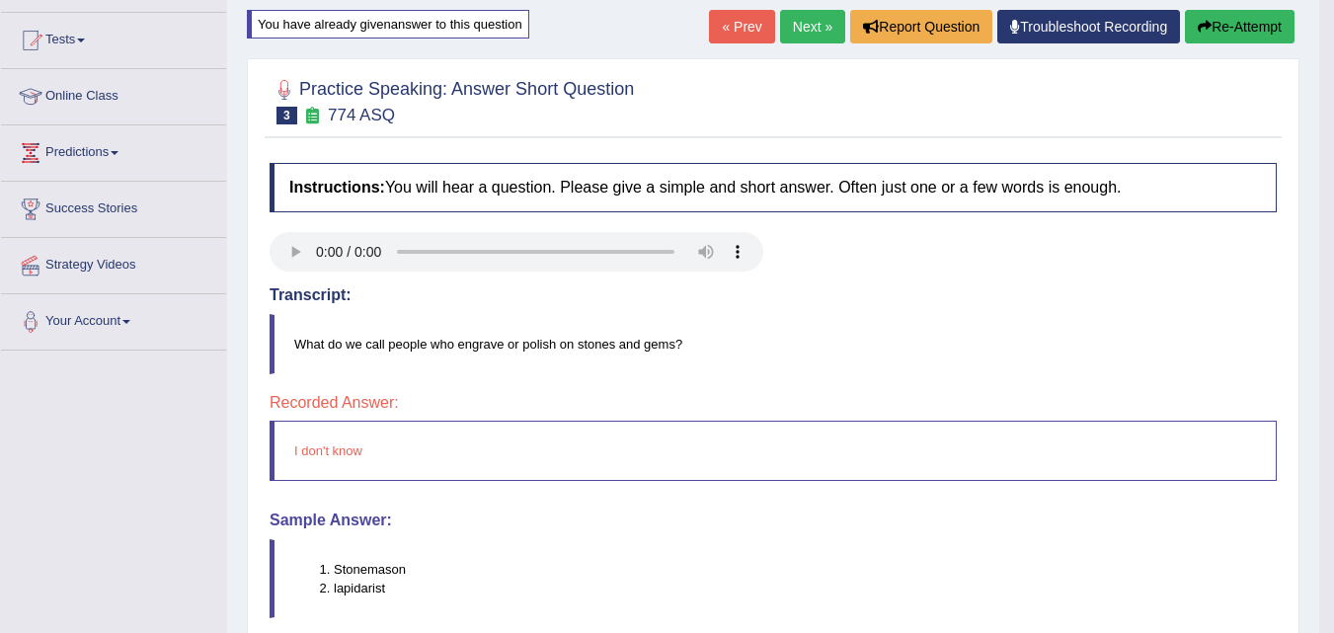
scroll to position [158, 0]
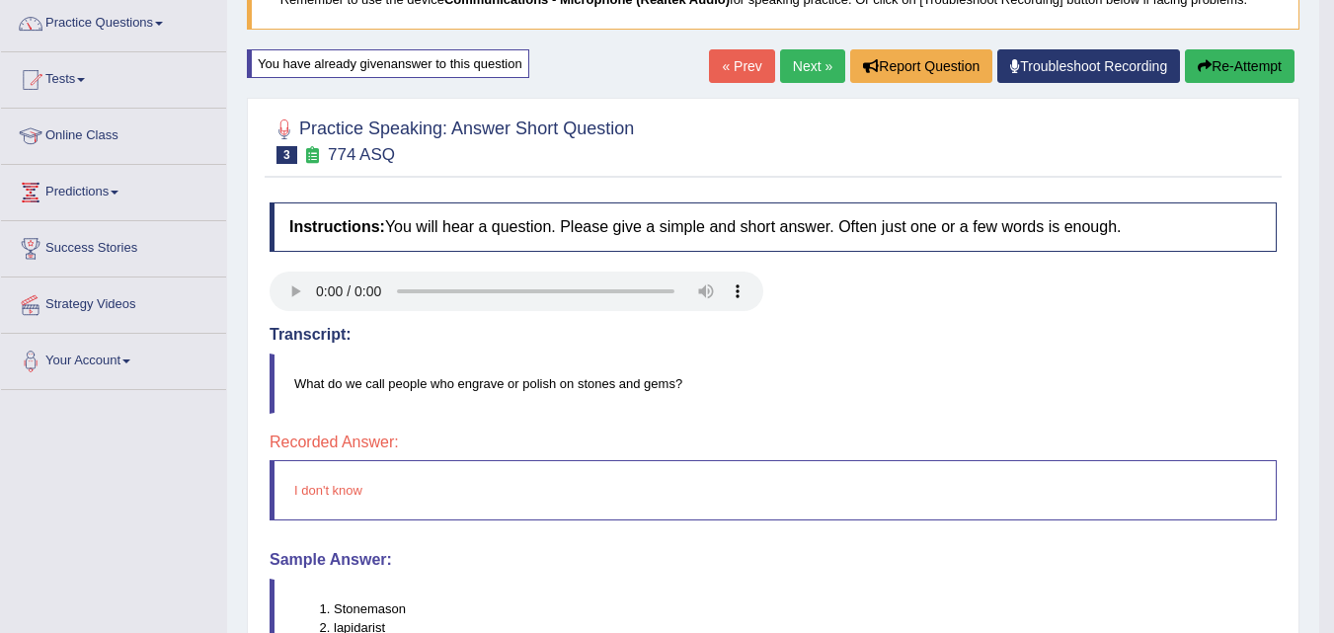
click at [818, 59] on link "Next »" at bounding box center [812, 66] width 65 height 34
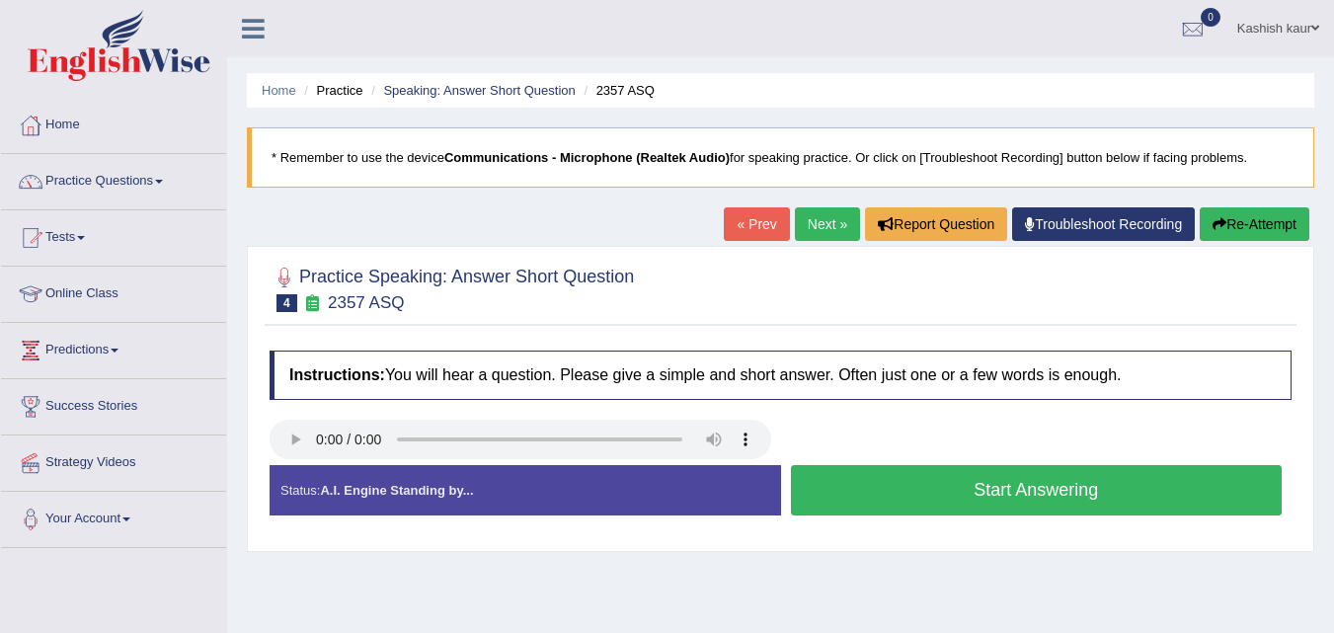
click at [967, 502] on button "Start Answering" at bounding box center [1037, 490] width 492 height 50
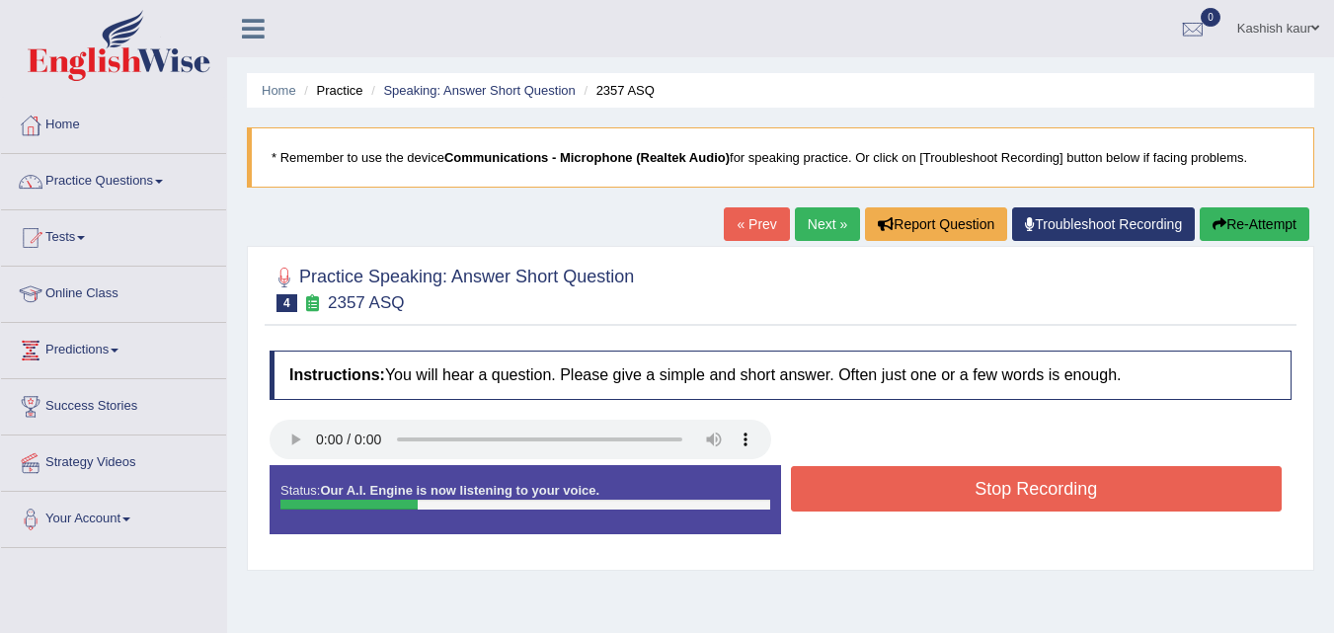
click at [967, 502] on button "Stop Recording" at bounding box center [1037, 488] width 492 height 45
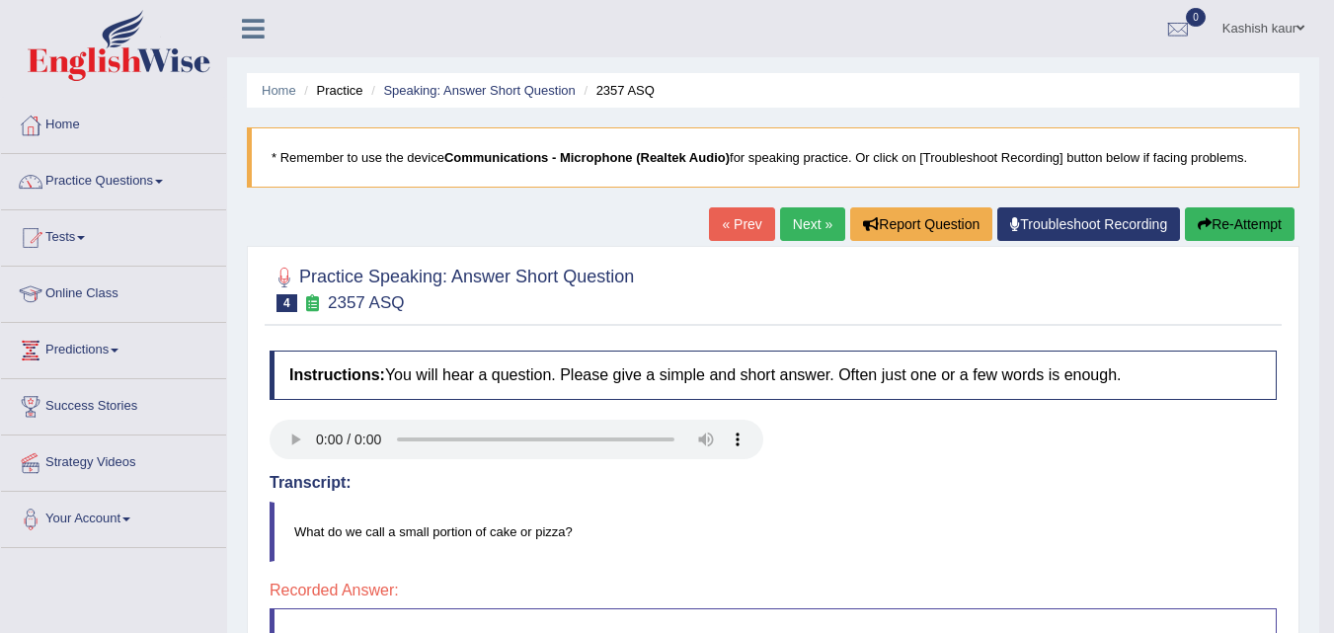
click at [821, 231] on link "Next »" at bounding box center [812, 224] width 65 height 34
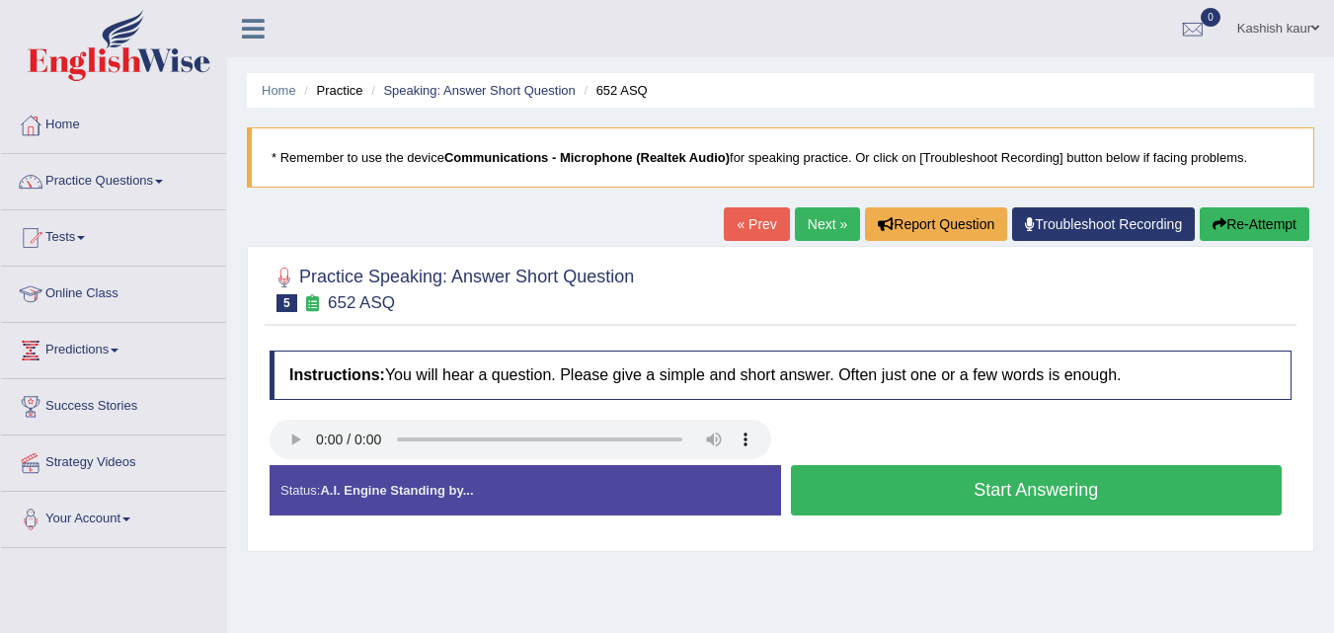
click at [918, 486] on button "Start Answering" at bounding box center [1037, 490] width 492 height 50
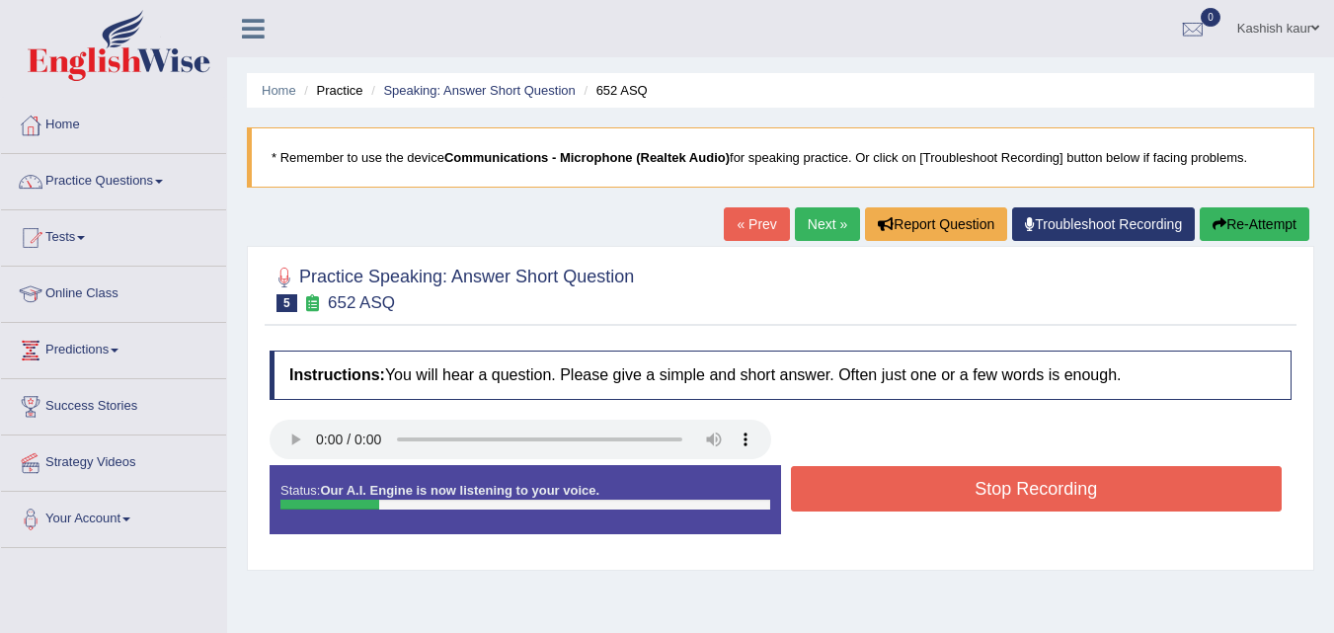
click at [918, 486] on button "Stop Recording" at bounding box center [1037, 488] width 492 height 45
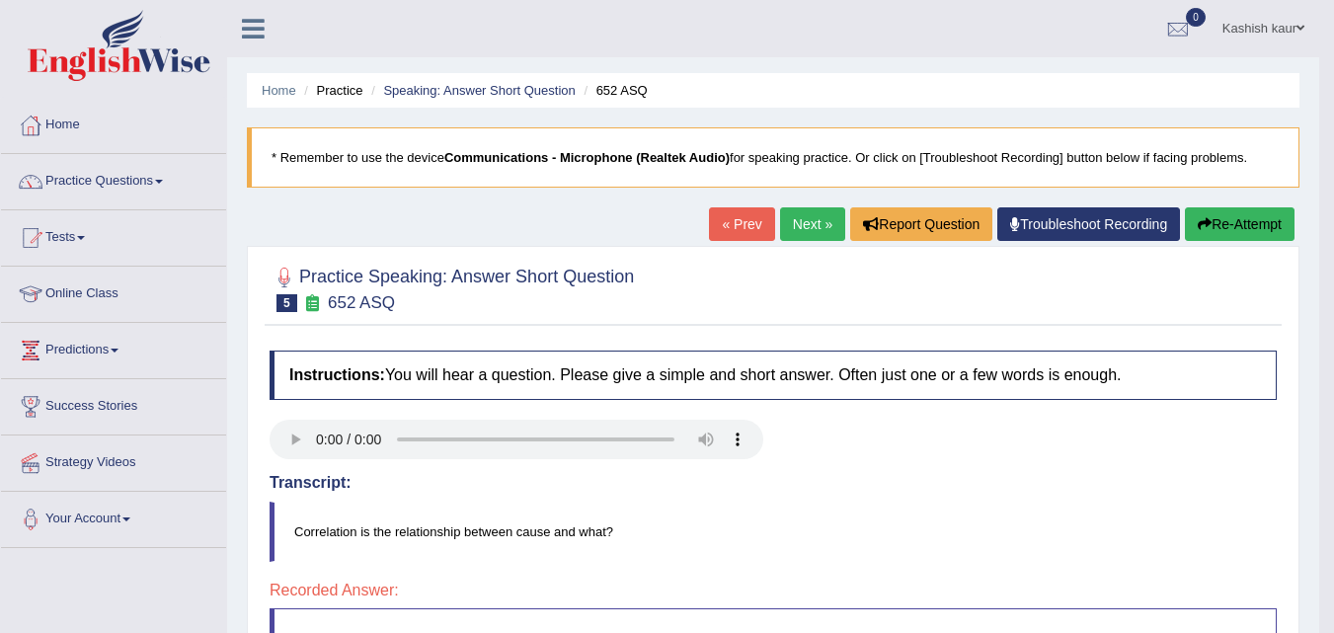
click at [805, 235] on link "Next »" at bounding box center [812, 224] width 65 height 34
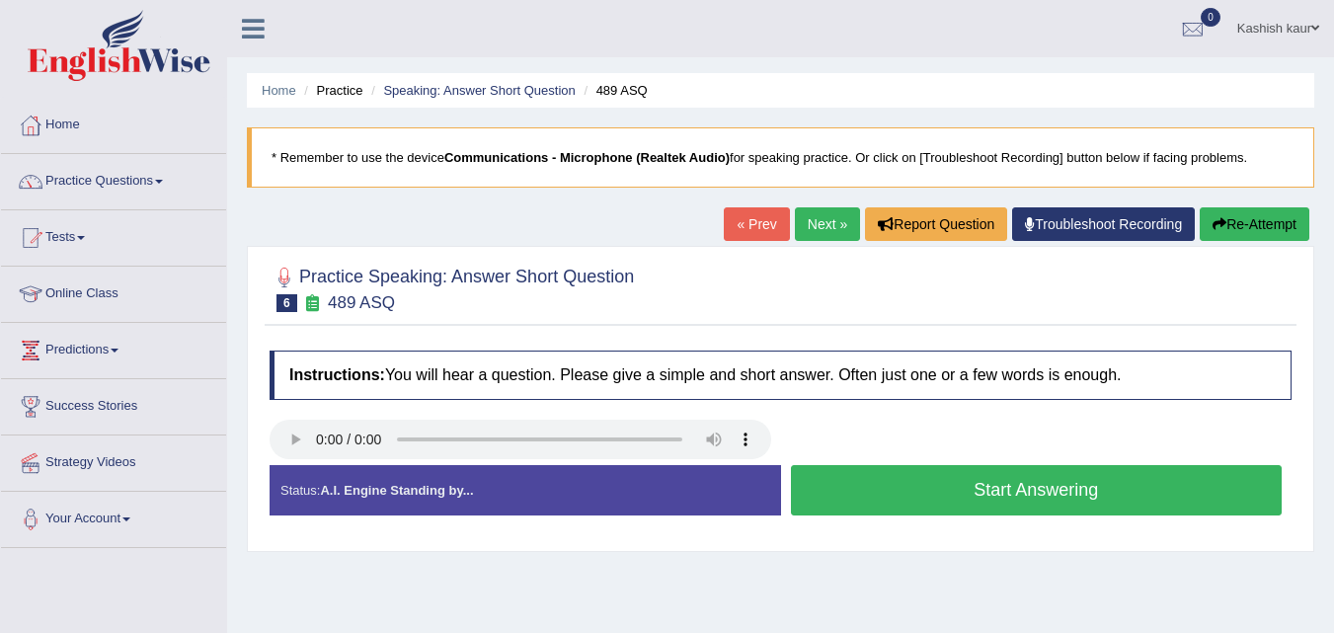
click at [1006, 485] on button "Start Answering" at bounding box center [1037, 490] width 492 height 50
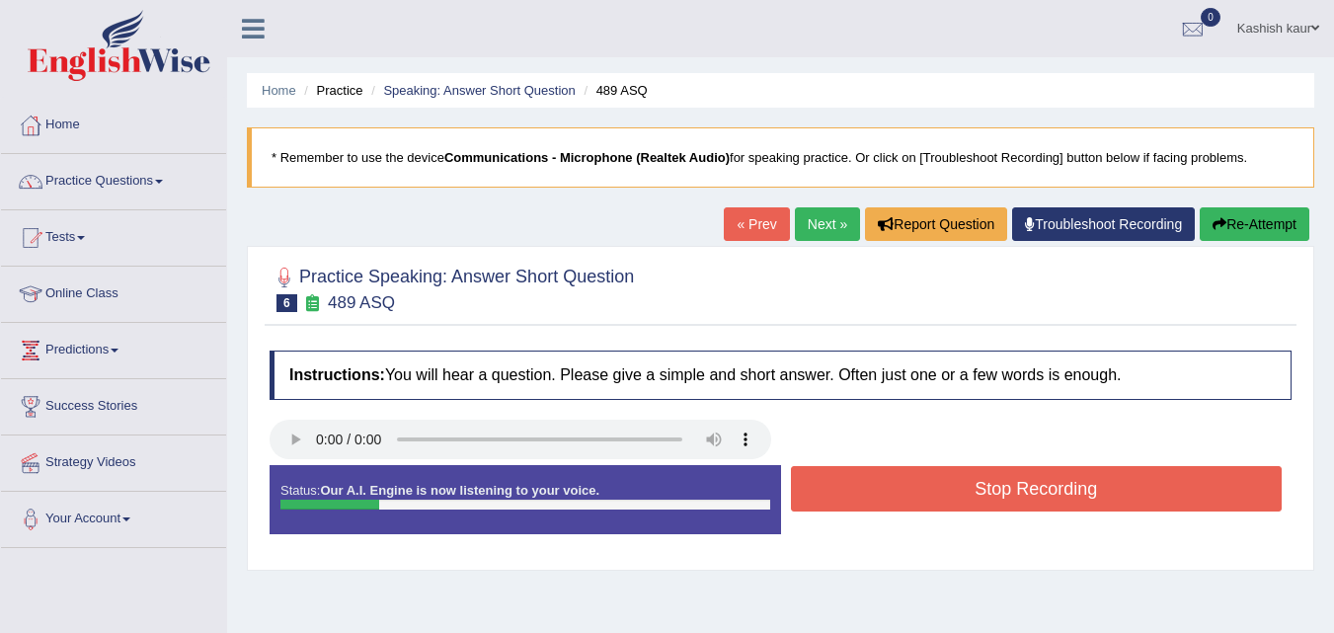
click at [1006, 485] on button "Stop Recording" at bounding box center [1037, 488] width 492 height 45
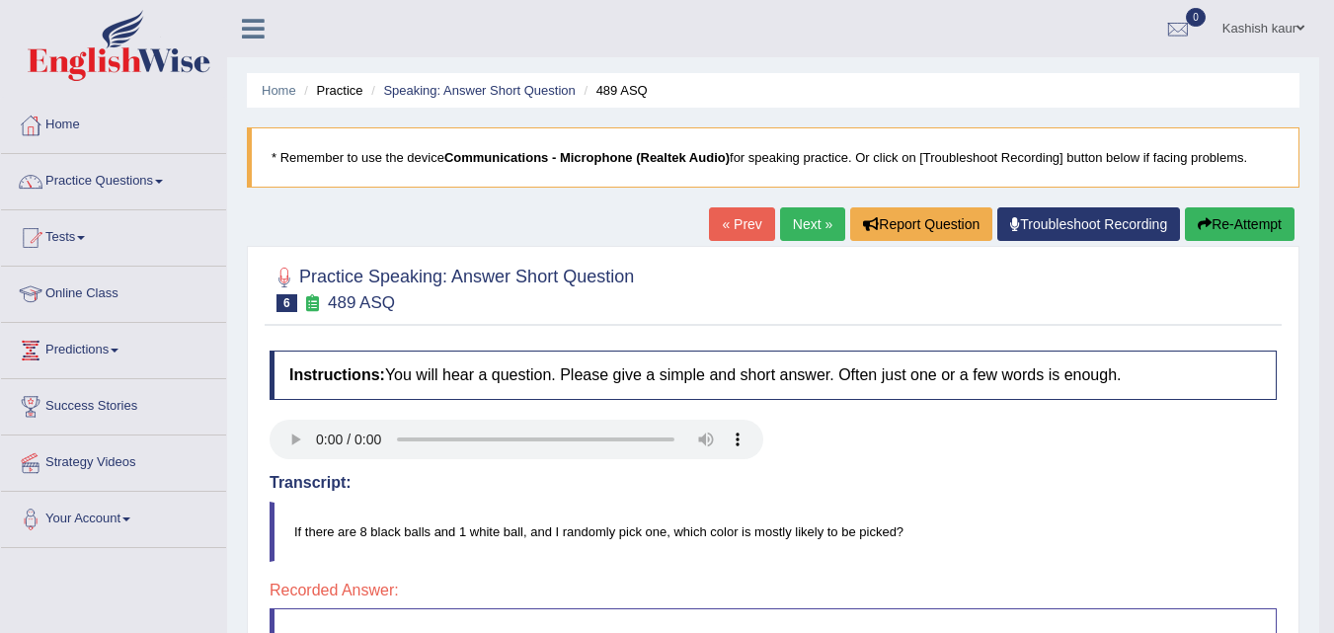
click at [804, 236] on link "Next »" at bounding box center [812, 224] width 65 height 34
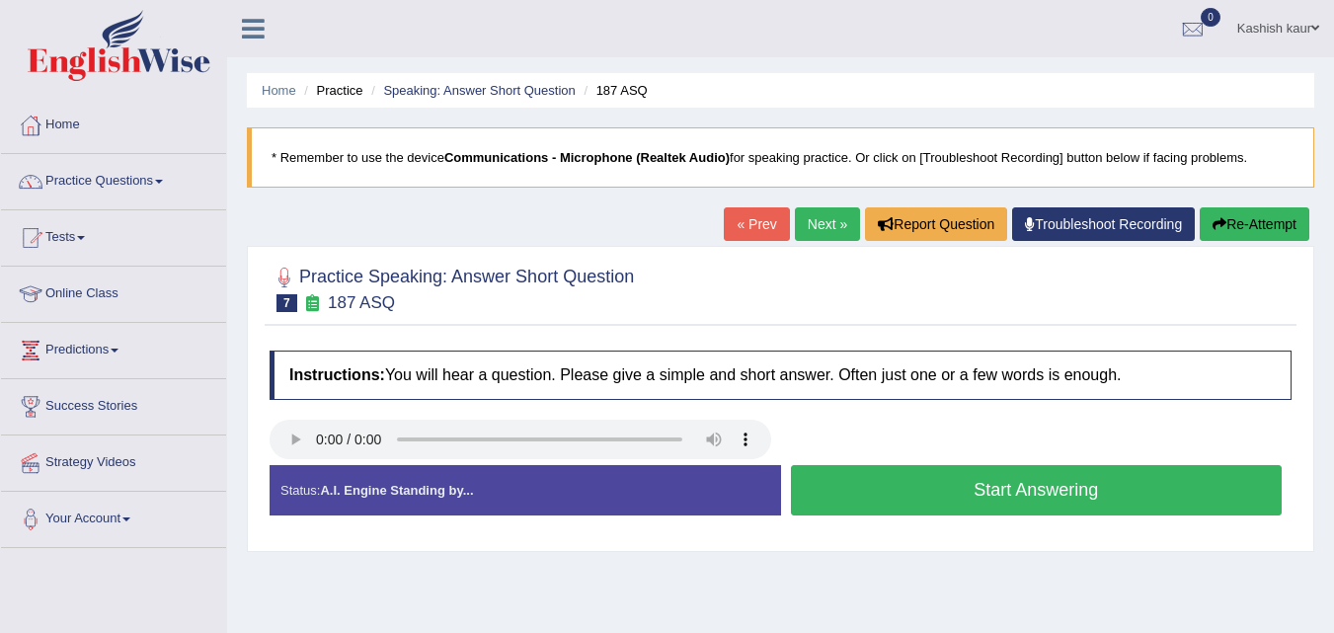
click at [1038, 500] on button "Start Answering" at bounding box center [1037, 490] width 492 height 50
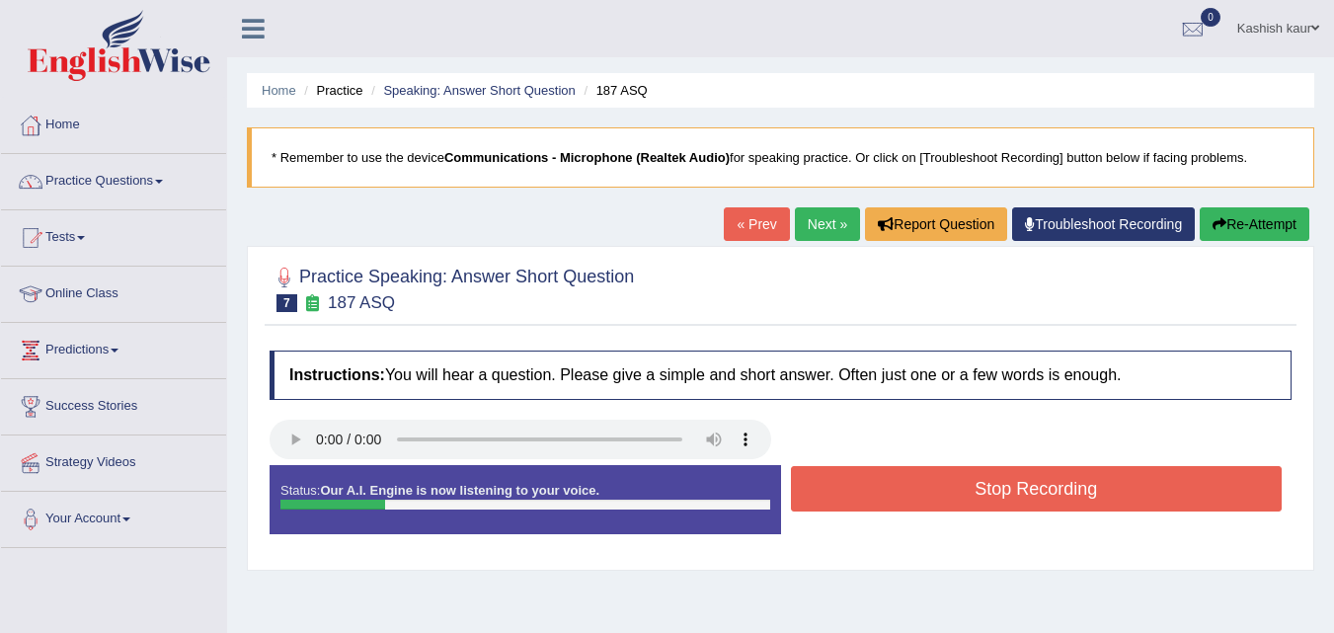
click at [1038, 500] on button "Stop Recording" at bounding box center [1037, 488] width 492 height 45
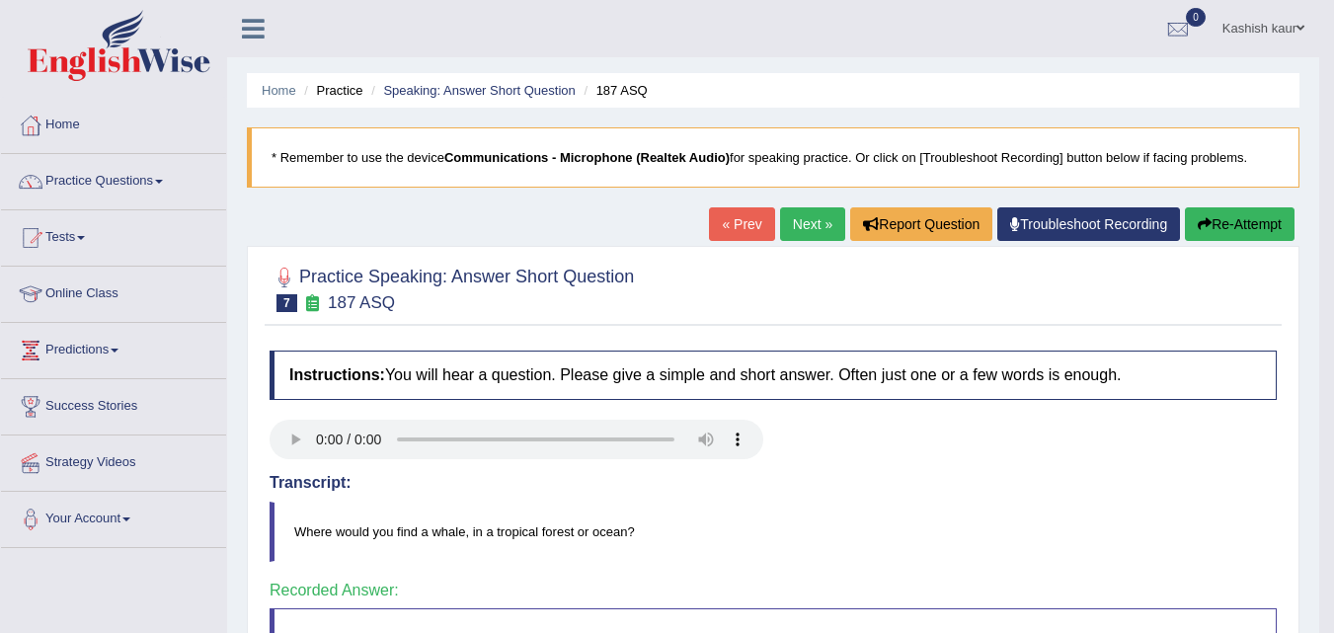
click at [799, 223] on link "Next »" at bounding box center [812, 224] width 65 height 34
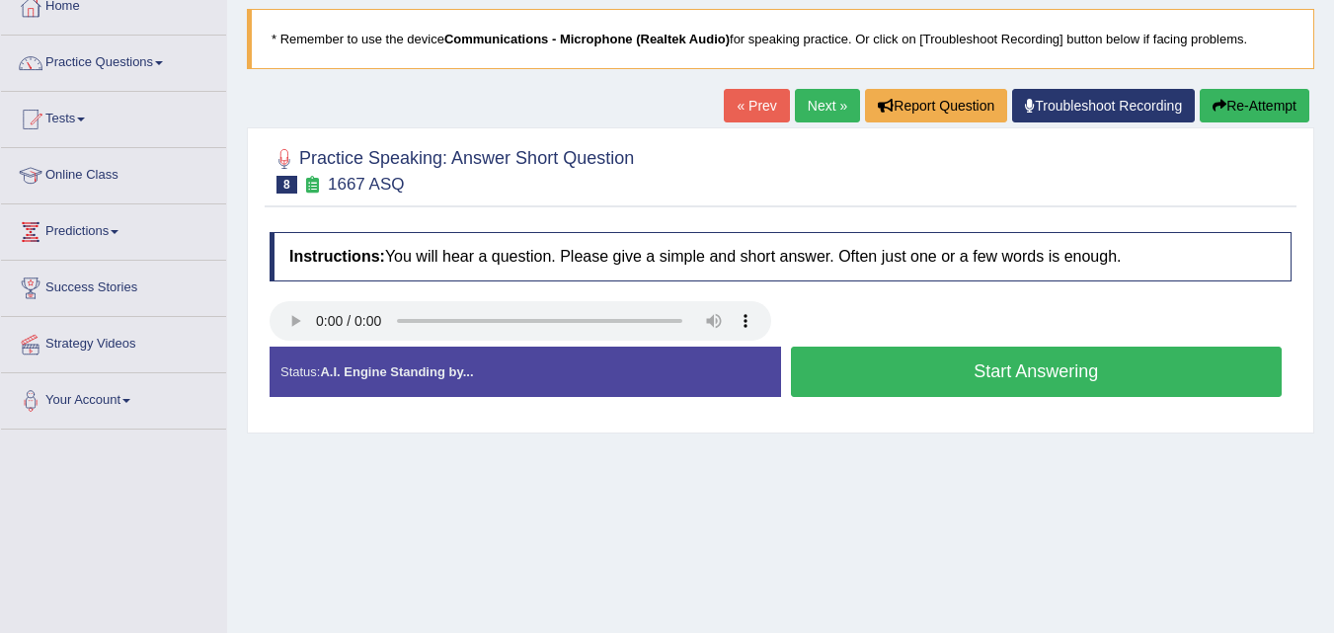
scroll to position [158, 0]
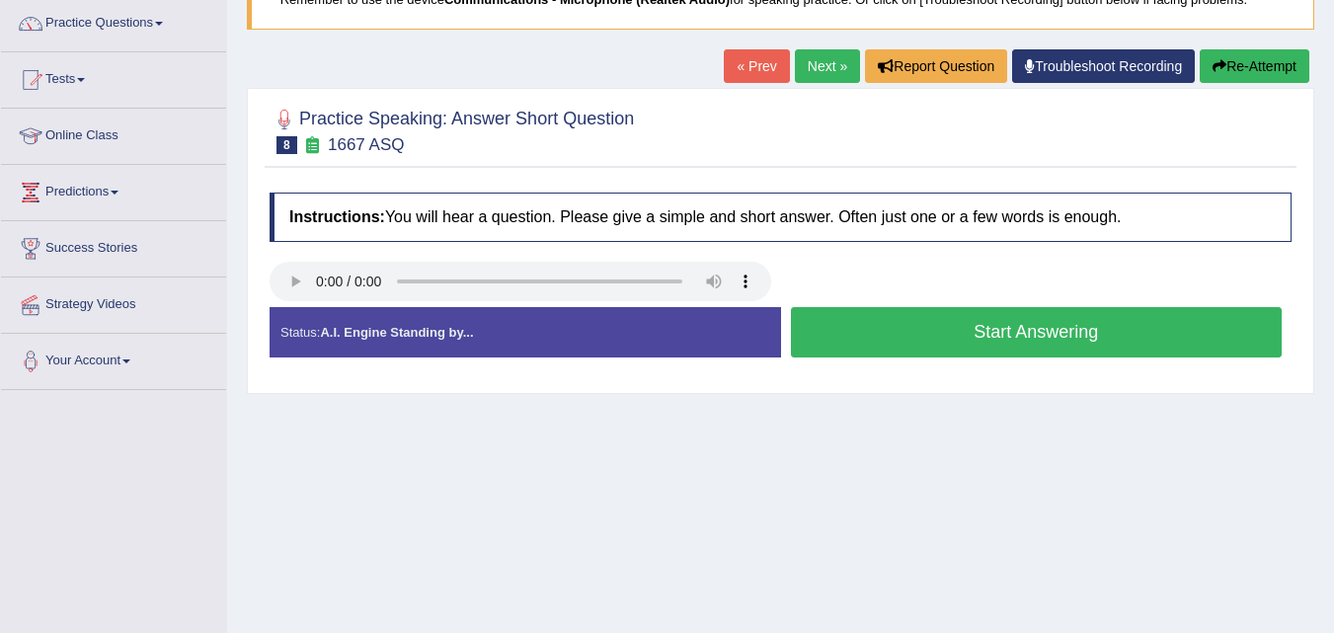
click at [978, 303] on div at bounding box center [781, 284] width 1042 height 44
click at [976, 333] on button "Start Answering" at bounding box center [1037, 332] width 492 height 50
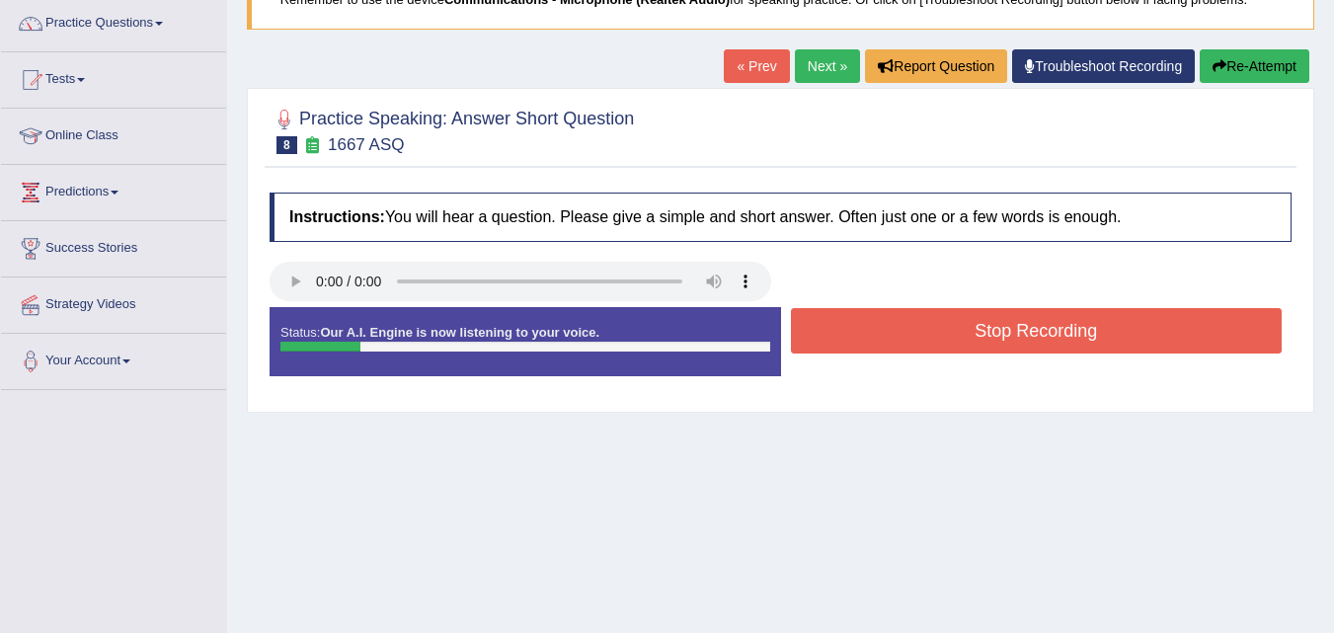
click at [976, 333] on button "Stop Recording" at bounding box center [1037, 330] width 492 height 45
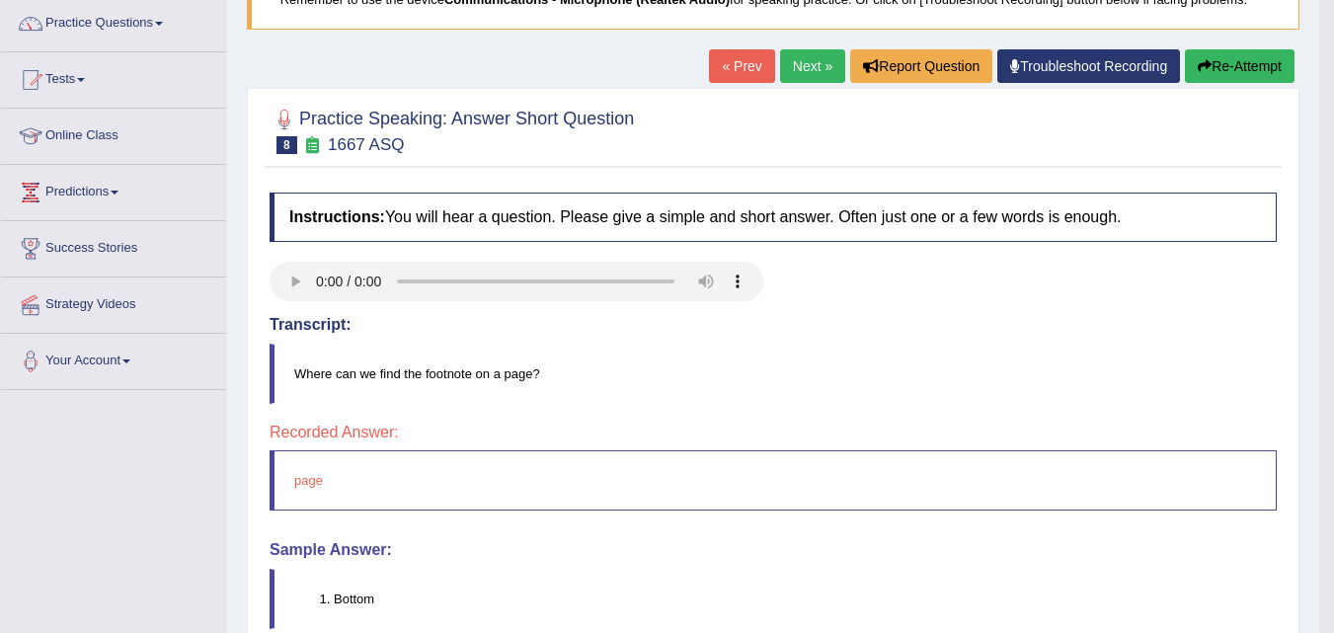
click at [819, 65] on link "Next »" at bounding box center [812, 66] width 65 height 34
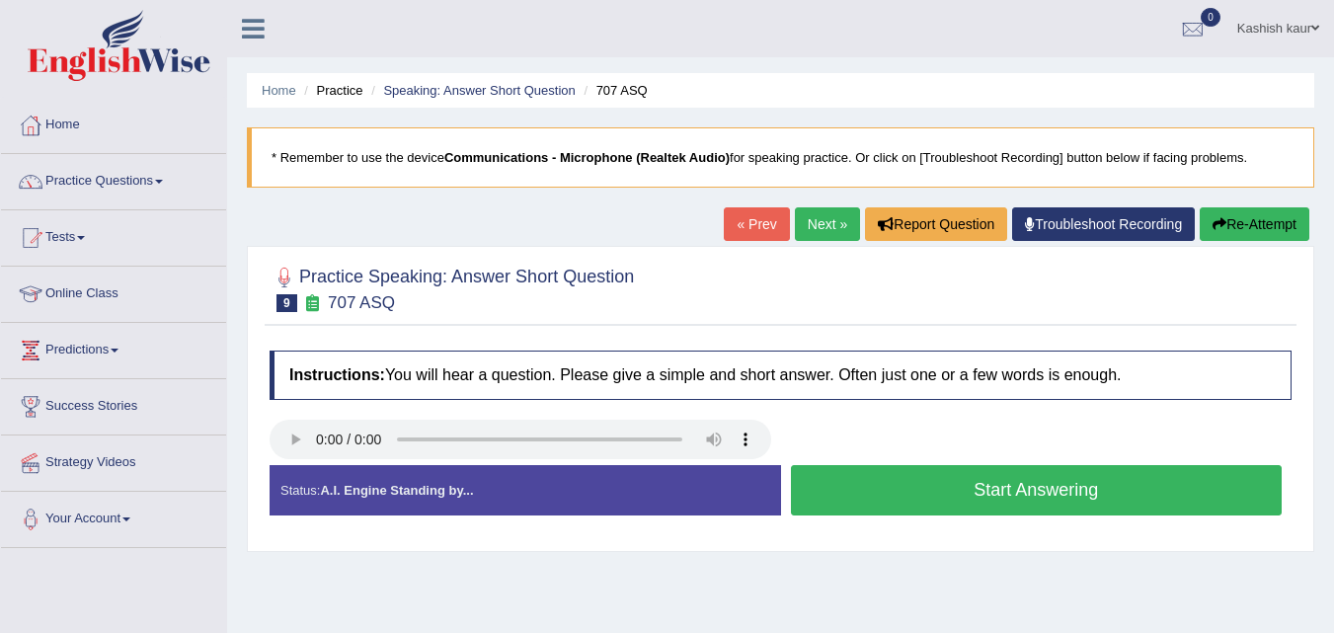
click at [979, 487] on button "Start Answering" at bounding box center [1037, 490] width 492 height 50
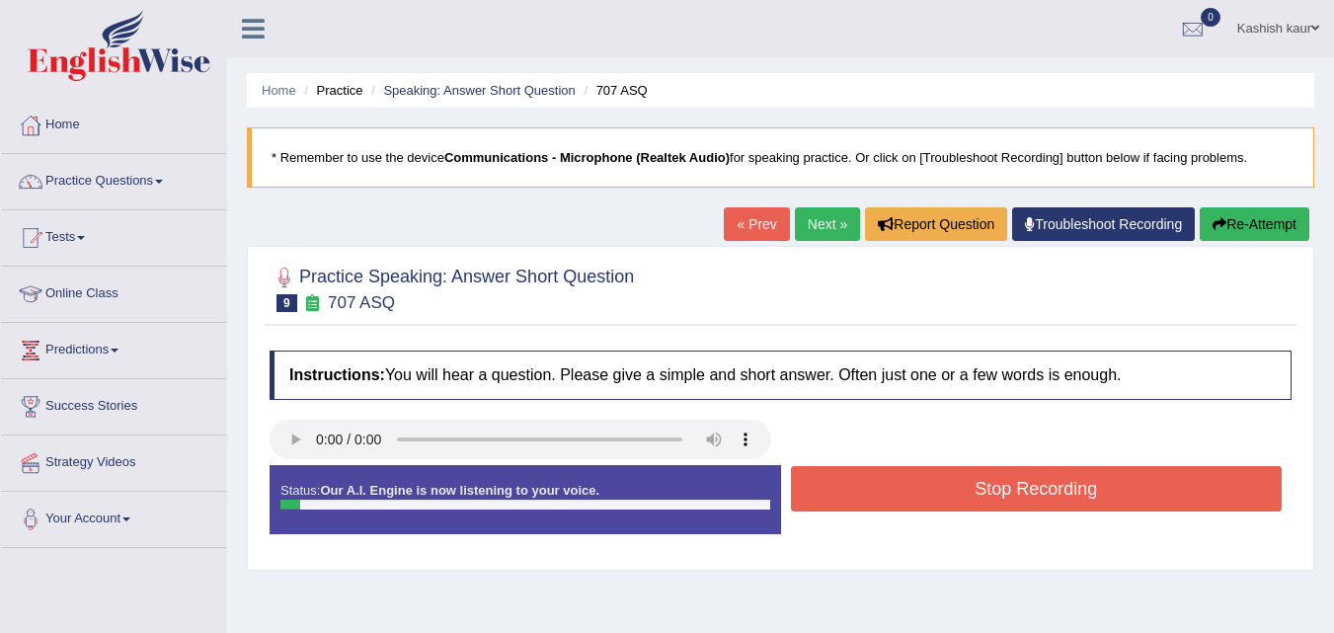
click at [979, 487] on button "Stop Recording" at bounding box center [1037, 488] width 492 height 45
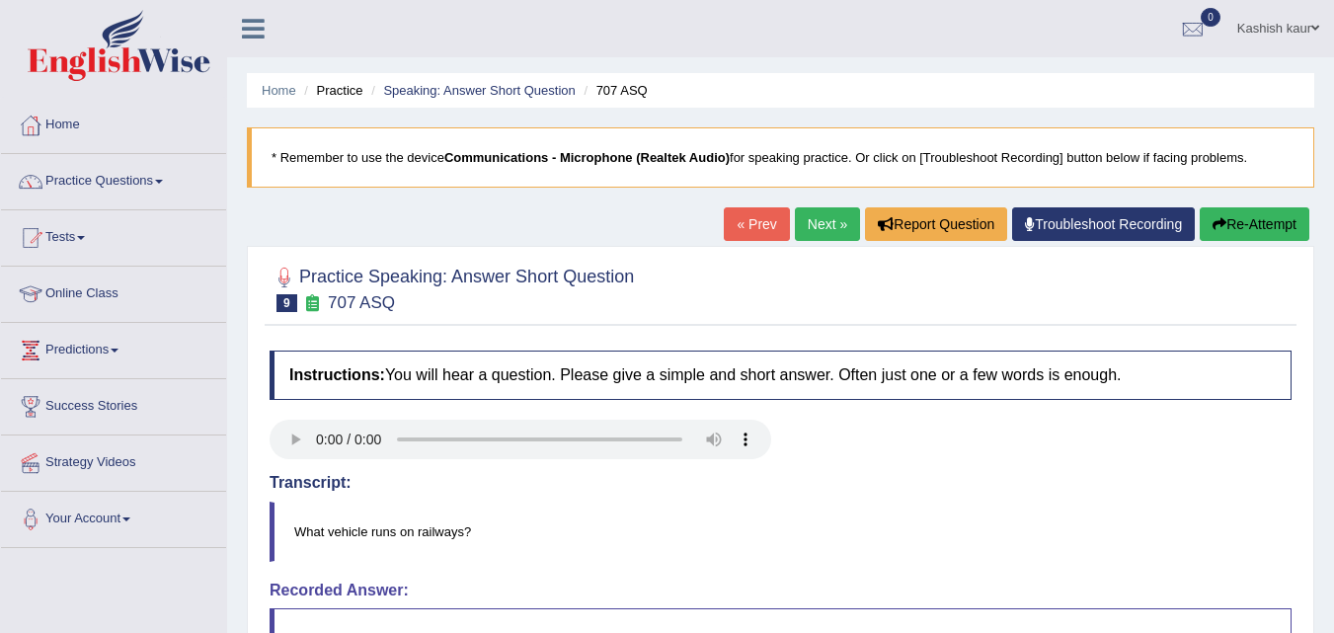
click at [839, 218] on link "Next »" at bounding box center [827, 224] width 65 height 34
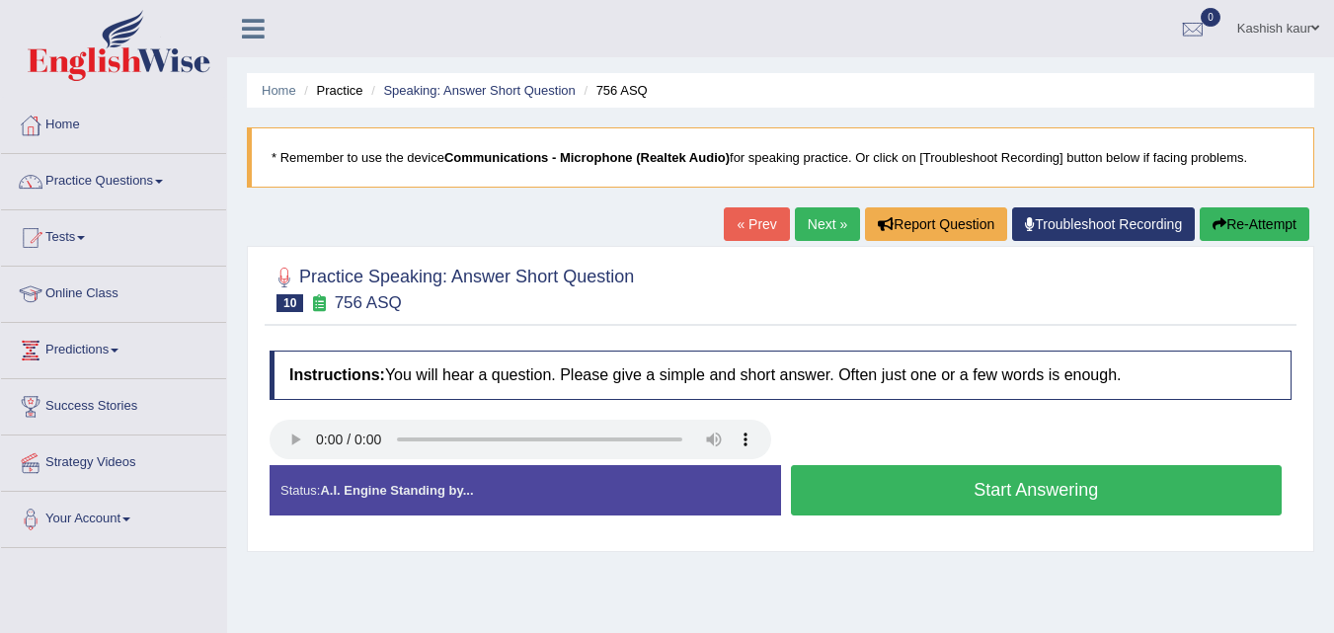
click at [979, 488] on button "Start Answering" at bounding box center [1037, 490] width 492 height 50
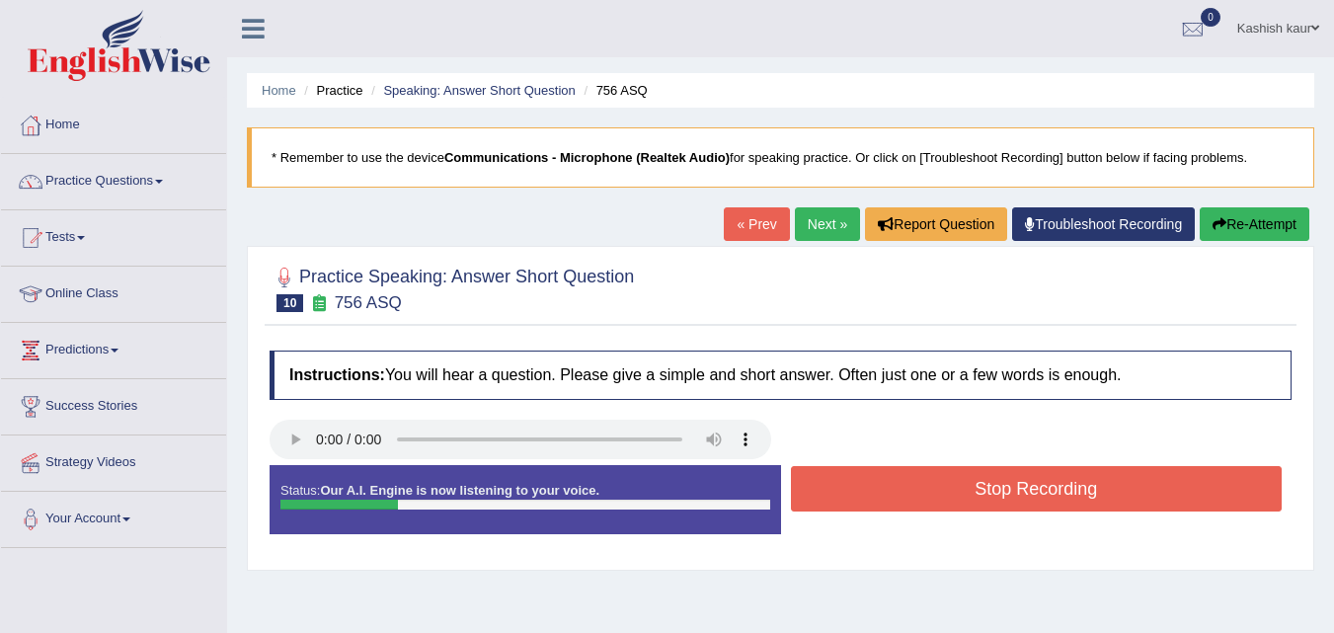
click at [979, 488] on button "Stop Recording" at bounding box center [1037, 488] width 492 height 45
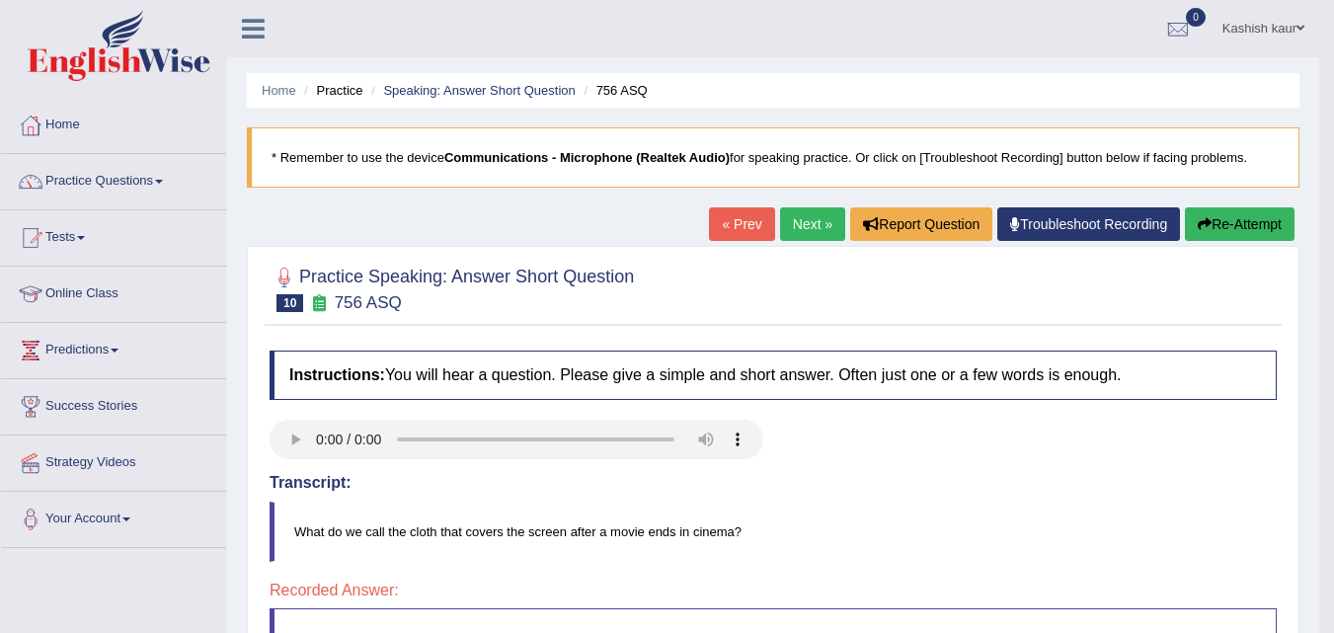
click at [780, 236] on link "Next »" at bounding box center [812, 224] width 65 height 34
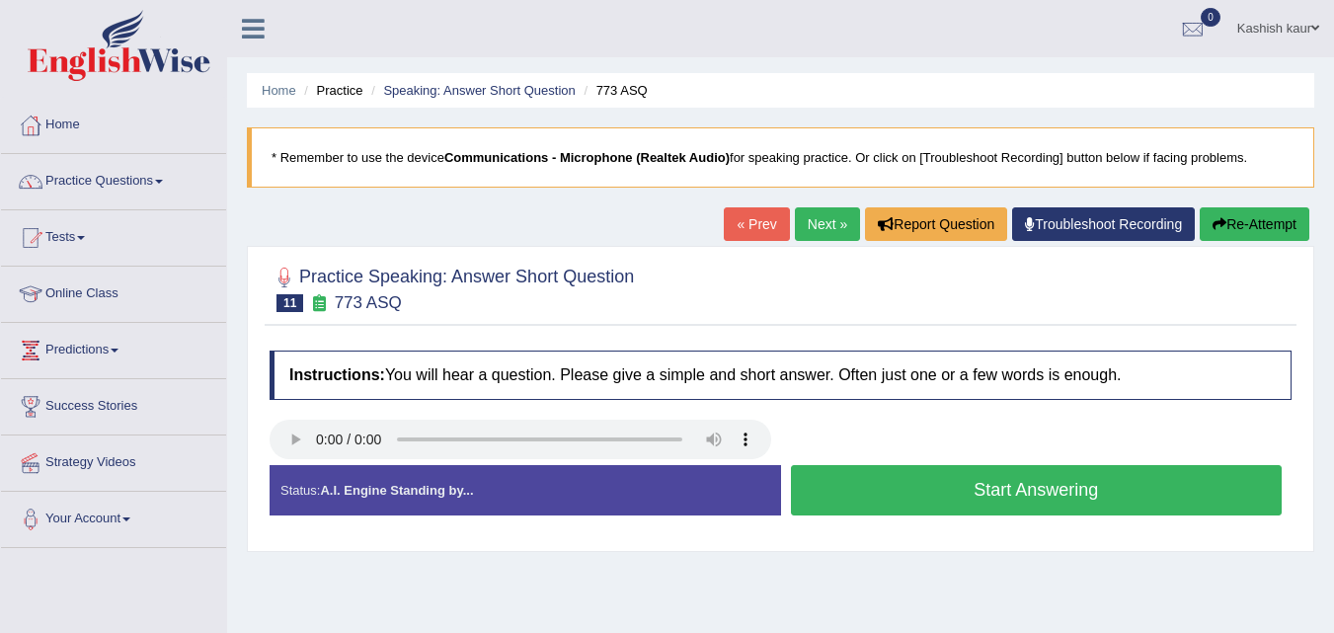
click at [972, 508] on button "Start Answering" at bounding box center [1037, 490] width 492 height 50
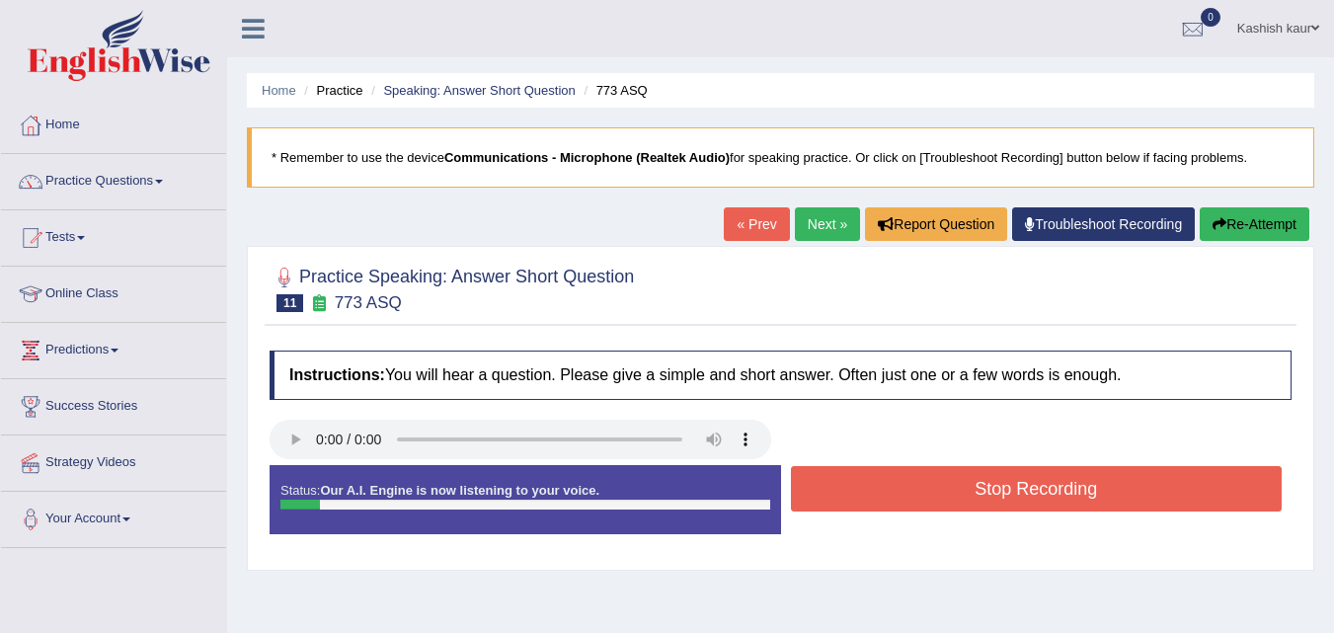
click at [972, 508] on button "Stop Recording" at bounding box center [1037, 488] width 492 height 45
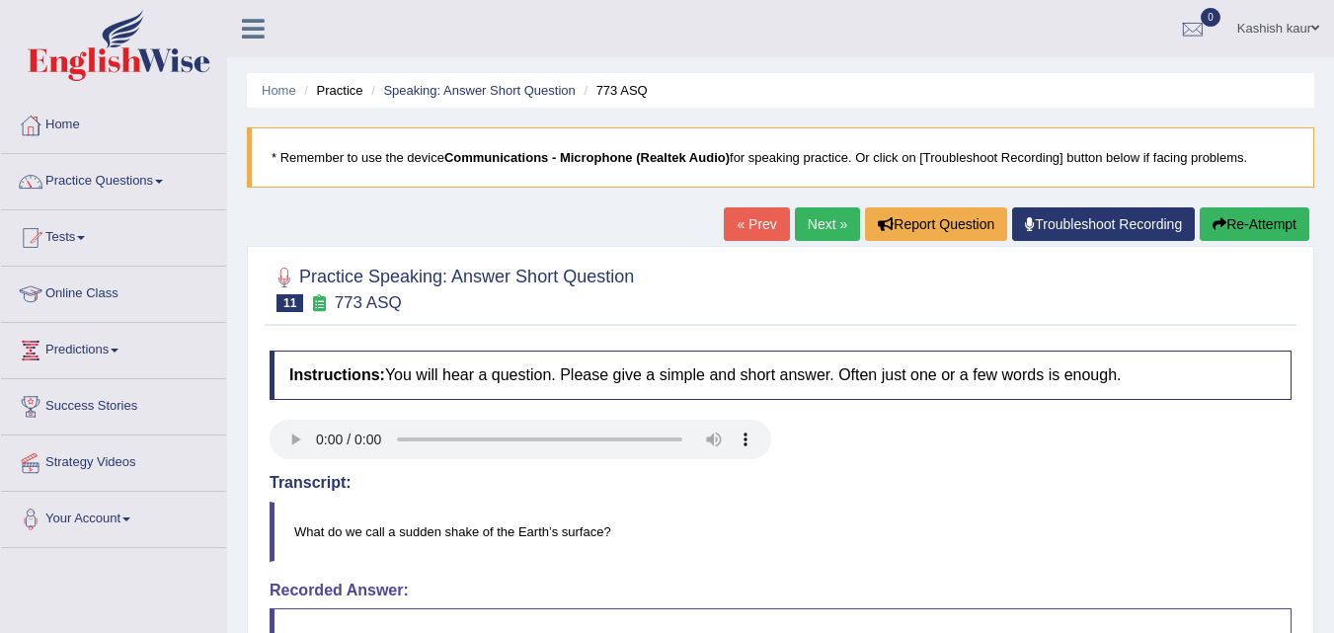
click at [814, 214] on link "Next »" at bounding box center [827, 224] width 65 height 34
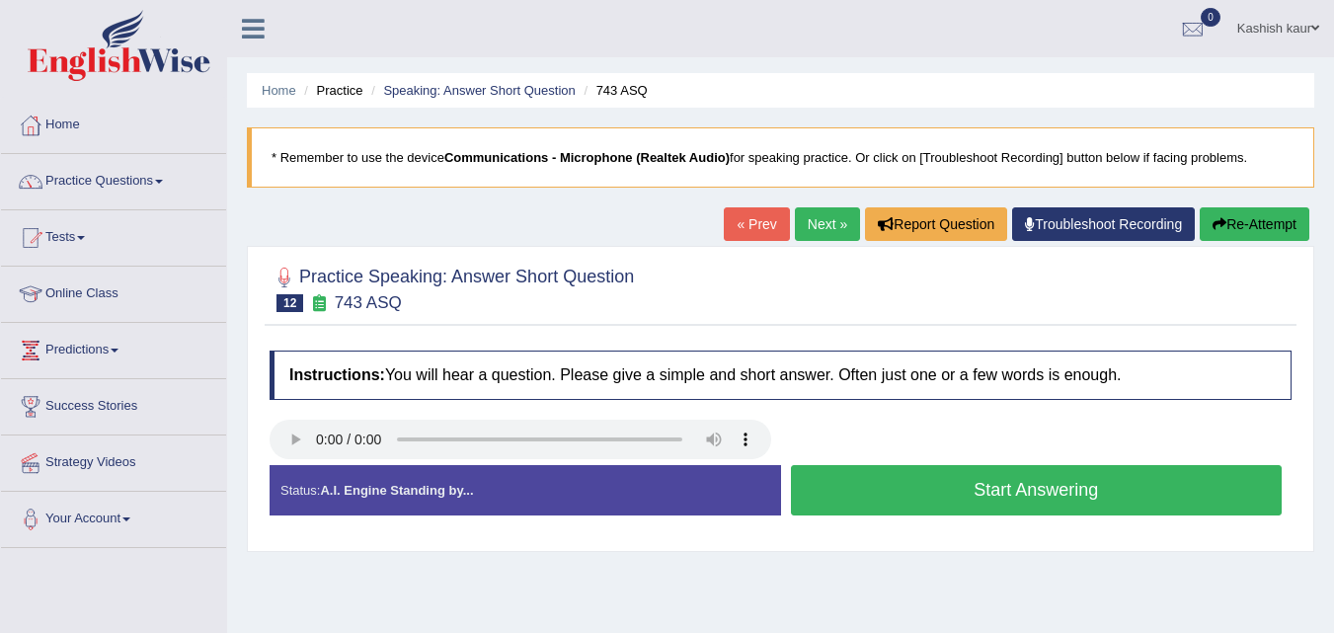
click at [1004, 471] on button "Start Answering" at bounding box center [1037, 490] width 492 height 50
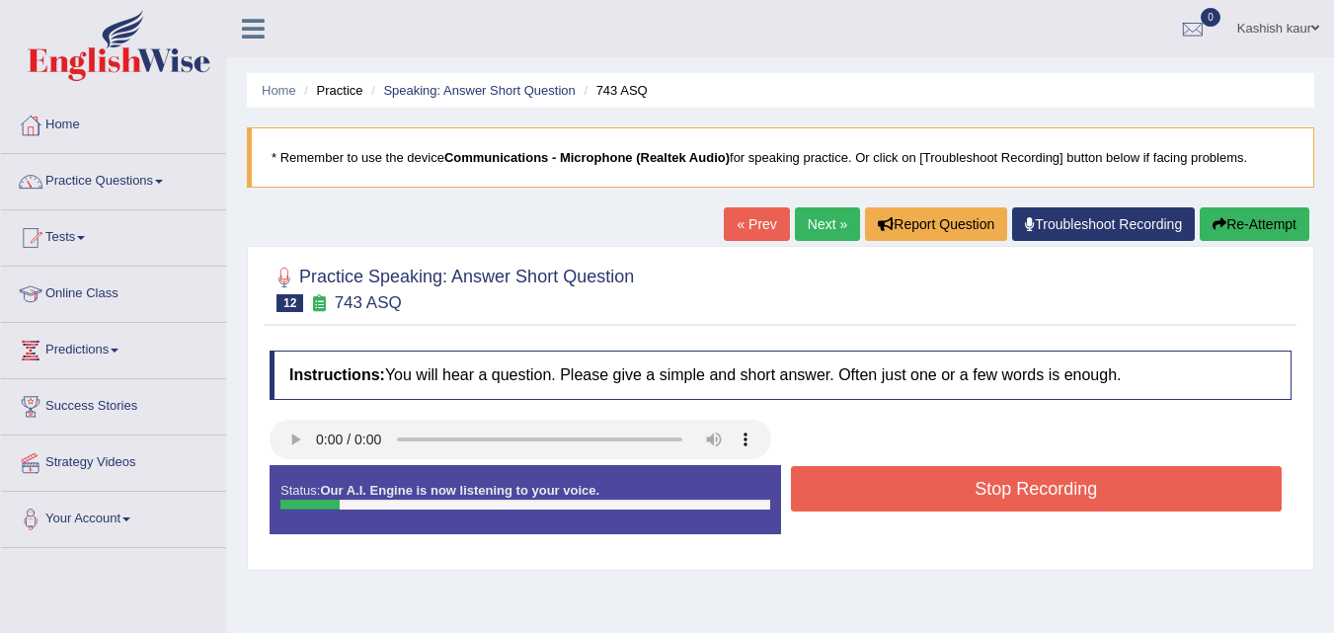
click at [1004, 471] on button "Stop Recording" at bounding box center [1037, 488] width 492 height 45
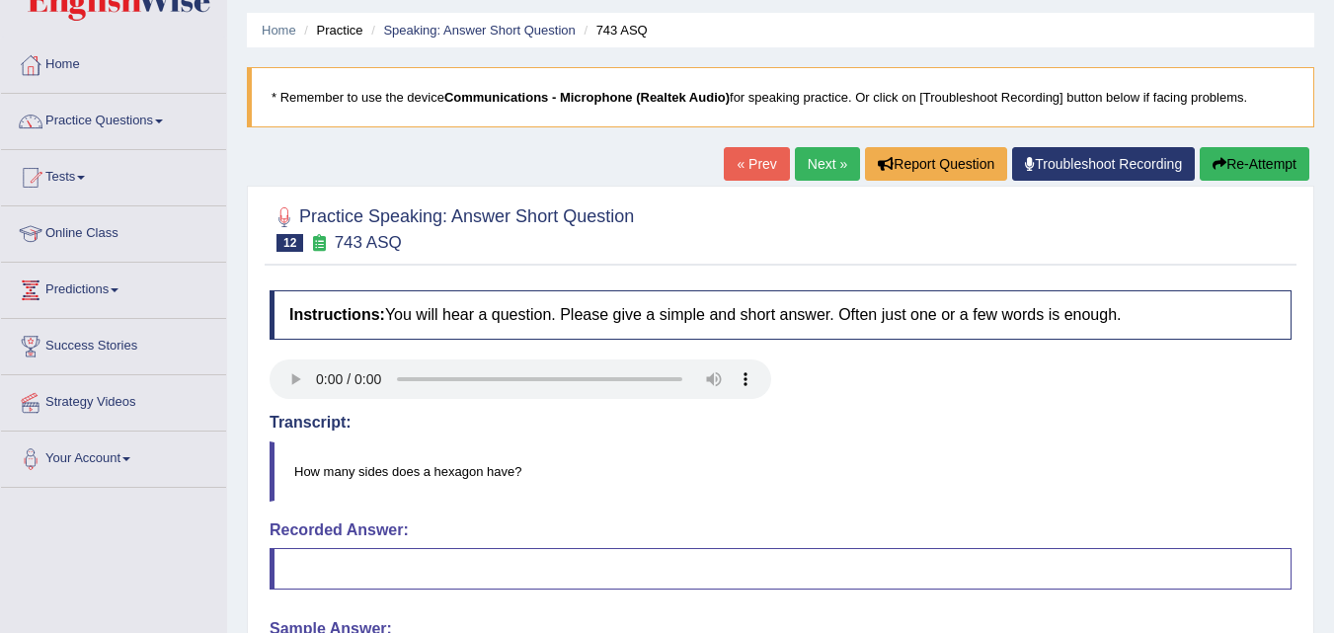
scroll to position [40, 0]
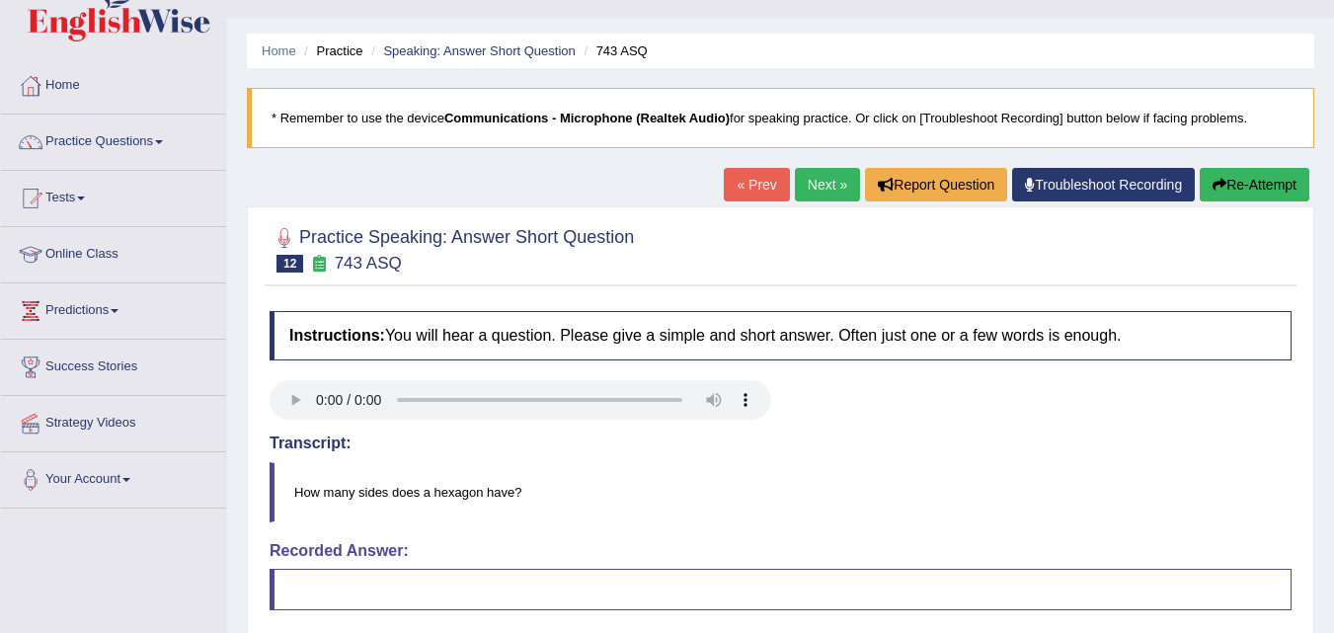
click at [818, 191] on link "Next »" at bounding box center [827, 185] width 65 height 34
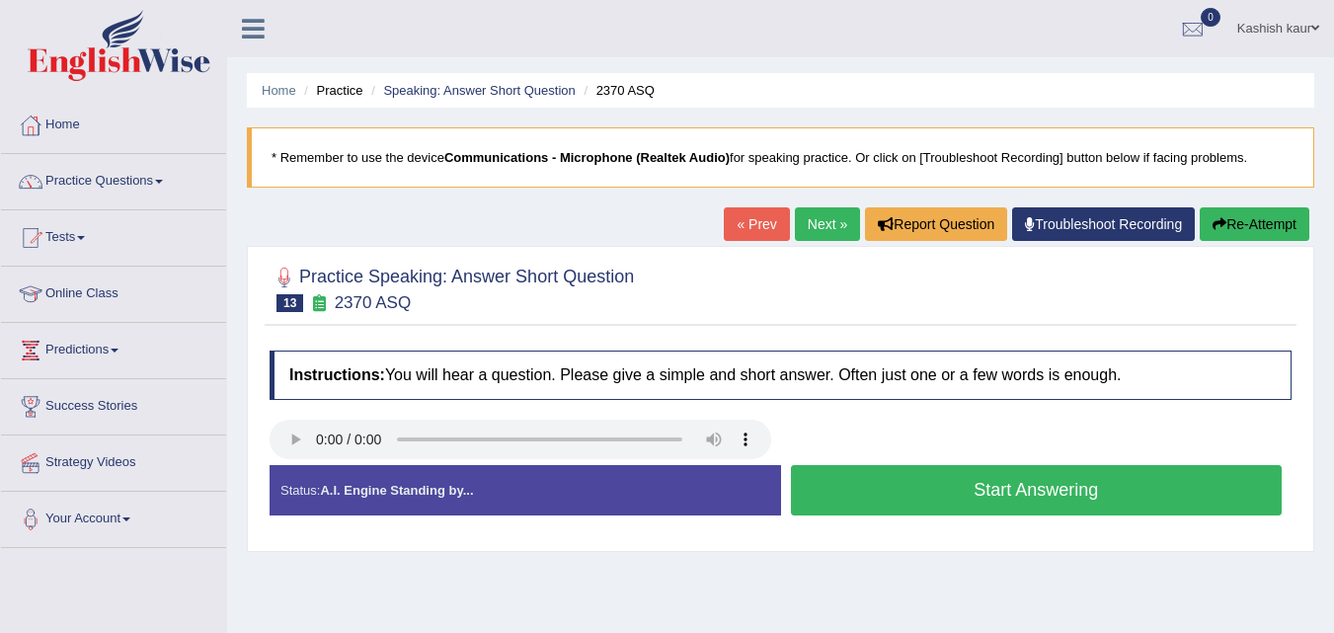
click at [1050, 499] on button "Start Answering" at bounding box center [1037, 490] width 492 height 50
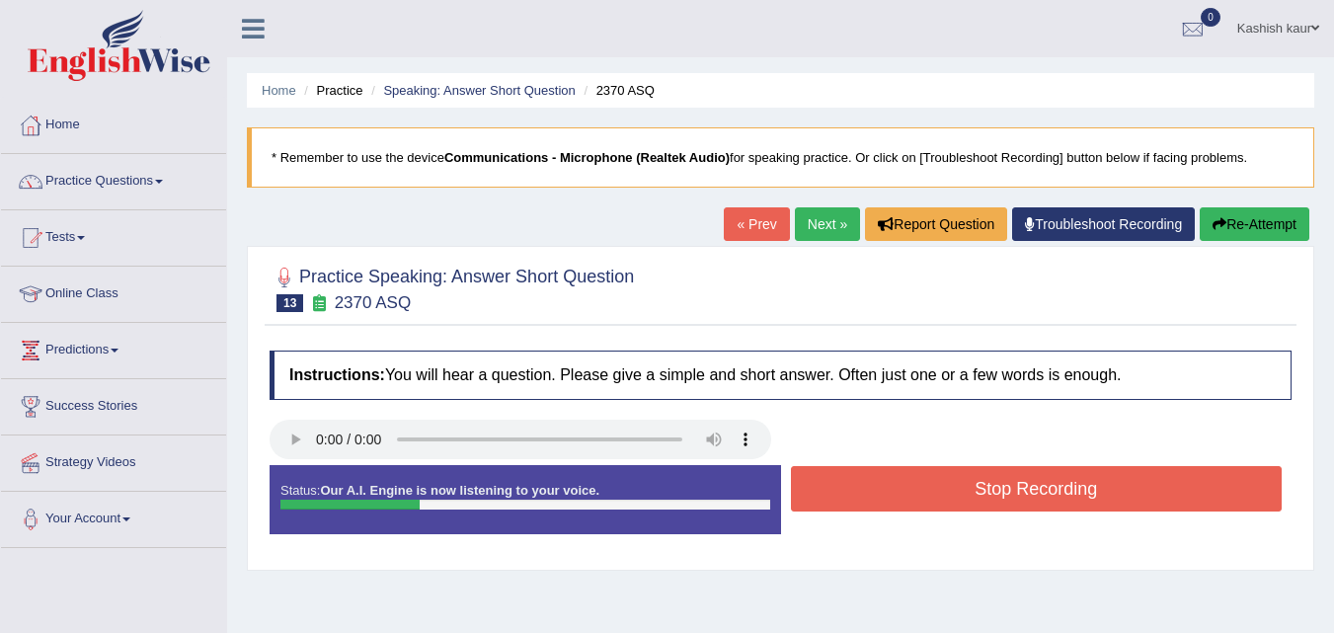
click at [1050, 499] on button "Stop Recording" at bounding box center [1037, 488] width 492 height 45
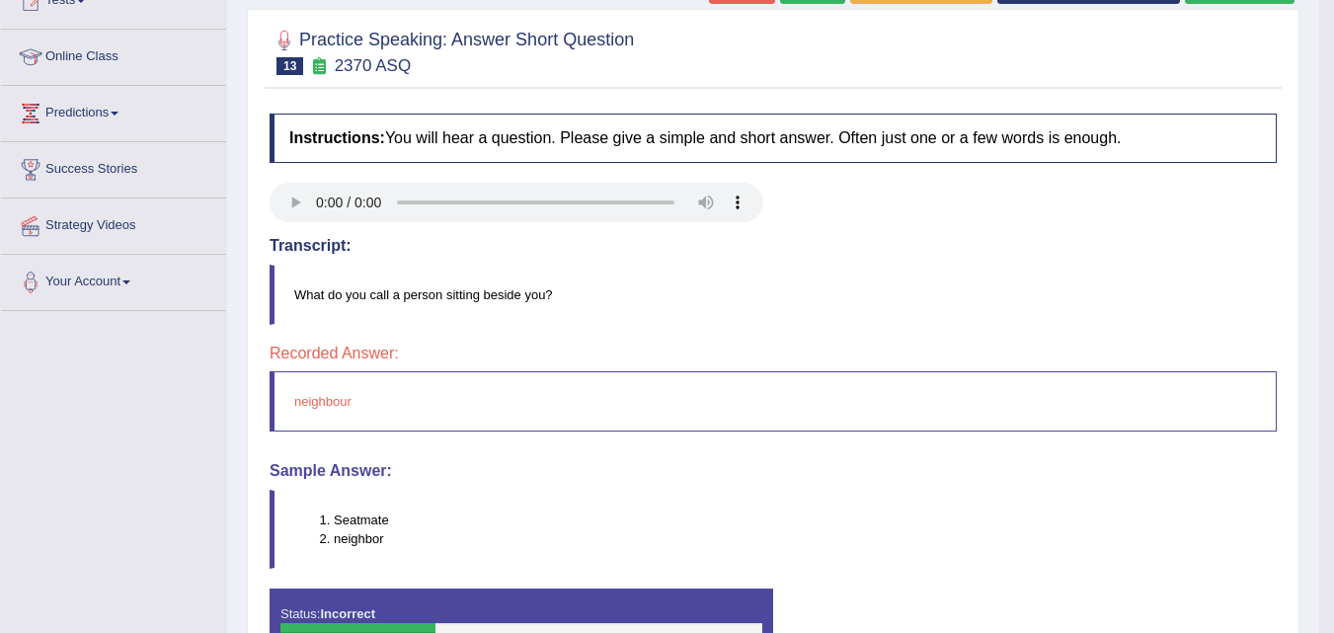
scroll to position [119, 0]
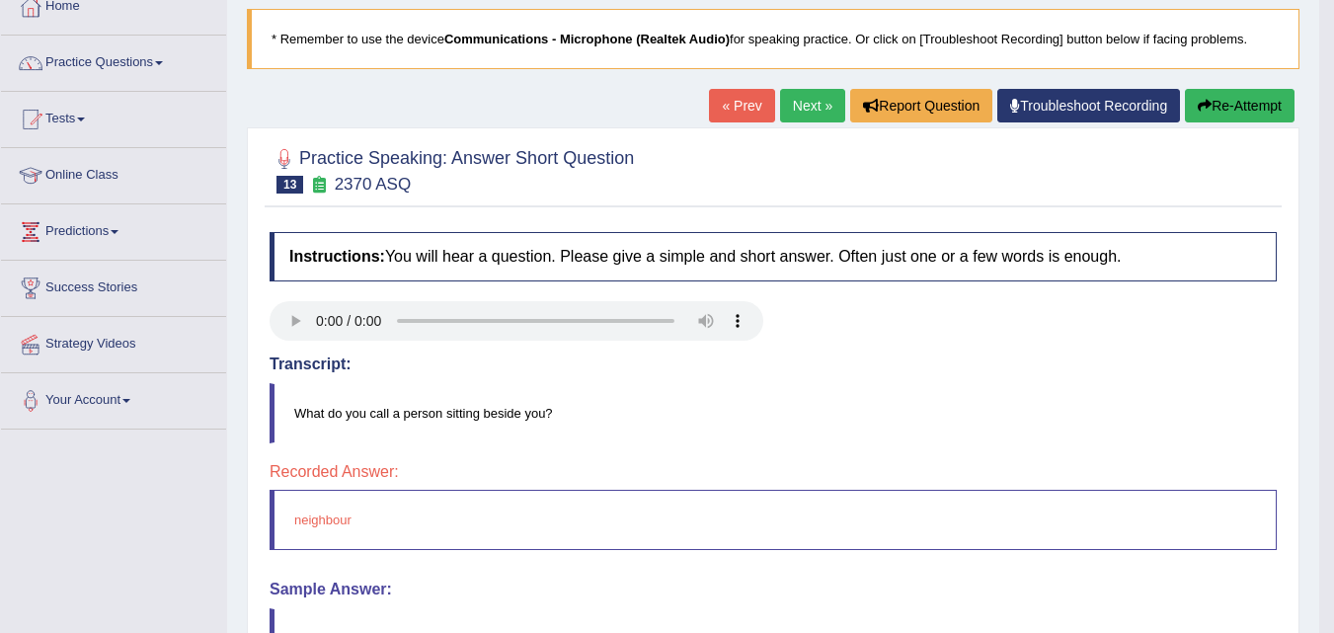
click at [811, 99] on link "Next »" at bounding box center [812, 106] width 65 height 34
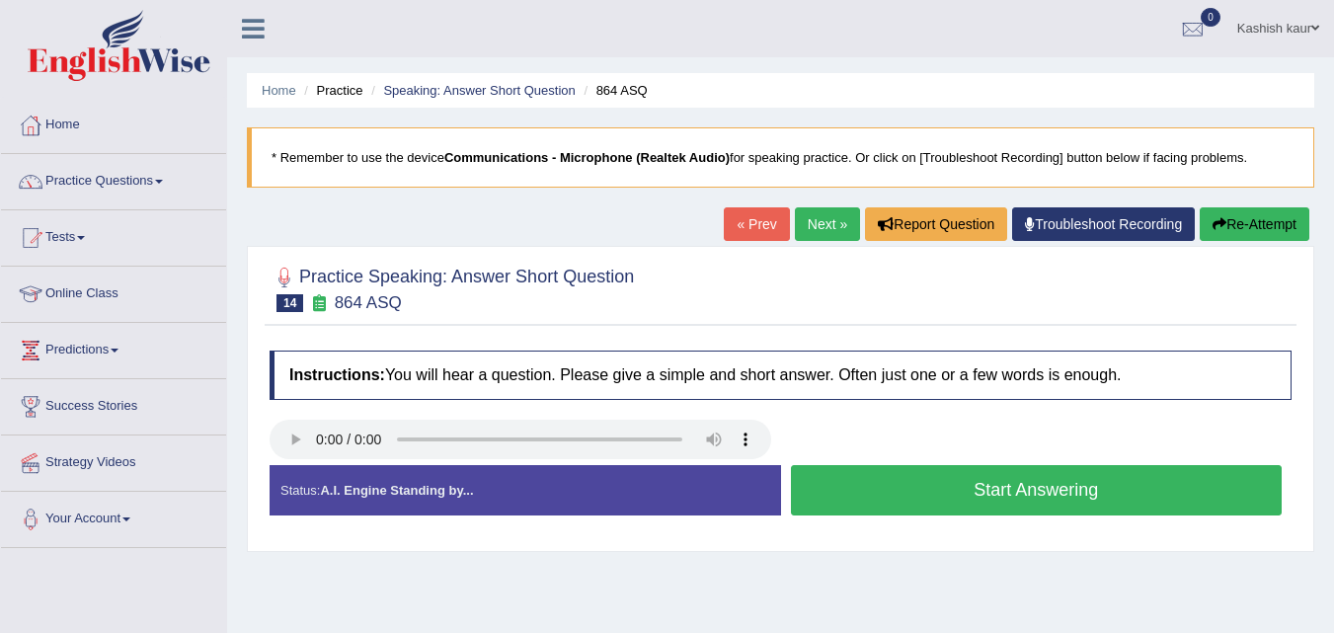
click at [931, 495] on button "Start Answering" at bounding box center [1037, 490] width 492 height 50
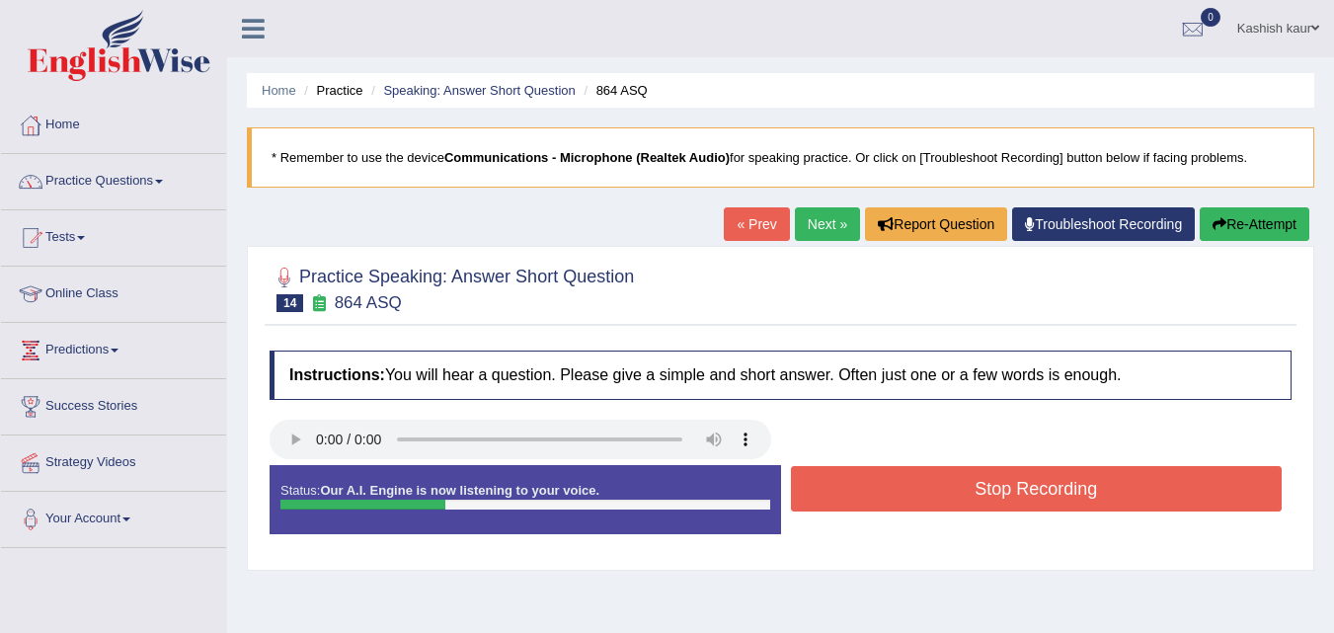
click at [931, 495] on button "Stop Recording" at bounding box center [1037, 488] width 492 height 45
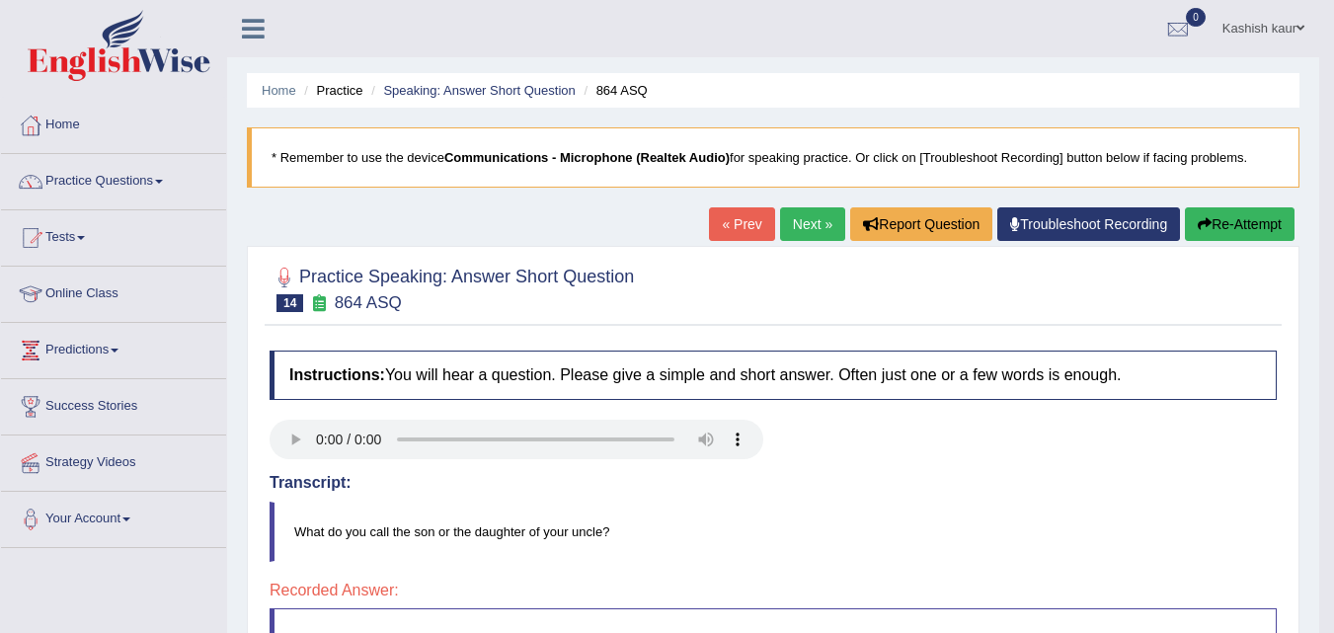
click at [796, 230] on link "Next »" at bounding box center [812, 224] width 65 height 34
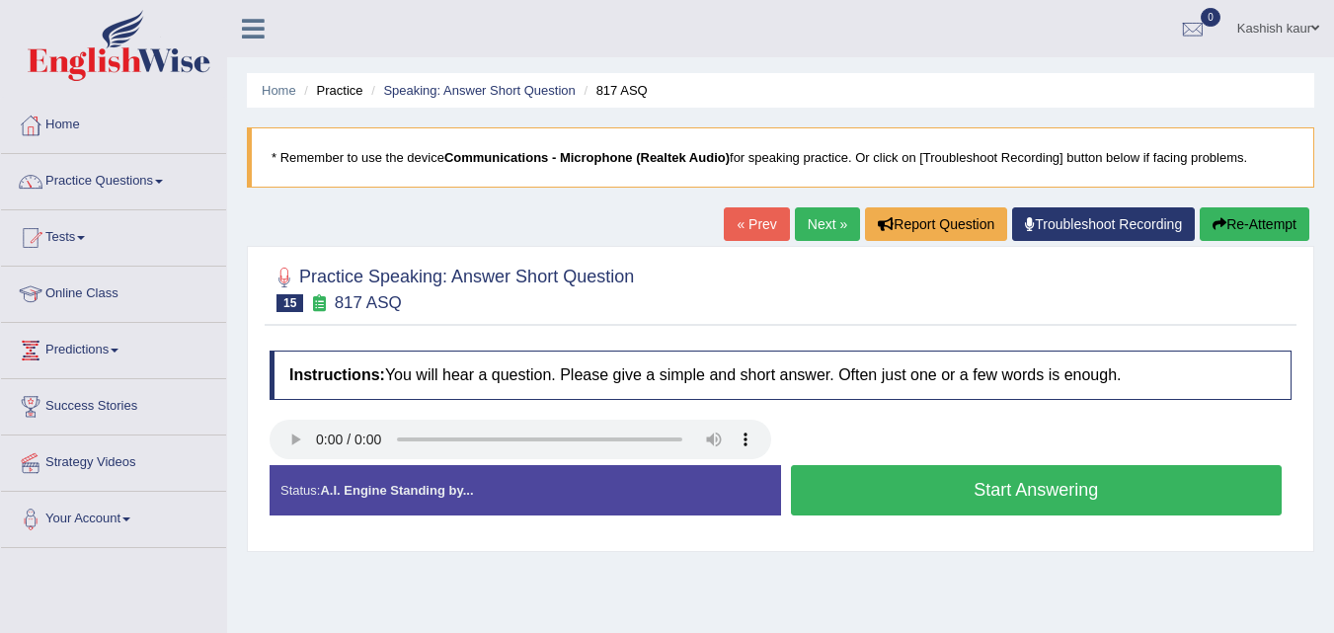
click at [920, 513] on button "Start Answering" at bounding box center [1037, 490] width 492 height 50
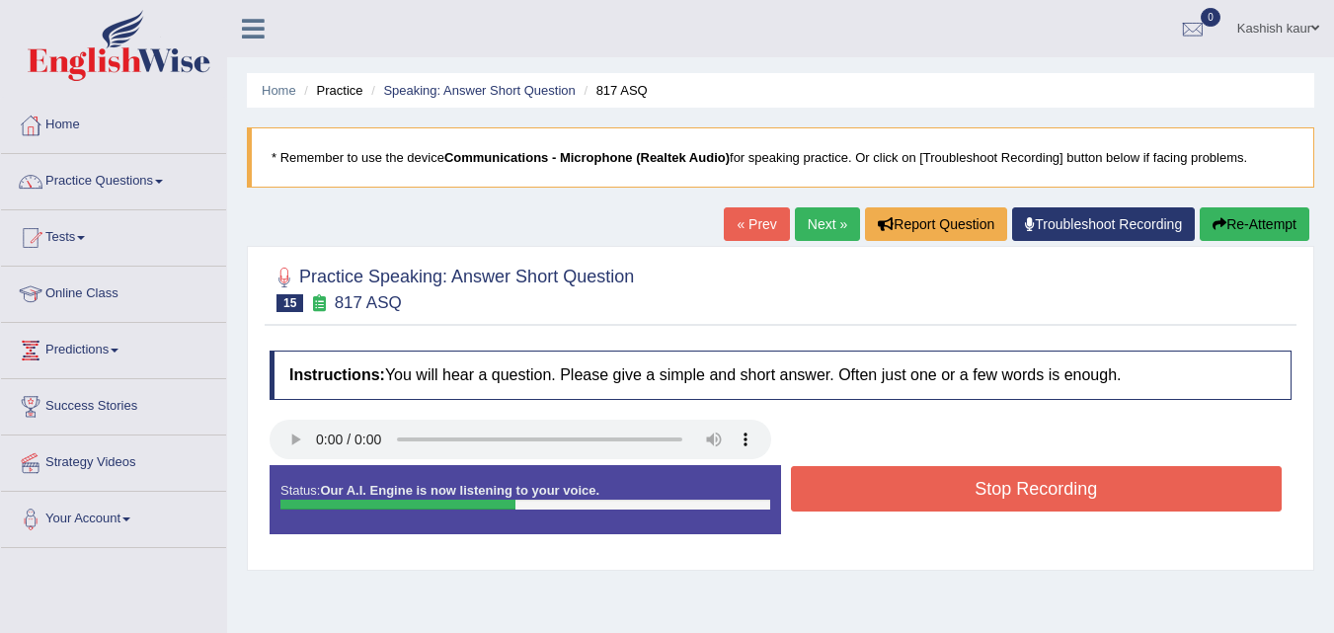
click at [941, 476] on button "Stop Recording" at bounding box center [1037, 488] width 492 height 45
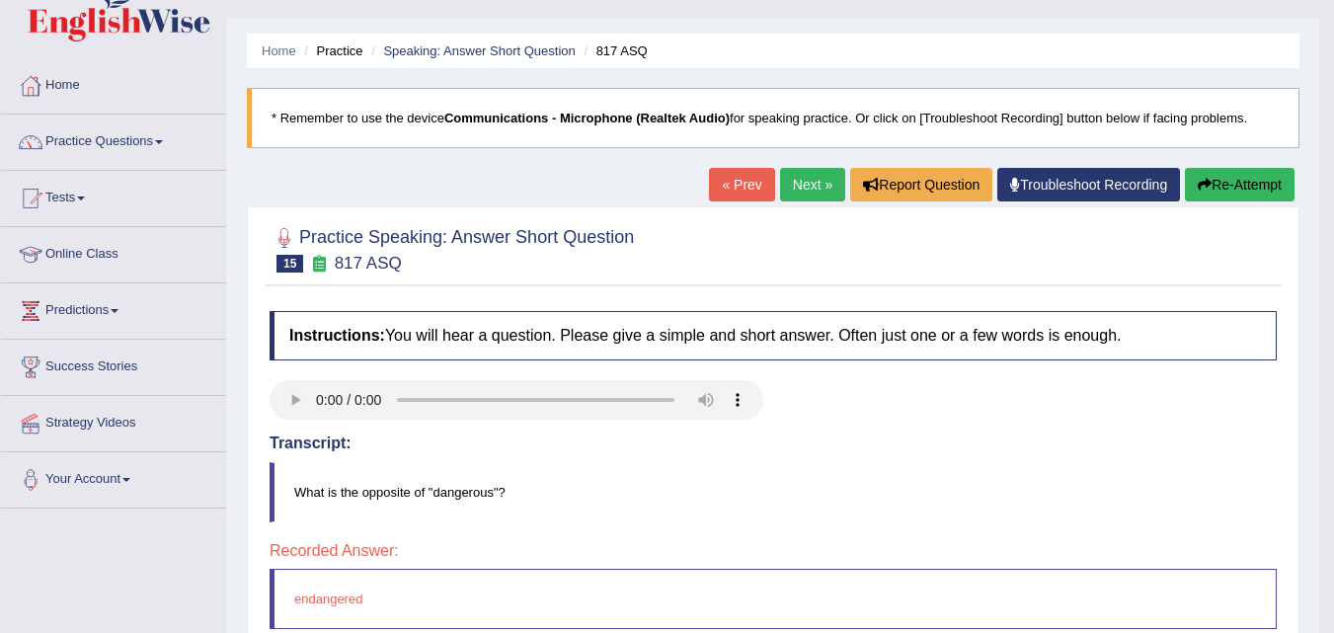
scroll to position [158, 0]
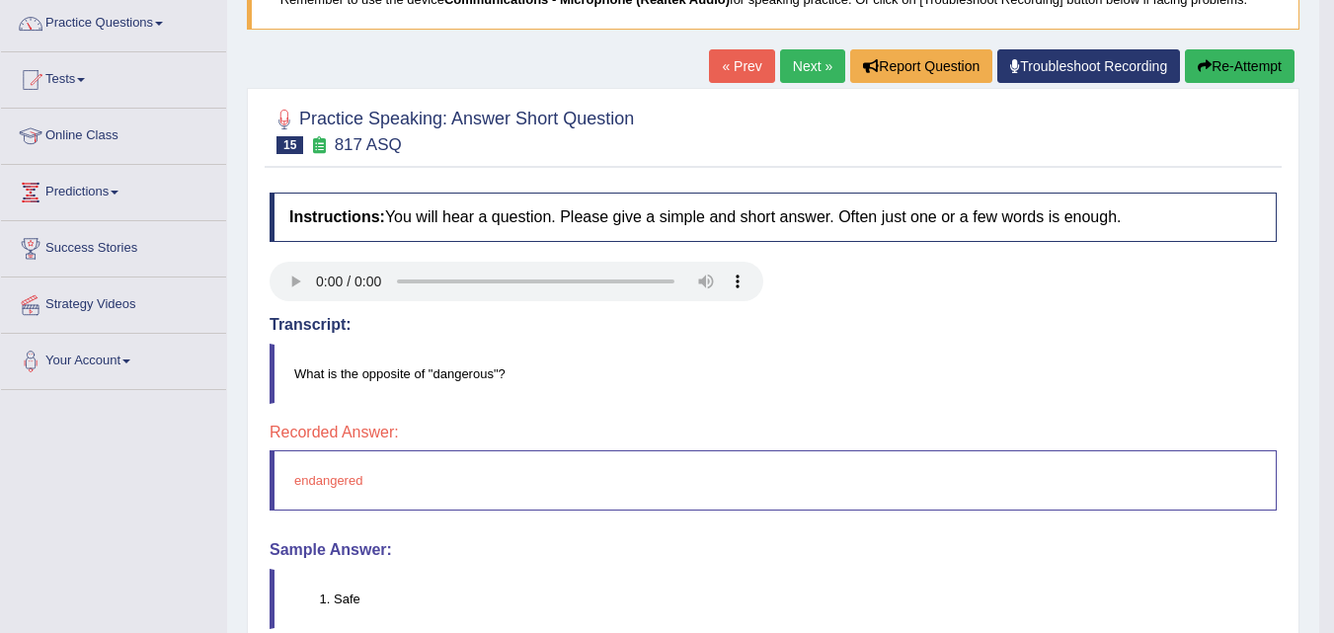
click at [800, 76] on link "Next »" at bounding box center [812, 66] width 65 height 34
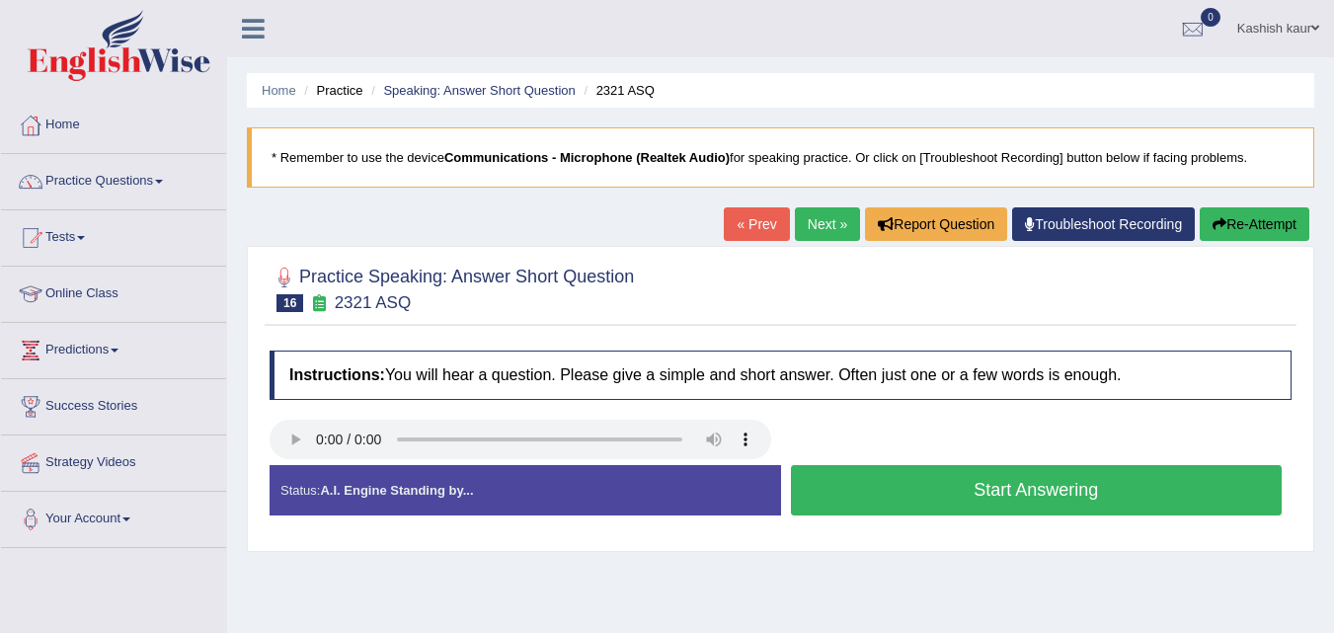
click at [921, 499] on button "Start Answering" at bounding box center [1037, 490] width 492 height 50
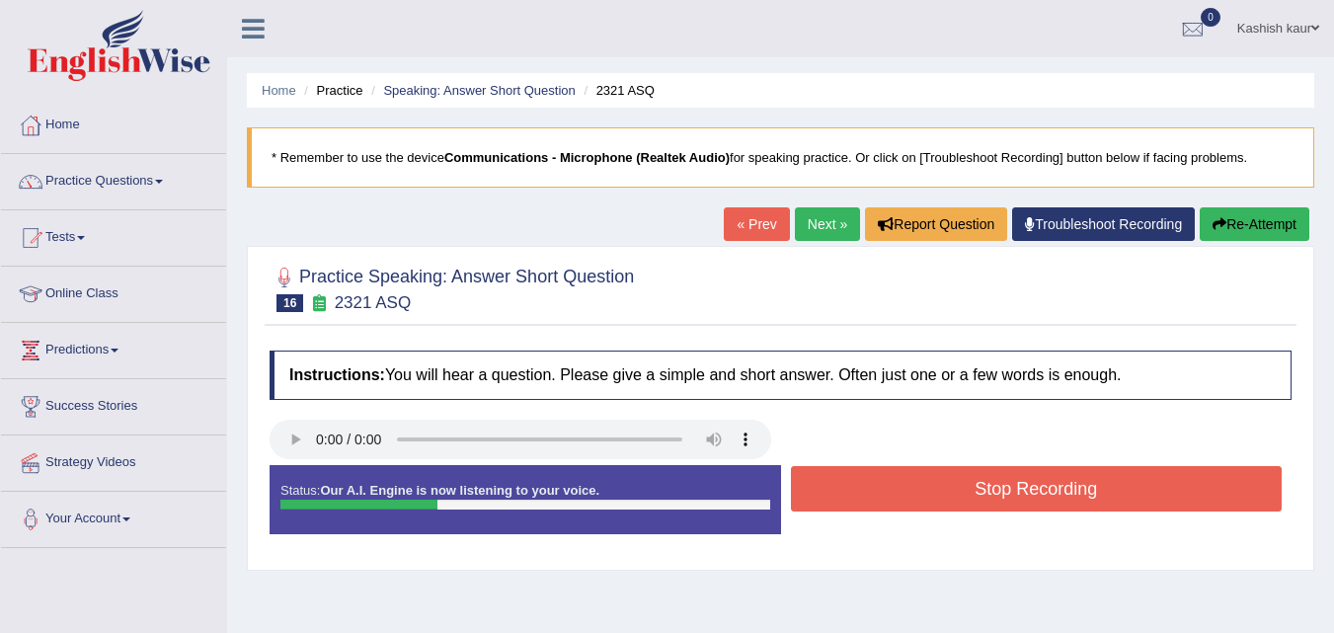
click at [921, 499] on button "Stop Recording" at bounding box center [1037, 488] width 492 height 45
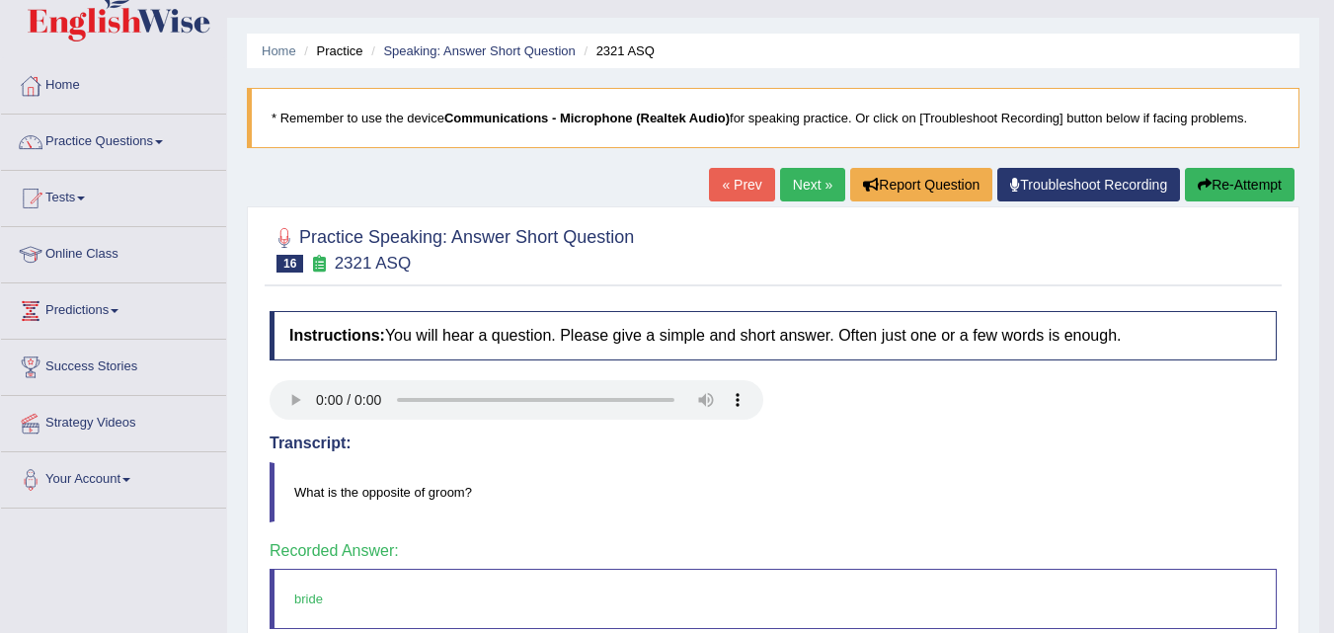
scroll to position [79, 0]
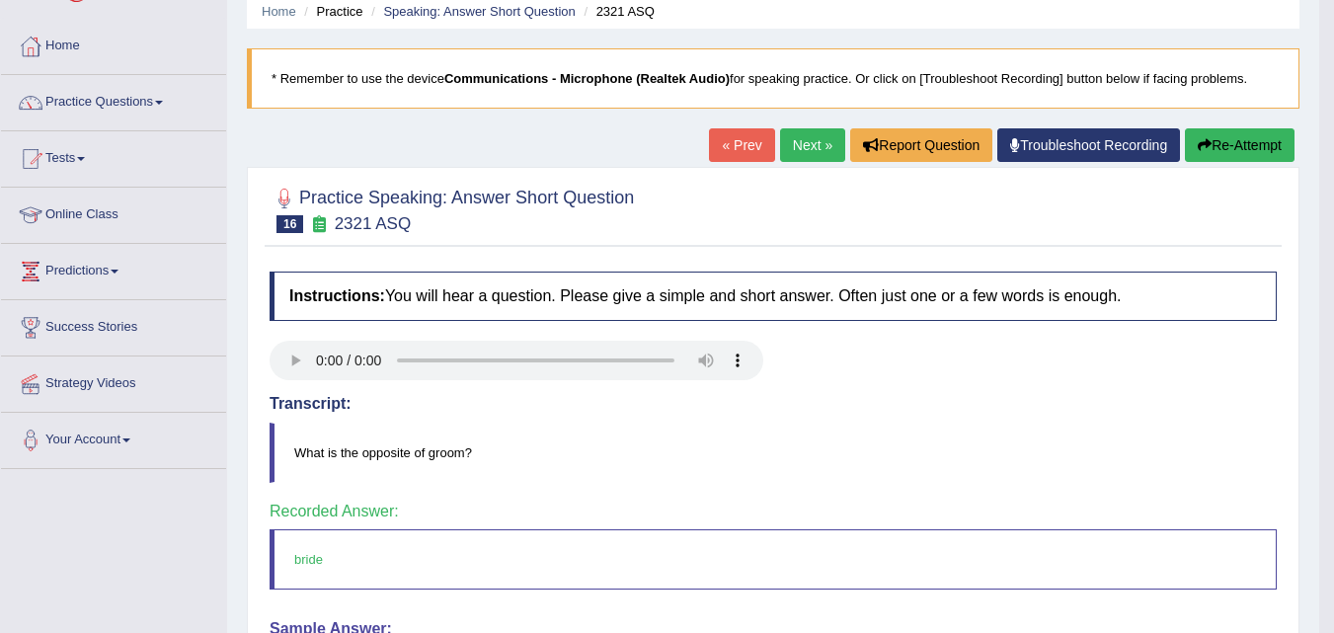
click at [820, 146] on link "Next »" at bounding box center [812, 145] width 65 height 34
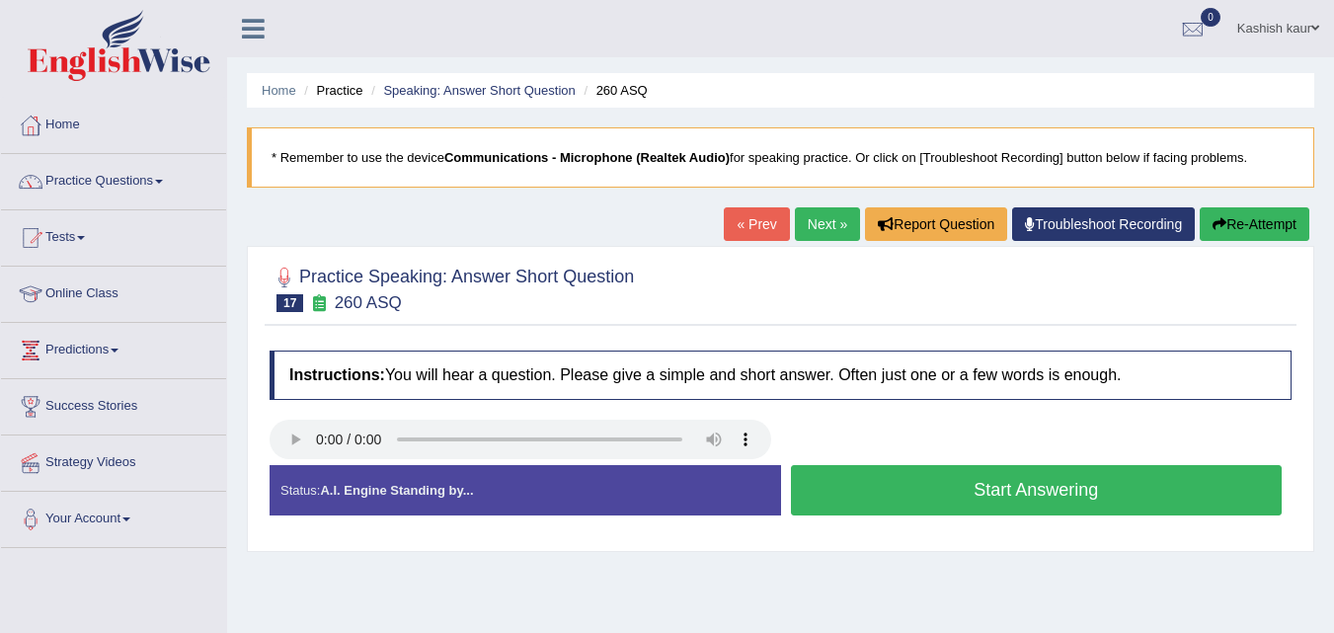
click at [970, 473] on button "Start Answering" at bounding box center [1037, 490] width 492 height 50
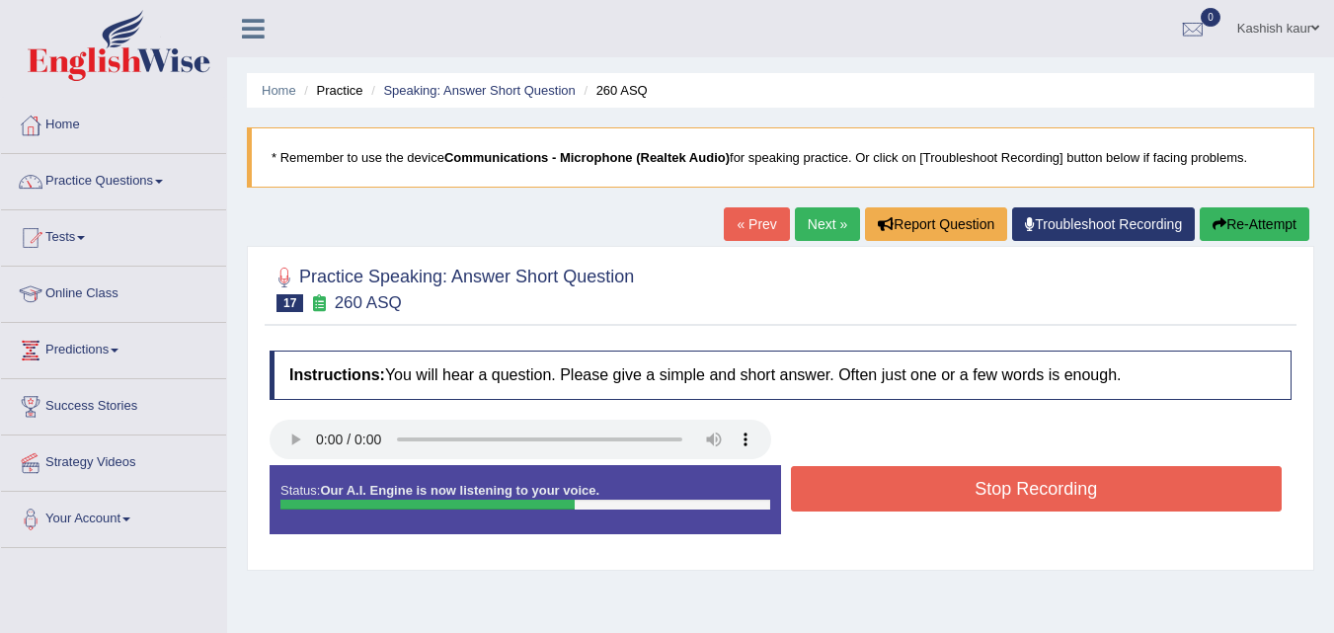
click at [970, 473] on button "Stop Recording" at bounding box center [1037, 488] width 492 height 45
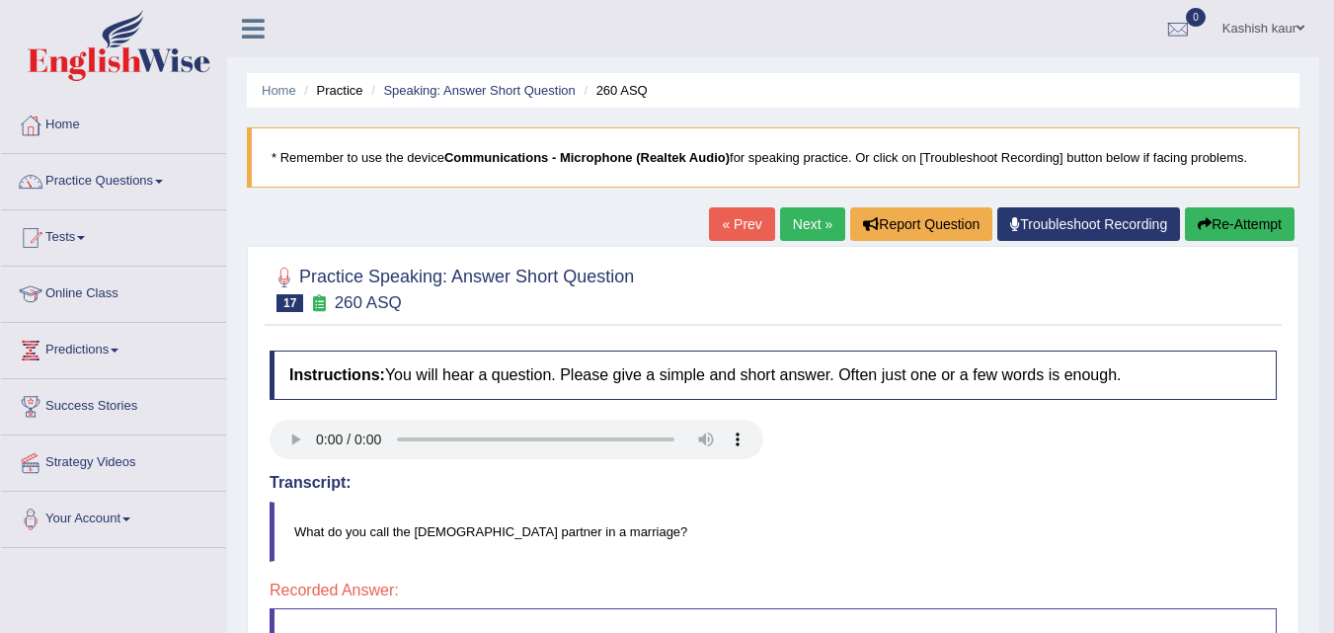
click at [788, 211] on link "Next »" at bounding box center [812, 224] width 65 height 34
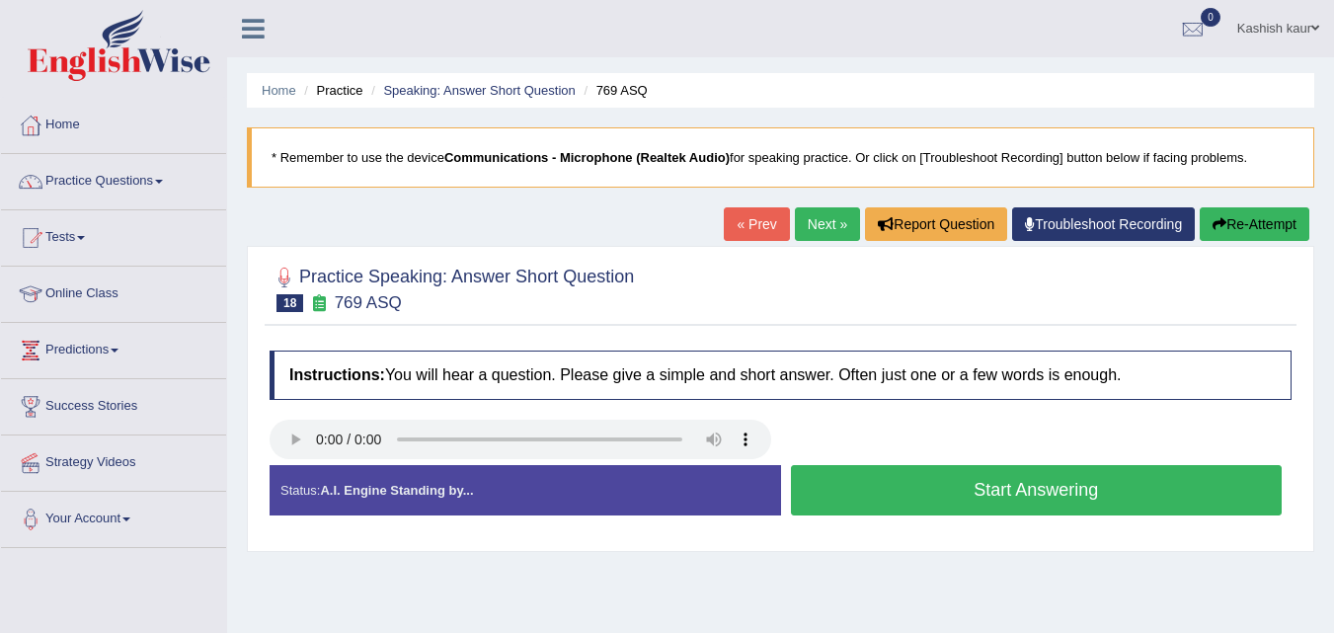
click at [984, 491] on button "Start Answering" at bounding box center [1037, 490] width 492 height 50
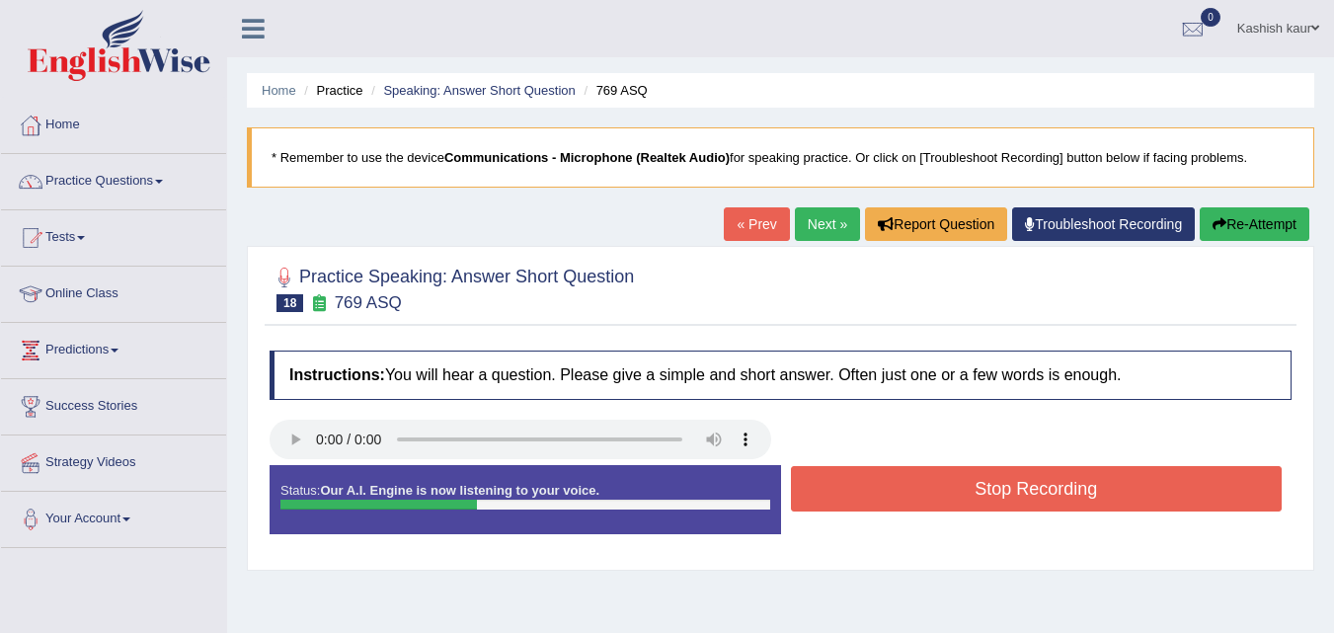
click at [984, 491] on button "Stop Recording" at bounding box center [1037, 488] width 492 height 45
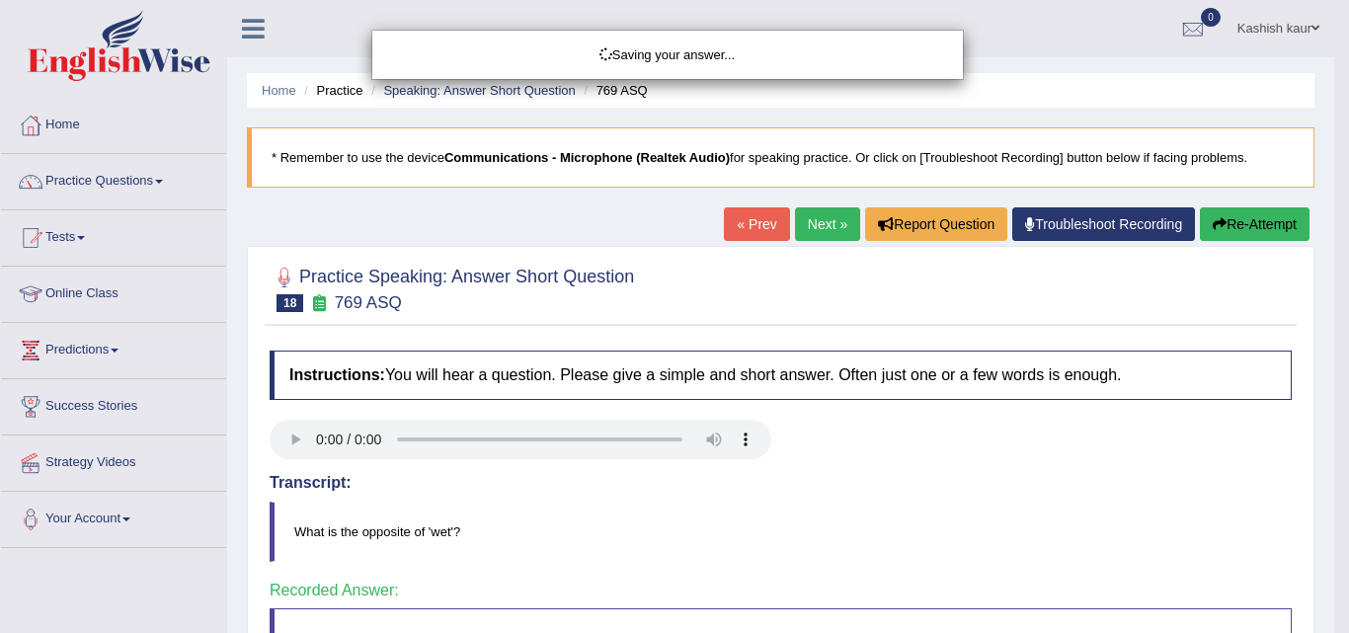
click at [825, 225] on div "Saving your answer..." at bounding box center [674, 316] width 1349 height 633
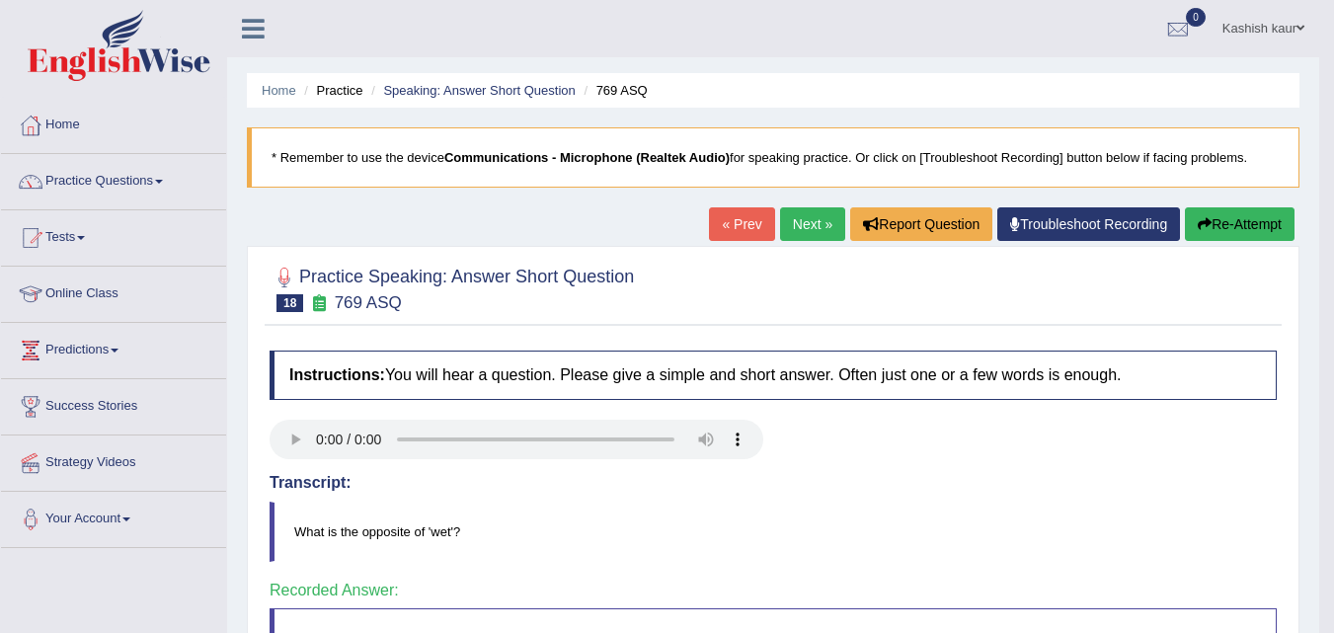
click at [799, 236] on link "Next »" at bounding box center [812, 224] width 65 height 34
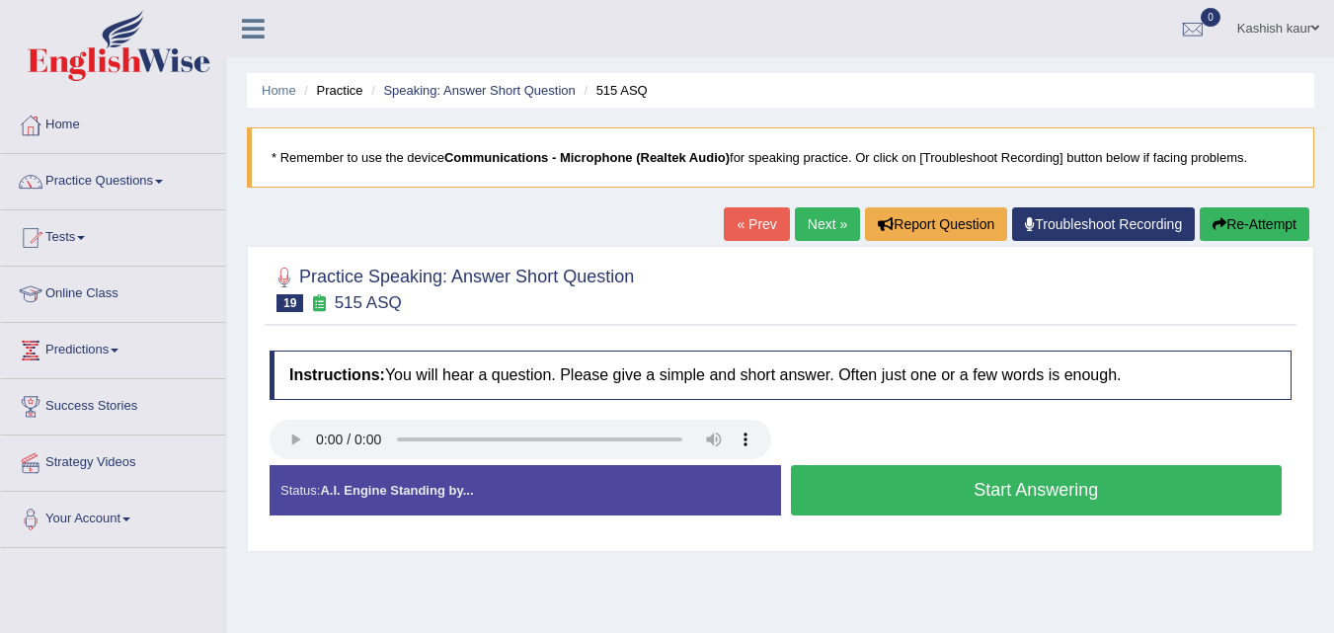
click at [992, 476] on button "Start Answering" at bounding box center [1037, 490] width 492 height 50
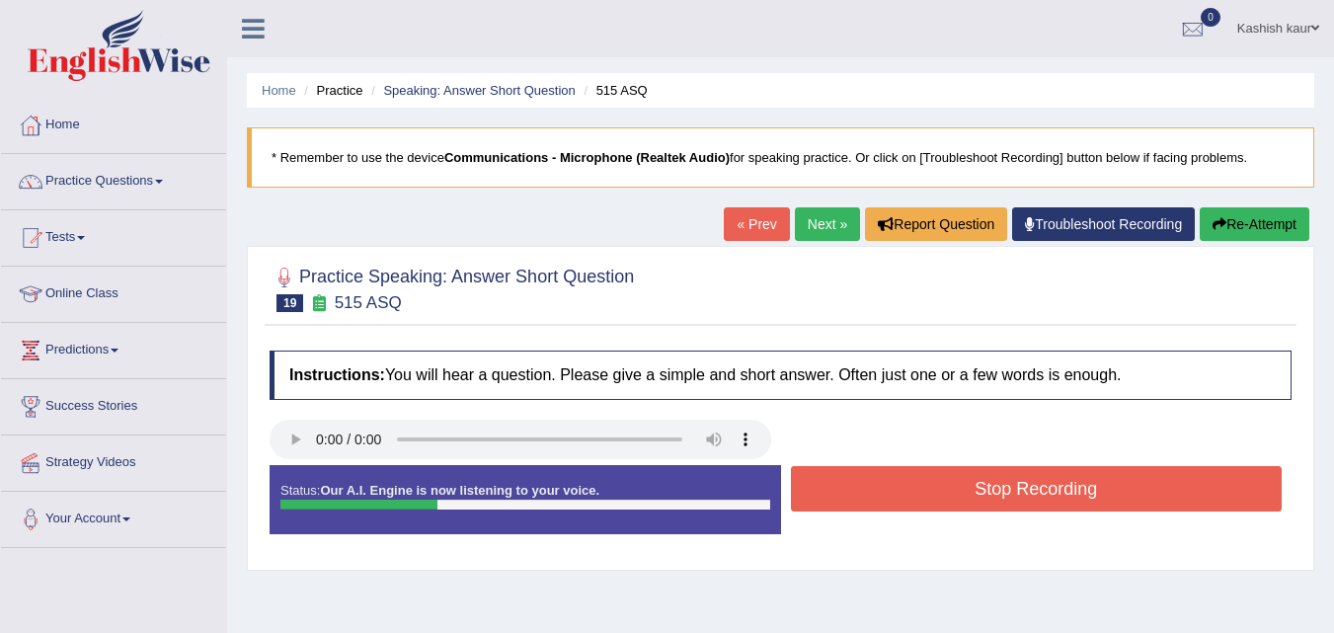
click at [992, 476] on button "Stop Recording" at bounding box center [1037, 488] width 492 height 45
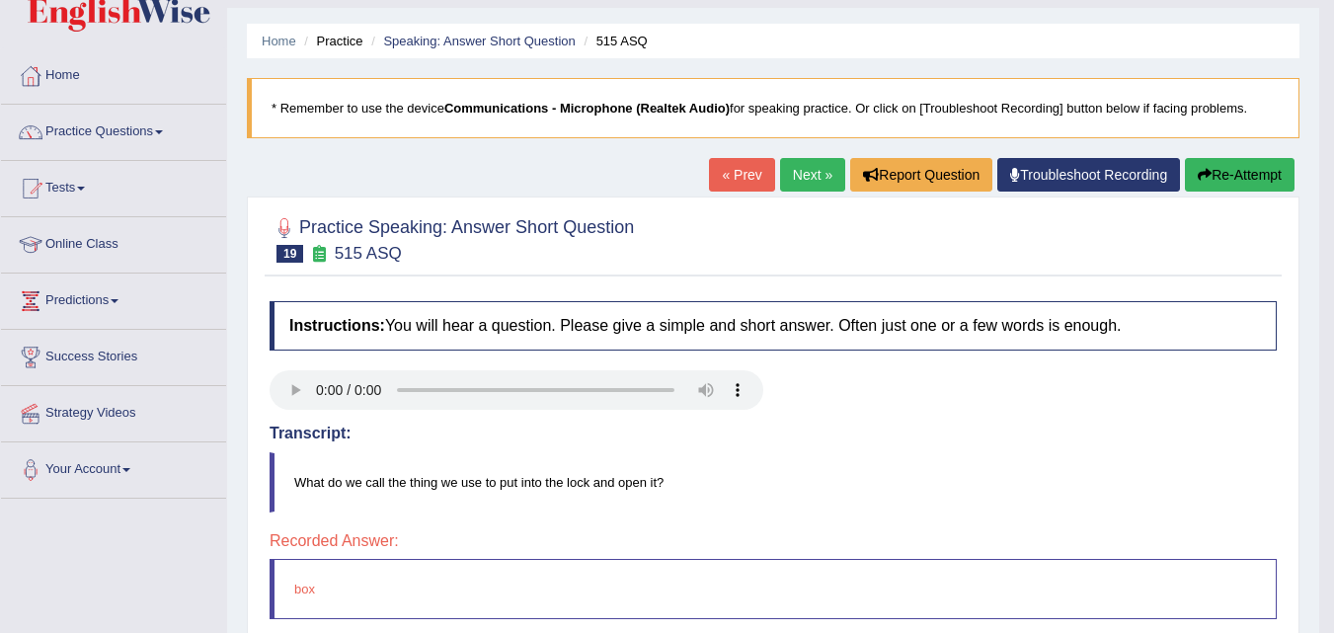
scroll to position [40, 0]
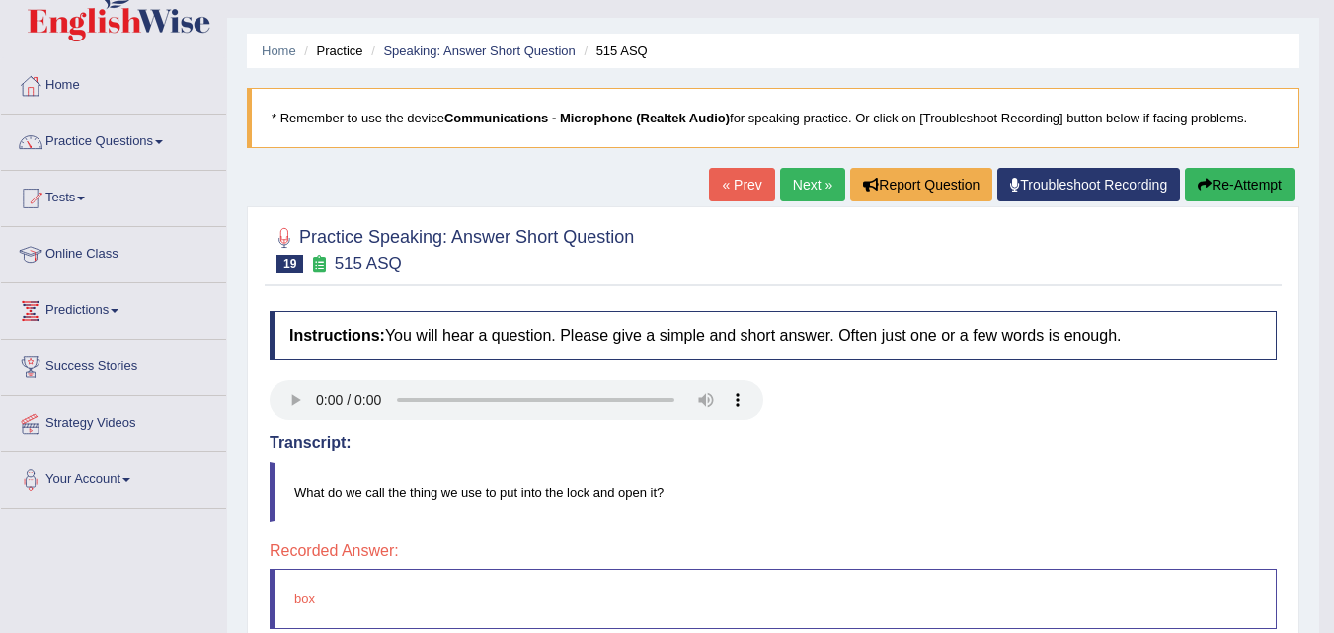
click at [807, 182] on link "Next »" at bounding box center [812, 185] width 65 height 34
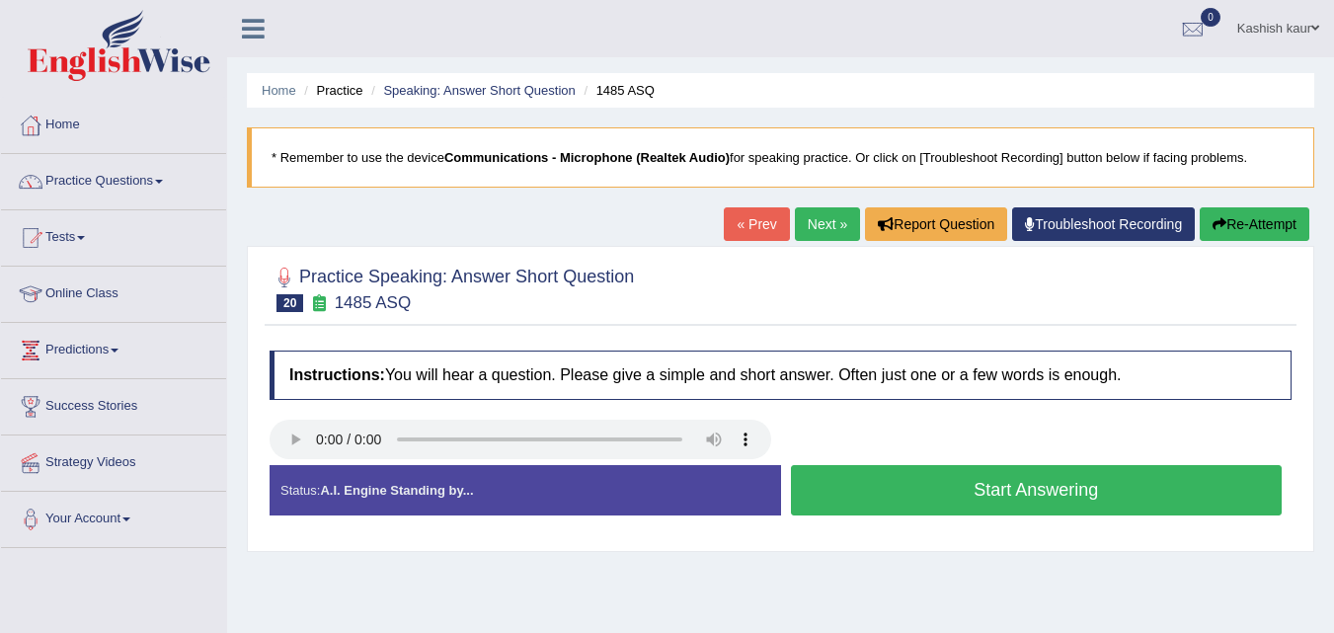
click at [1031, 505] on button "Start Answering" at bounding box center [1037, 490] width 492 height 50
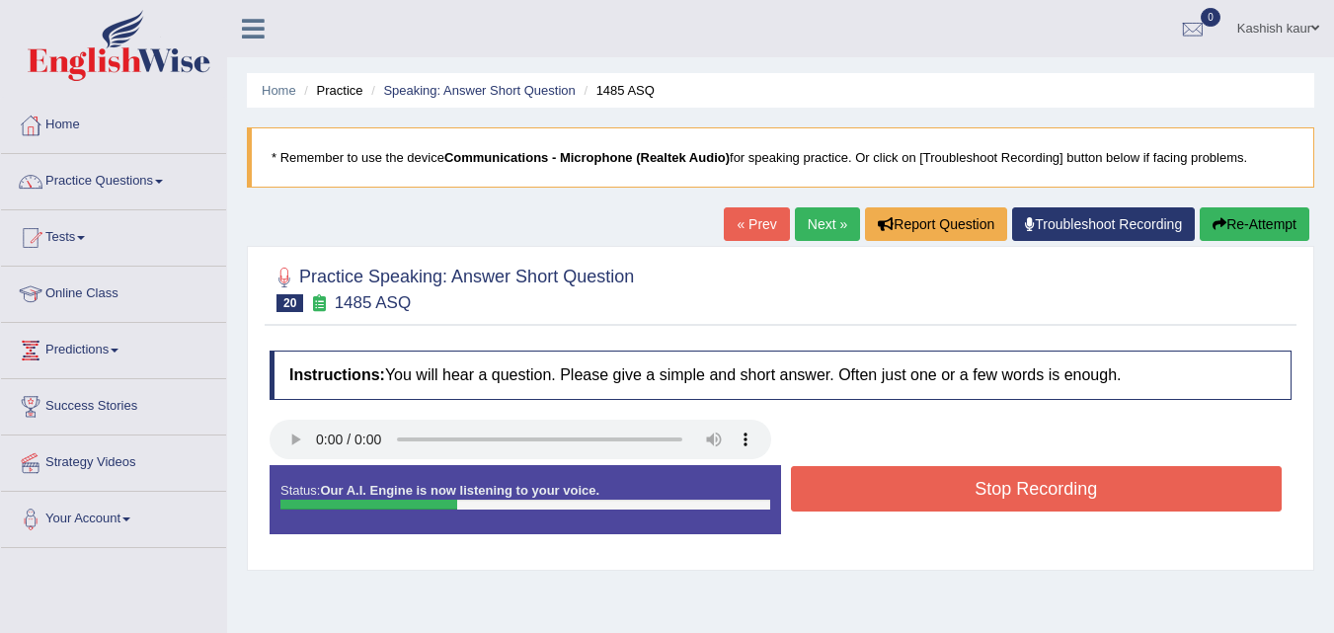
click at [1031, 505] on button "Stop Recording" at bounding box center [1037, 488] width 492 height 45
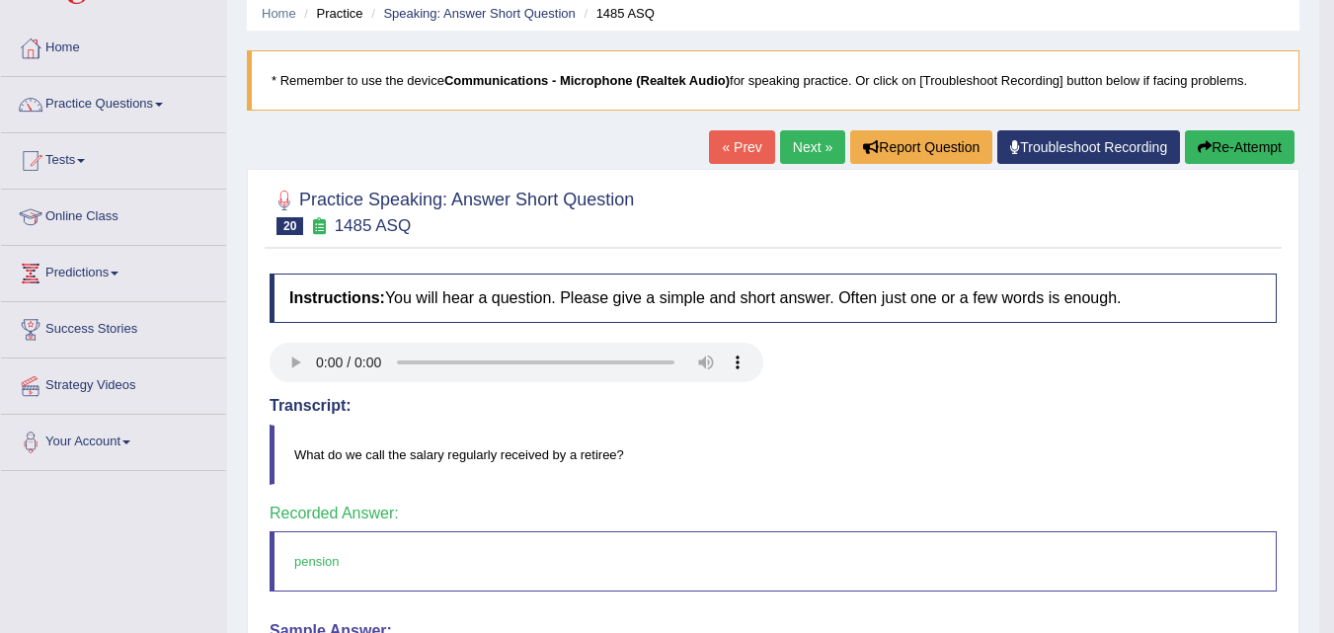
scroll to position [79, 0]
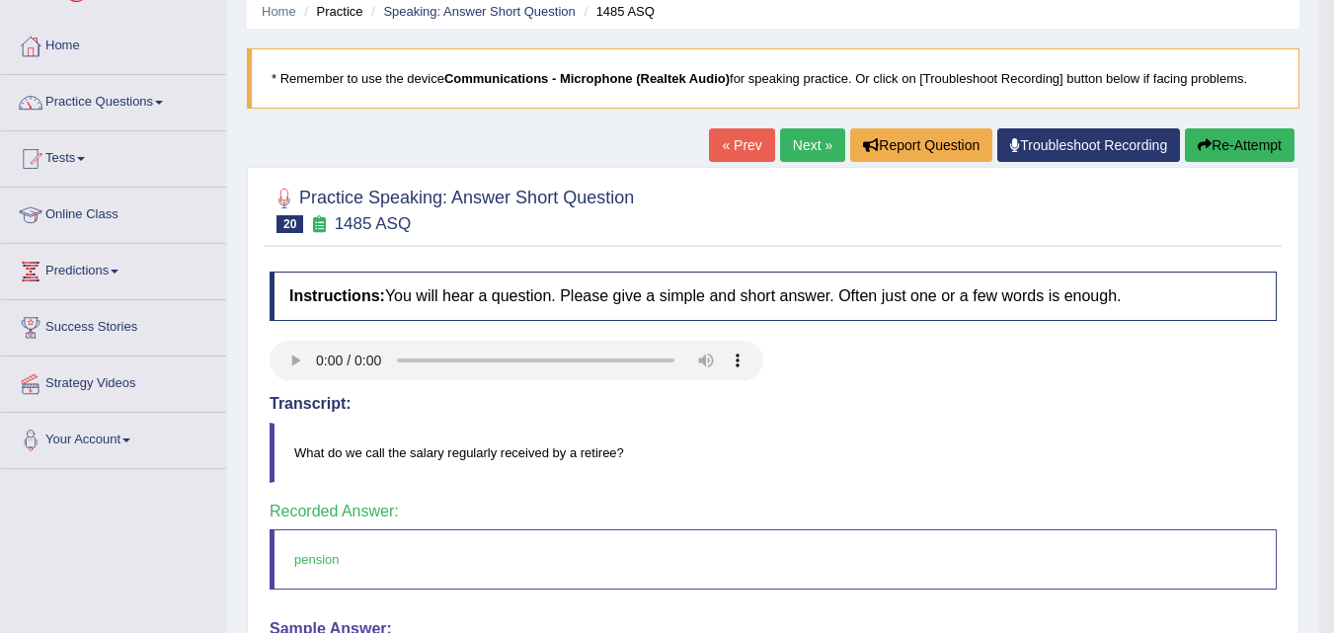
click at [803, 148] on link "Next »" at bounding box center [812, 145] width 65 height 34
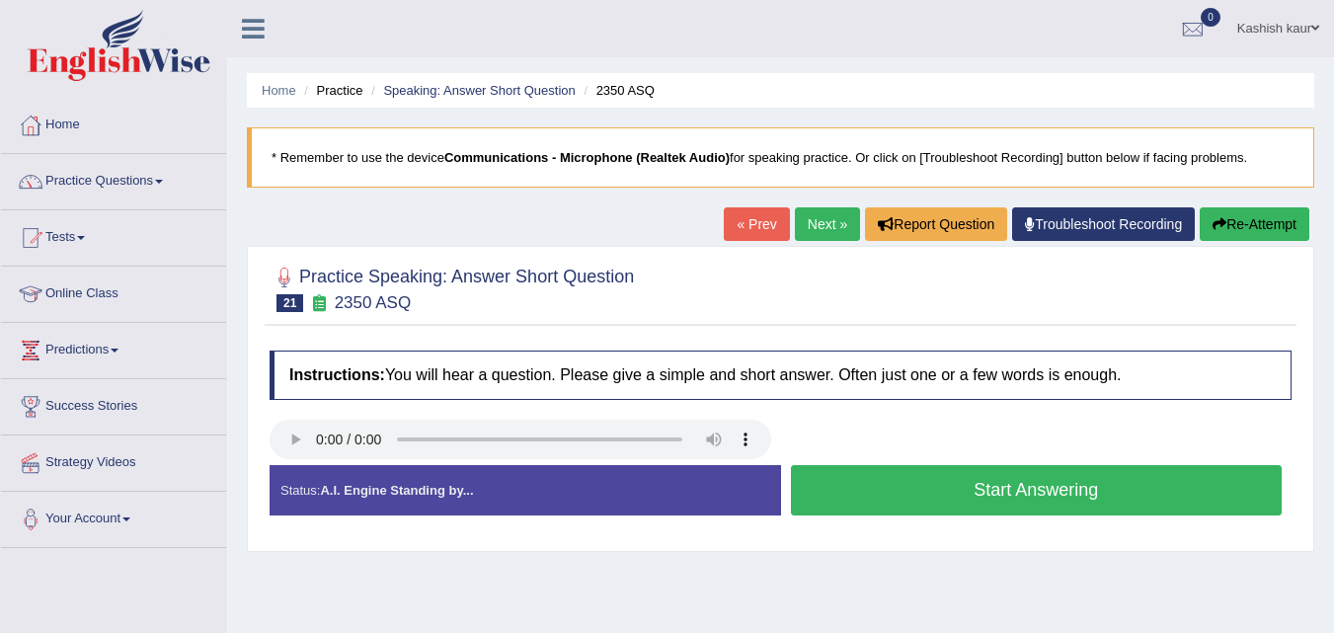
click at [922, 511] on button "Start Answering" at bounding box center [1037, 490] width 492 height 50
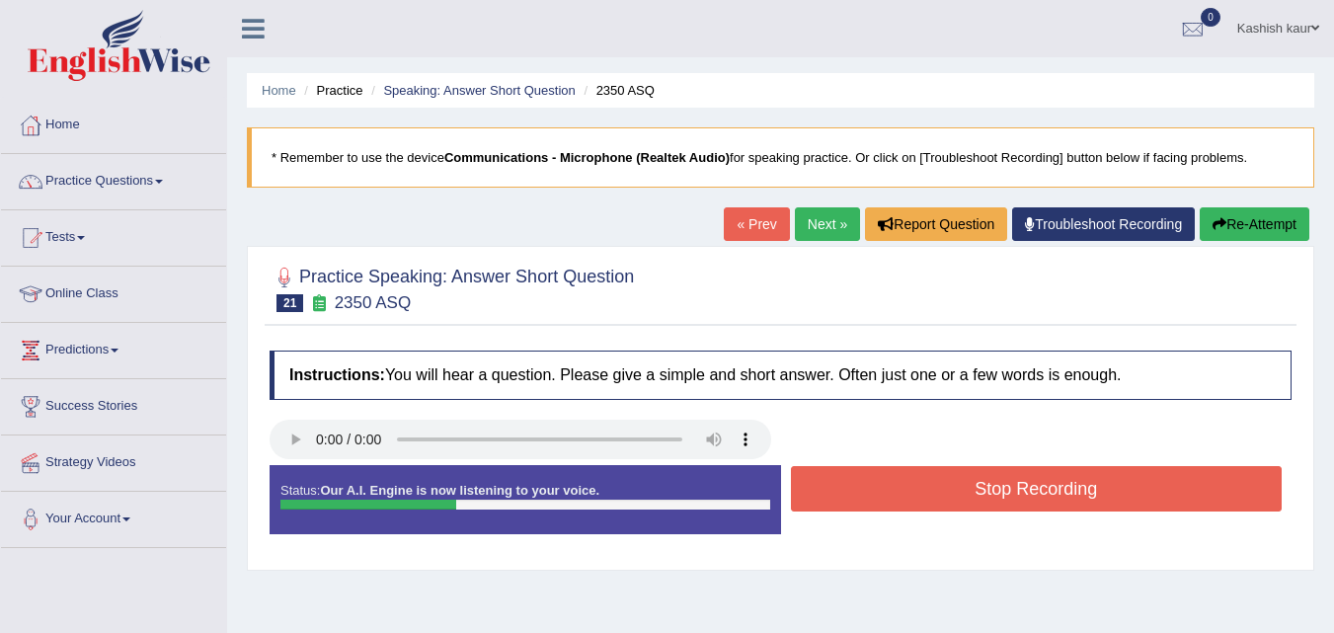
click at [931, 494] on button "Stop Recording" at bounding box center [1037, 488] width 492 height 45
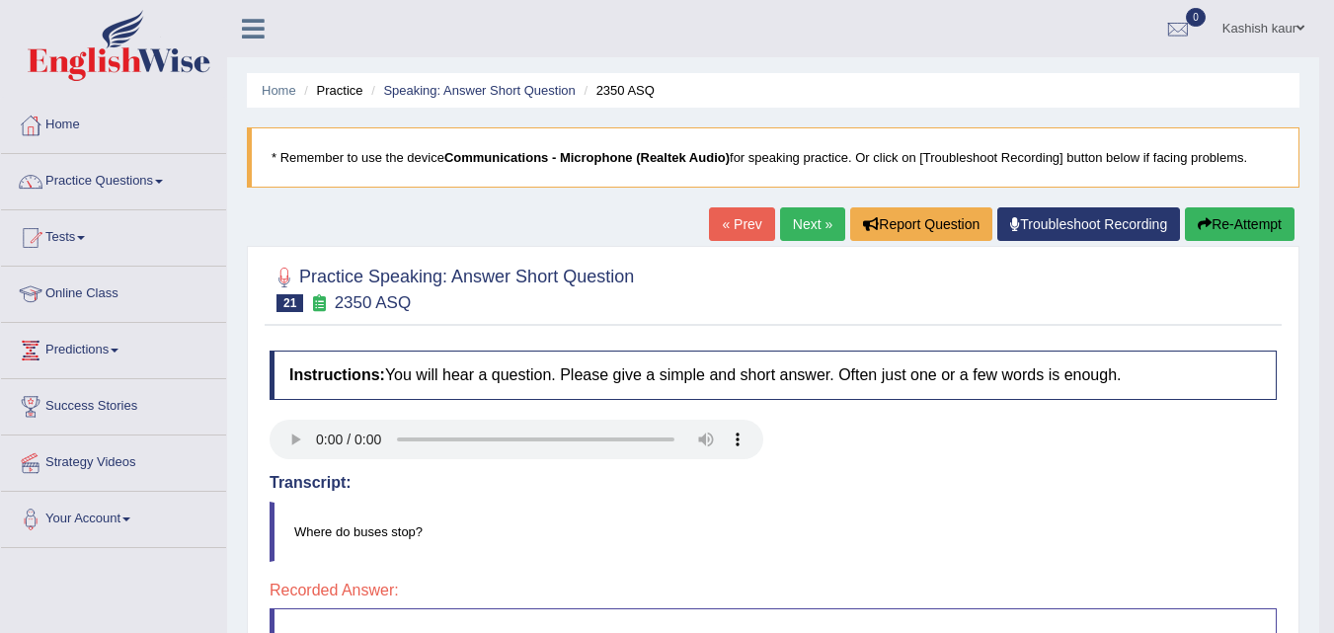
click at [800, 217] on link "Next »" at bounding box center [812, 224] width 65 height 34
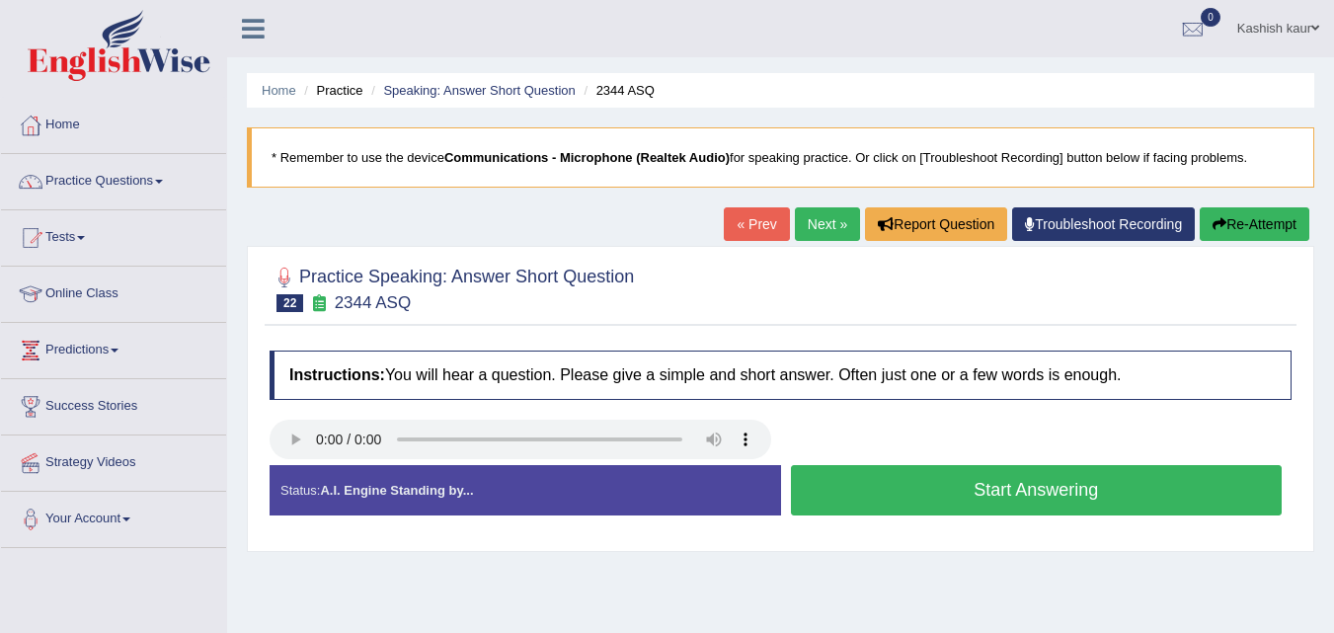
click at [989, 478] on button "Start Answering" at bounding box center [1037, 490] width 492 height 50
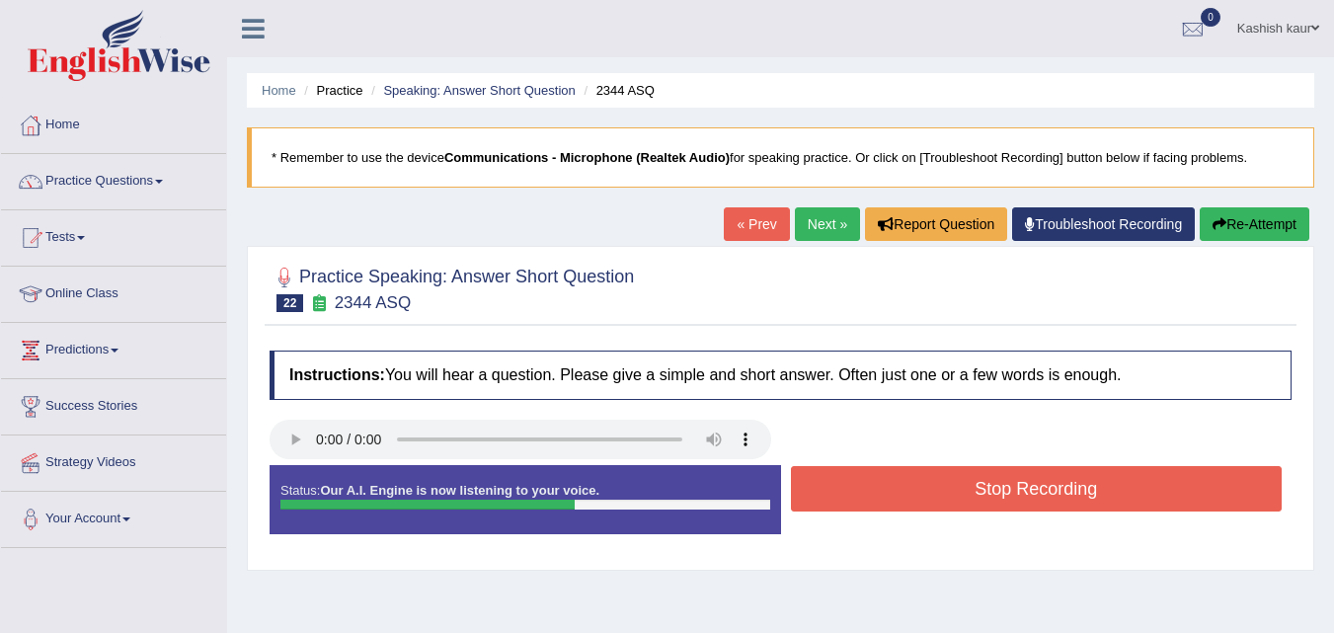
click at [989, 478] on button "Stop Recording" at bounding box center [1037, 488] width 492 height 45
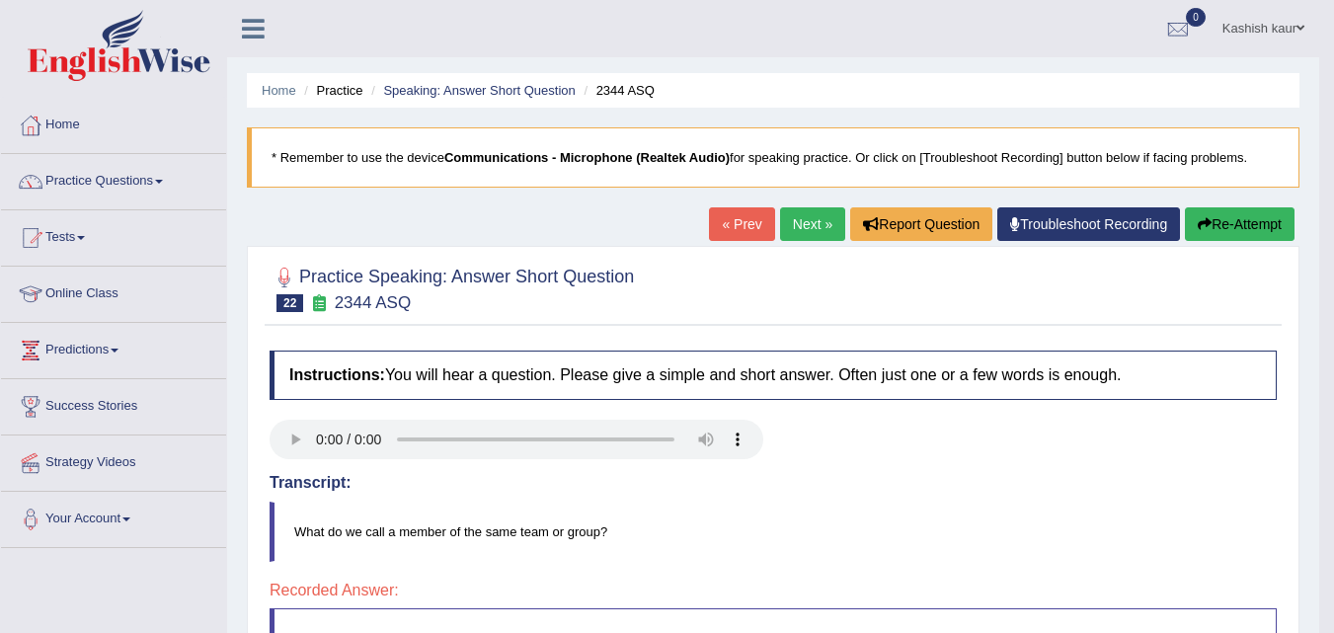
click at [803, 220] on link "Next »" at bounding box center [812, 224] width 65 height 34
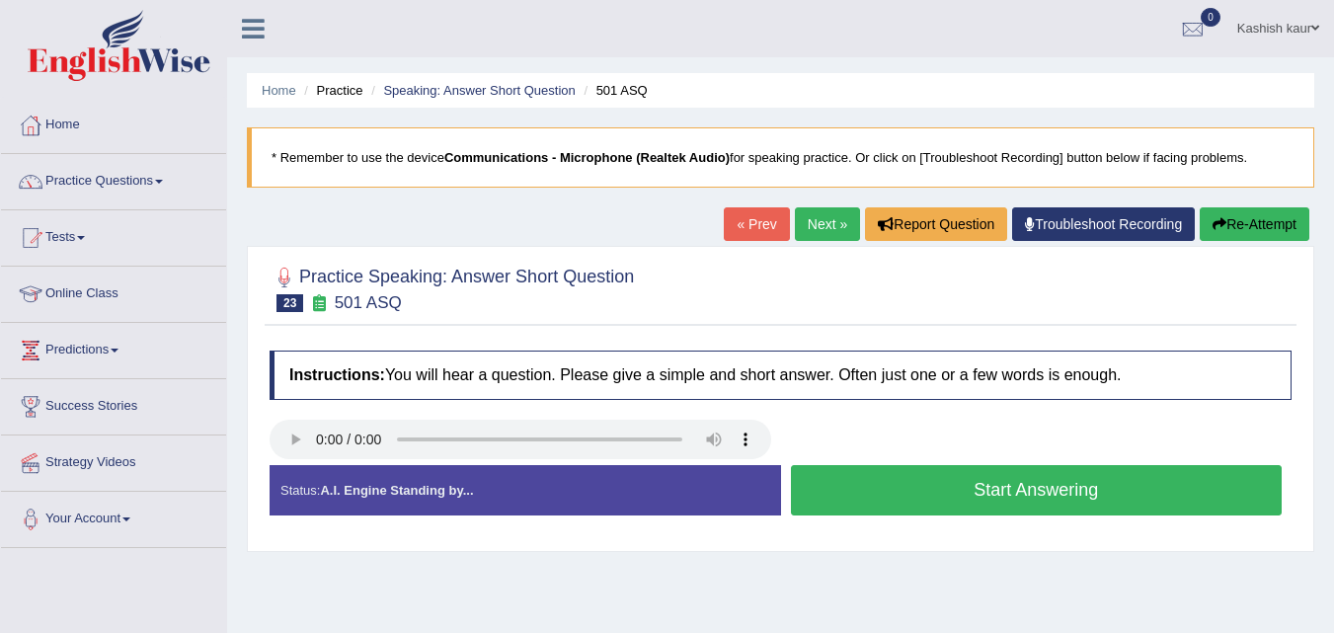
click at [1039, 497] on button "Start Answering" at bounding box center [1037, 490] width 492 height 50
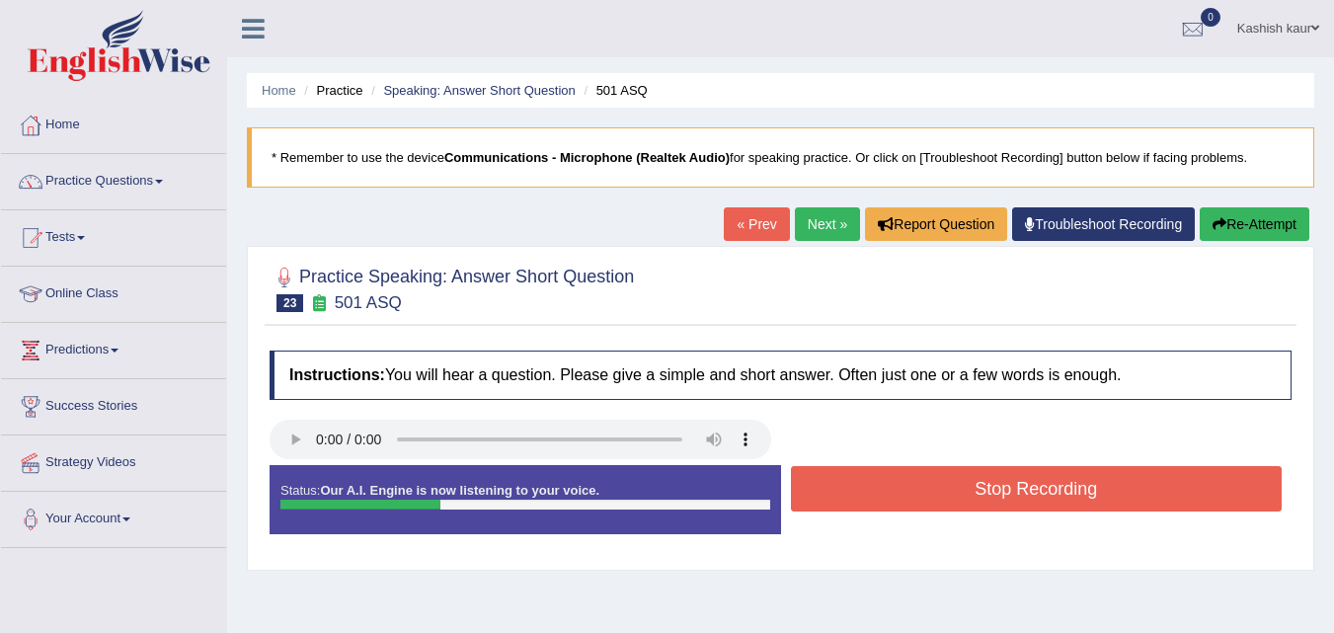
click at [1039, 497] on button "Stop Recording" at bounding box center [1037, 488] width 492 height 45
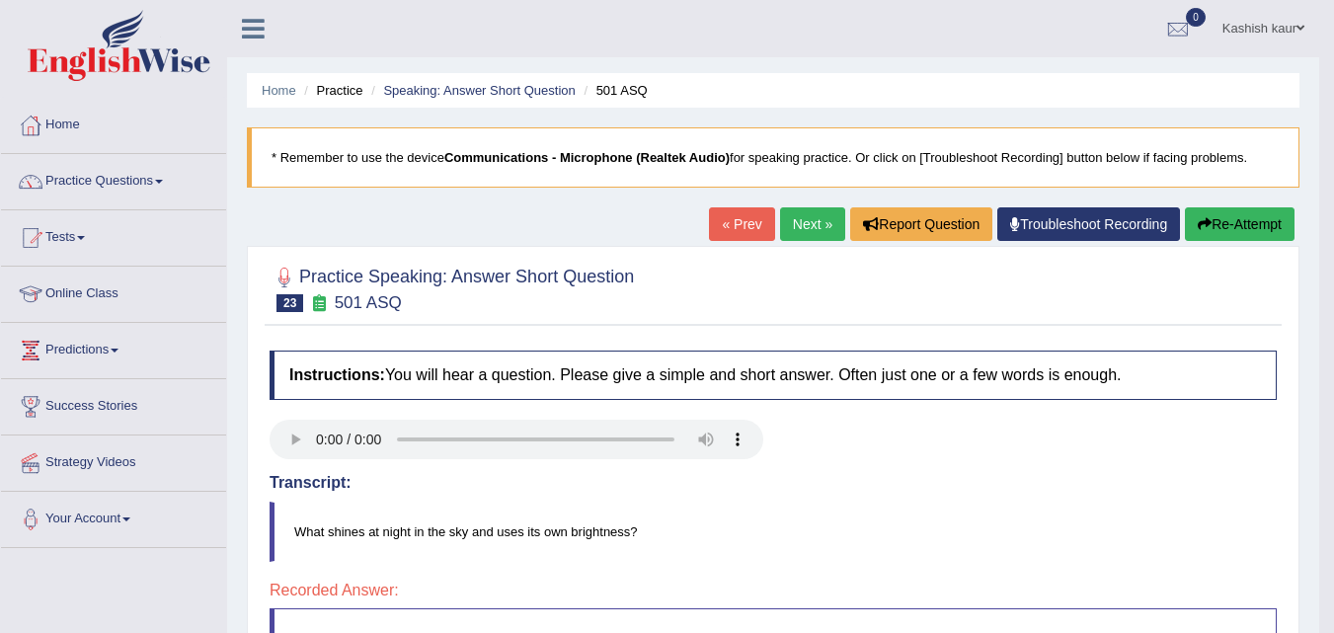
click at [802, 224] on link "Next »" at bounding box center [812, 224] width 65 height 34
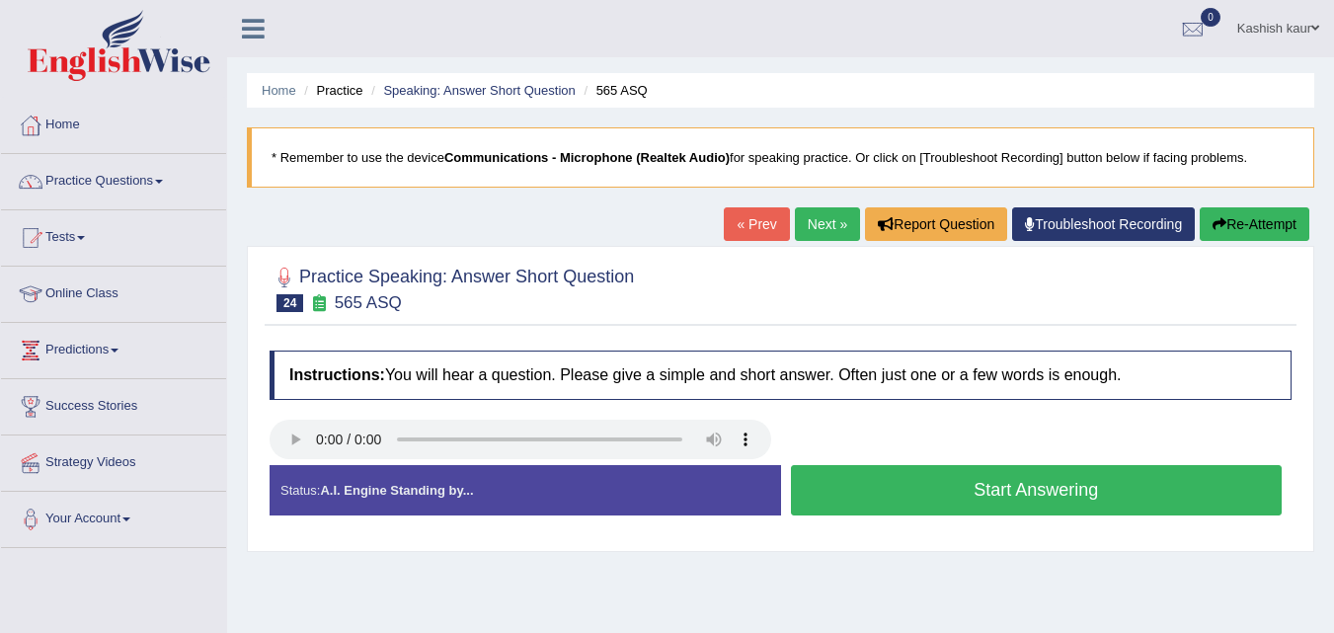
click at [1019, 491] on button "Start Answering" at bounding box center [1037, 490] width 492 height 50
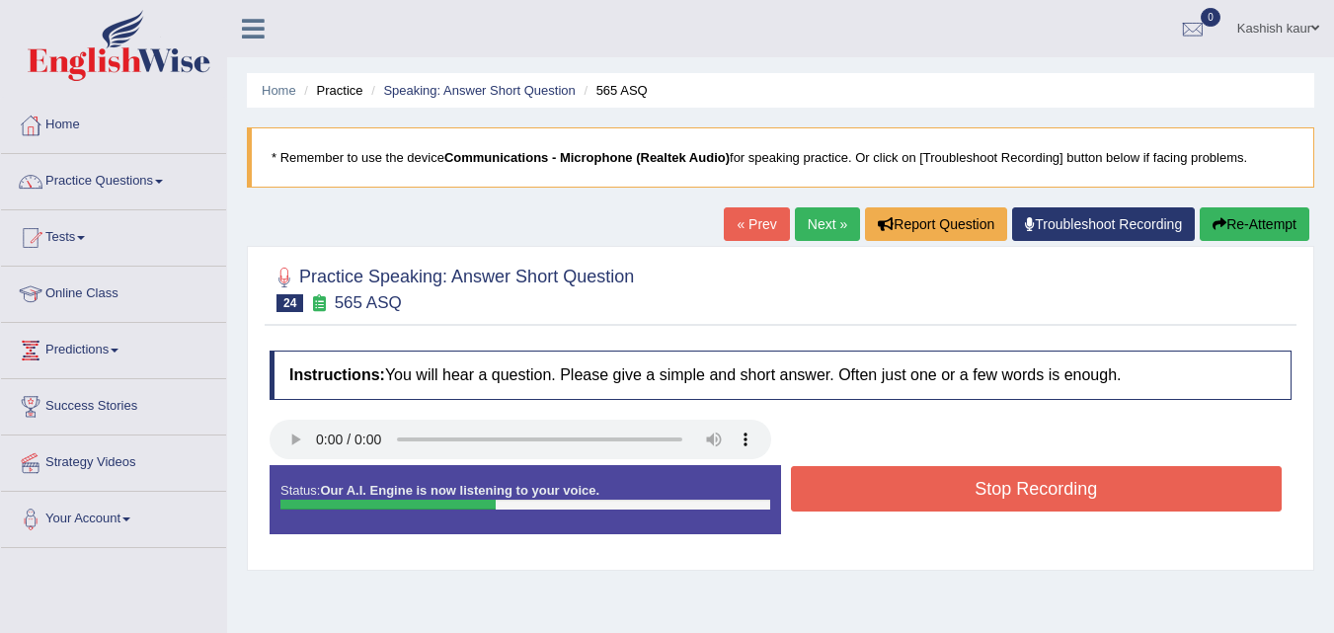
click at [1019, 491] on button "Stop Recording" at bounding box center [1037, 488] width 492 height 45
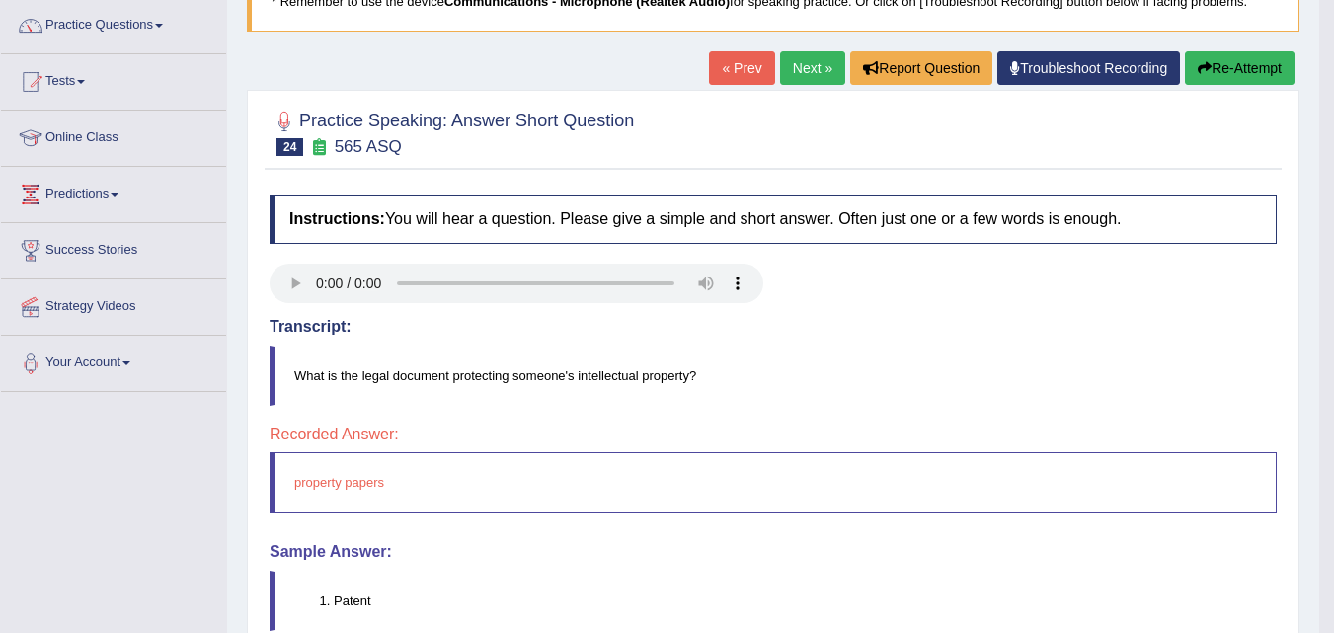
scroll to position [158, 0]
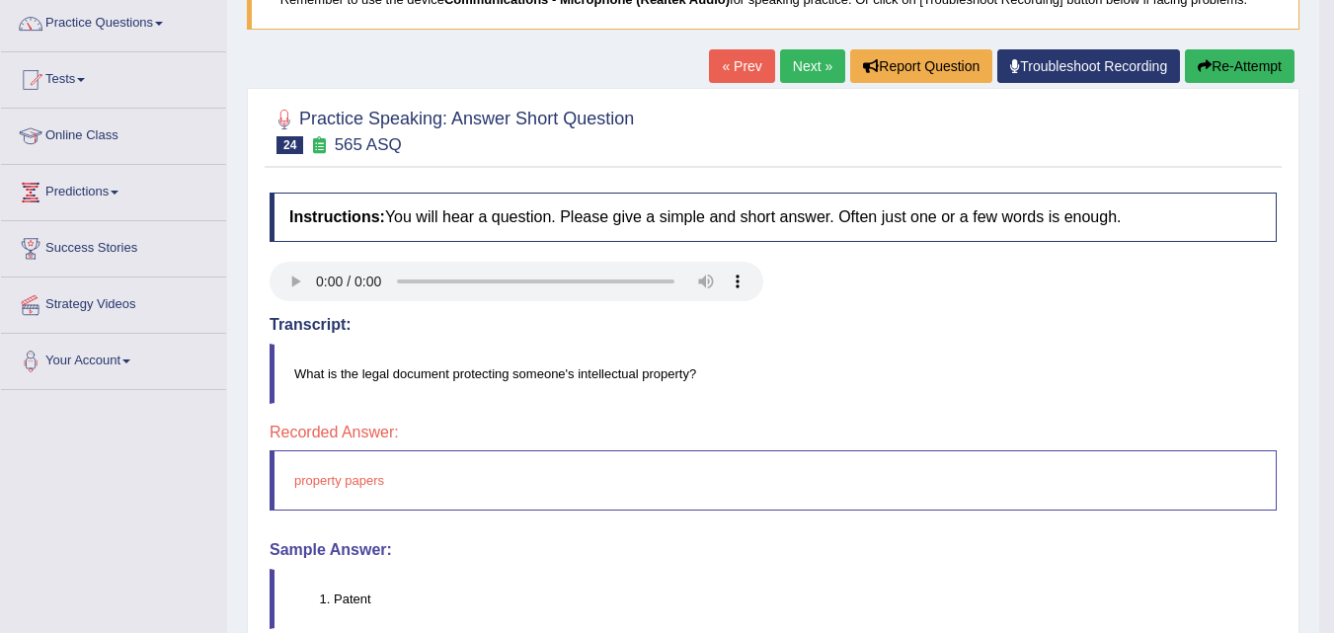
click at [812, 58] on link "Next »" at bounding box center [812, 66] width 65 height 34
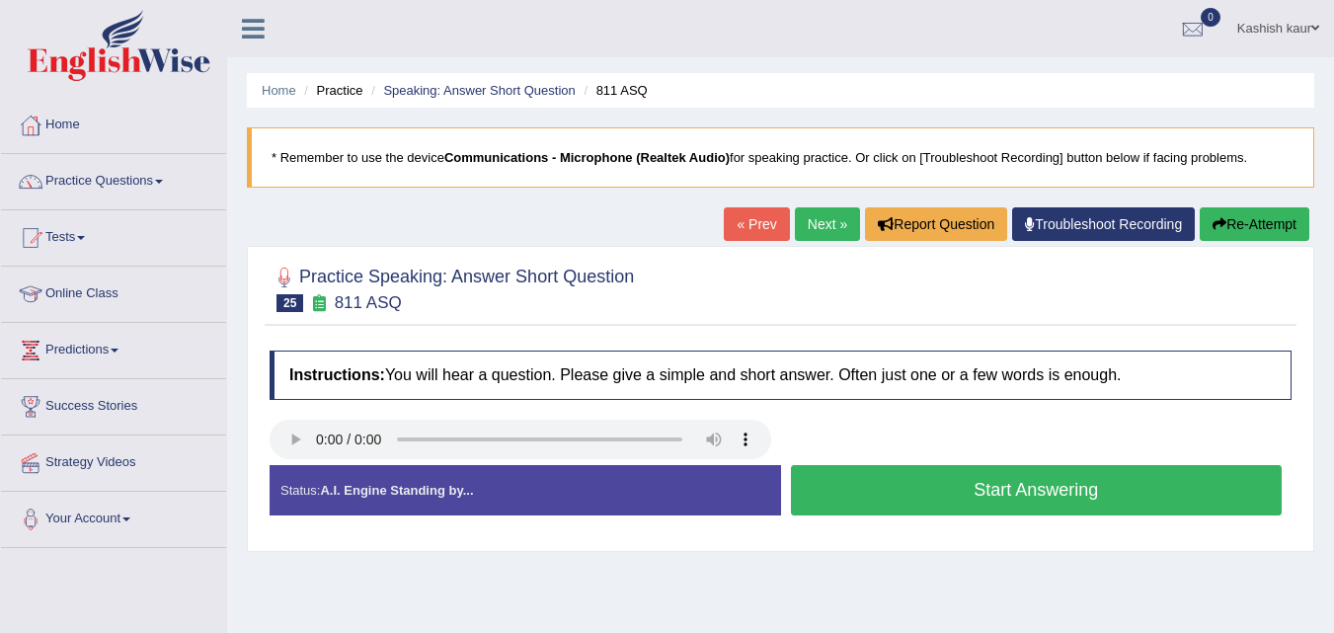
click at [1012, 497] on button "Start Answering" at bounding box center [1037, 490] width 492 height 50
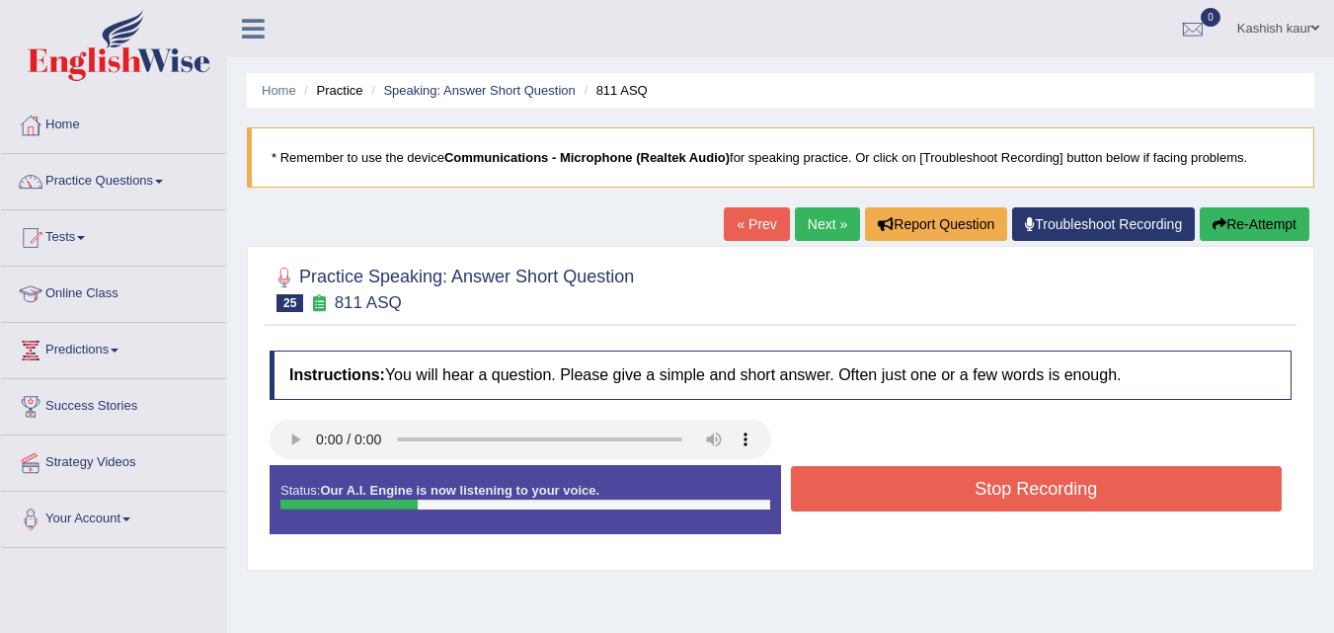
click at [1012, 497] on button "Stop Recording" at bounding box center [1037, 488] width 492 height 45
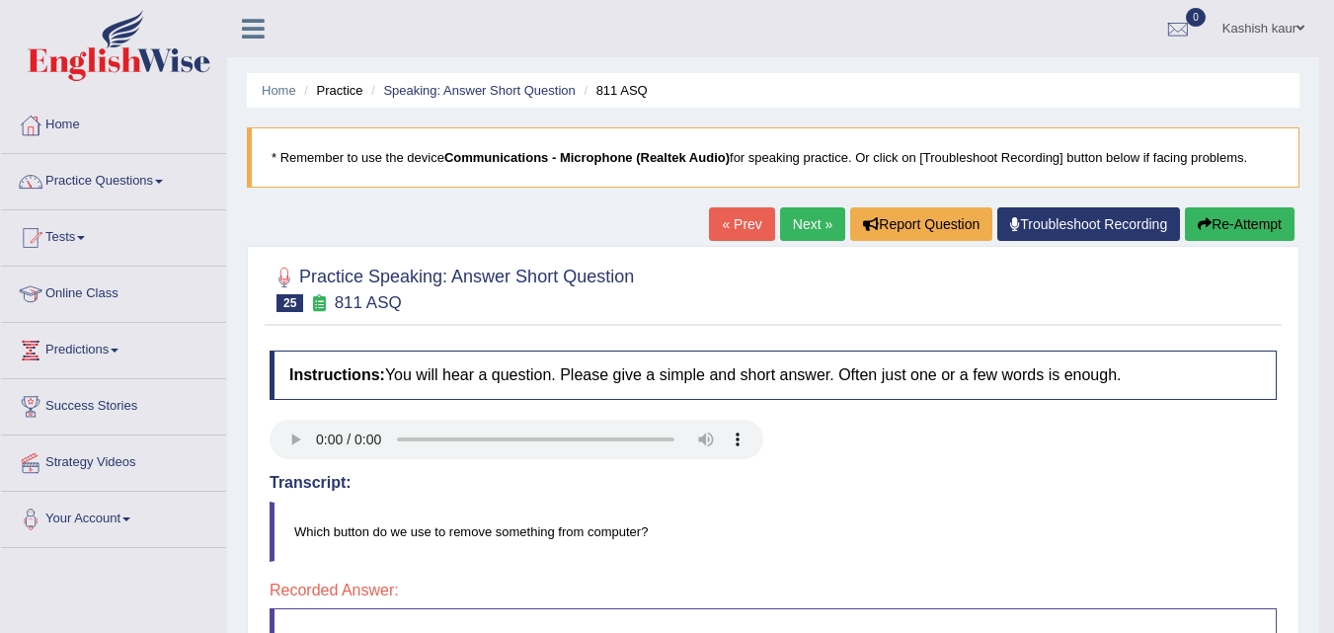
click at [805, 228] on link "Next »" at bounding box center [812, 224] width 65 height 34
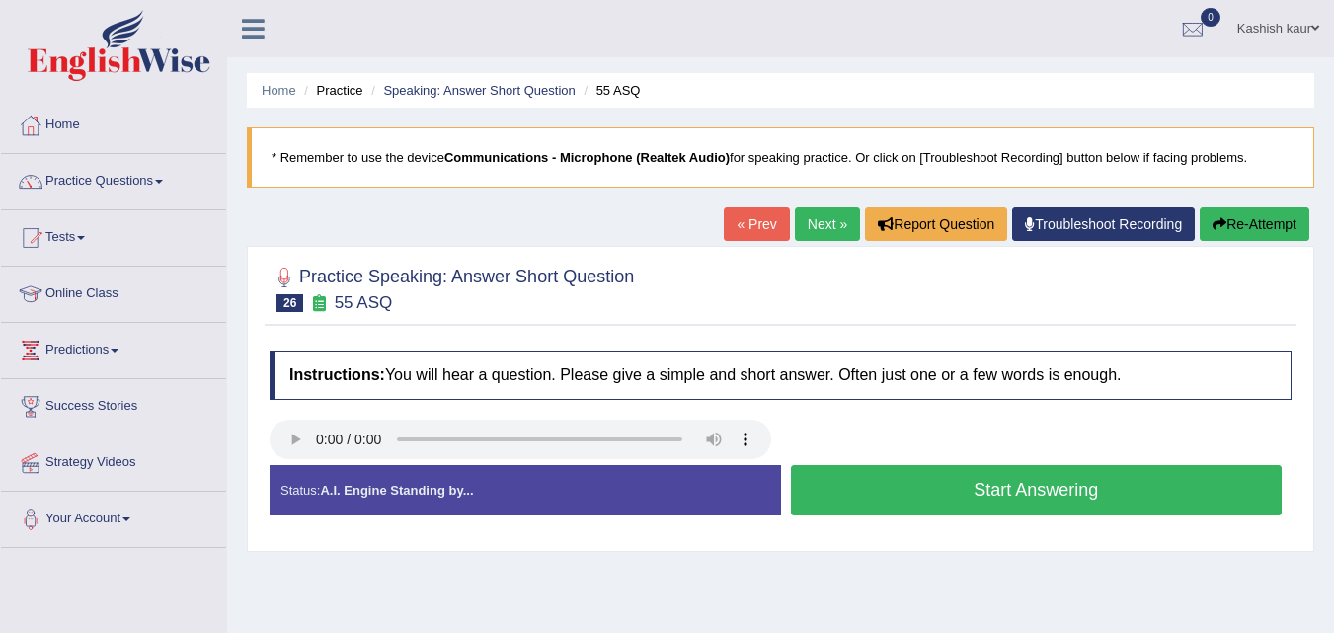
click at [961, 479] on button "Start Answering" at bounding box center [1037, 490] width 492 height 50
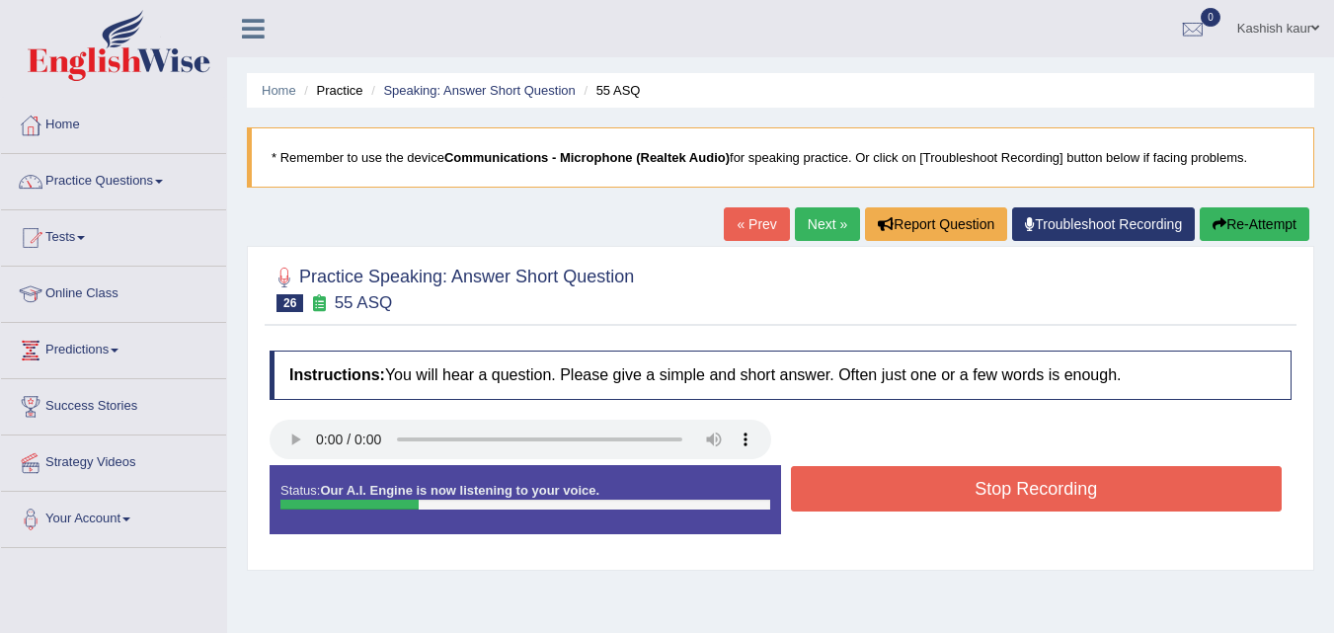
click at [961, 479] on button "Stop Recording" at bounding box center [1037, 488] width 492 height 45
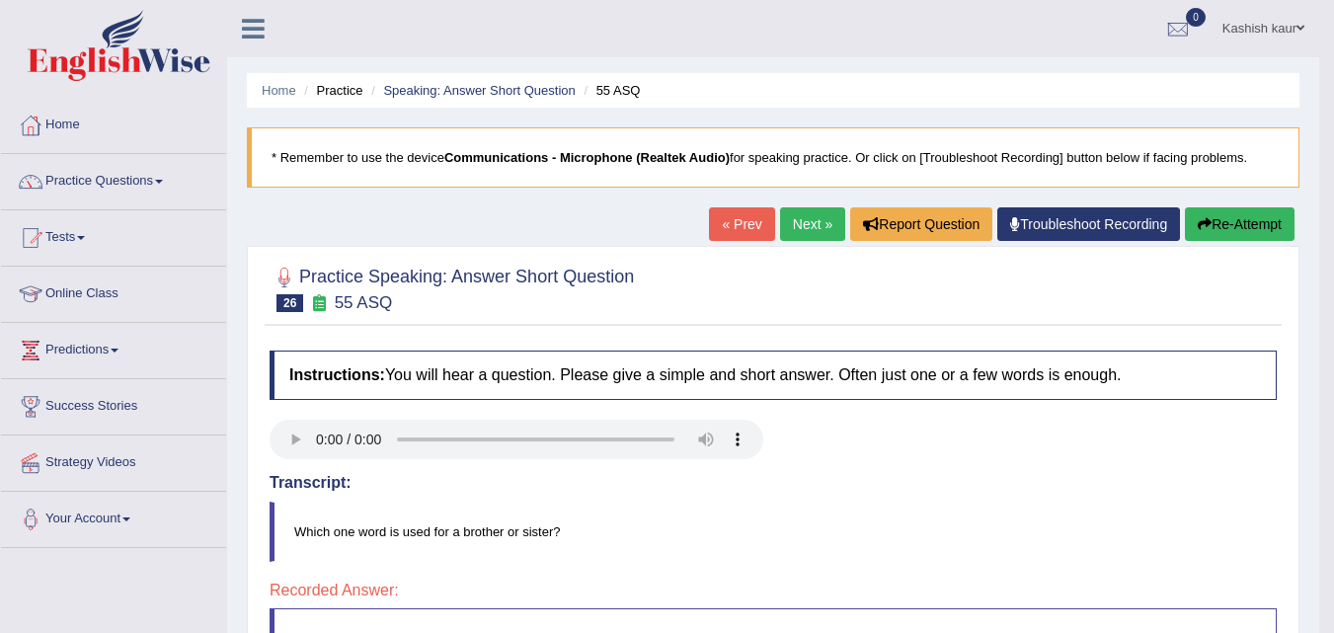
click at [806, 224] on link "Next »" at bounding box center [812, 224] width 65 height 34
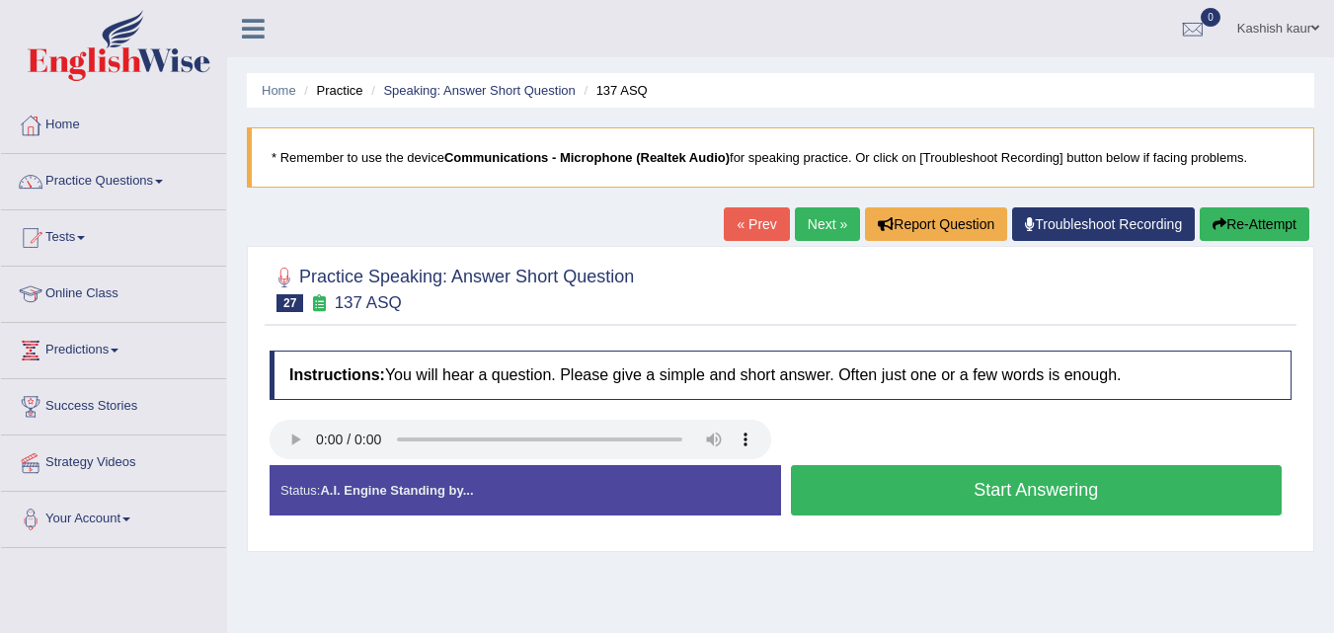
click at [919, 481] on button "Start Answering" at bounding box center [1037, 490] width 492 height 50
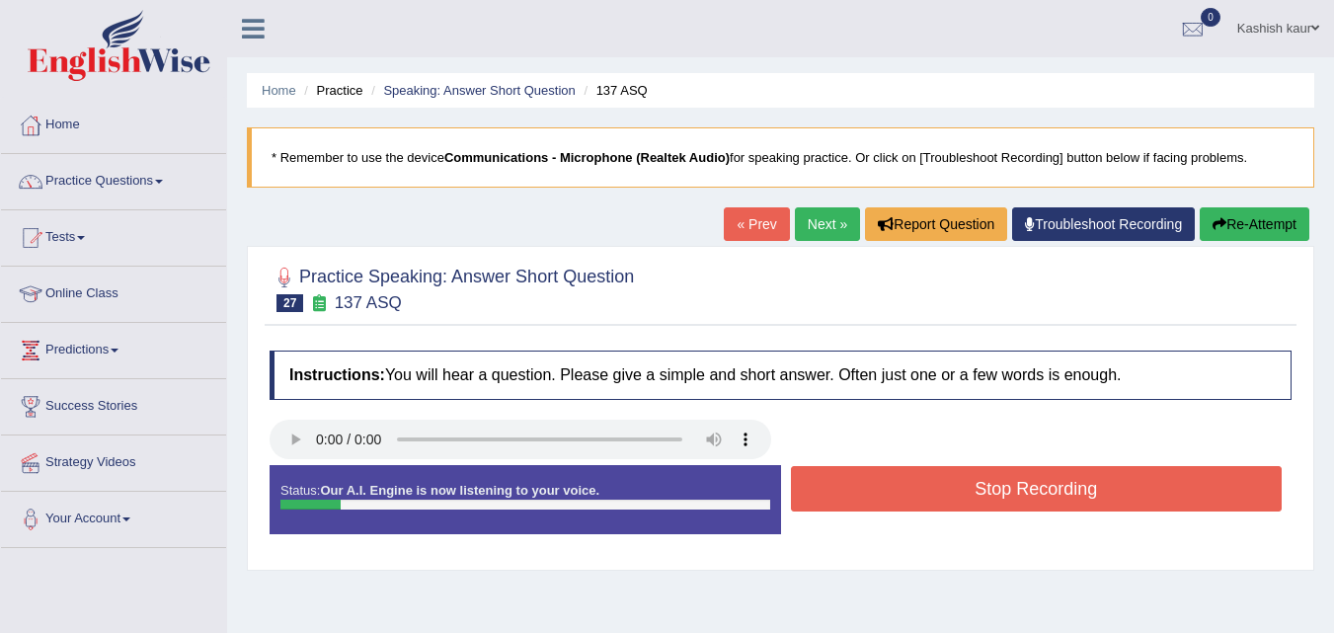
click at [919, 481] on button "Stop Recording" at bounding box center [1037, 488] width 492 height 45
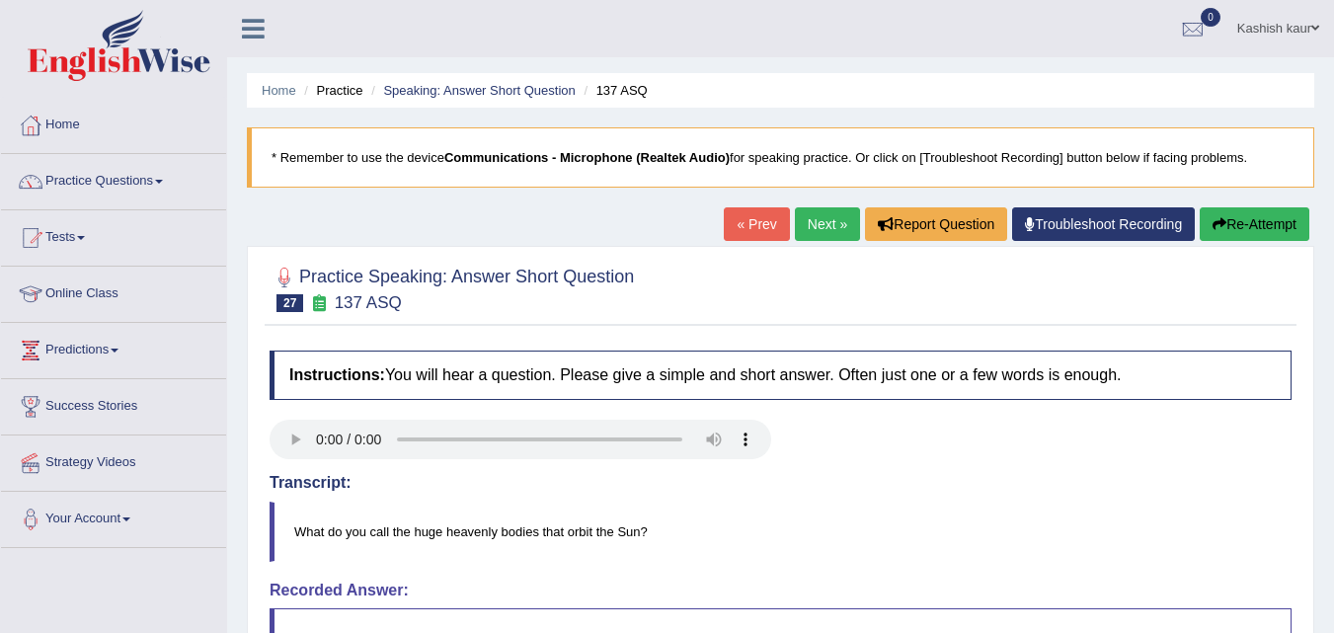
click at [833, 235] on link "Next »" at bounding box center [827, 224] width 65 height 34
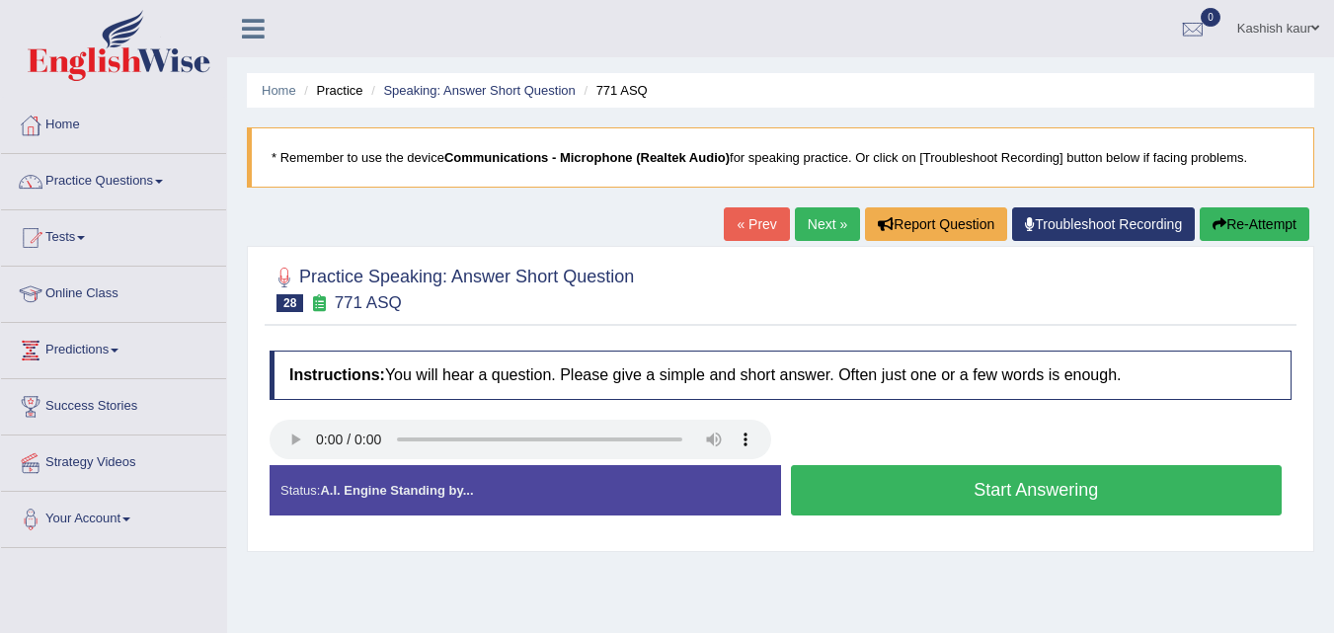
click at [904, 495] on button "Start Answering" at bounding box center [1037, 490] width 492 height 50
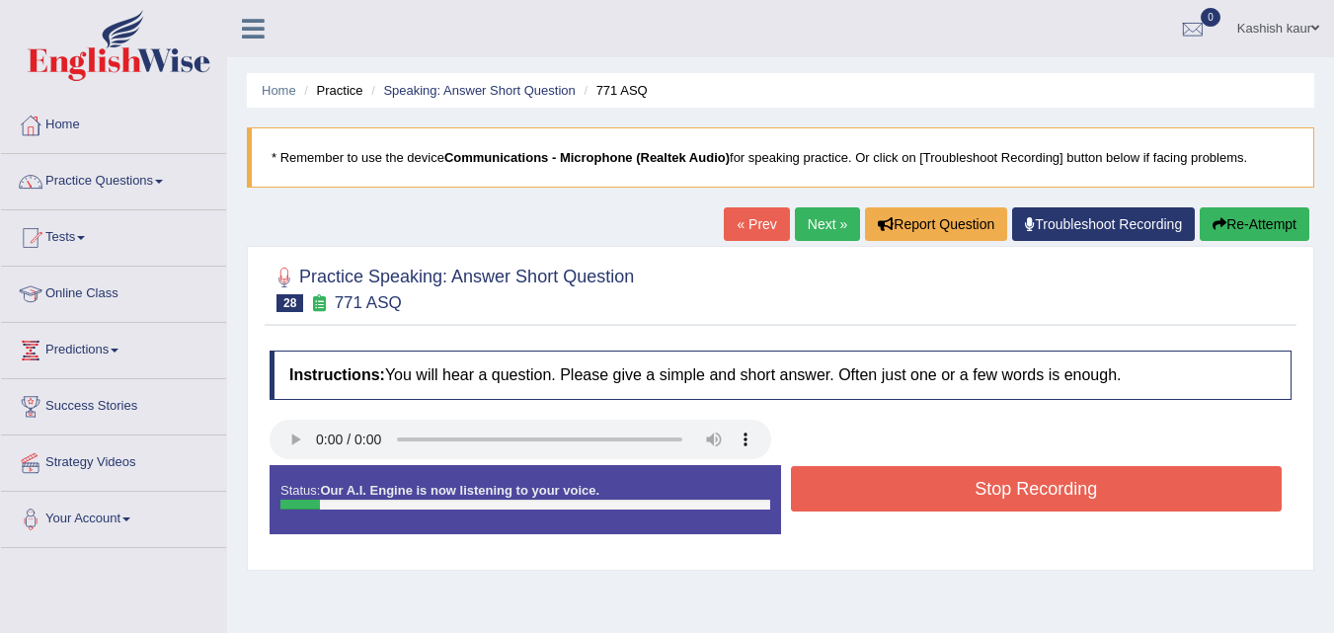
click at [904, 495] on button "Stop Recording" at bounding box center [1037, 488] width 492 height 45
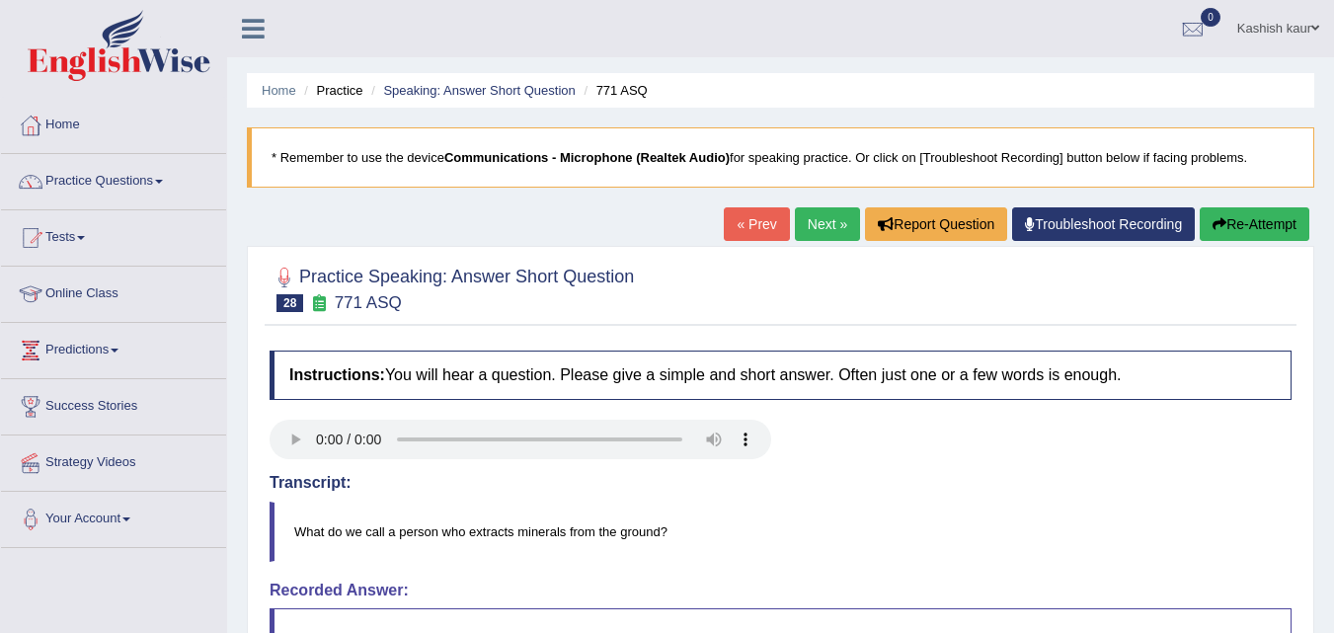
click at [808, 228] on link "Next »" at bounding box center [827, 224] width 65 height 34
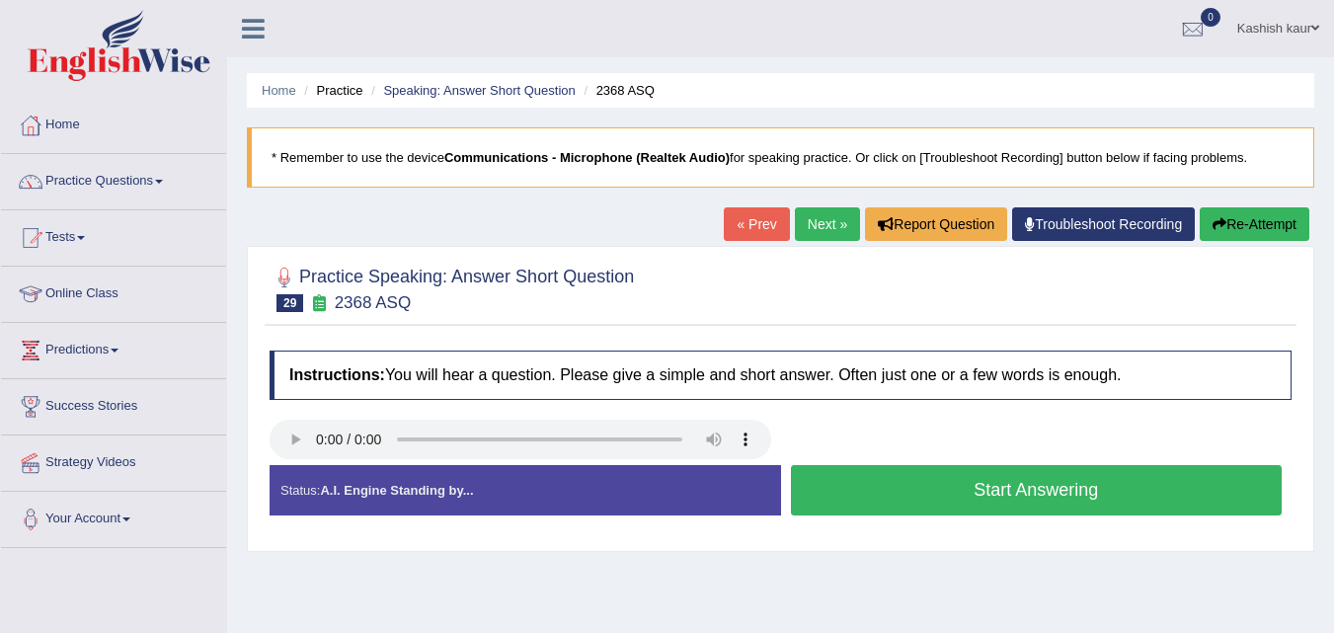
click at [1013, 508] on button "Start Answering" at bounding box center [1037, 490] width 492 height 50
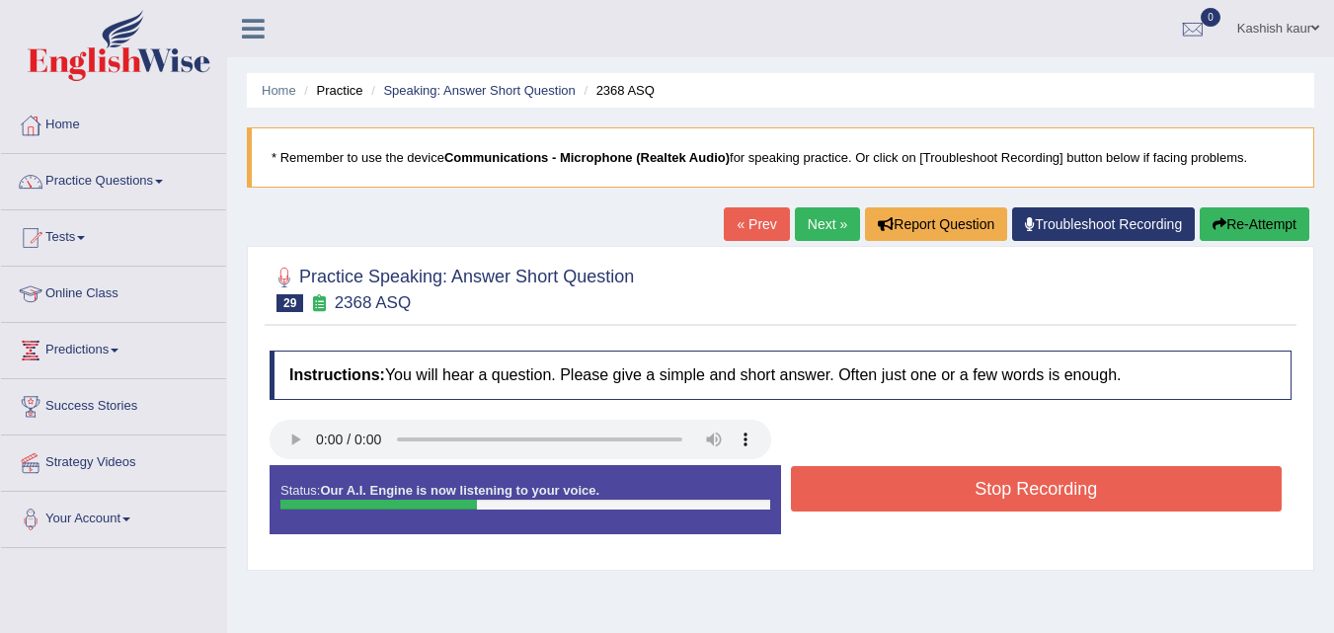
click at [1013, 508] on button "Stop Recording" at bounding box center [1037, 488] width 492 height 45
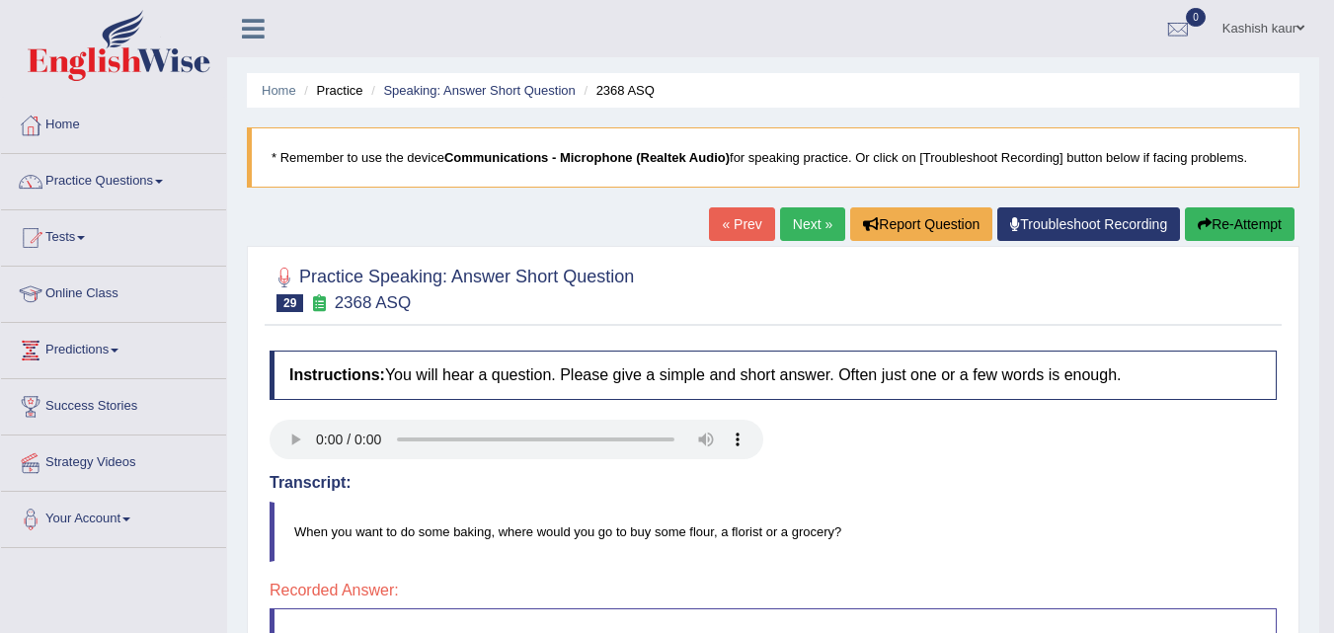
click at [801, 227] on link "Next »" at bounding box center [812, 224] width 65 height 34
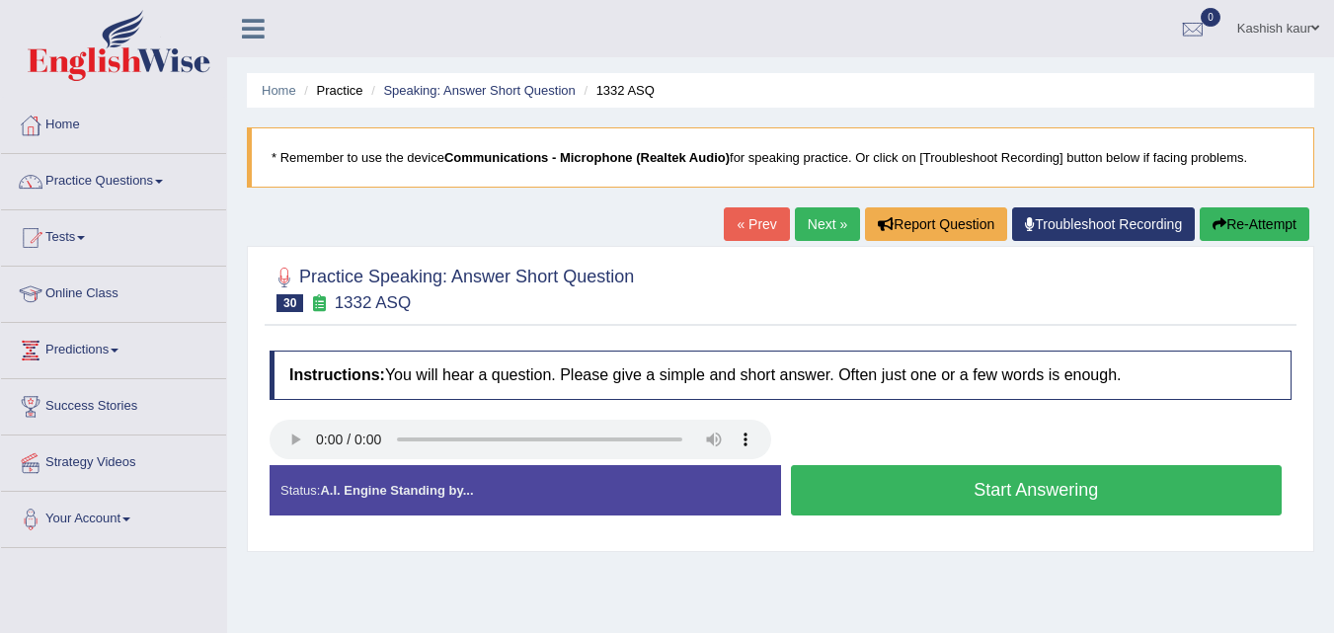
click at [930, 481] on button "Start Answering" at bounding box center [1037, 490] width 492 height 50
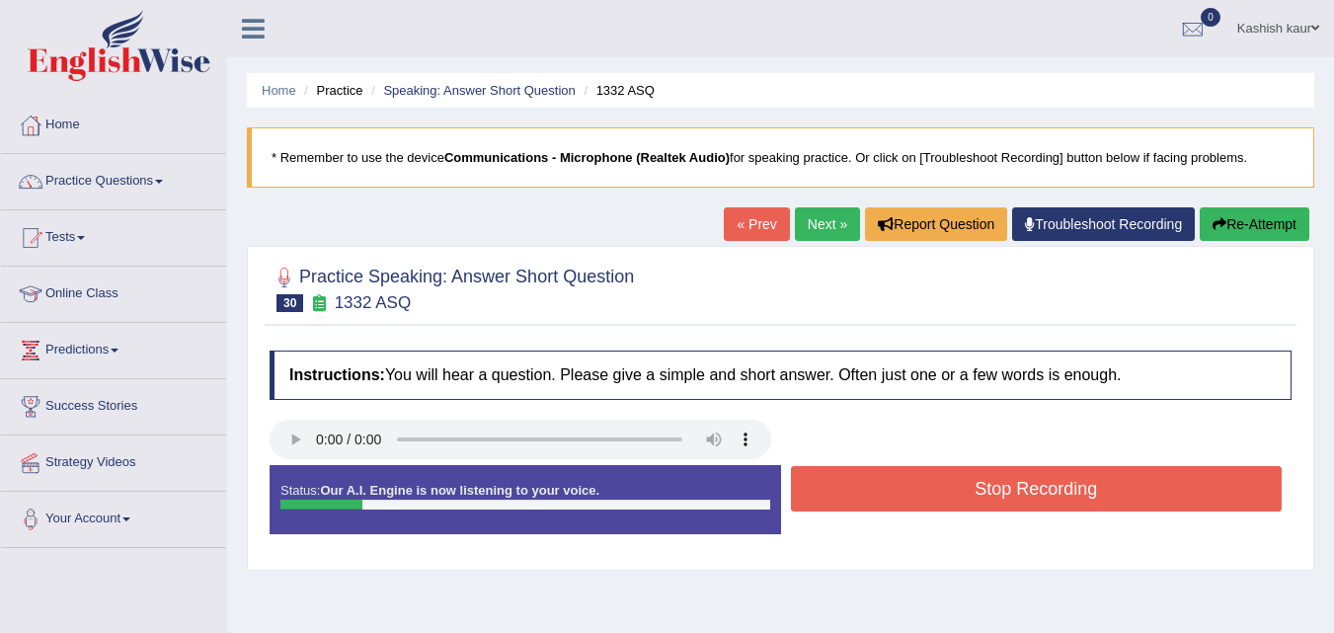
click at [930, 481] on button "Stop Recording" at bounding box center [1037, 488] width 492 height 45
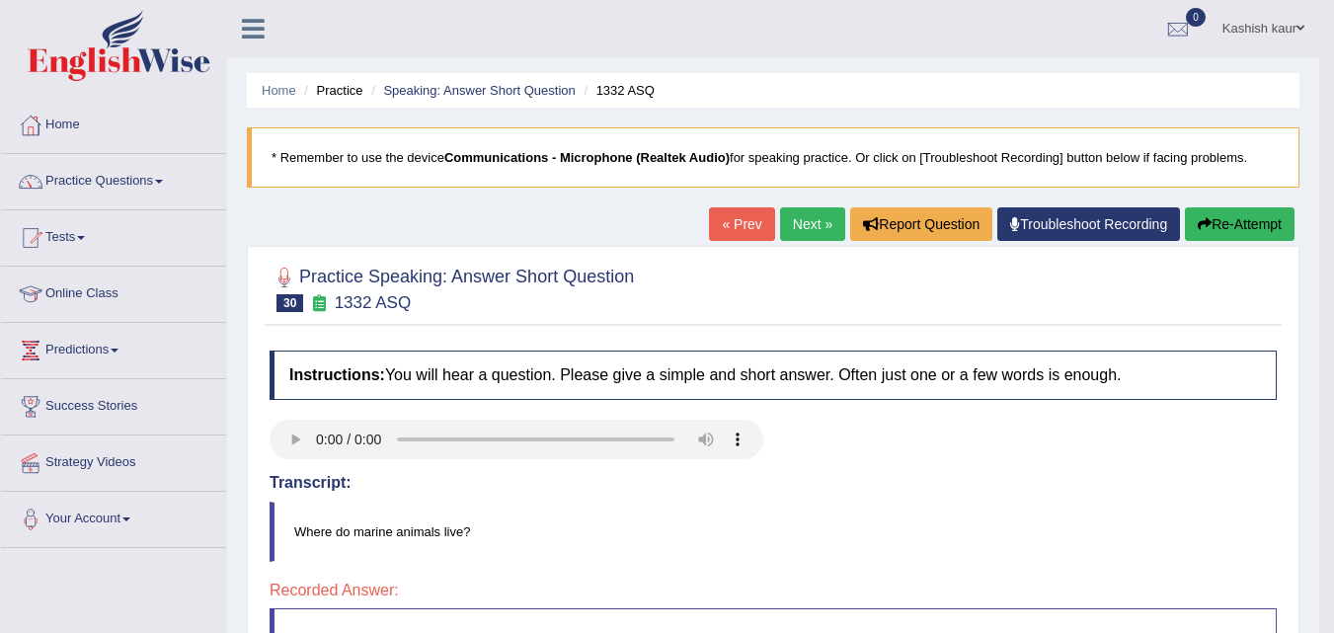
click at [790, 222] on link "Next »" at bounding box center [812, 224] width 65 height 34
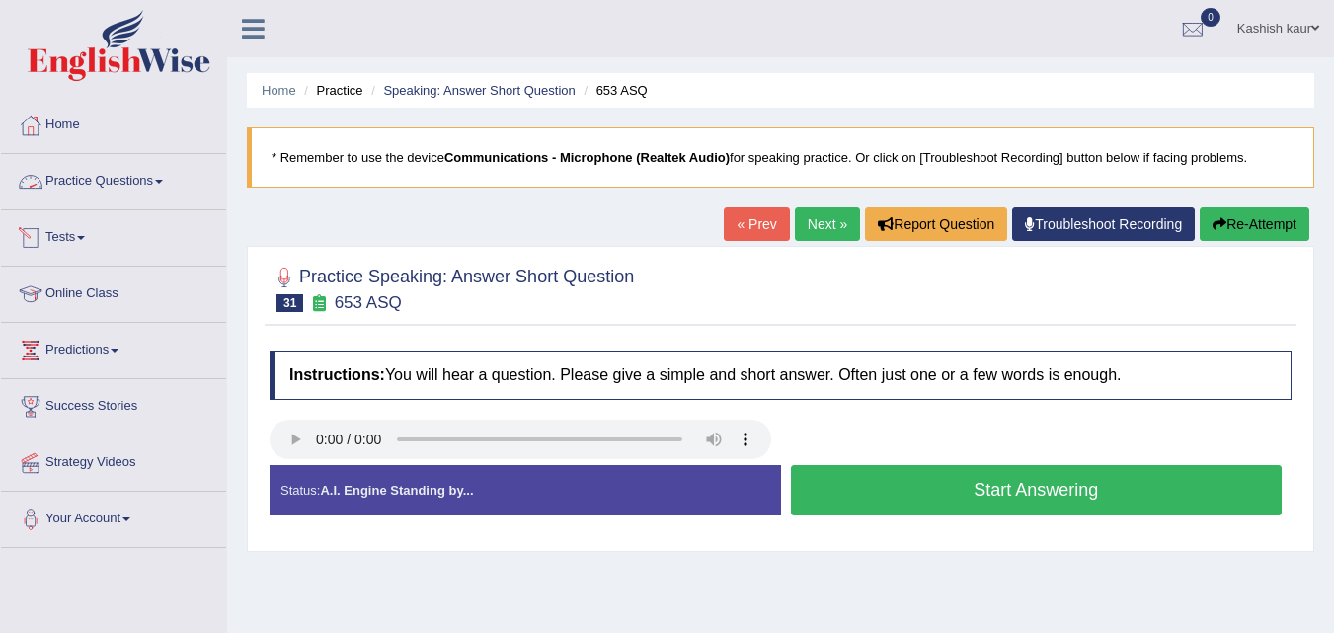
click at [148, 179] on link "Practice Questions" at bounding box center [113, 178] width 225 height 49
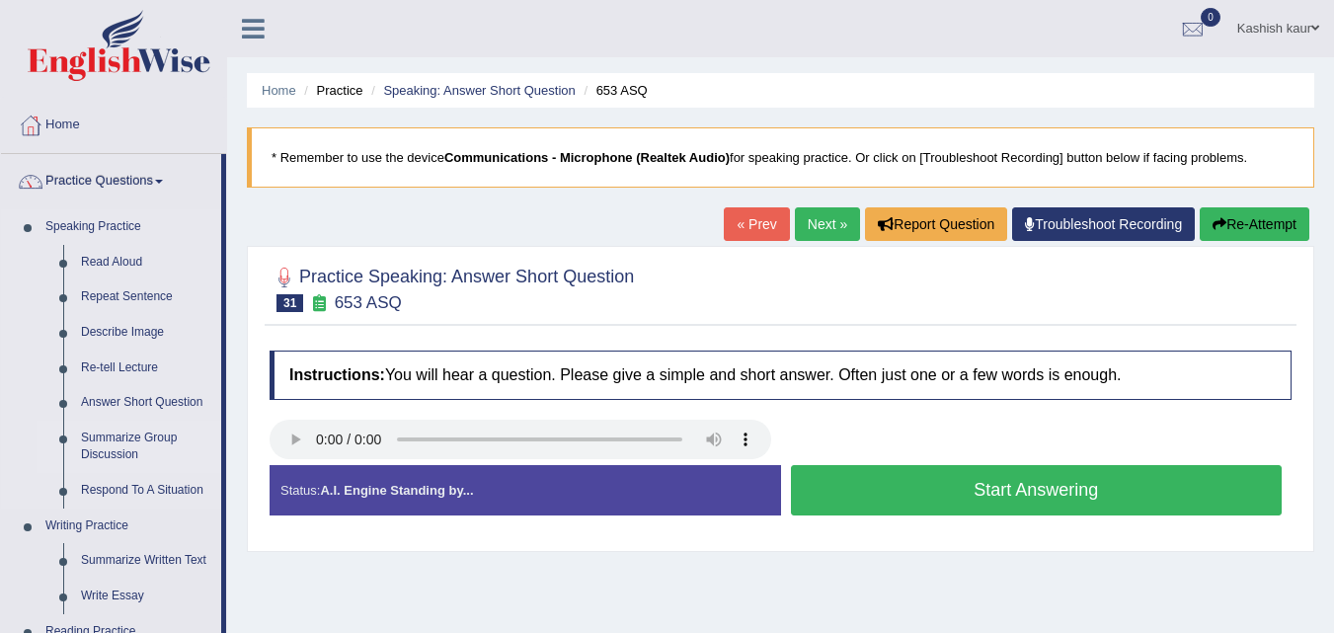
click at [152, 433] on link "Summarize Group Discussion" at bounding box center [146, 447] width 149 height 52
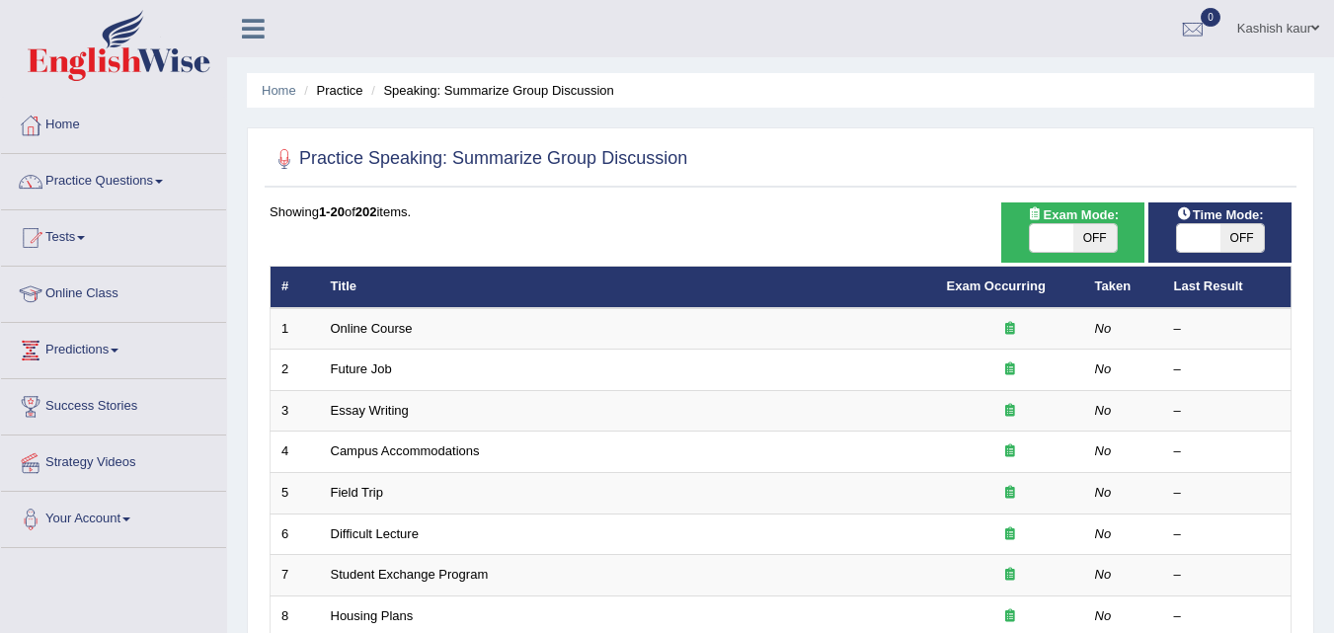
click at [364, 329] on link "Online Course" at bounding box center [372, 328] width 82 height 15
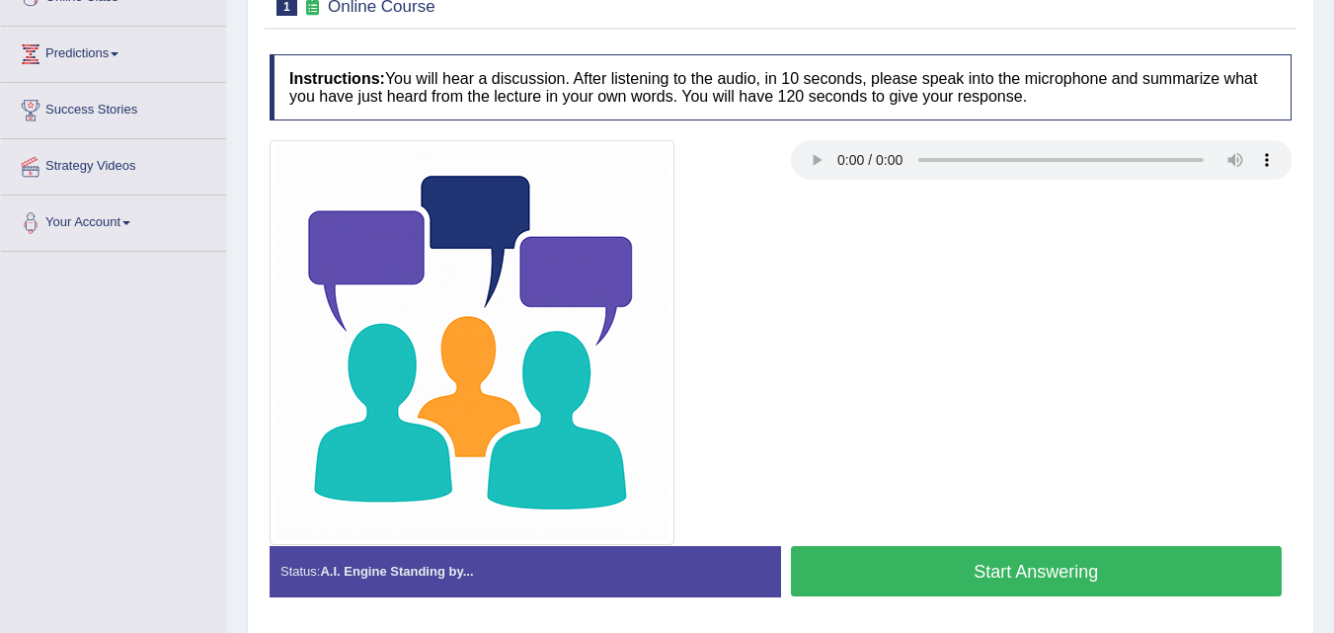
scroll to position [310, 0]
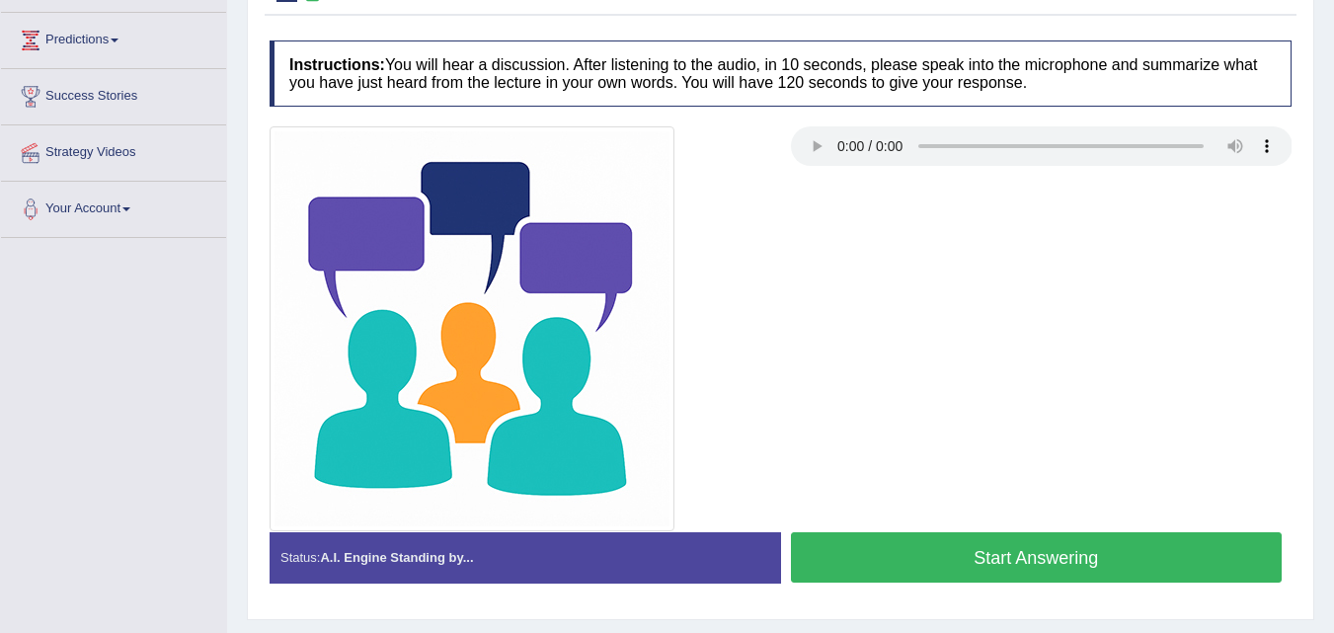
click at [1082, 533] on button "Start Answering" at bounding box center [1037, 557] width 492 height 50
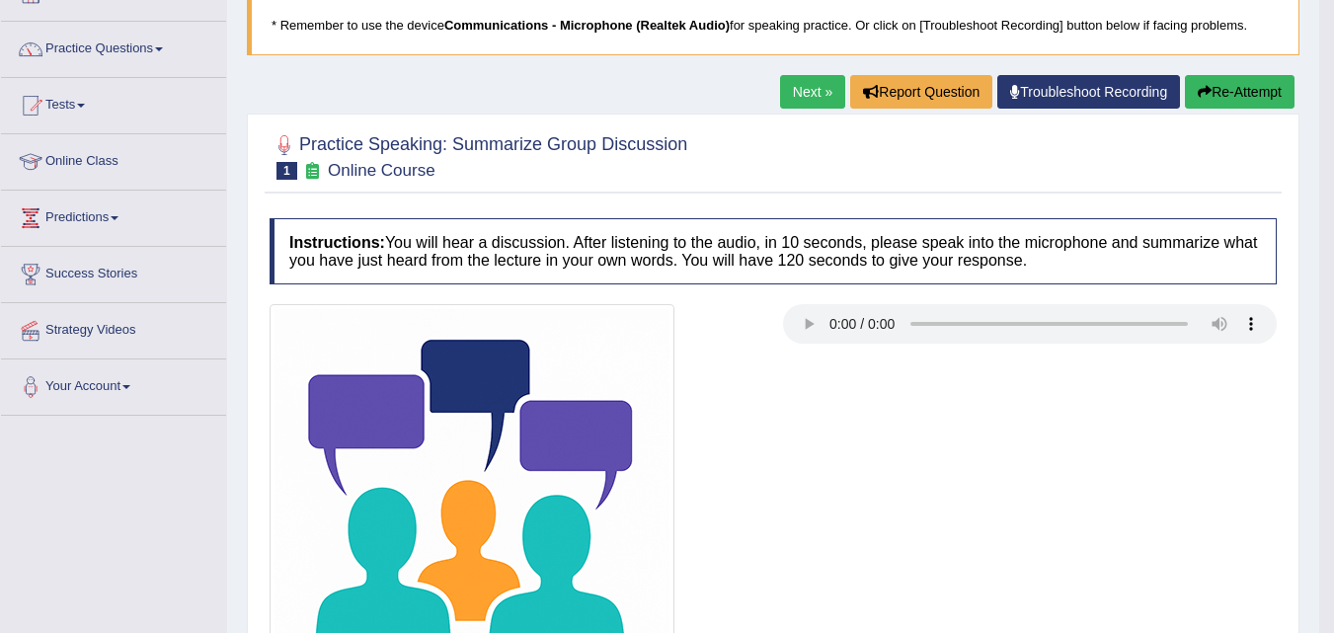
scroll to position [131, 0]
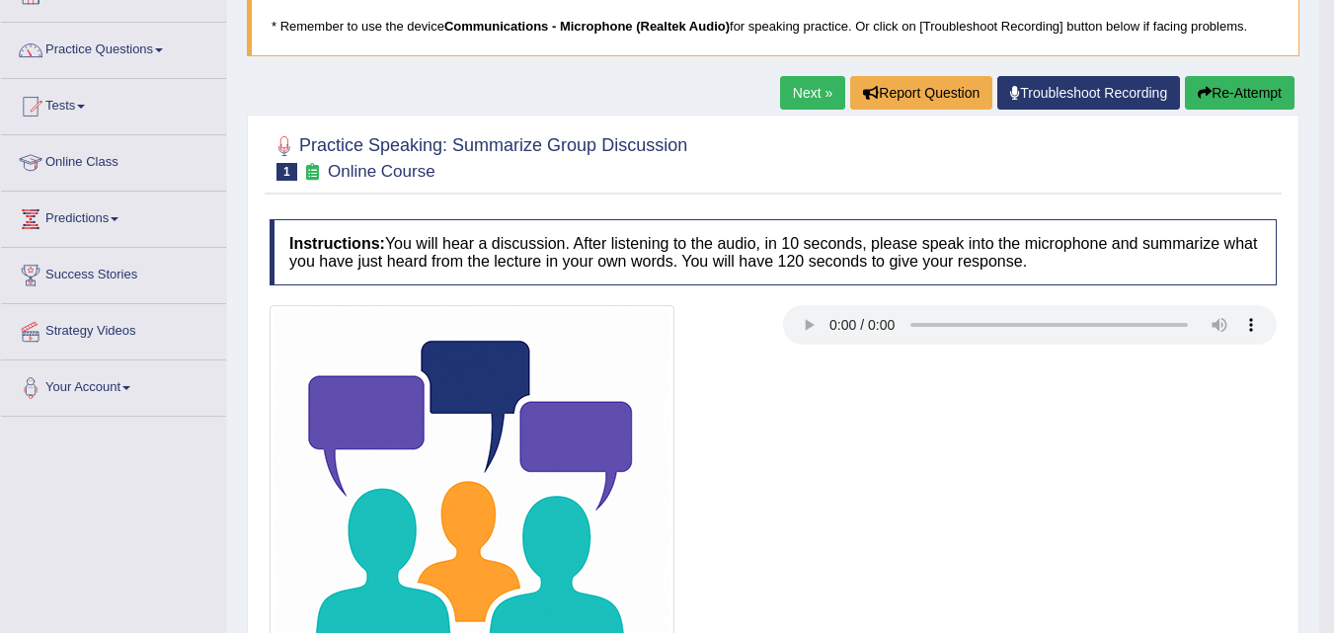
click at [837, 143] on div at bounding box center [773, 156] width 1007 height 60
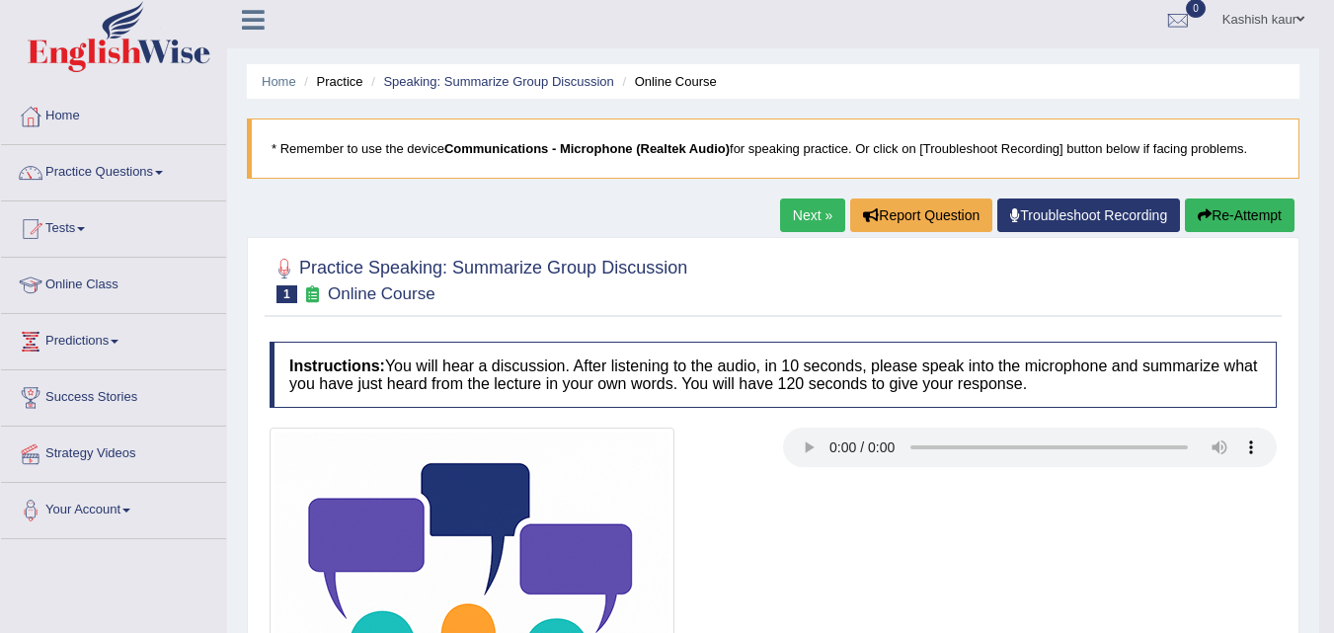
scroll to position [0, 0]
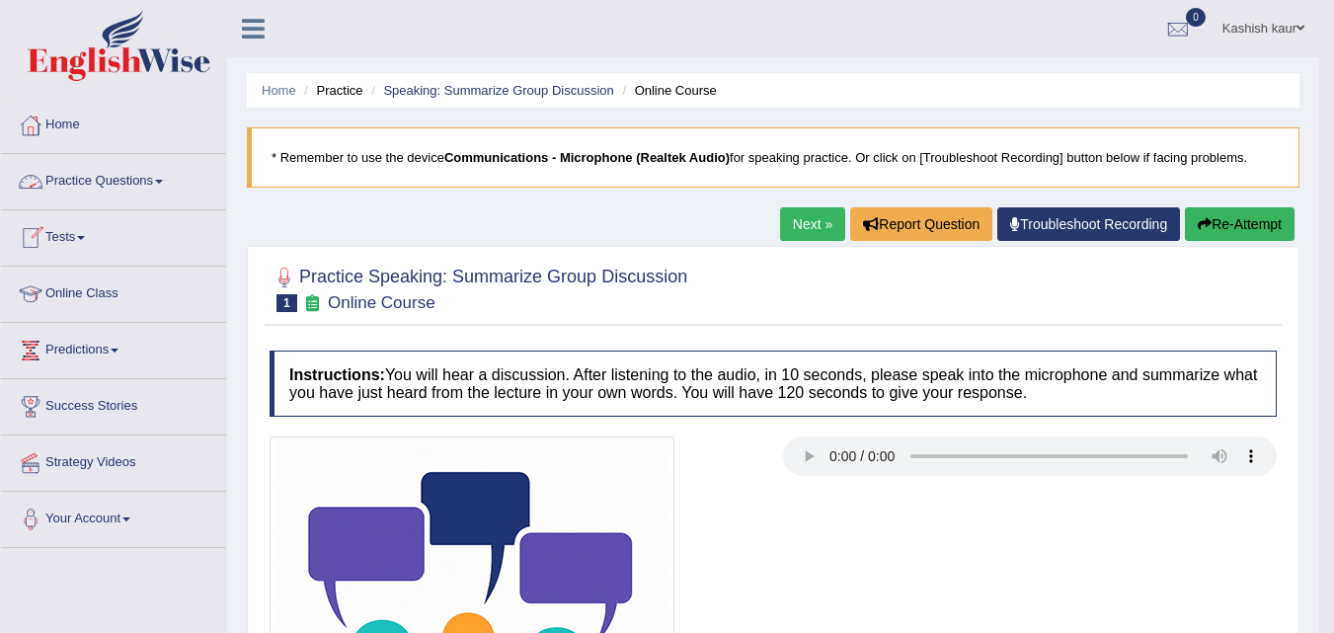
click at [160, 181] on link "Practice Questions" at bounding box center [113, 178] width 225 height 49
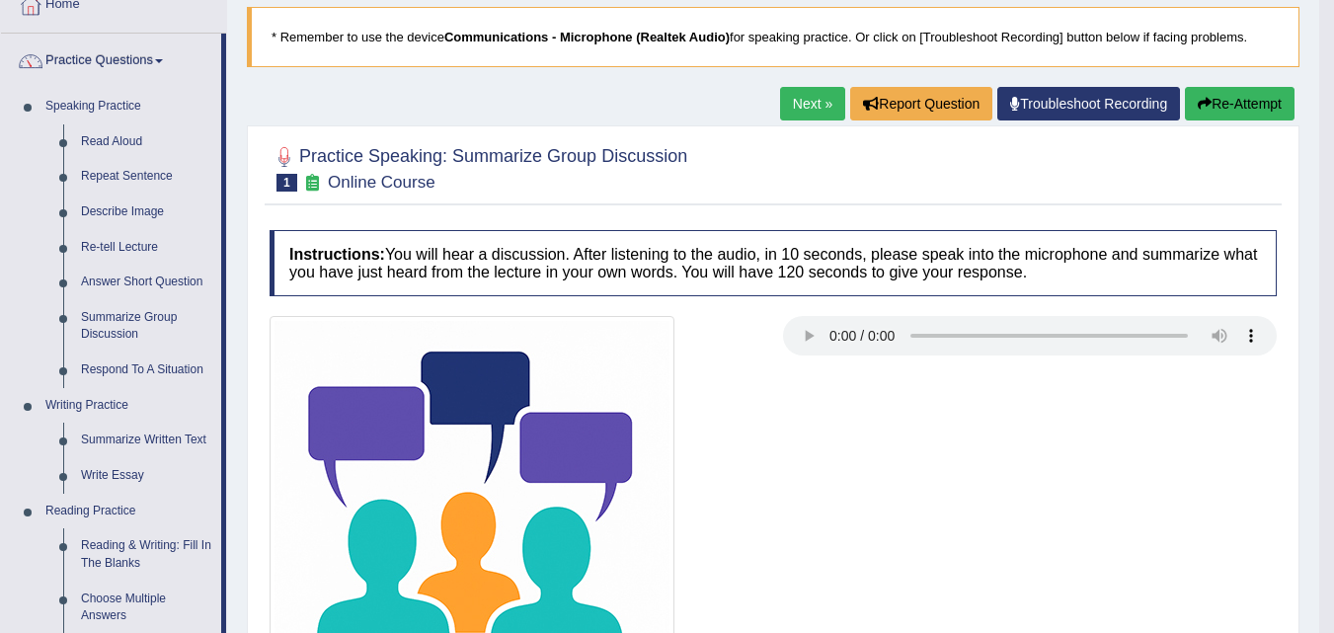
scroll to position [127, 0]
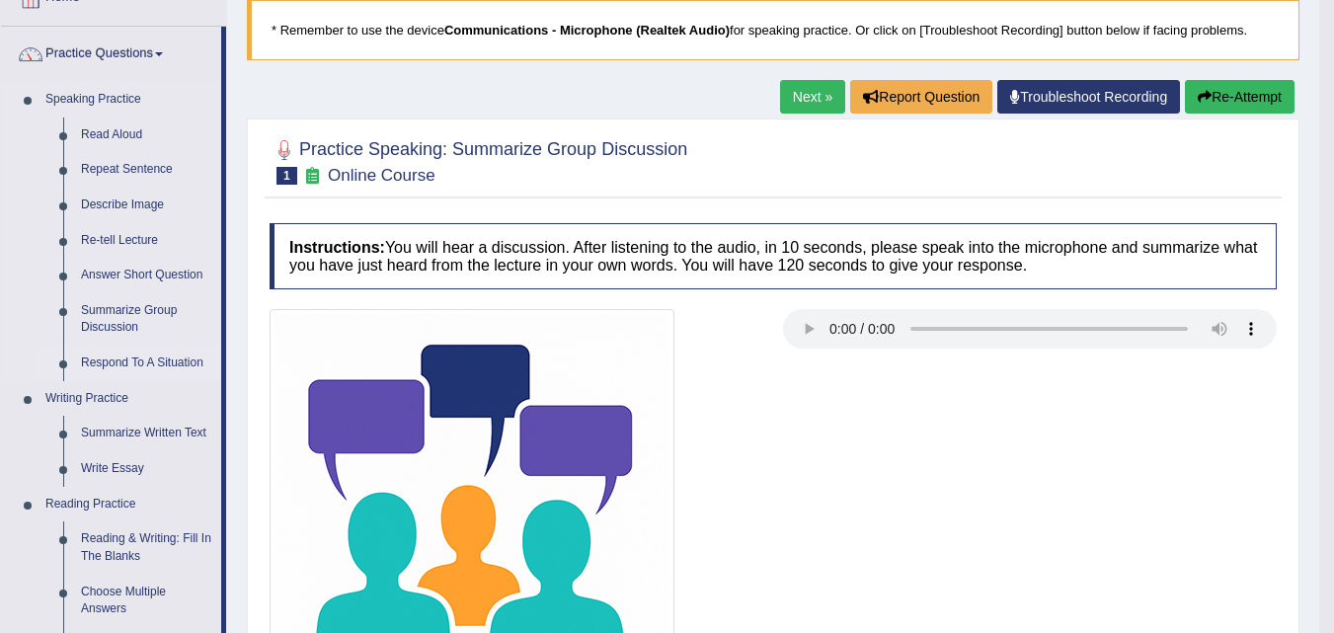
click at [175, 352] on link "Respond To A Situation" at bounding box center [146, 364] width 149 height 36
